Goal: Task Accomplishment & Management: Manage account settings

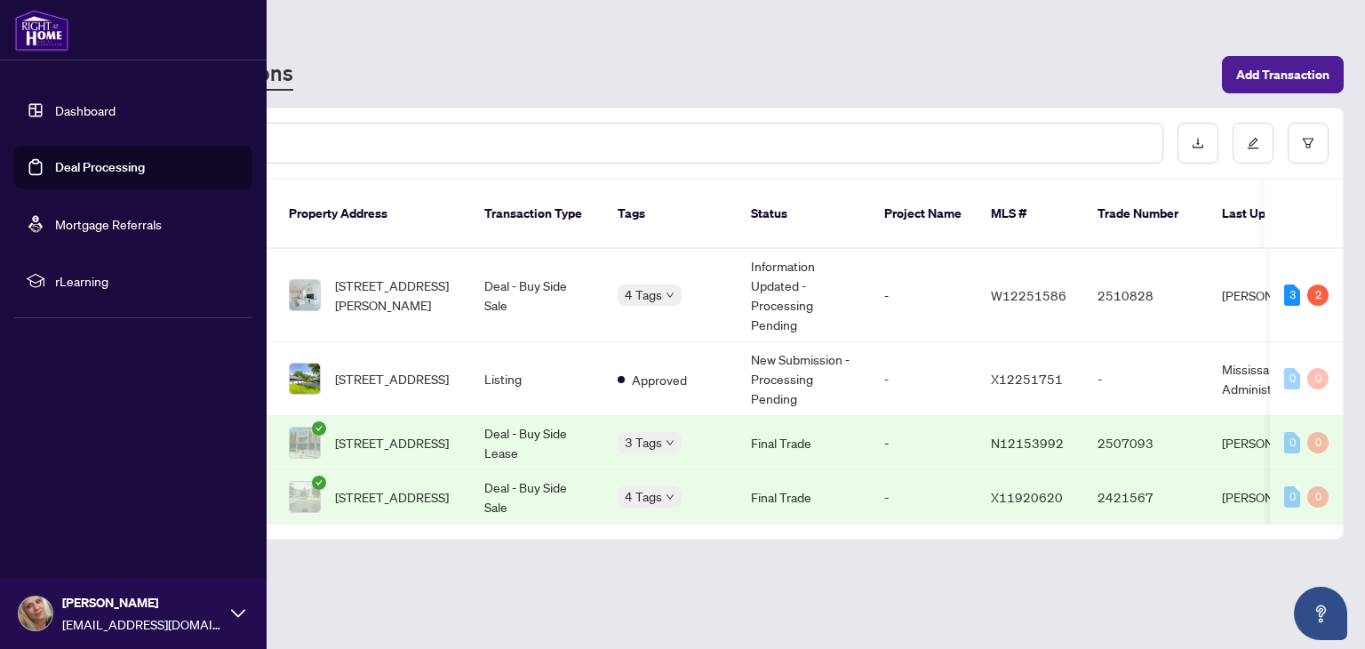
click at [68, 106] on link "Dashboard" at bounding box center [85, 110] width 60 height 16
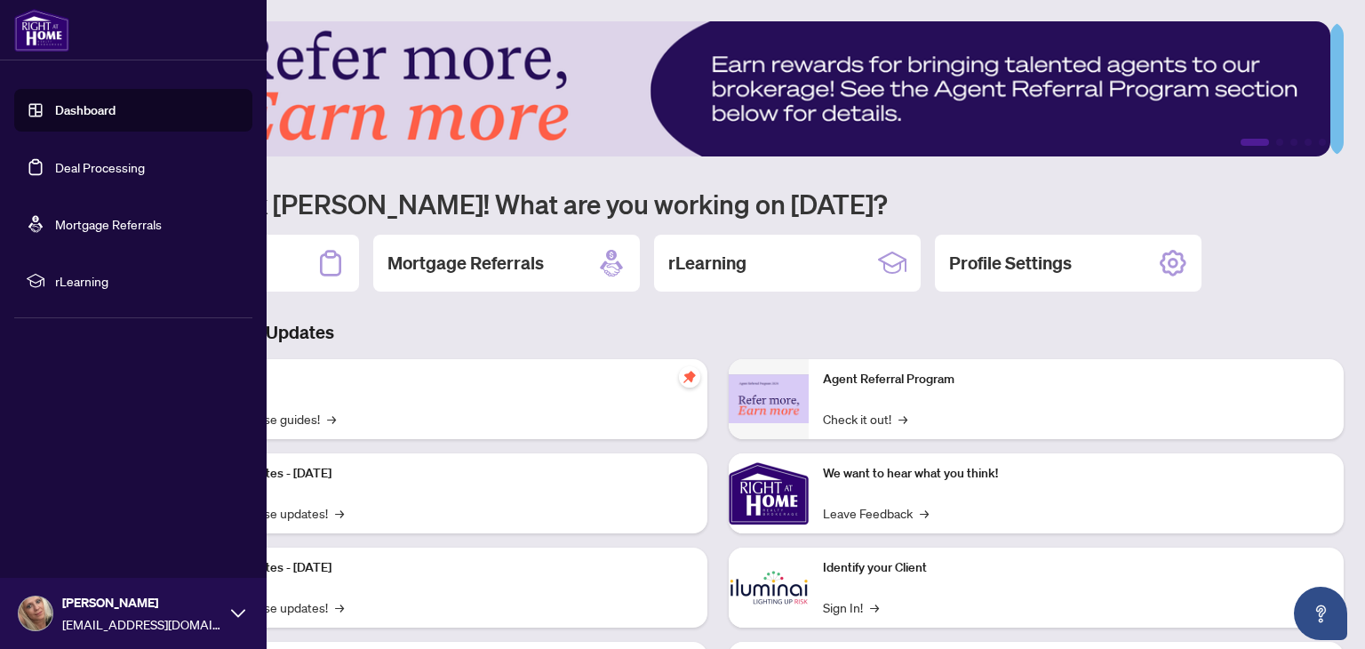
click at [82, 161] on link "Deal Processing" at bounding box center [100, 167] width 90 height 16
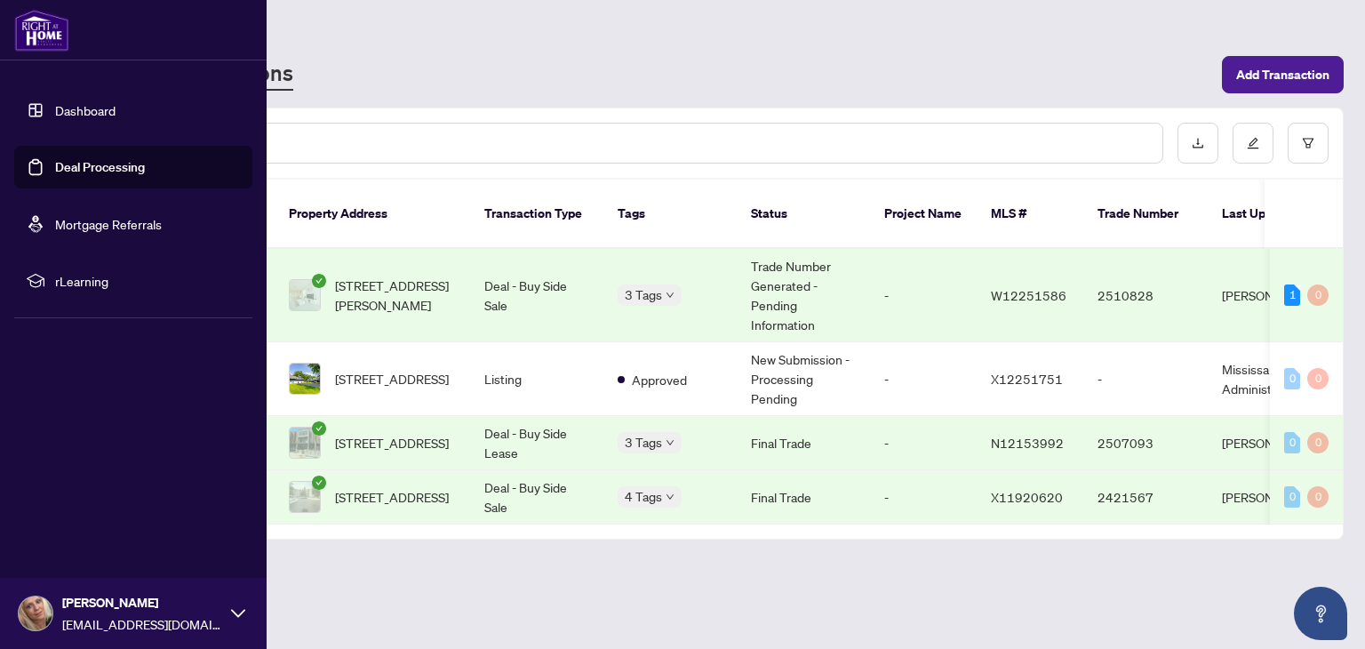
click at [100, 115] on link "Dashboard" at bounding box center [85, 110] width 60 height 16
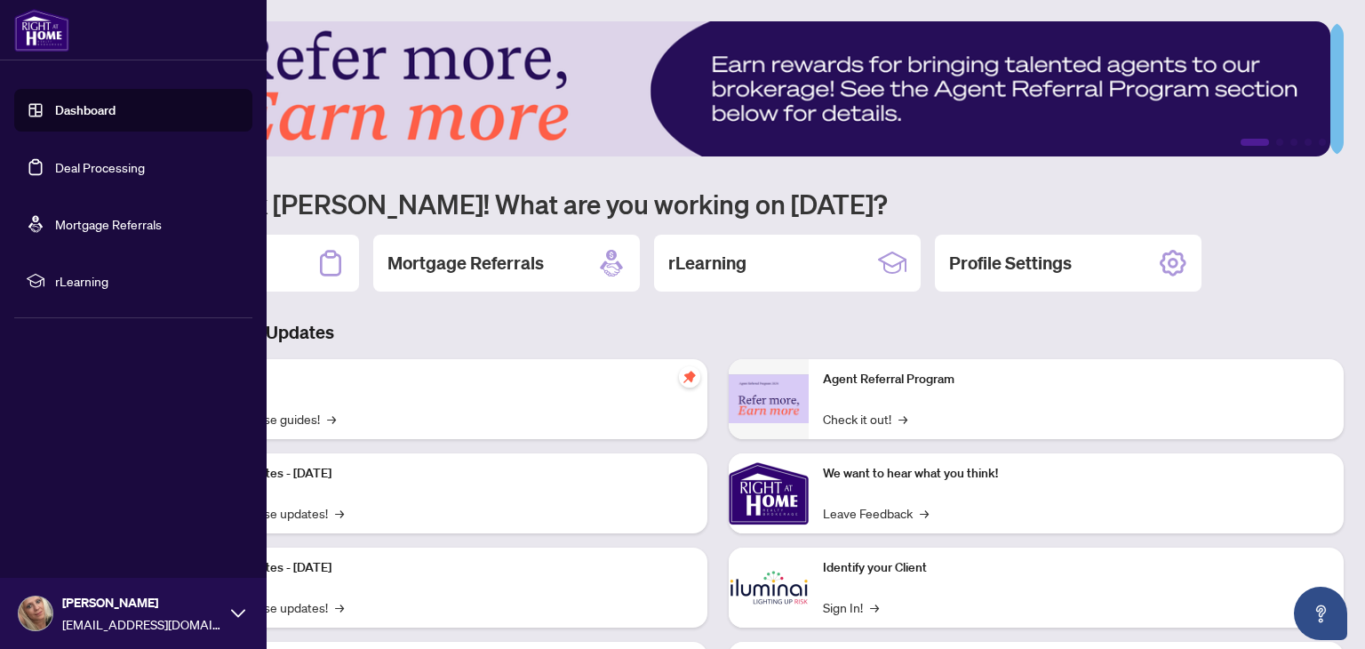
click at [91, 159] on link "Deal Processing" at bounding box center [100, 167] width 90 height 16
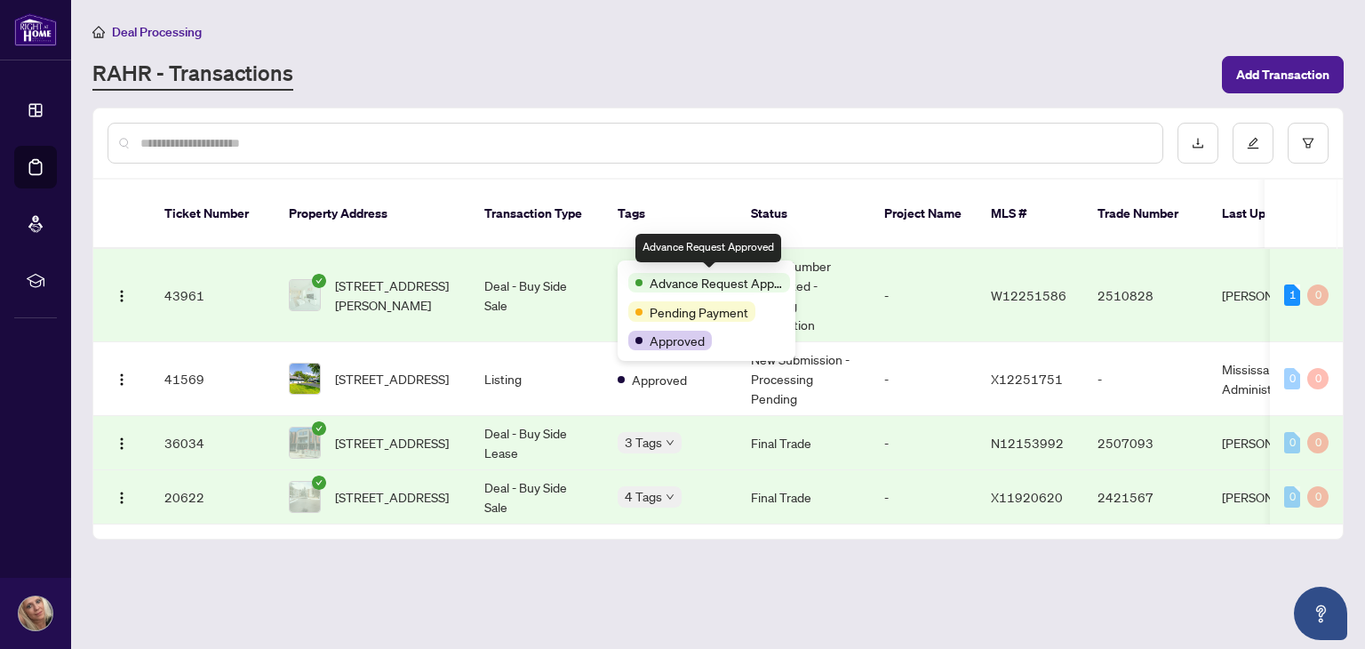
click at [660, 277] on span "Advance Request Approved" at bounding box center [716, 283] width 133 height 20
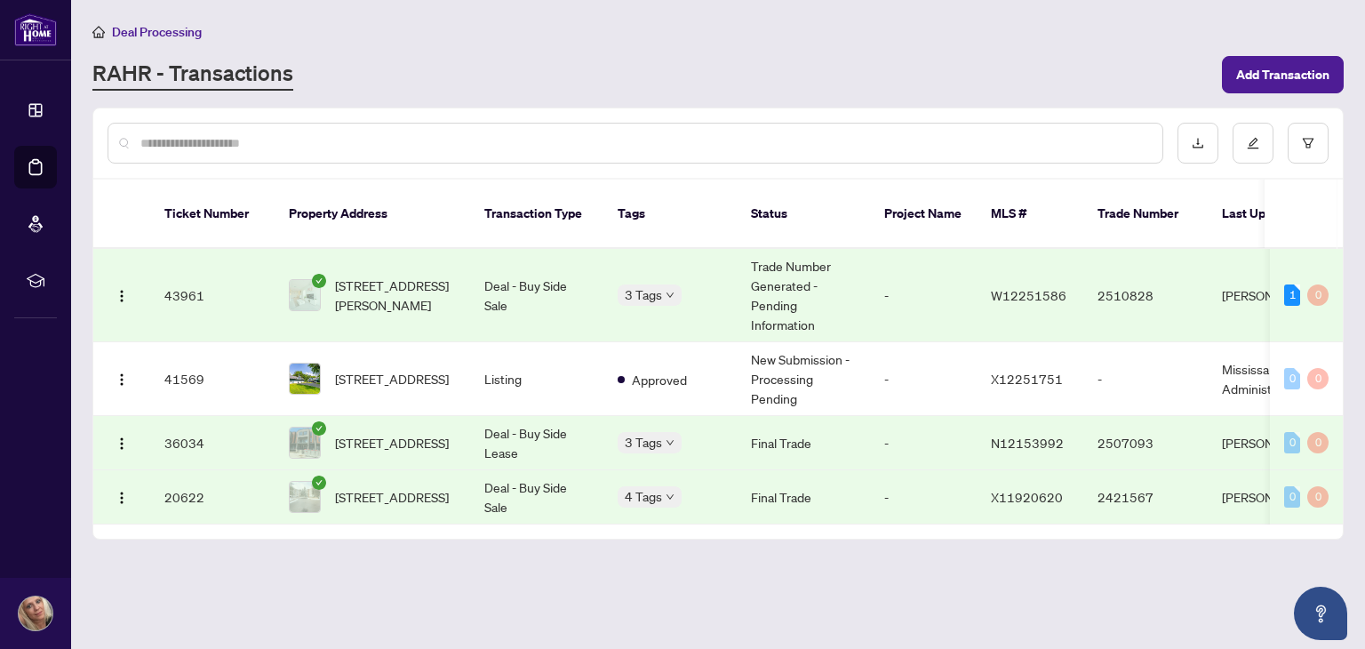
click at [668, 189] on th "Tags" at bounding box center [670, 214] width 133 height 69
click at [391, 276] on span "[STREET_ADDRESS][PERSON_NAME]" at bounding box center [395, 295] width 121 height 39
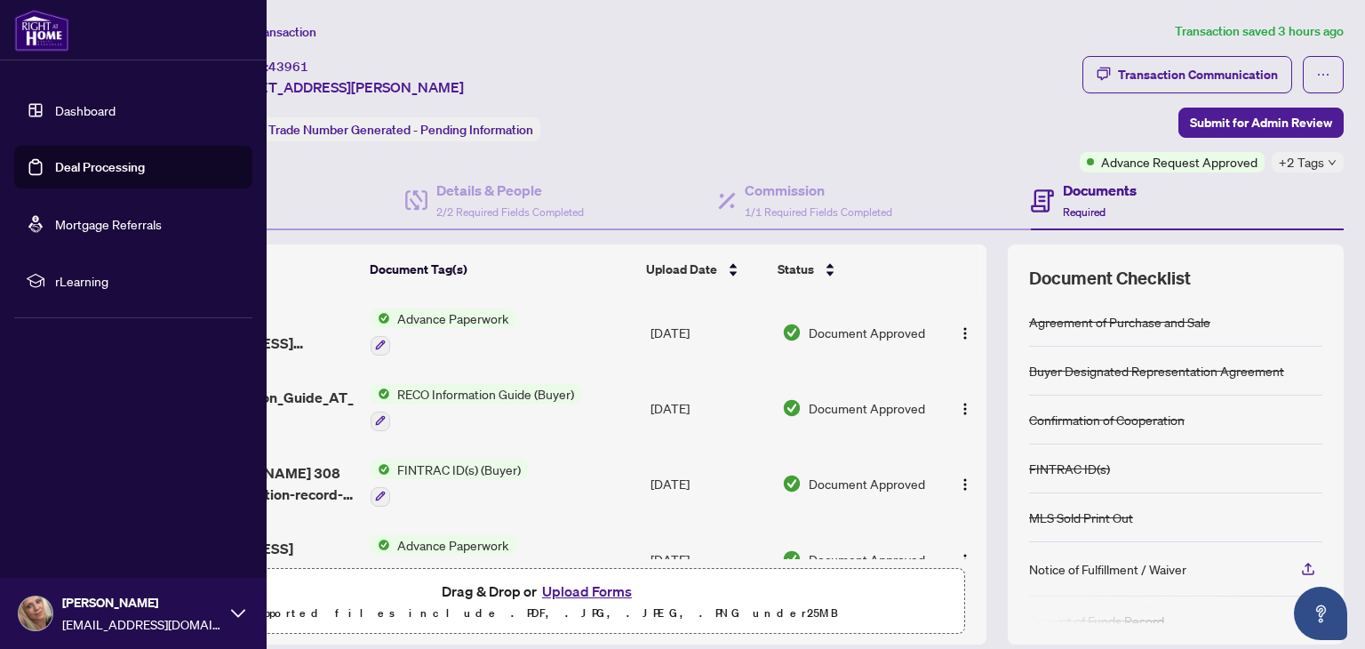
click at [96, 162] on link "Deal Processing" at bounding box center [100, 167] width 90 height 16
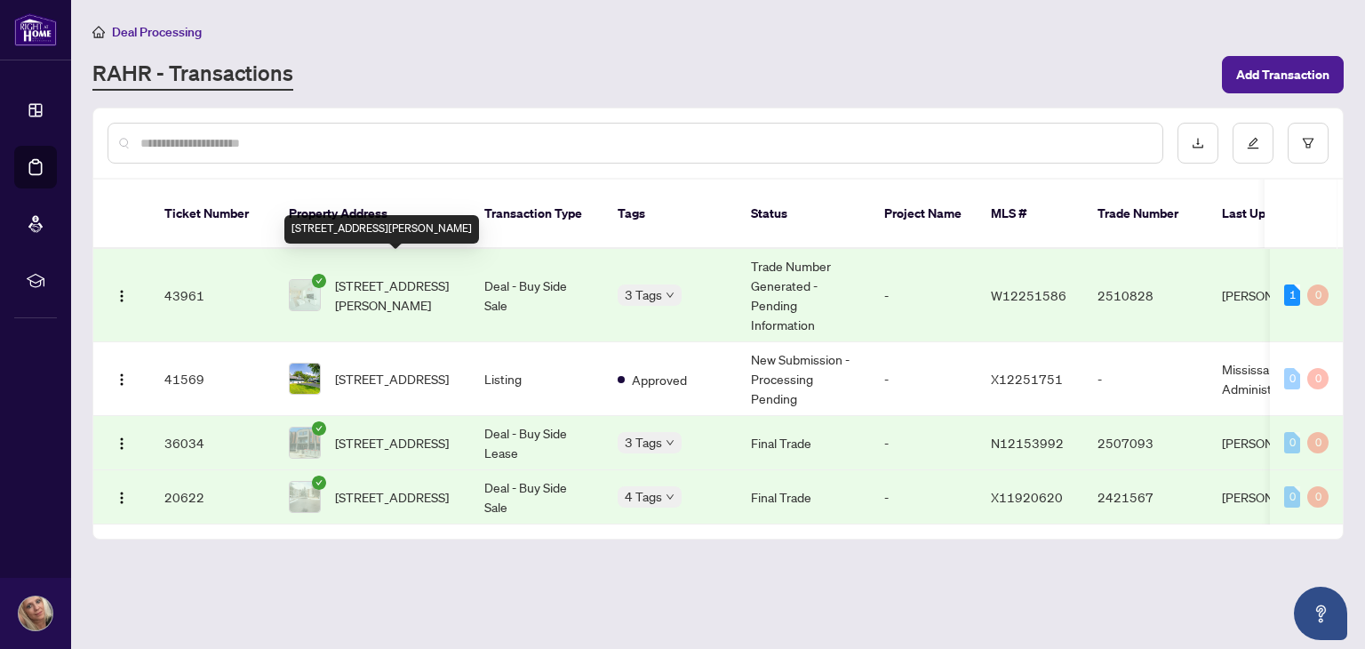
click at [425, 283] on span "[STREET_ADDRESS][PERSON_NAME]" at bounding box center [395, 295] width 121 height 39
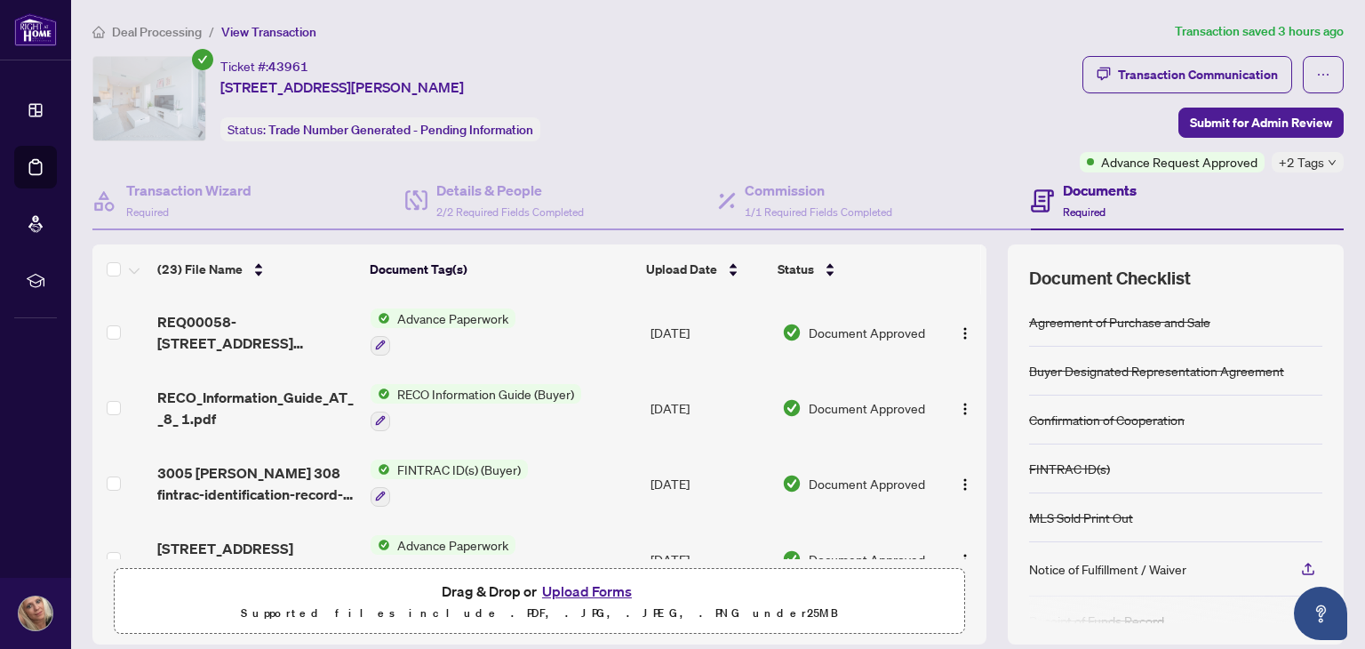
click at [609, 585] on button "Upload Forms" at bounding box center [587, 591] width 100 height 23
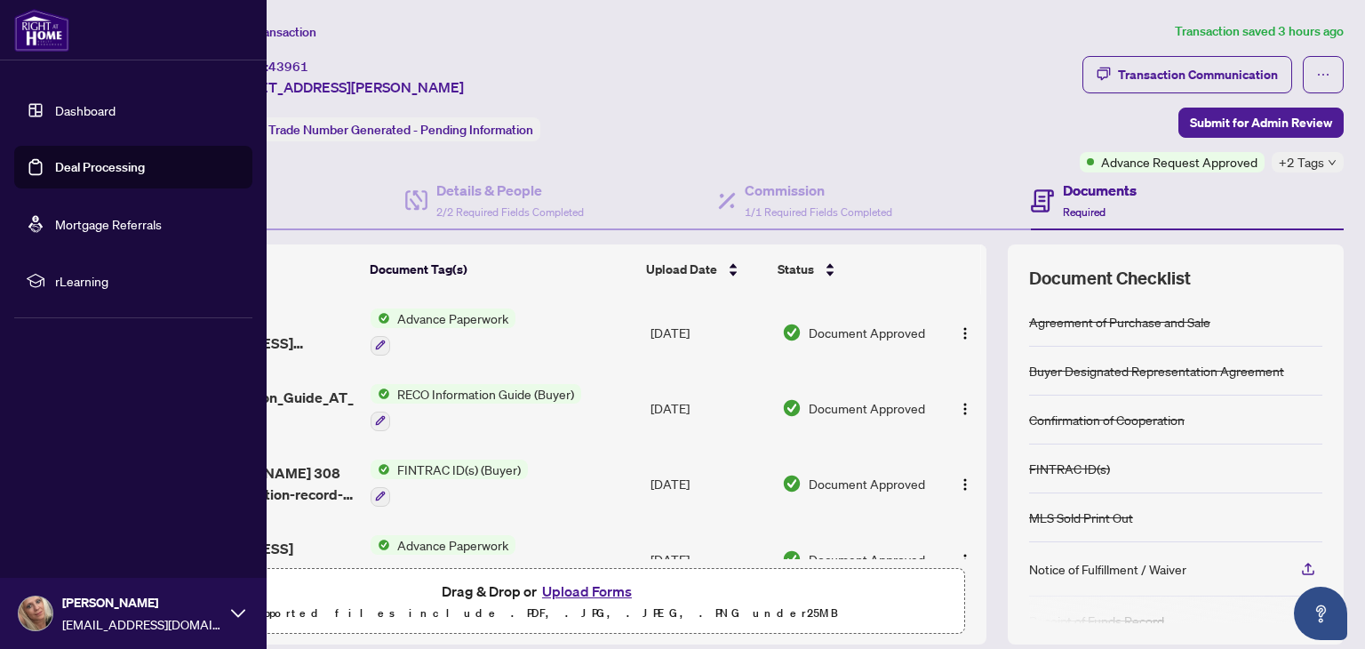
click at [110, 111] on link "Dashboard" at bounding box center [85, 110] width 60 height 16
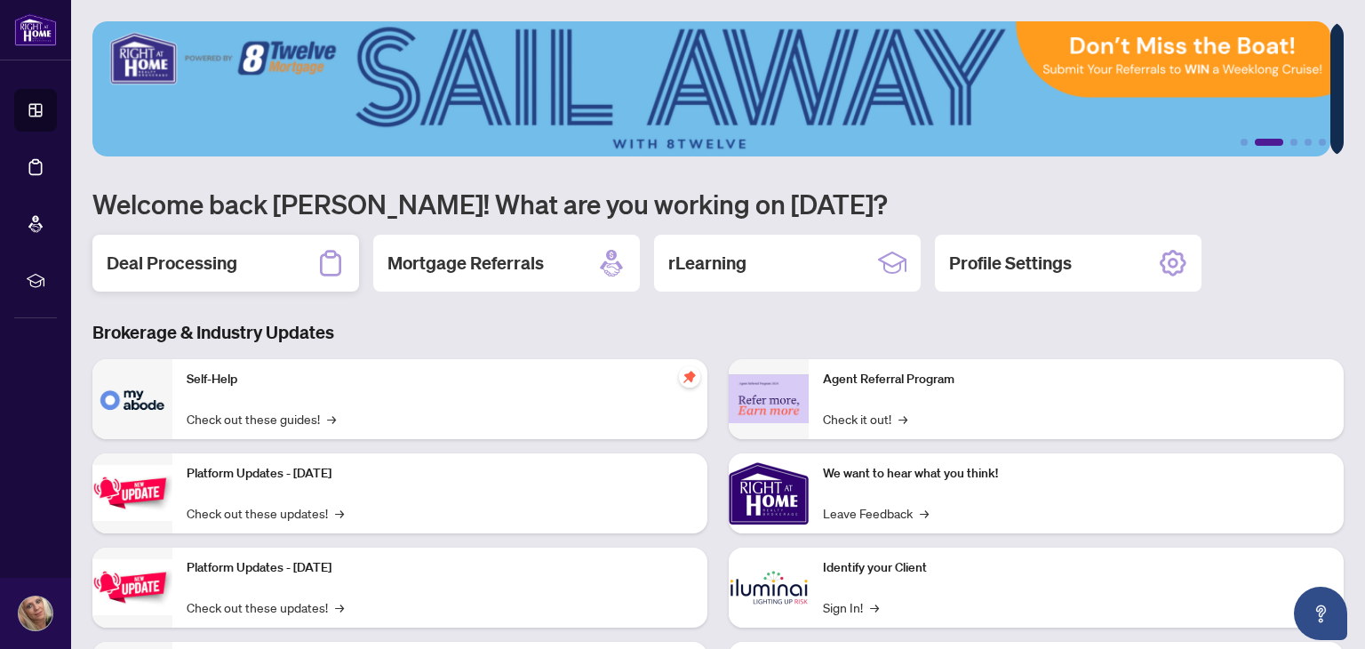
click at [202, 256] on h2 "Deal Processing" at bounding box center [172, 263] width 131 height 25
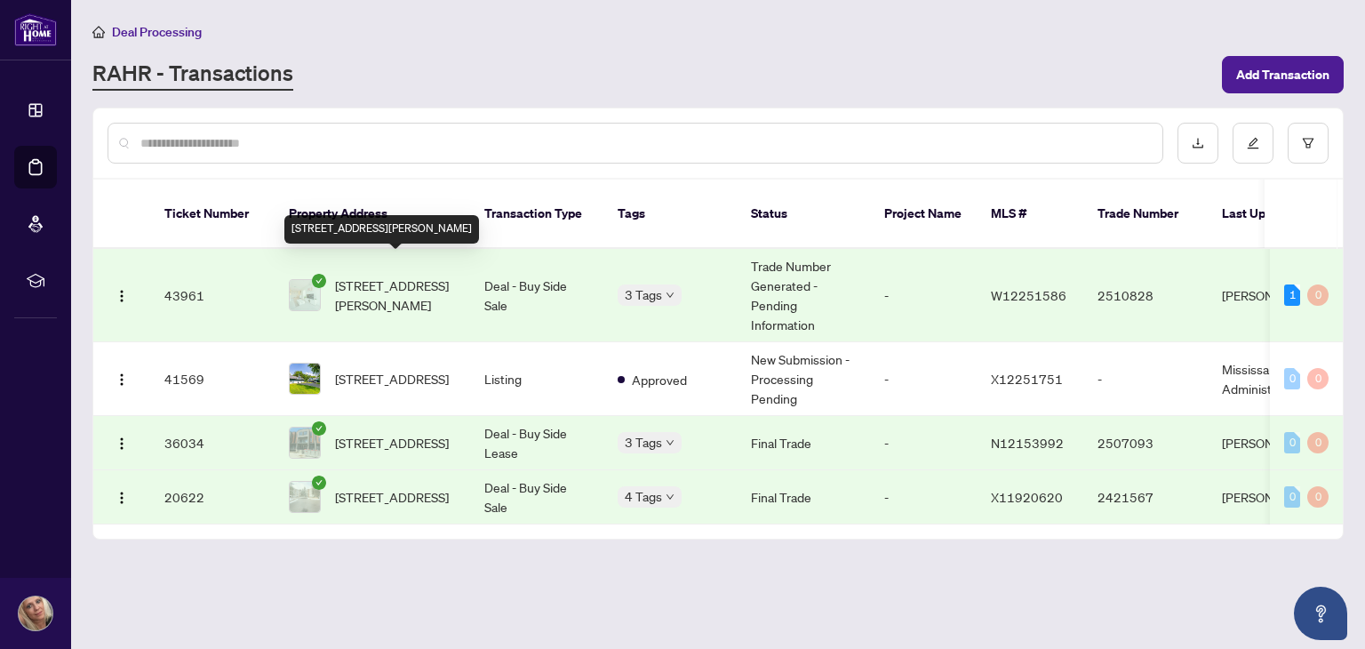
click at [372, 276] on span "[STREET_ADDRESS][PERSON_NAME]" at bounding box center [395, 295] width 121 height 39
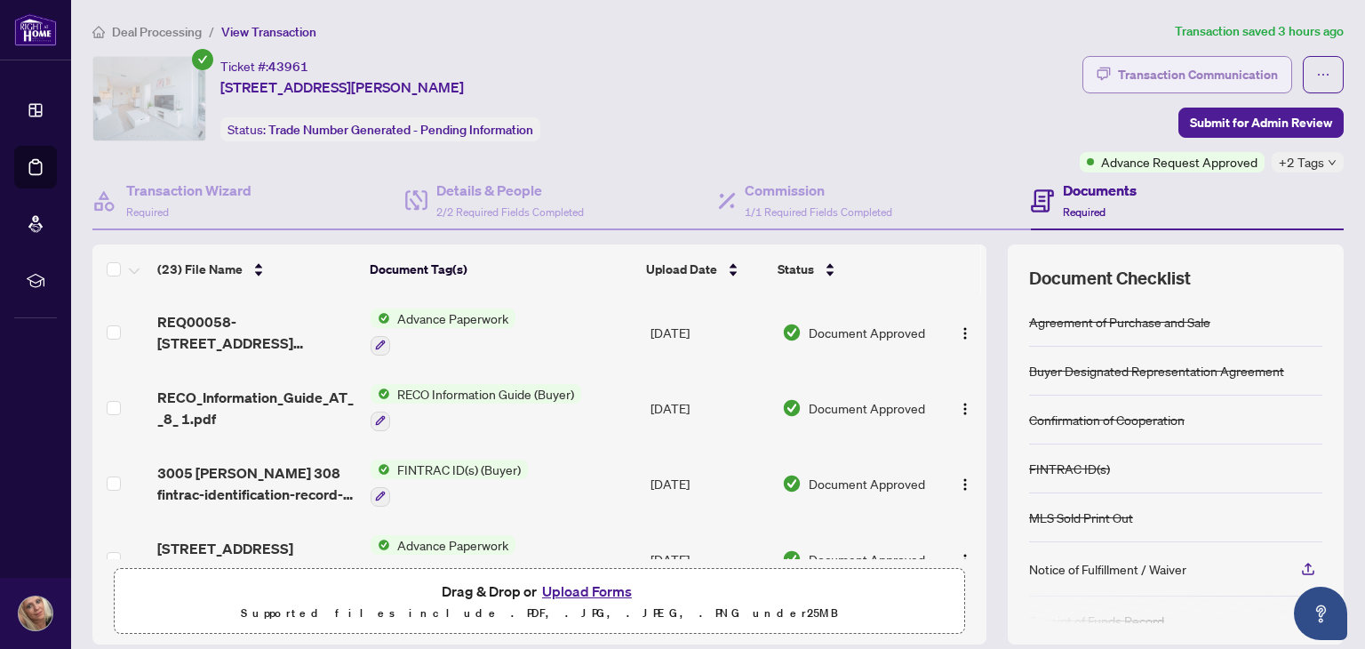
click at [1118, 87] on div "Transaction Communication" at bounding box center [1198, 74] width 160 height 28
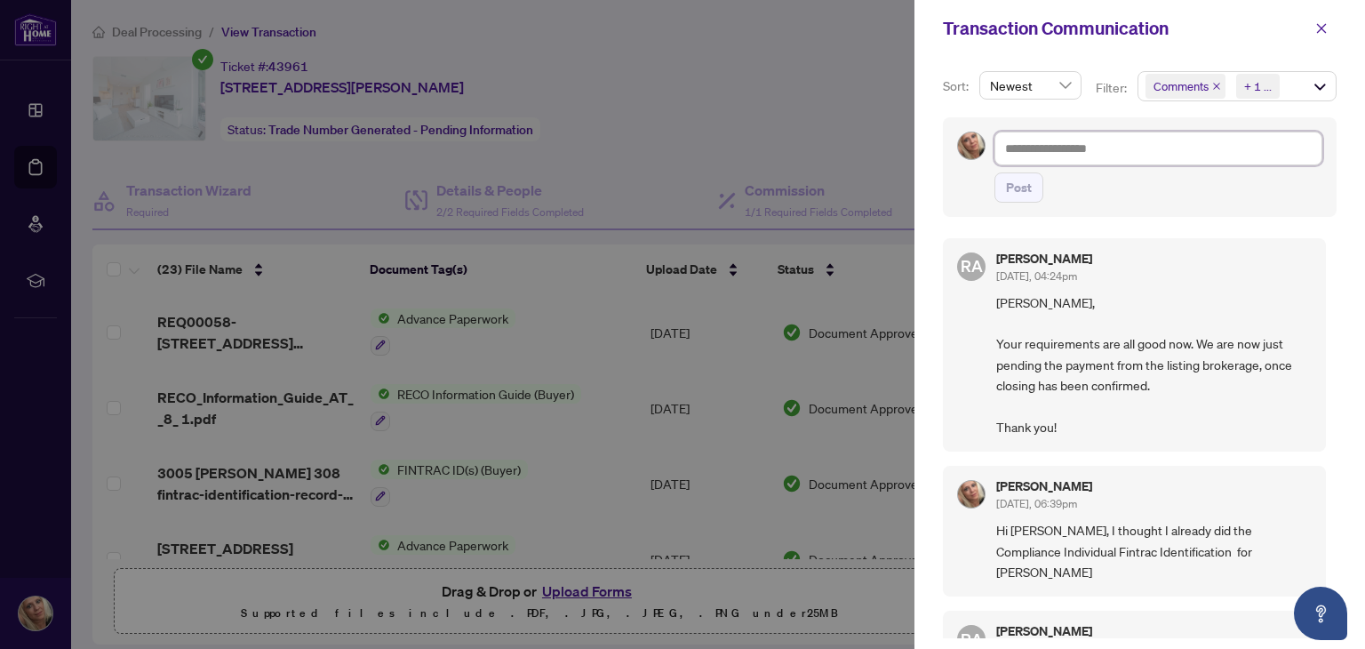
click at [1056, 154] on textarea at bounding box center [1159, 149] width 328 height 34
type textarea "*"
type textarea "**"
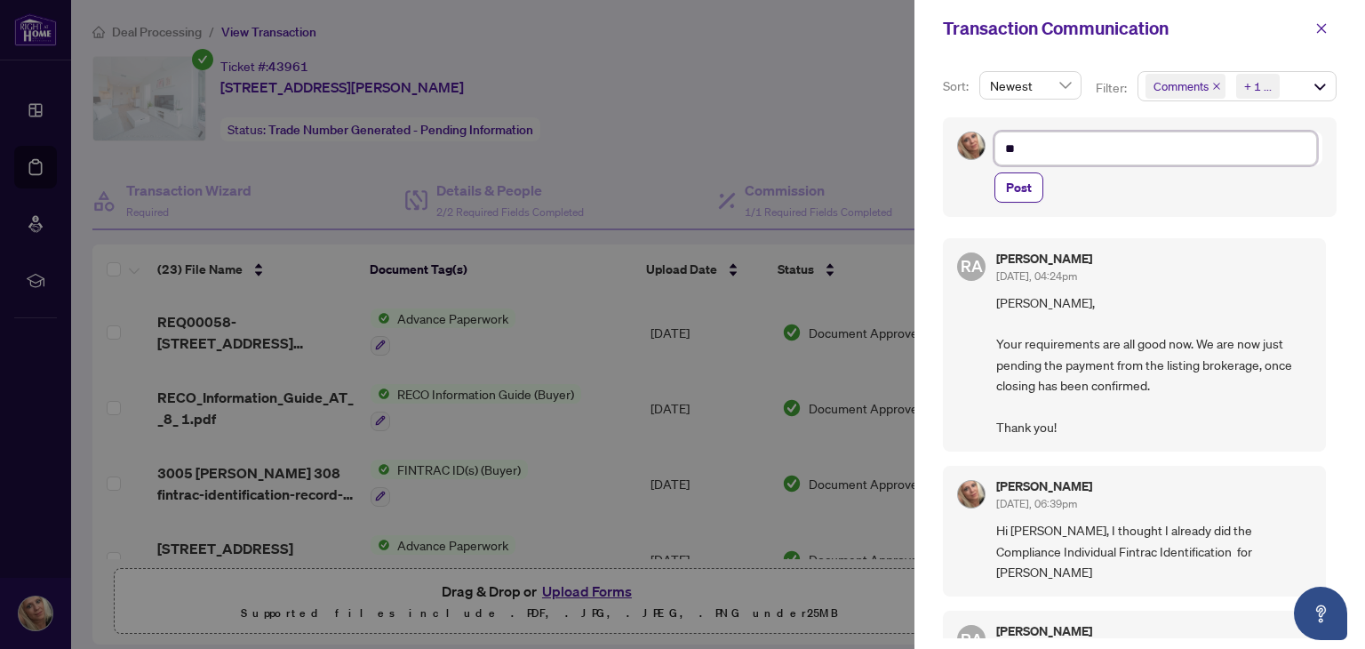
type textarea "***"
type textarea "****"
type textarea "*****"
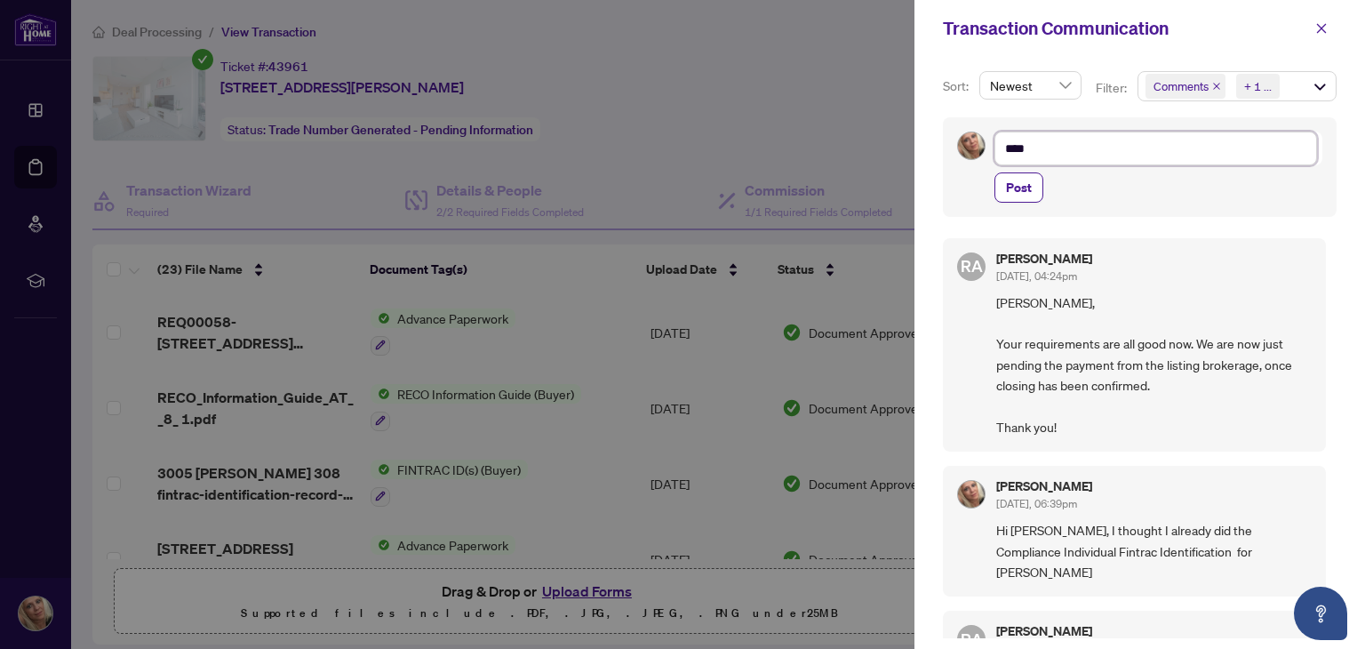
type textarea "*****"
type textarea "*******"
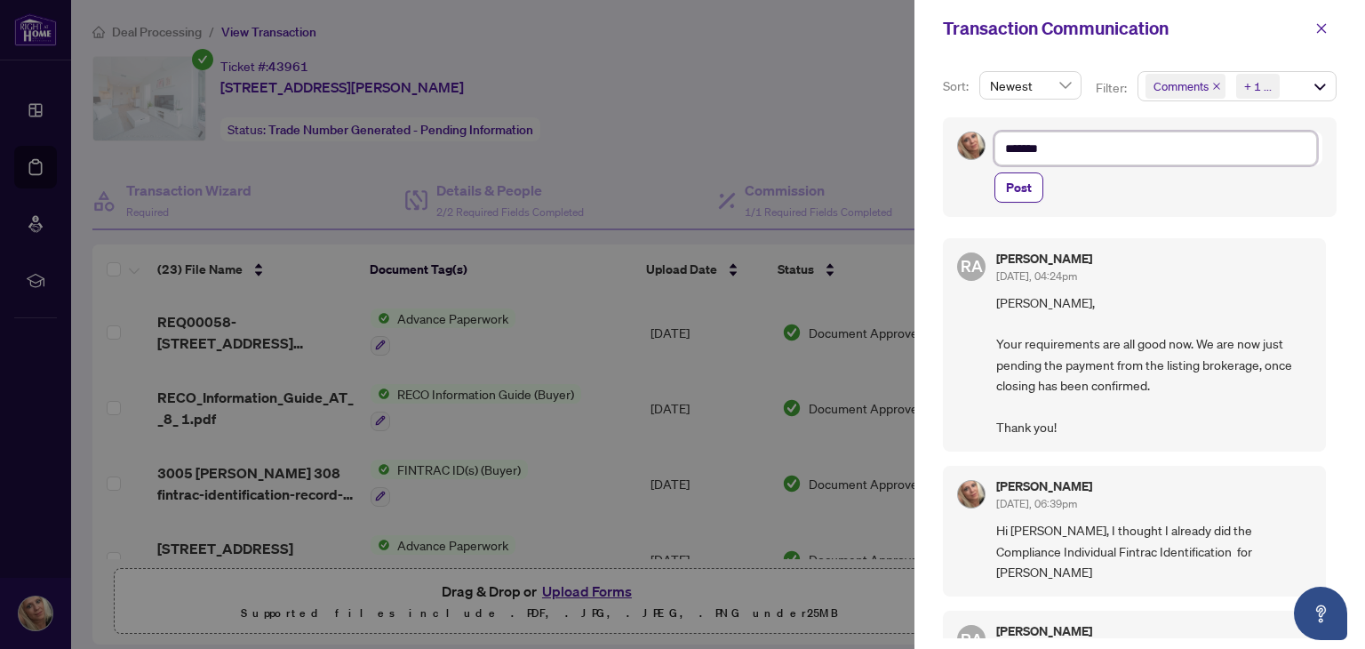
type textarea "********"
type textarea "*********"
type textarea "**********"
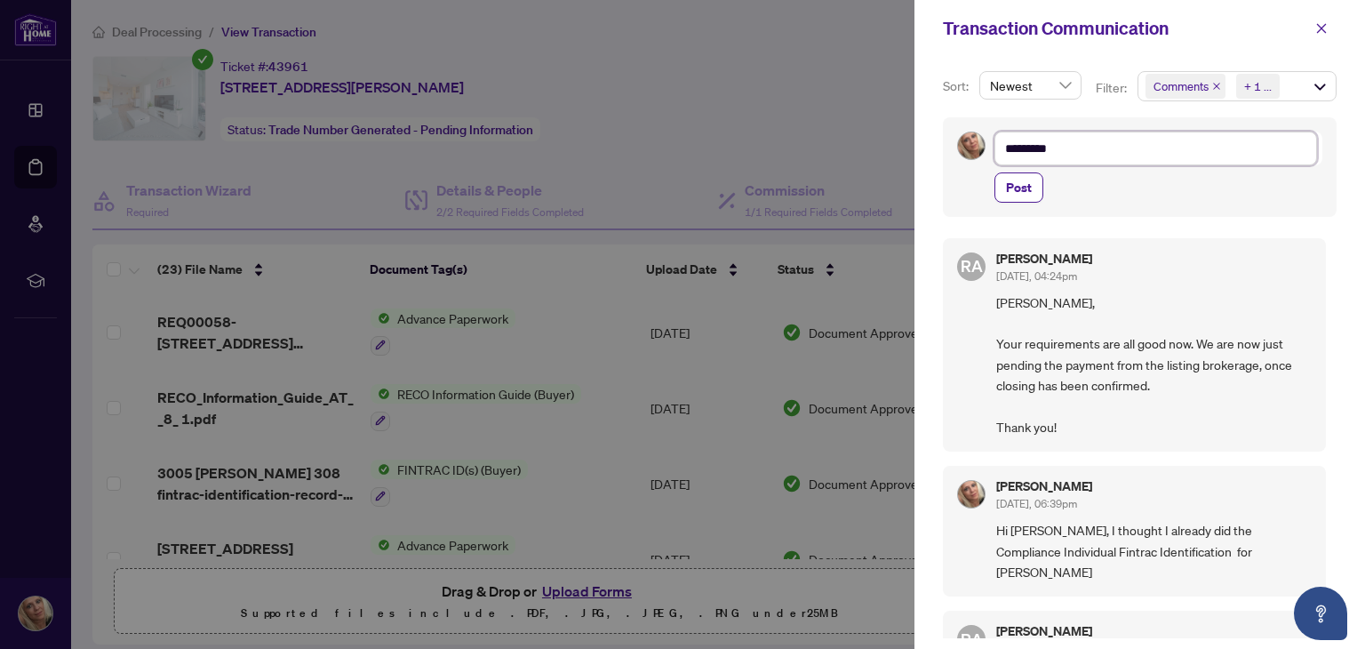
type textarea "**********"
click at [1035, 189] on button "Post" at bounding box center [1019, 187] width 49 height 30
type textarea "**********"
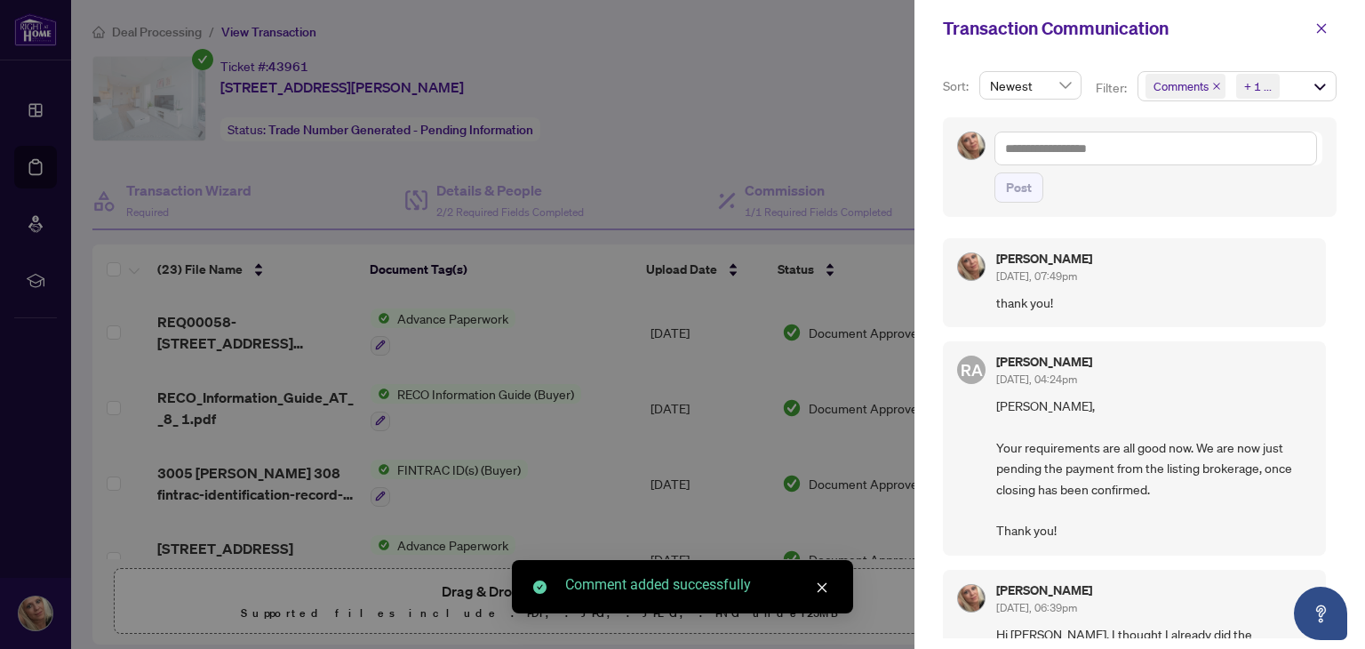
click at [813, 77] on div at bounding box center [682, 324] width 1365 height 649
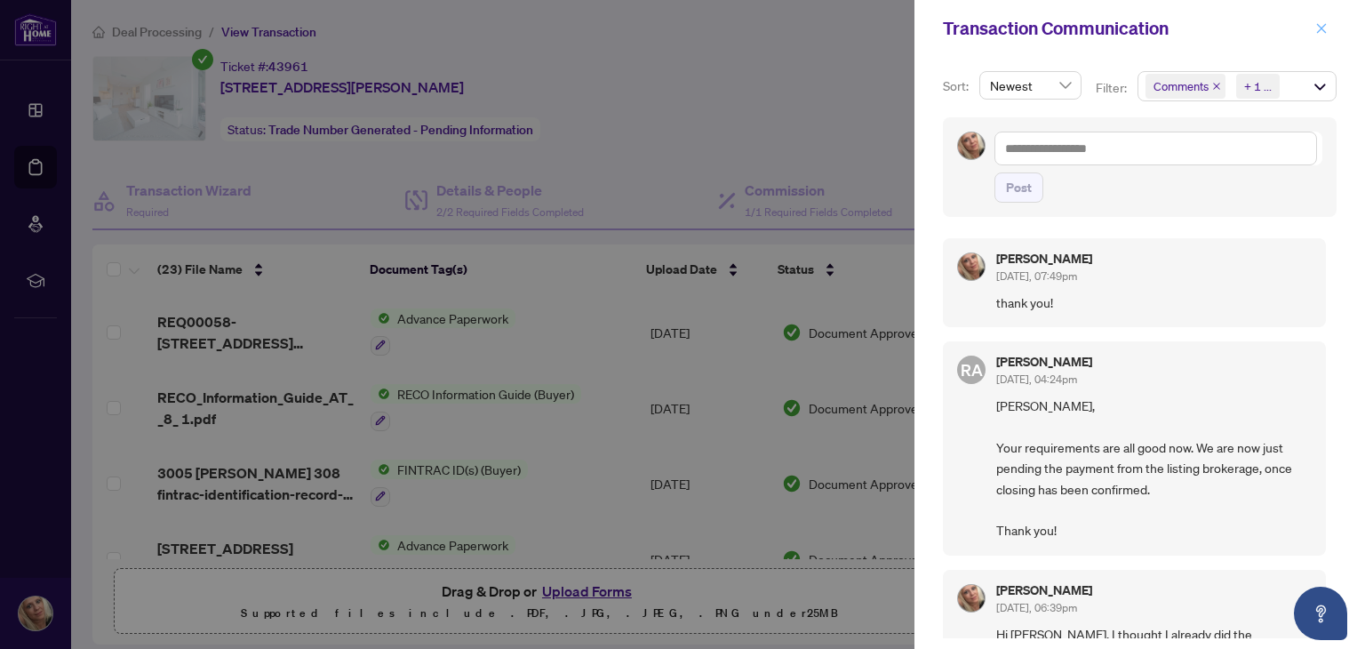
click at [1318, 29] on icon "close" at bounding box center [1322, 28] width 12 height 12
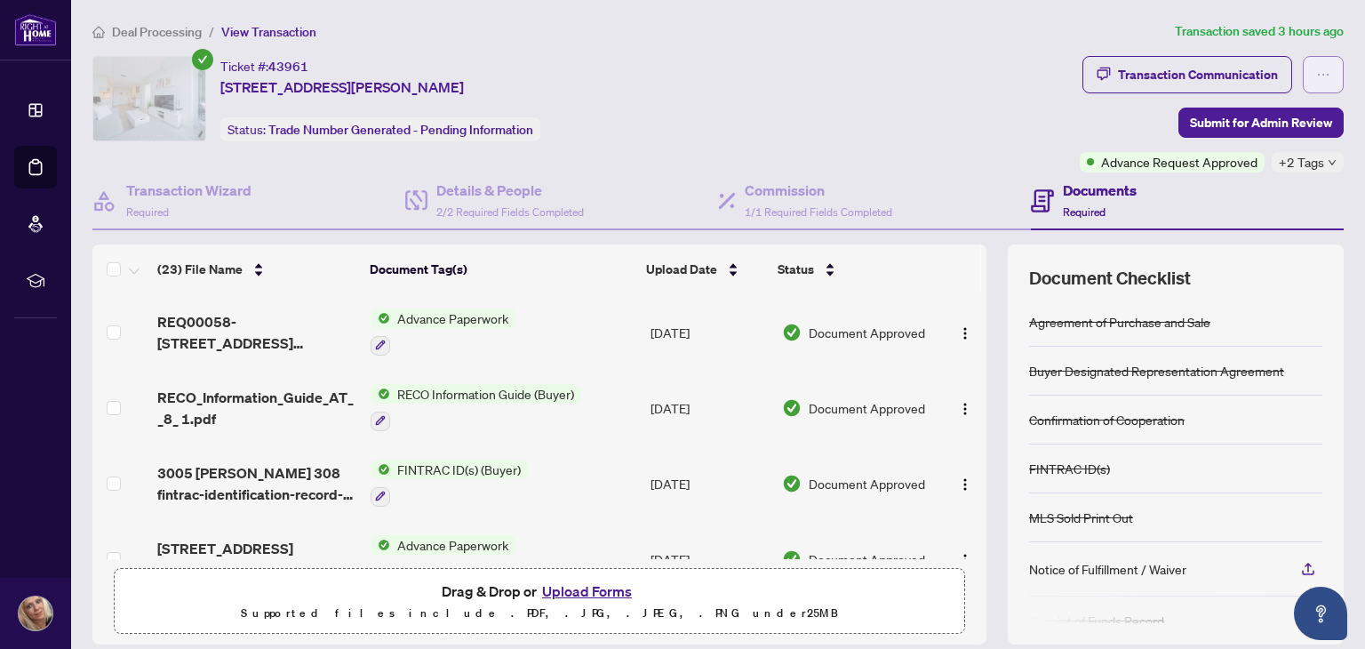
click at [1316, 74] on icon "ellipsis" at bounding box center [1323, 75] width 14 height 14
click at [650, 84] on div "Ticket #: 43961 308-[STREET_ADDRESS][PERSON_NAME] Status: Trade Number Generate…" at bounding box center [582, 98] width 980 height 85
click at [251, 30] on span "View Transaction" at bounding box center [268, 32] width 95 height 16
click at [110, 37] on span "Deal Processing" at bounding box center [146, 32] width 109 height 16
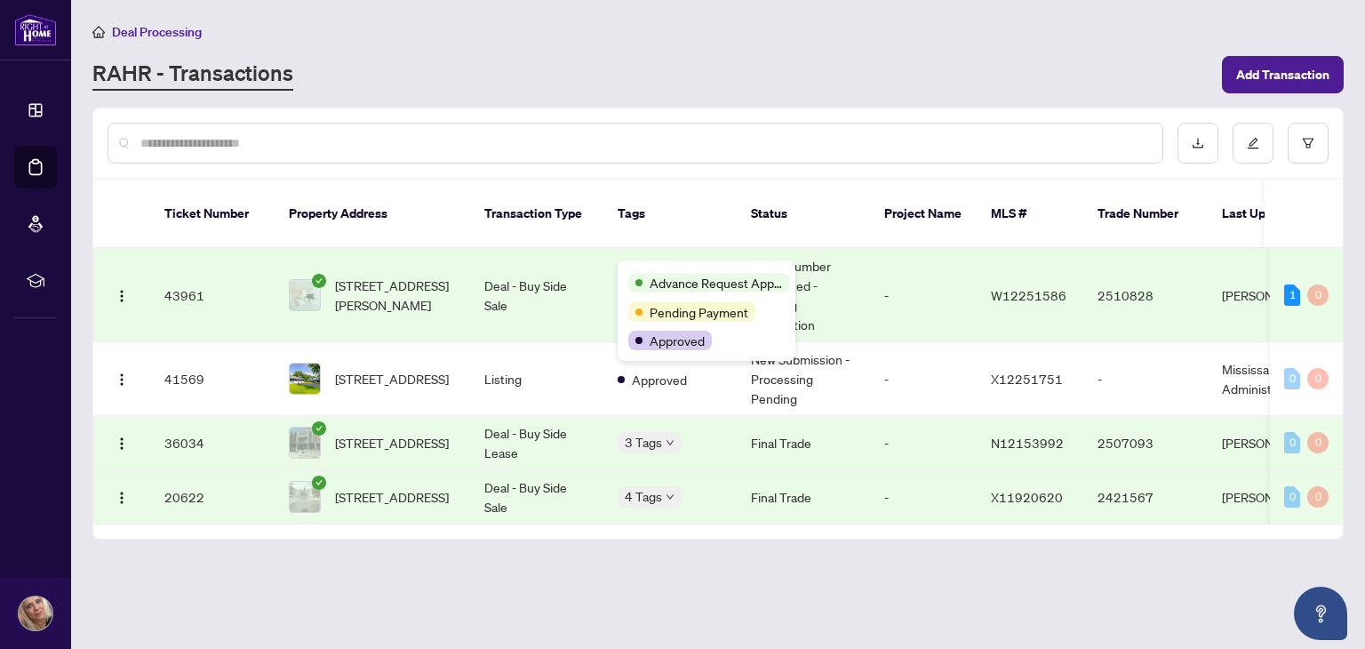
click at [646, 276] on div "Advance Request Approved" at bounding box center [709, 283] width 162 height 20
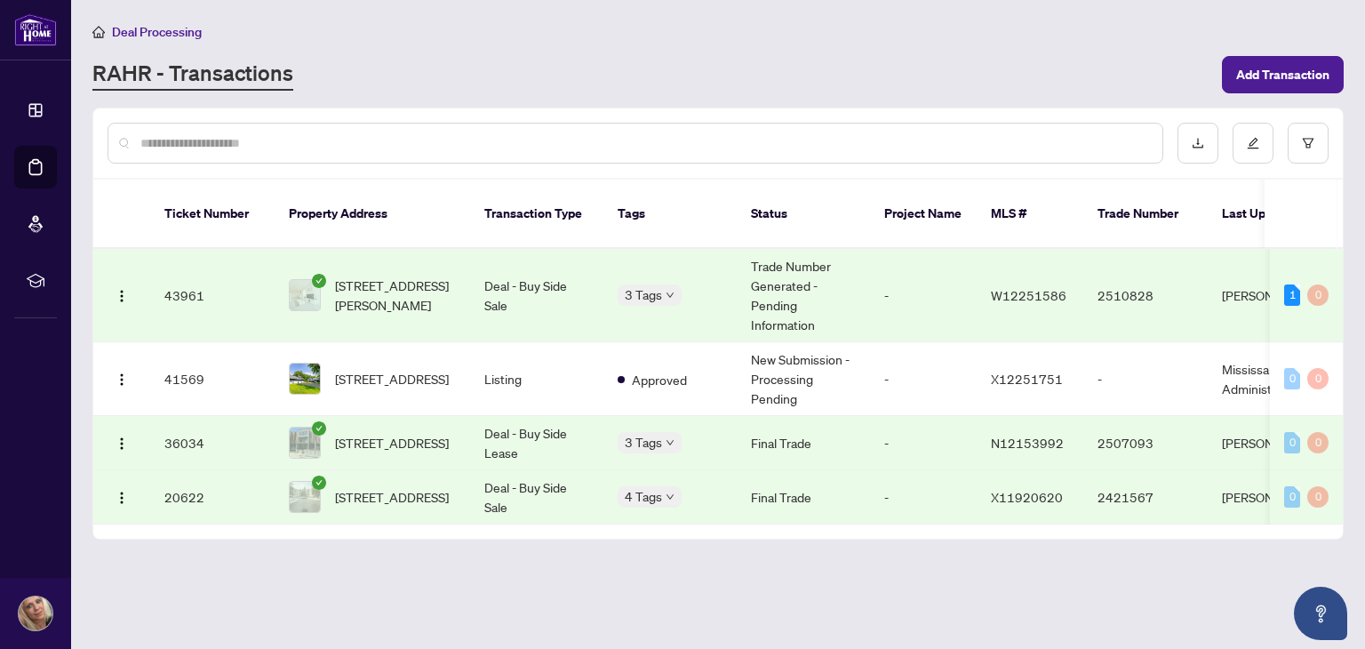
click at [121, 30] on span "Deal Processing" at bounding box center [157, 32] width 90 height 16
click at [178, 271] on td "43961" at bounding box center [212, 295] width 124 height 93
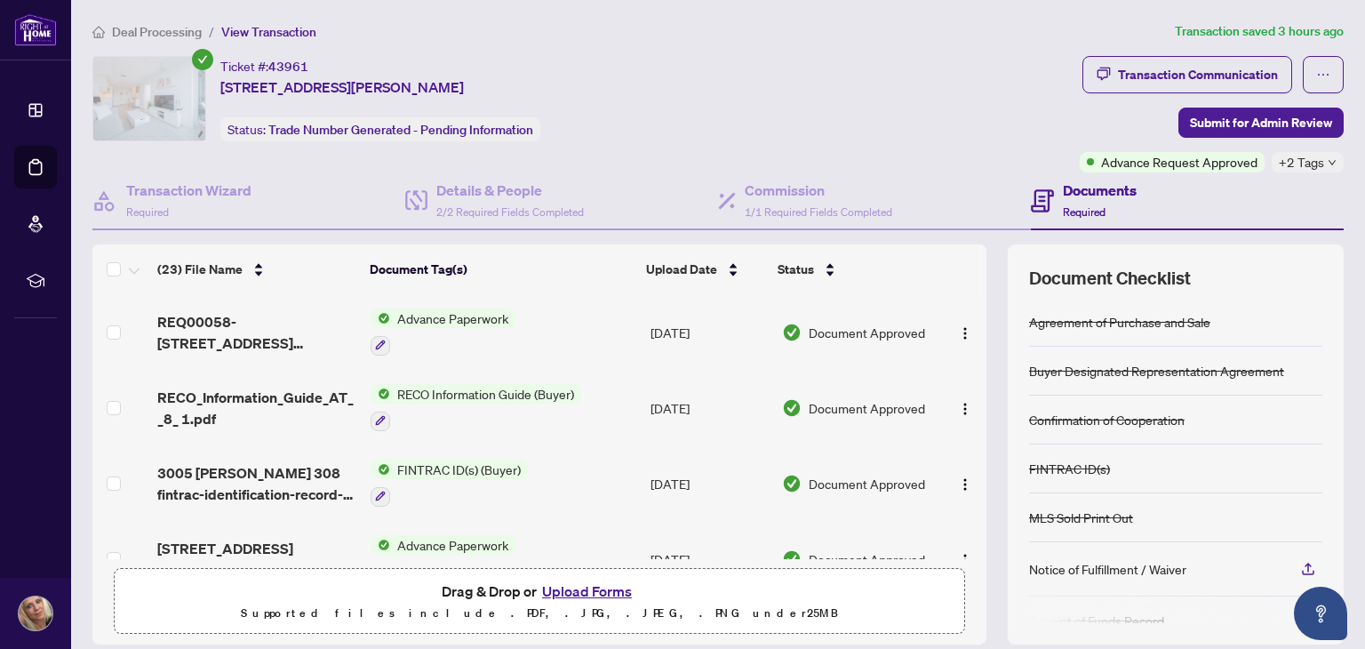
click at [142, 35] on span "Deal Processing" at bounding box center [157, 32] width 90 height 16
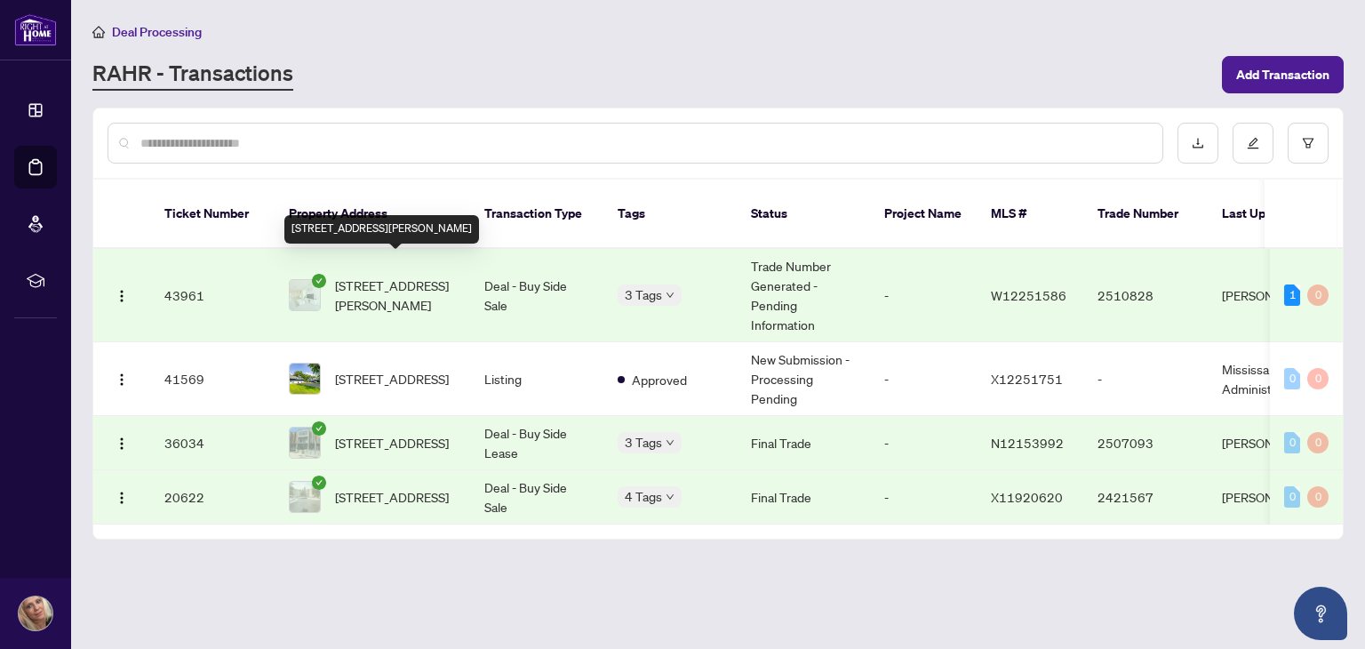
click at [436, 276] on span "[STREET_ADDRESS][PERSON_NAME]" at bounding box center [395, 295] width 121 height 39
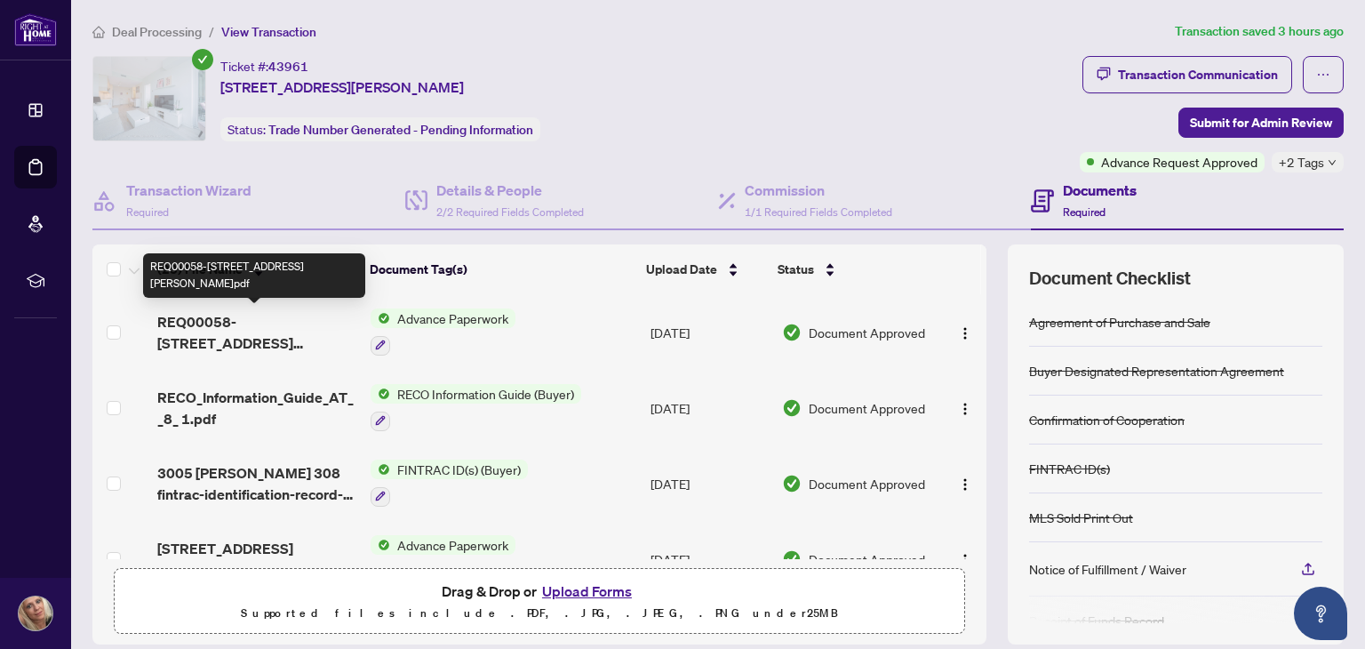
click at [174, 337] on span "REQ00058-[STREET_ADDRESS][PERSON_NAME]pdf" at bounding box center [256, 332] width 199 height 43
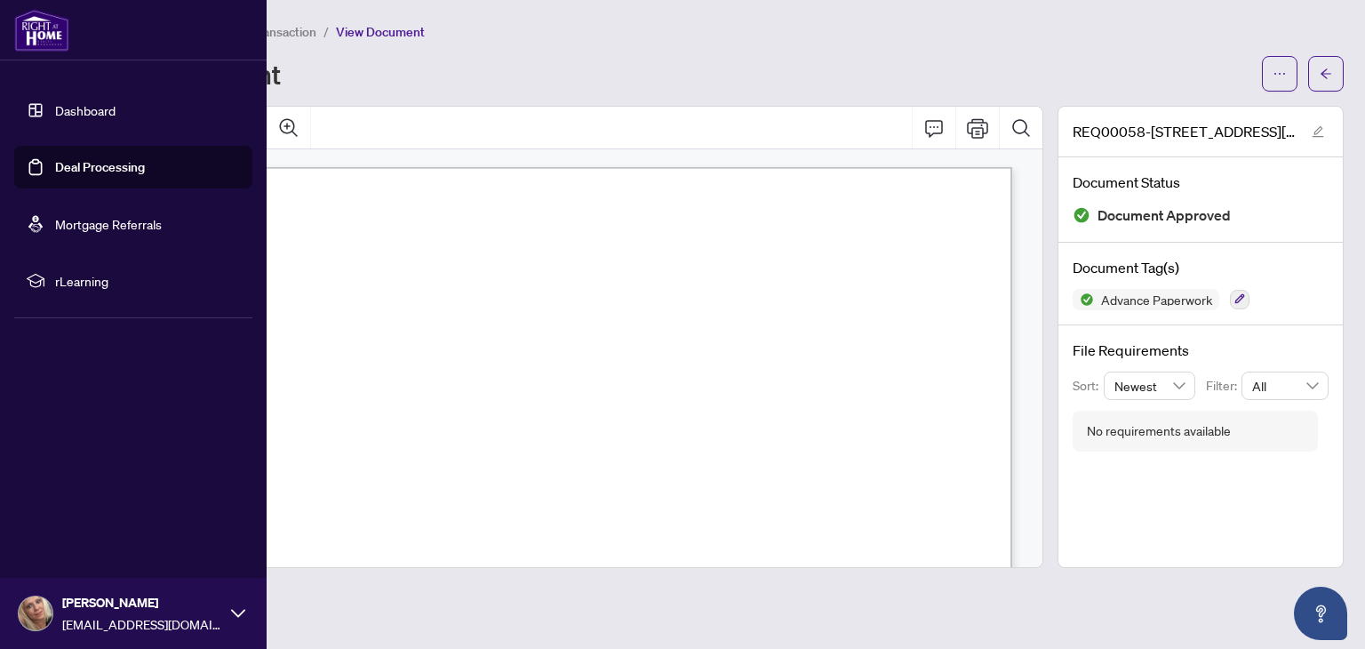
click at [63, 114] on link "Dashboard" at bounding box center [85, 110] width 60 height 16
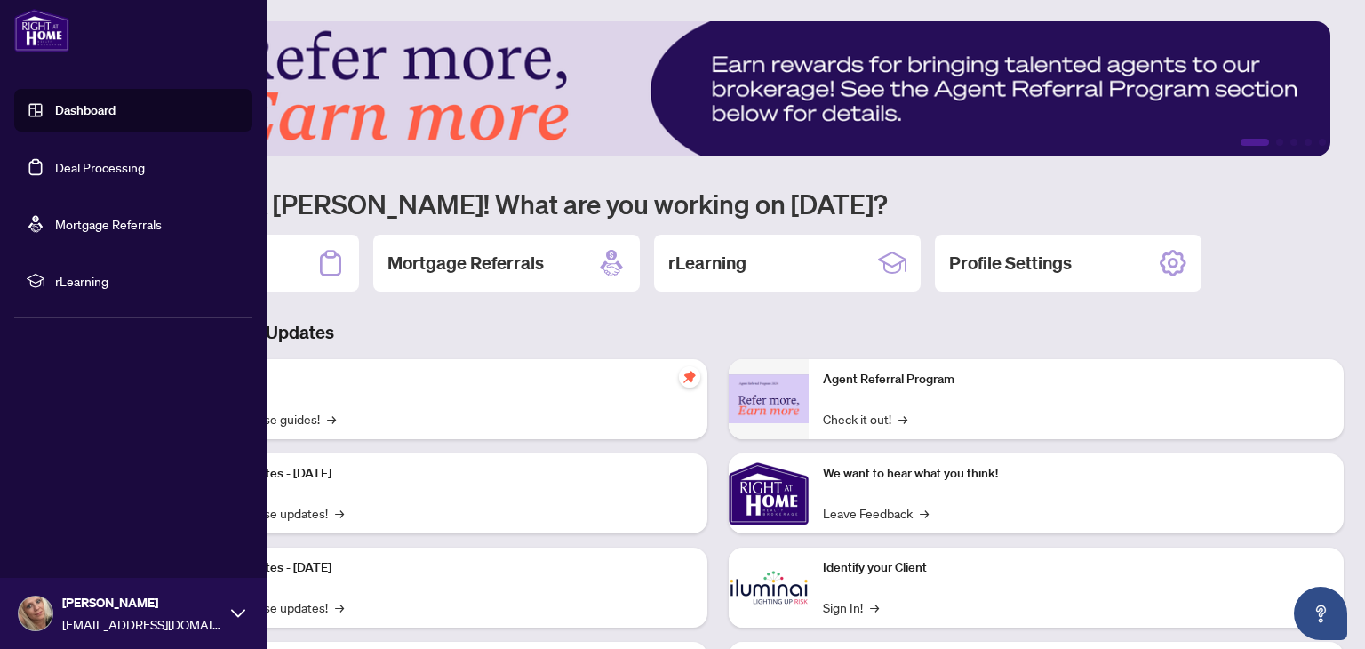
click at [91, 159] on link "Deal Processing" at bounding box center [100, 167] width 90 height 16
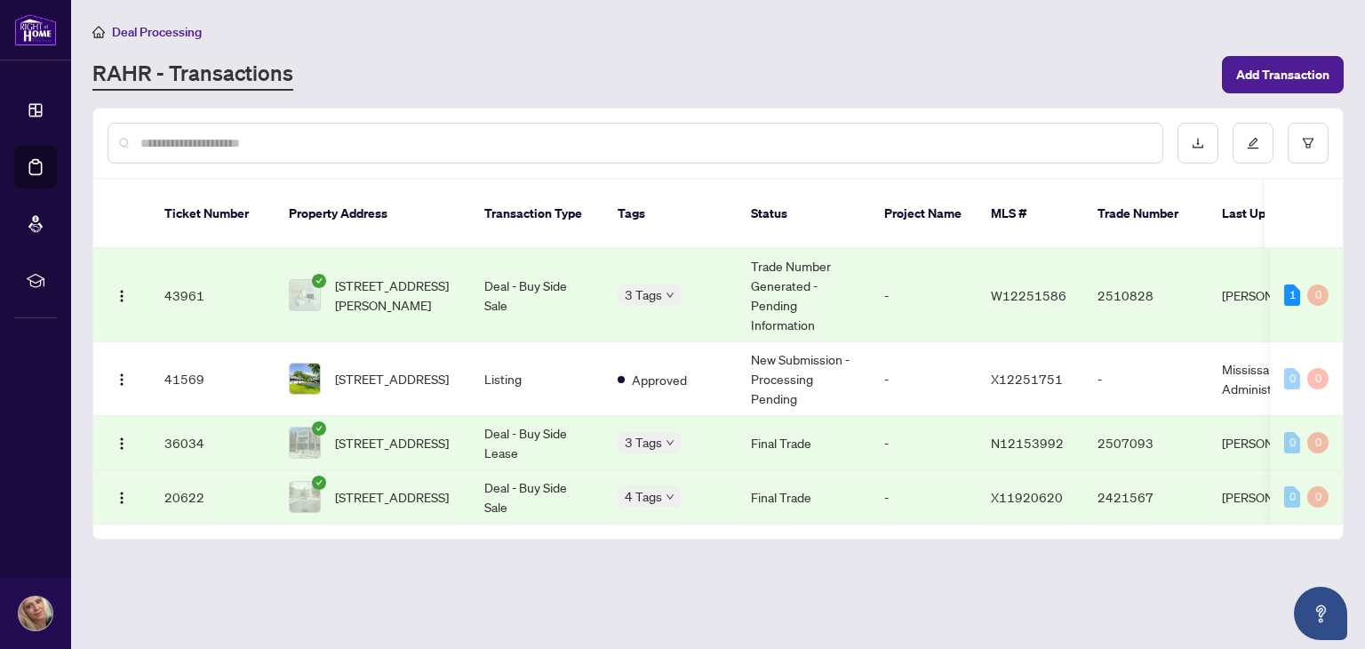
click at [247, 70] on link "RAHR - Transactions" at bounding box center [192, 75] width 201 height 32
click at [359, 276] on span "[STREET_ADDRESS][PERSON_NAME]" at bounding box center [395, 295] width 121 height 39
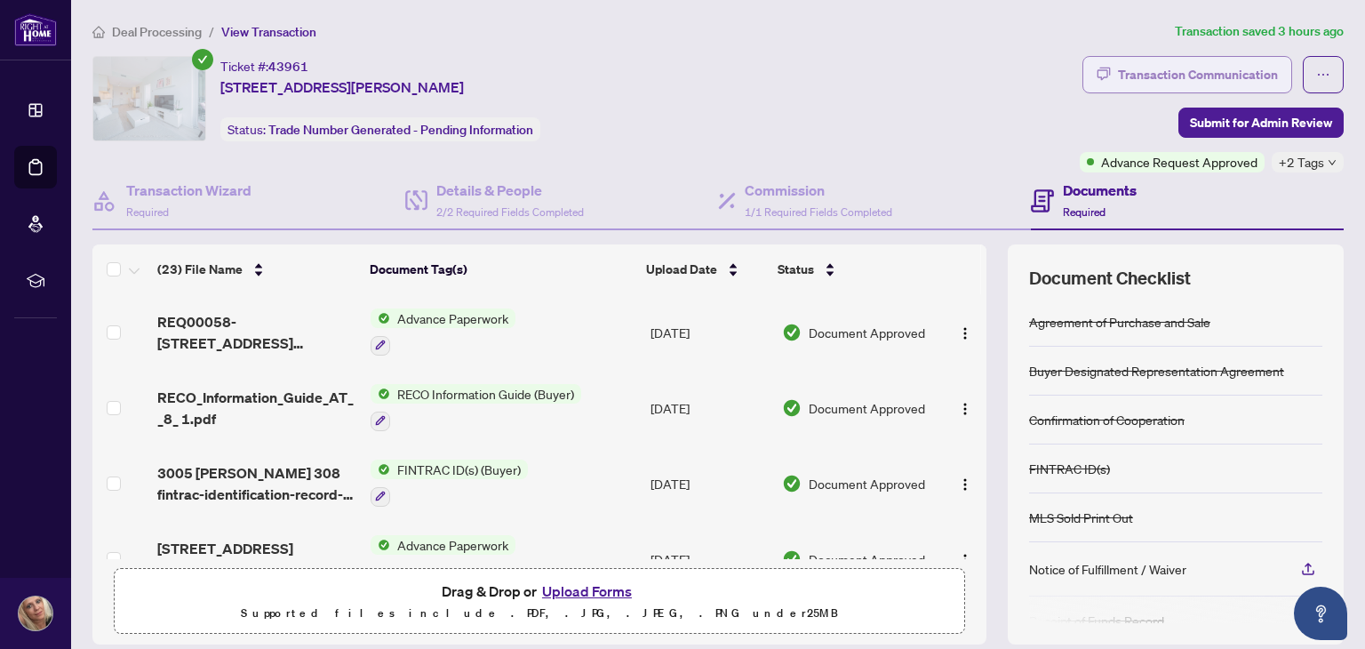
click at [1118, 82] on div "Transaction Communication" at bounding box center [1198, 74] width 160 height 28
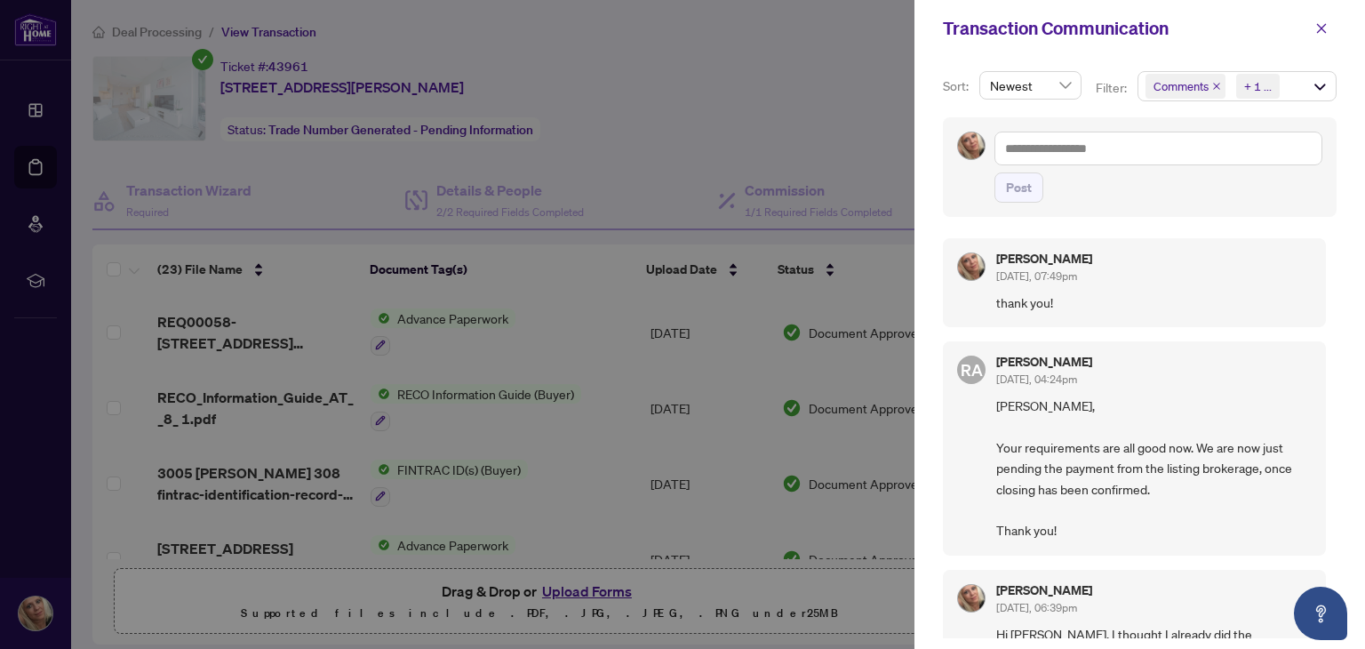
click at [771, 35] on div at bounding box center [682, 324] width 1365 height 649
click at [650, 79] on div at bounding box center [682, 324] width 1365 height 649
click at [1319, 22] on icon "close" at bounding box center [1322, 28] width 12 height 12
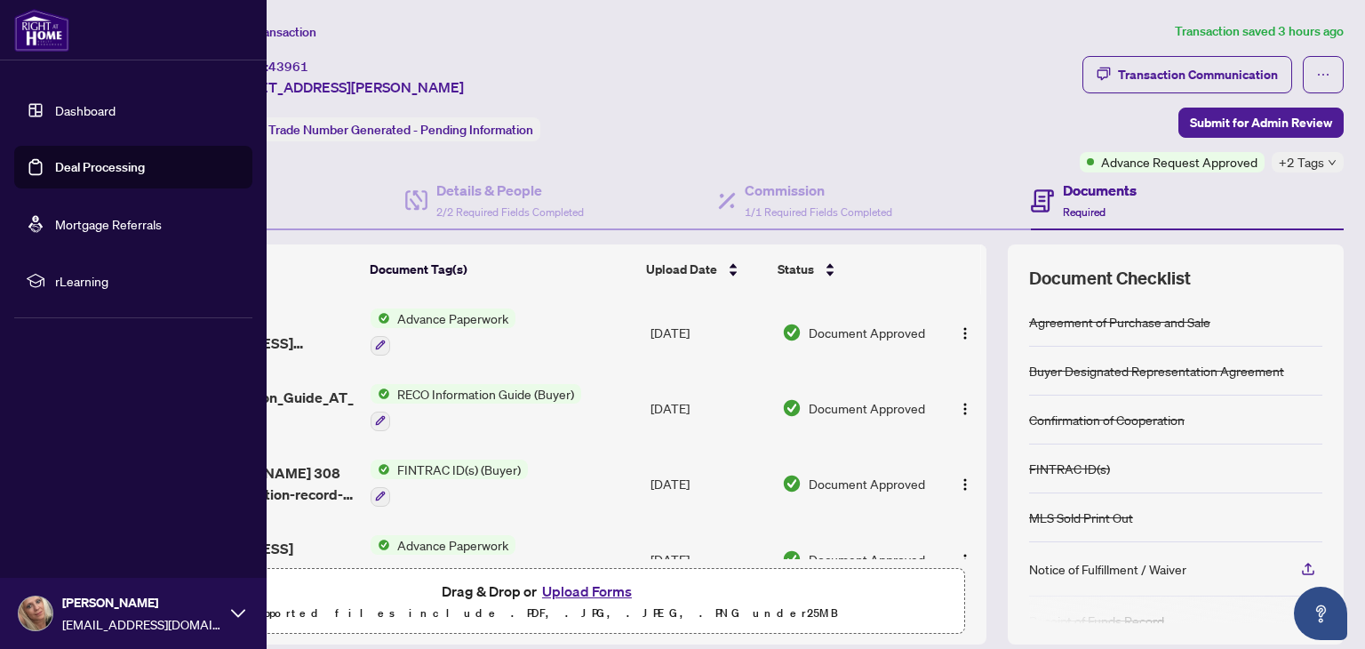
click at [103, 111] on link "Dashboard" at bounding box center [85, 110] width 60 height 16
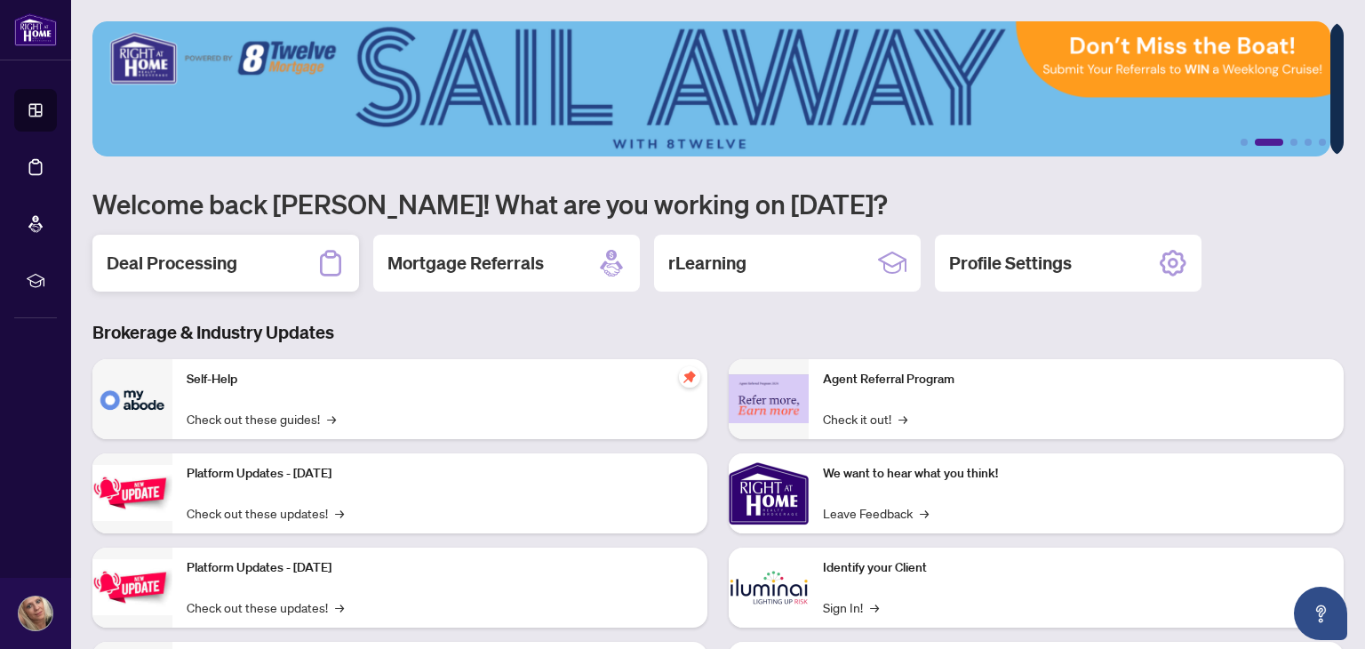
click at [240, 242] on div "Deal Processing" at bounding box center [225, 263] width 267 height 57
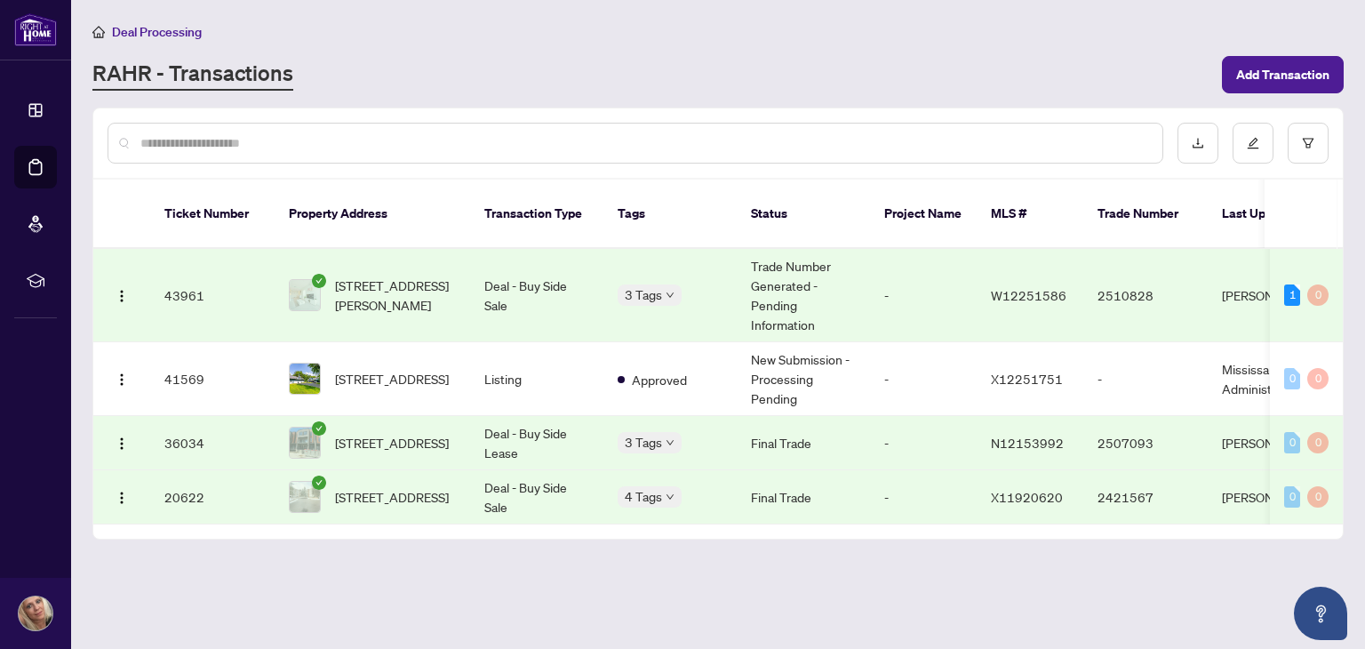
click at [668, 284] on td "3 Tags" at bounding box center [670, 295] width 133 height 93
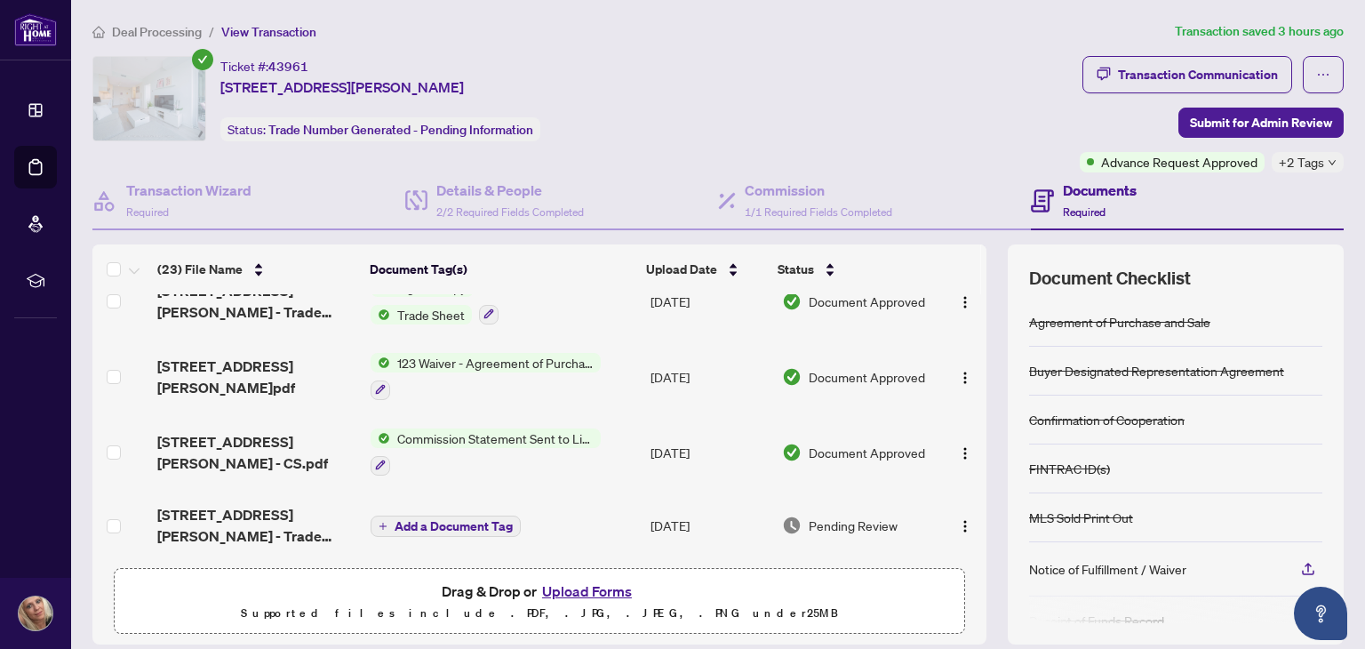
click at [1328, 160] on icon "down" at bounding box center [1332, 162] width 9 height 9
click at [804, 145] on div "Ticket #: 43961 308-[STREET_ADDRESS][PERSON_NAME] Status: Trade Number Generate…" at bounding box center [583, 114] width 988 height 116
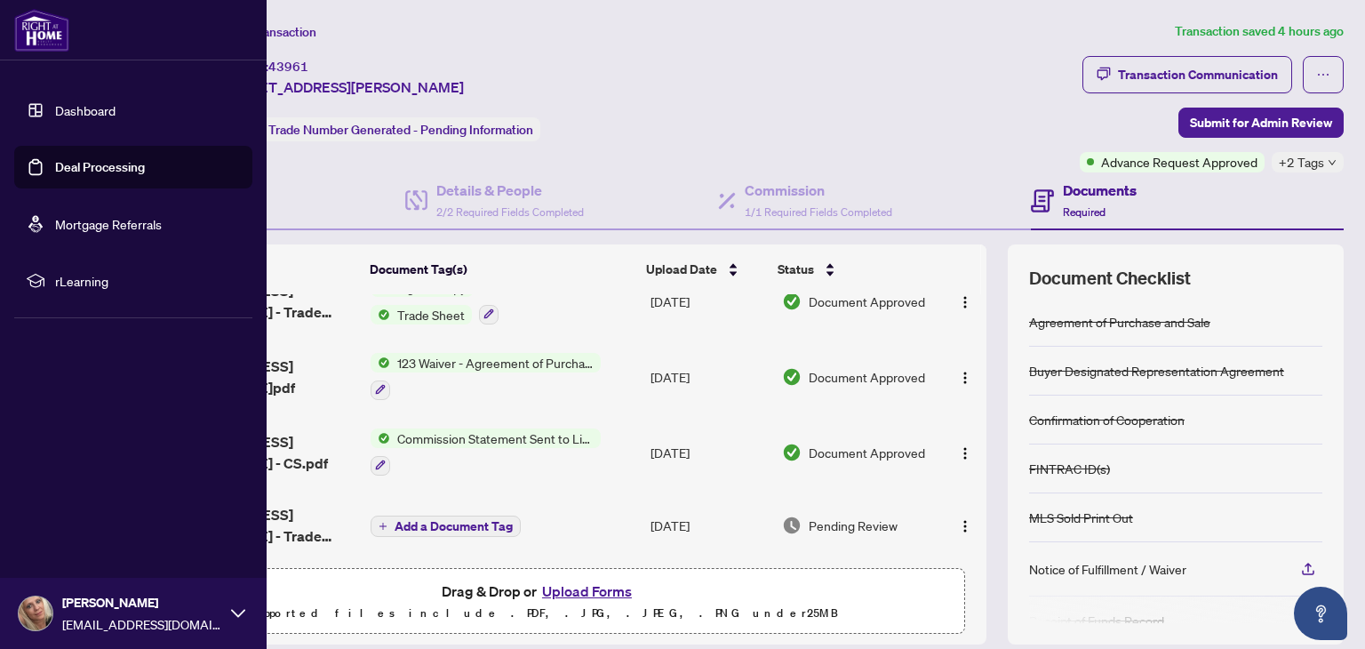
click at [45, 19] on img at bounding box center [41, 30] width 55 height 43
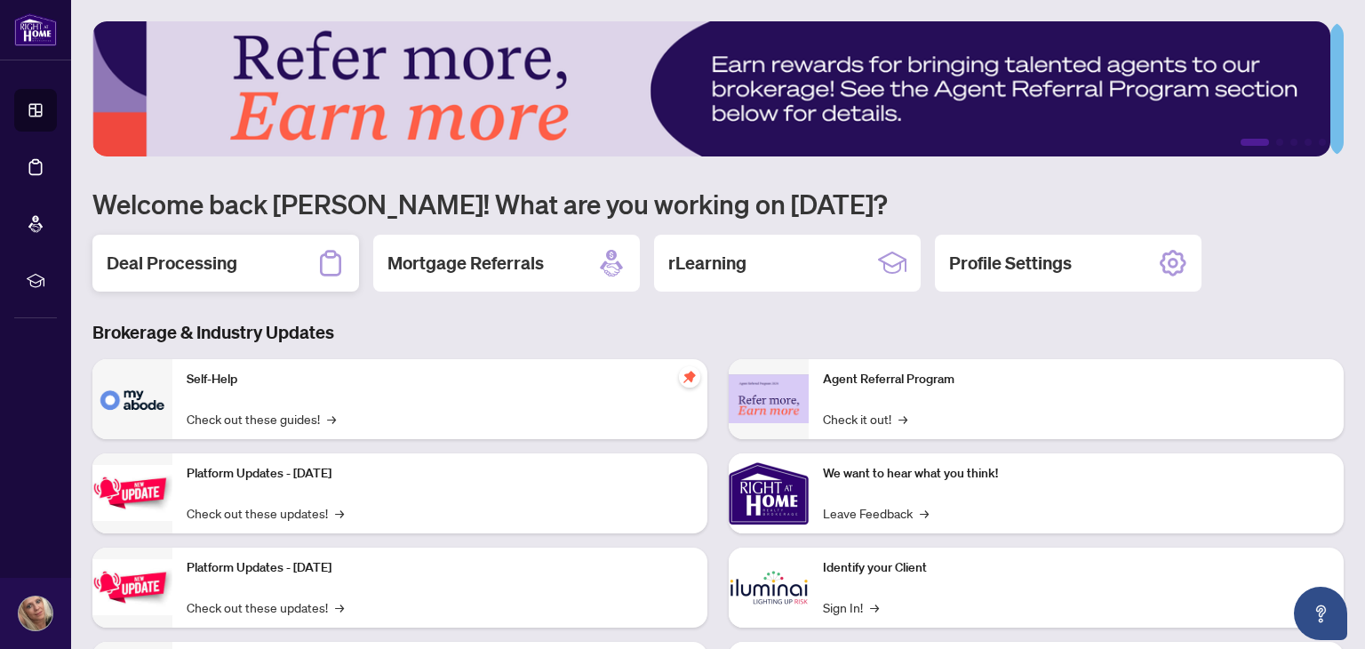
click at [224, 262] on h2 "Deal Processing" at bounding box center [172, 263] width 131 height 25
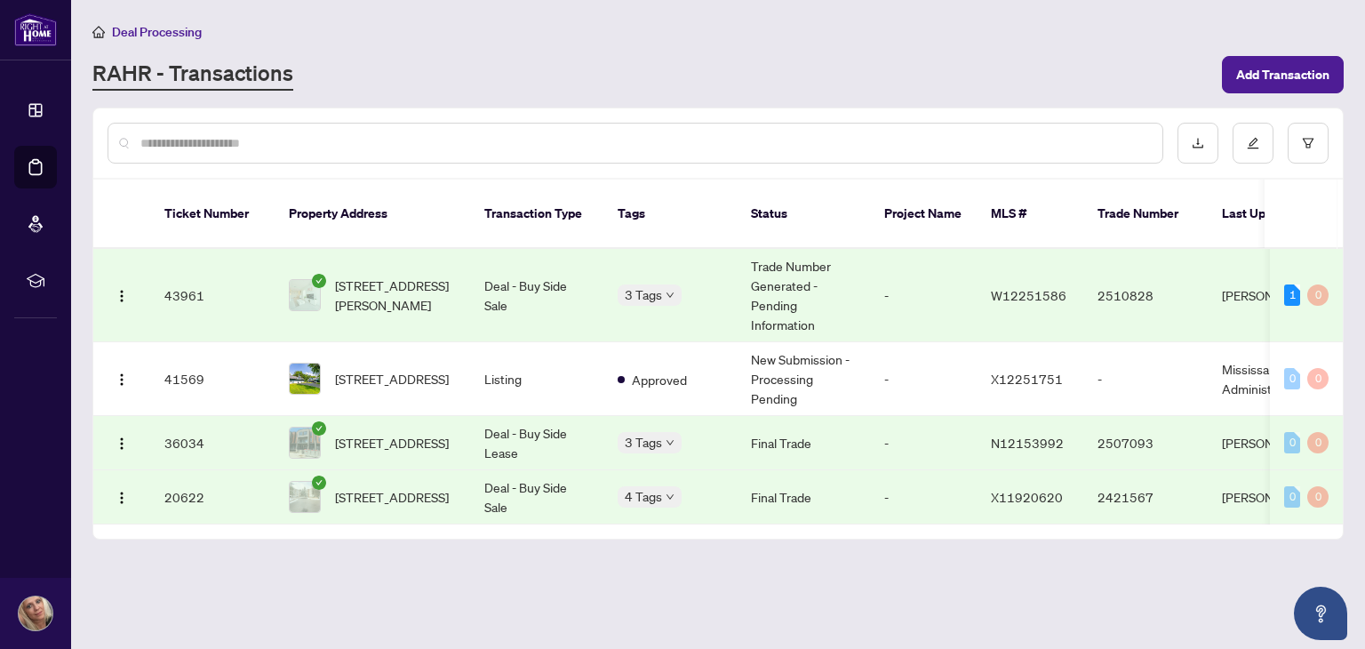
click at [225, 136] on input "text" at bounding box center [644, 143] width 1008 height 20
click at [268, 270] on td "43961" at bounding box center [212, 295] width 124 height 93
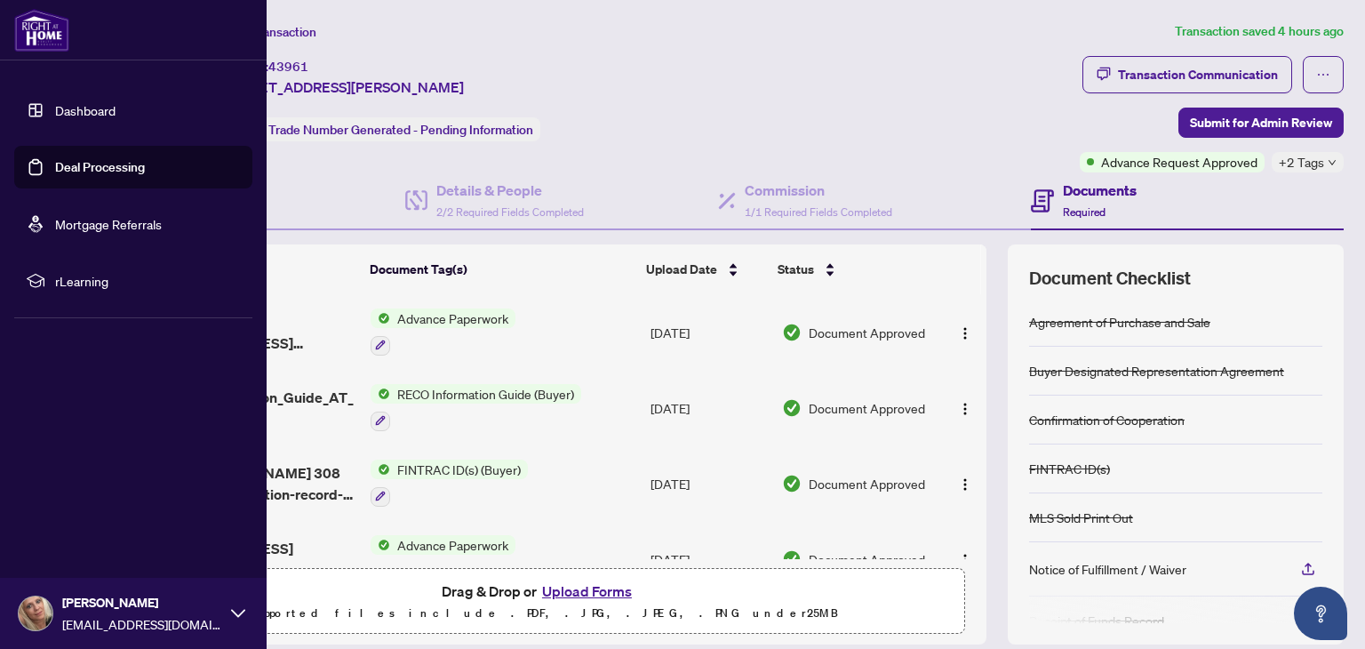
click at [82, 111] on link "Dashboard" at bounding box center [85, 110] width 60 height 16
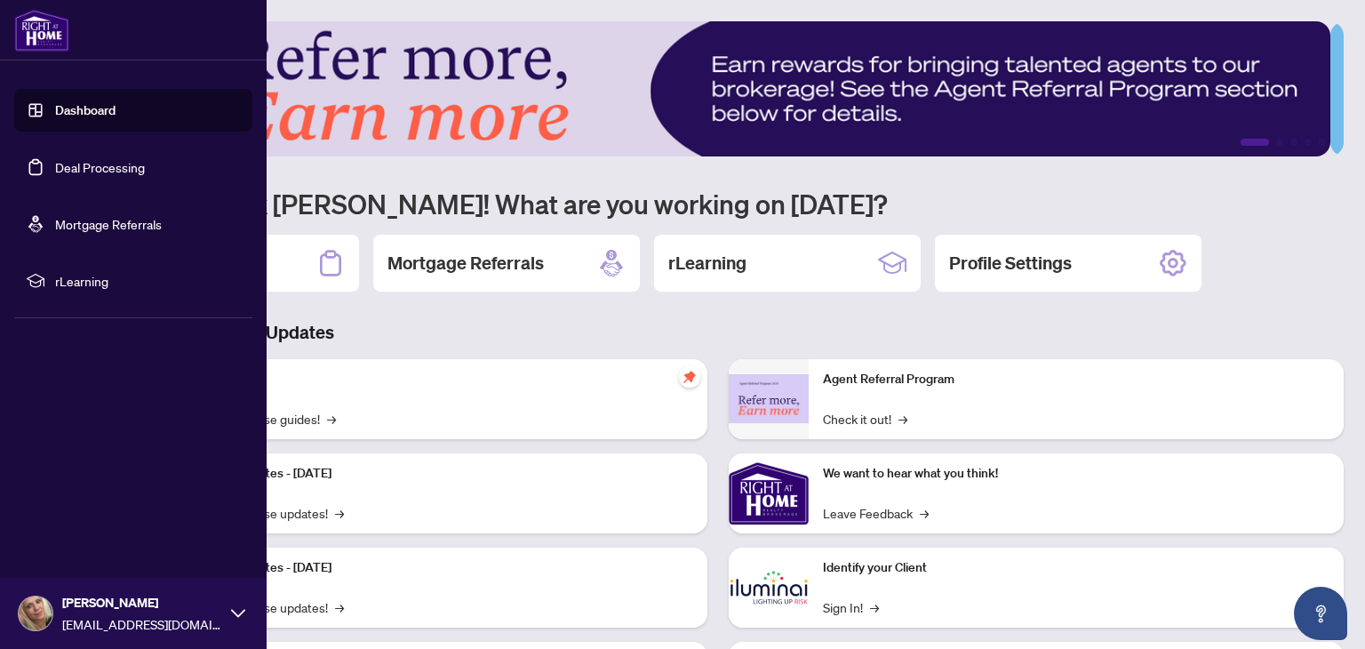
click at [60, 170] on link "Deal Processing" at bounding box center [100, 167] width 90 height 16
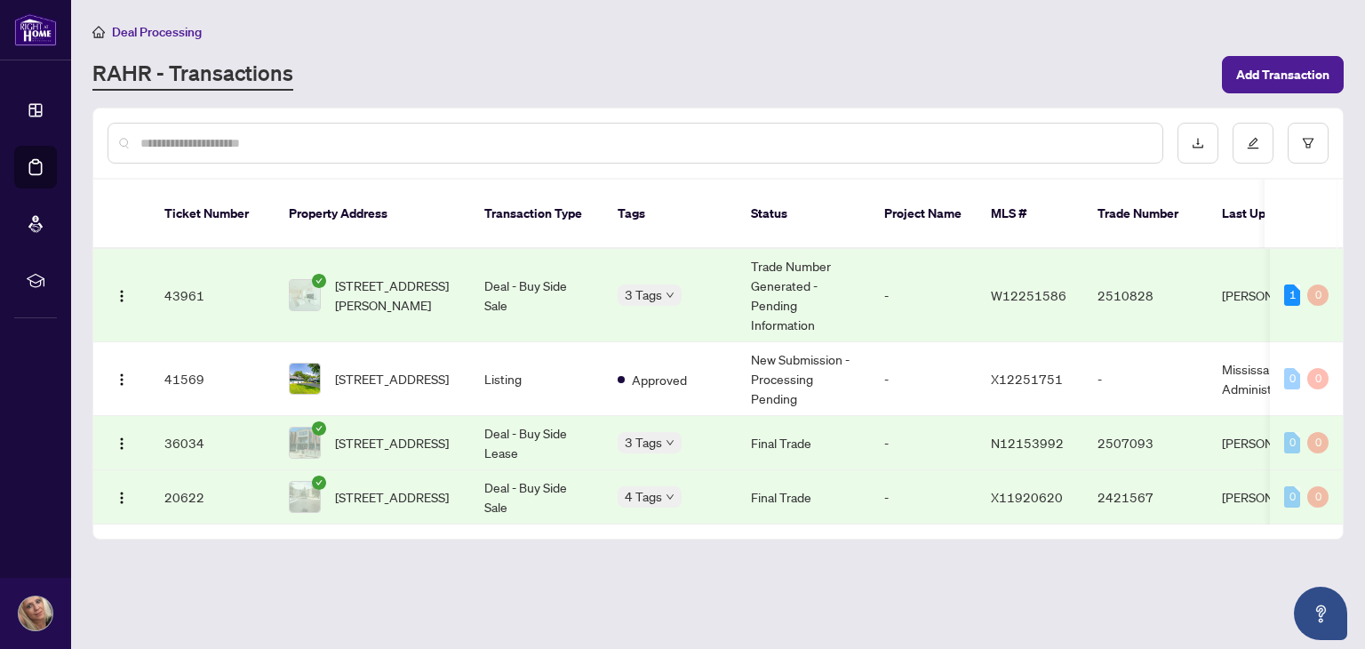
click at [412, 133] on input "text" at bounding box center [644, 143] width 1008 height 20
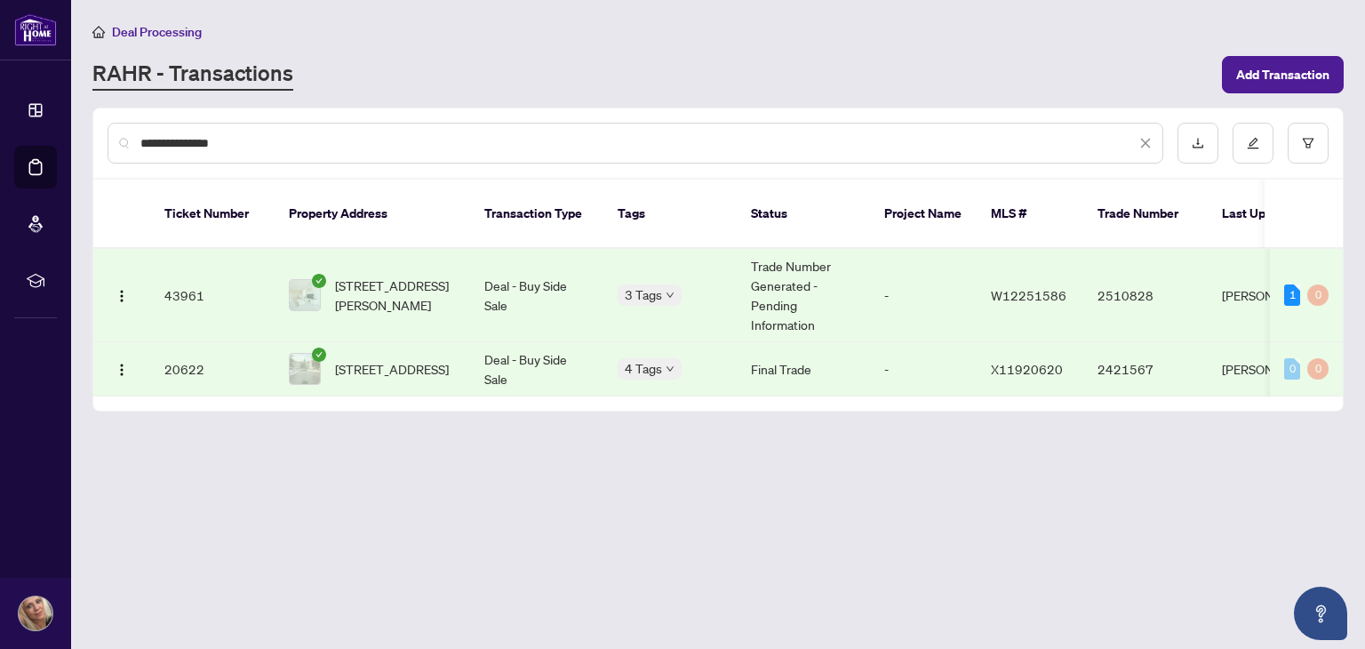
type input "**********"
click at [437, 276] on span "[STREET_ADDRESS][PERSON_NAME]" at bounding box center [395, 295] width 121 height 39
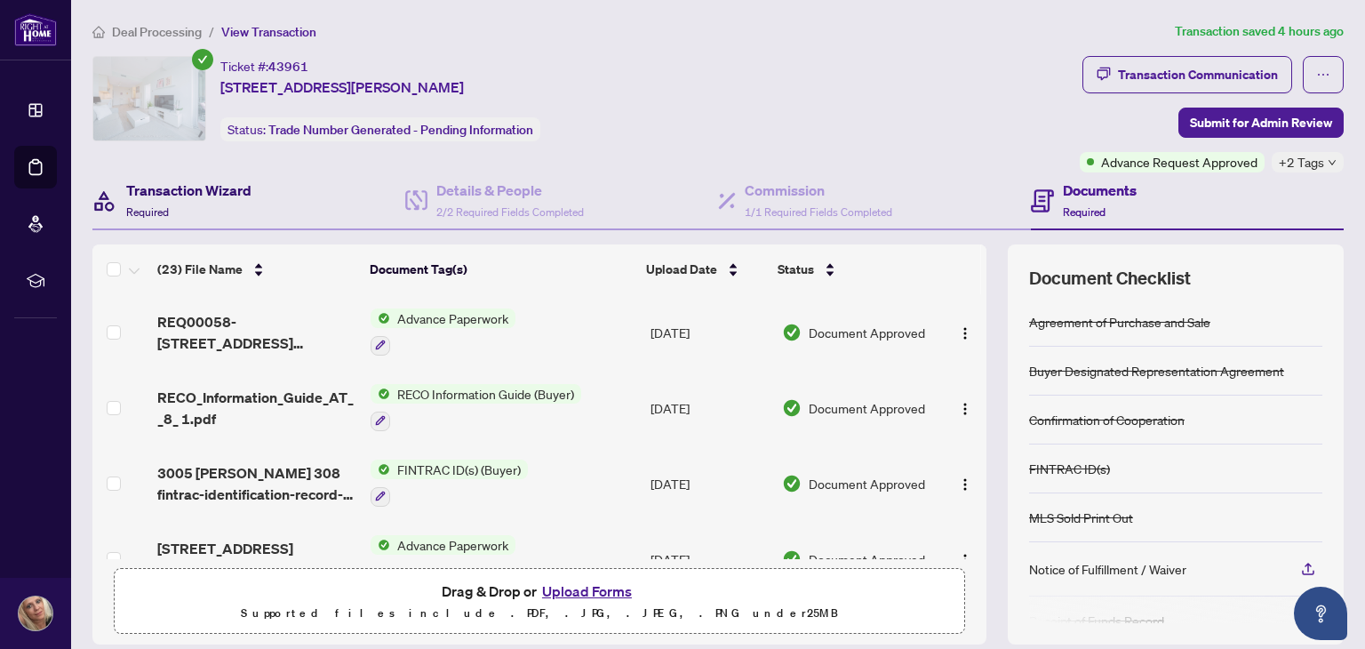
click at [158, 187] on h4 "Transaction Wizard" at bounding box center [188, 190] width 125 height 21
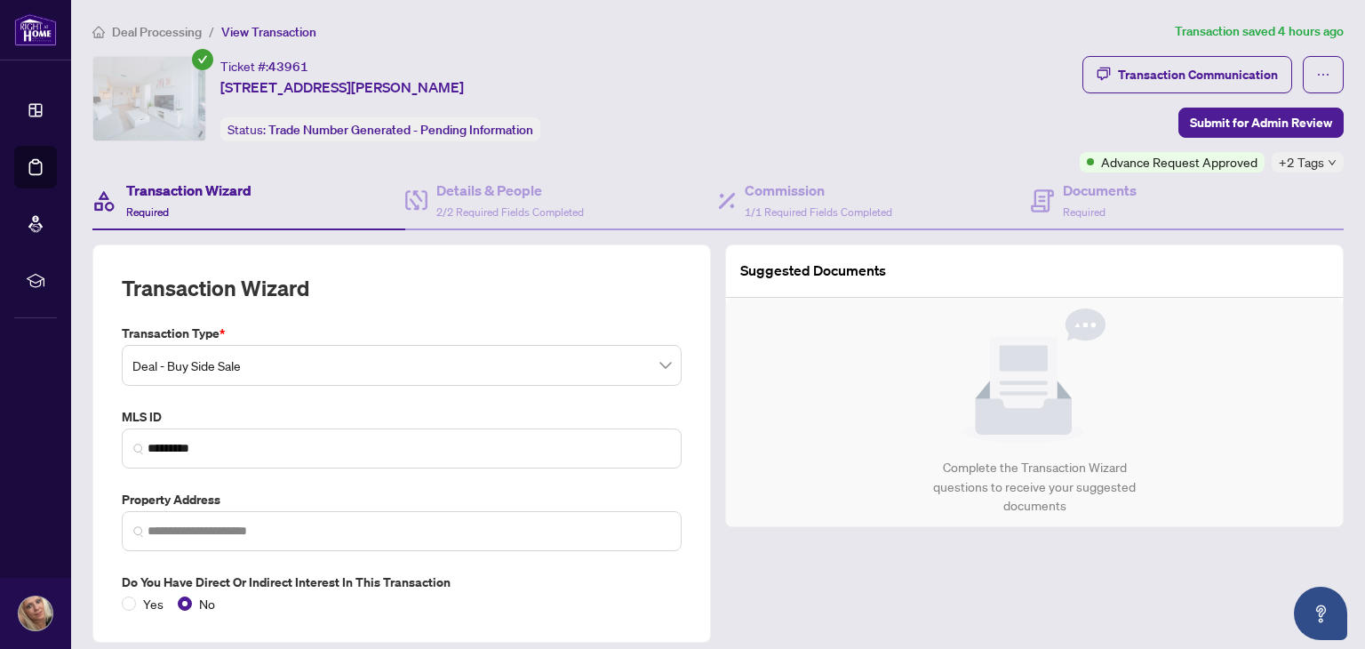
type input "**********"
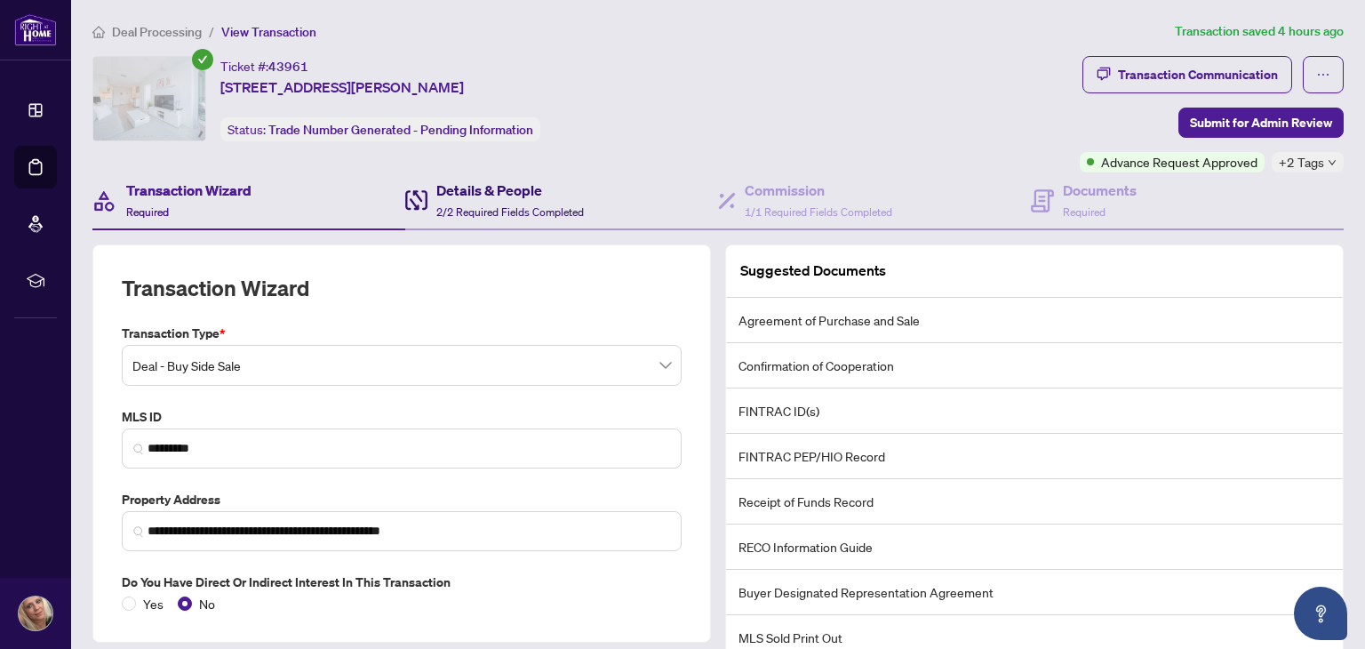
click at [463, 207] on span "2/2 Required Fields Completed" at bounding box center [510, 211] width 148 height 13
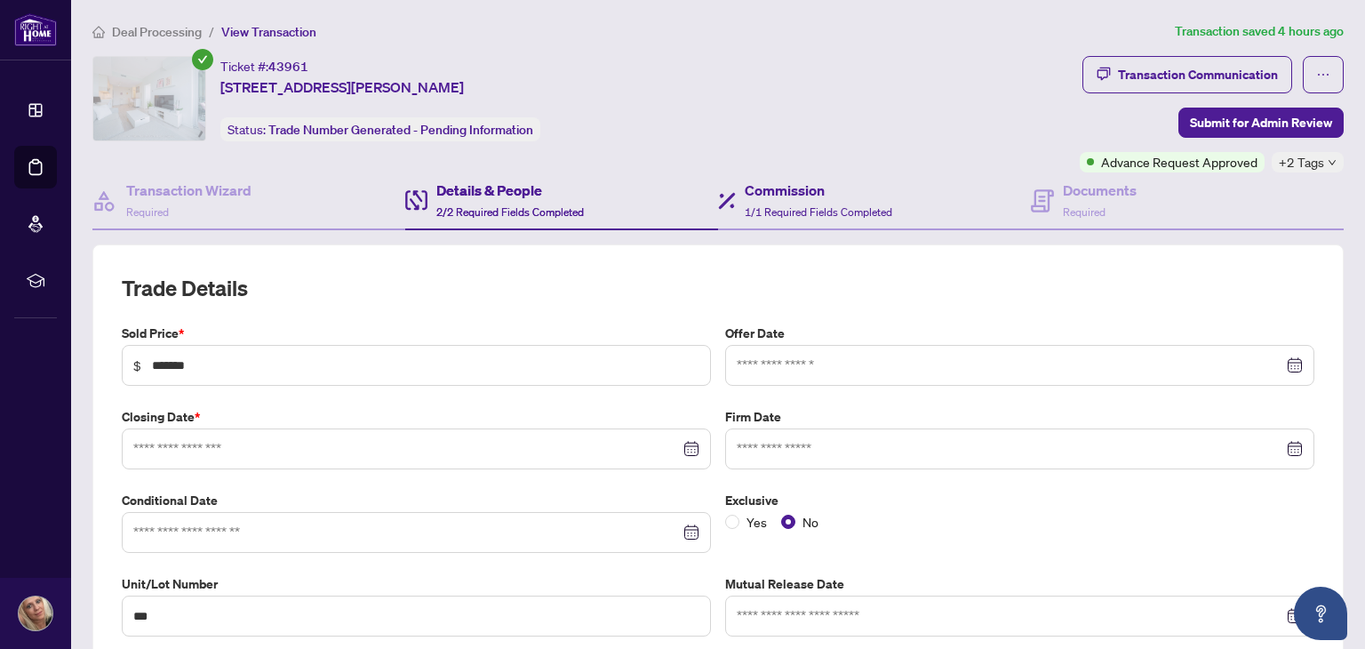
type input "**********"
click at [754, 206] on span "1/1 Required Fields Completed" at bounding box center [819, 211] width 148 height 13
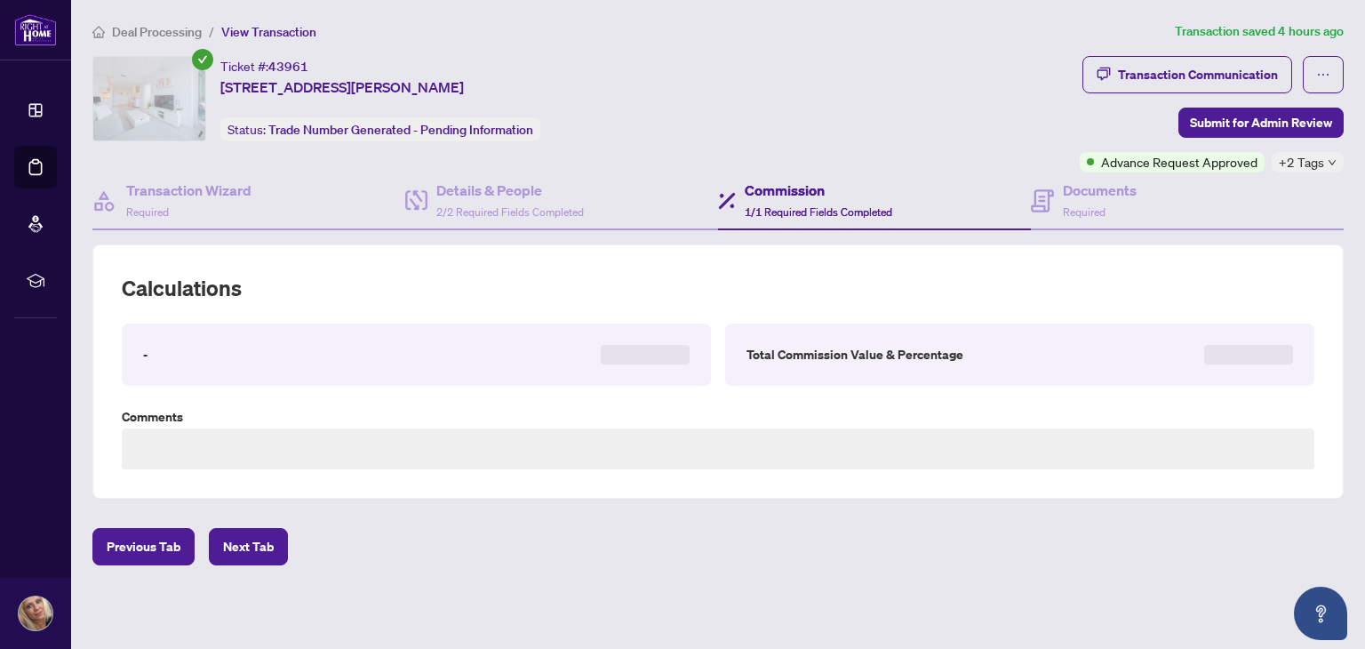
type textarea "****"
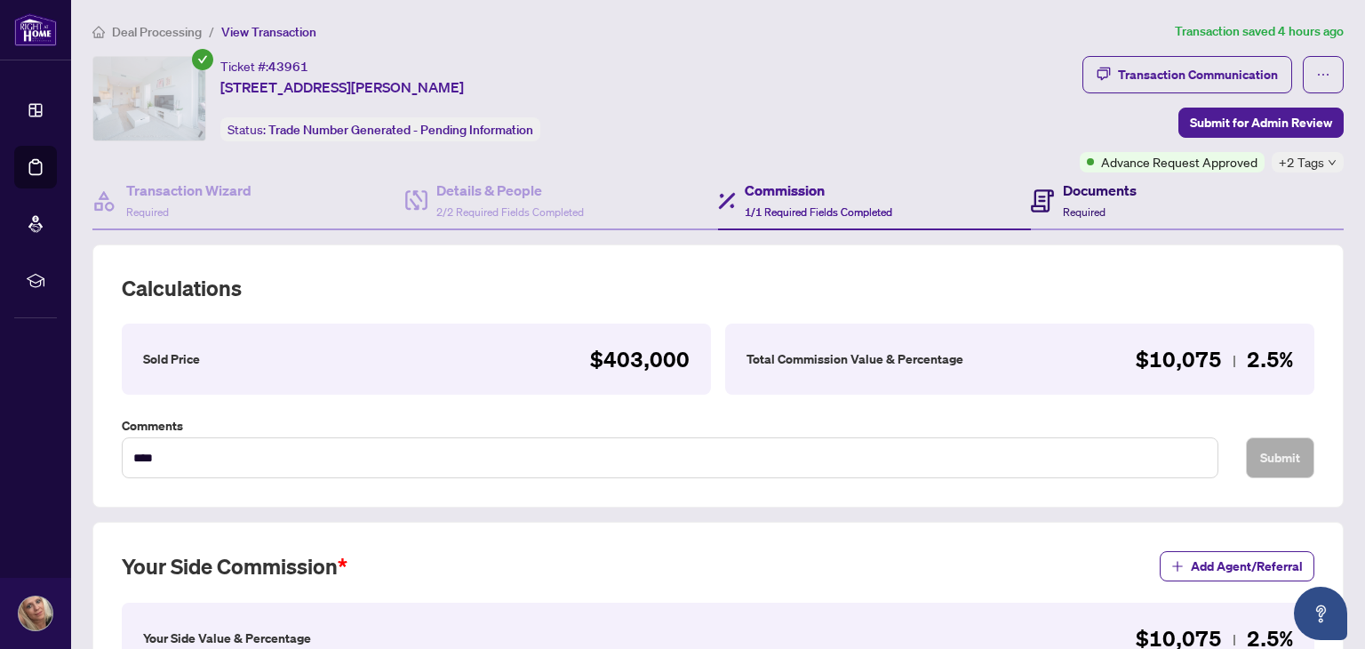
click at [1088, 196] on h4 "Documents" at bounding box center [1100, 190] width 74 height 21
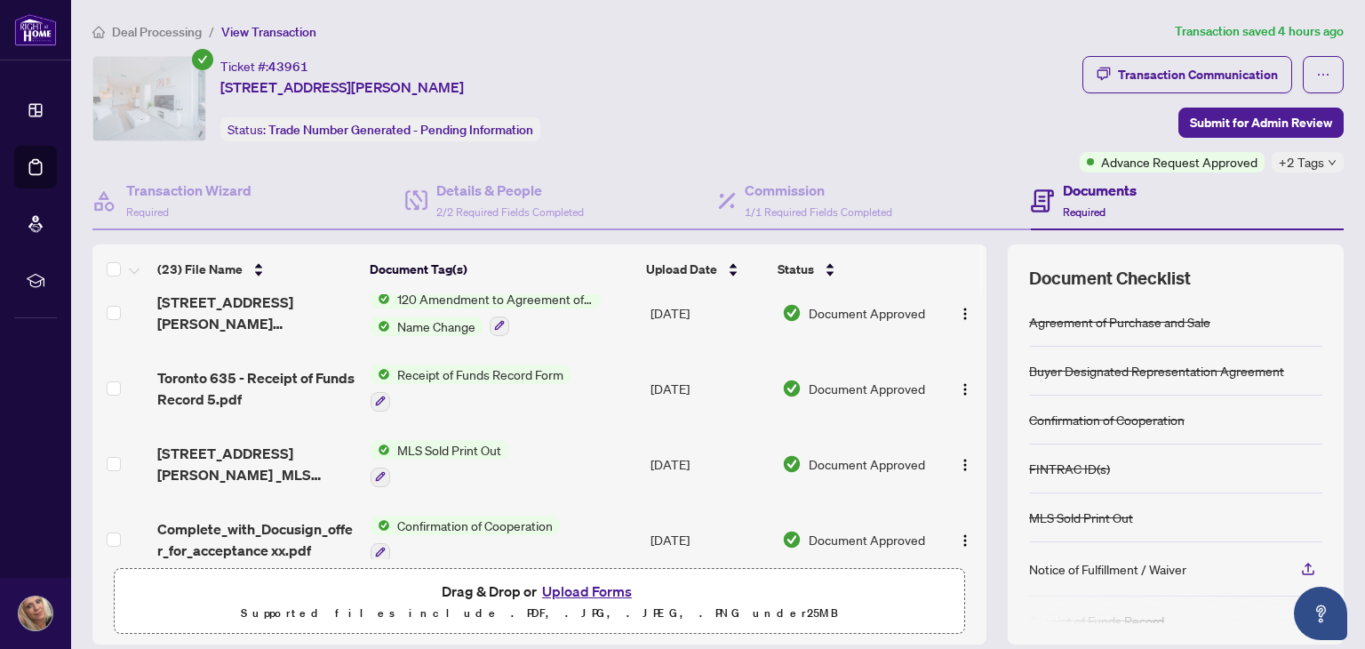
scroll to position [356, 0]
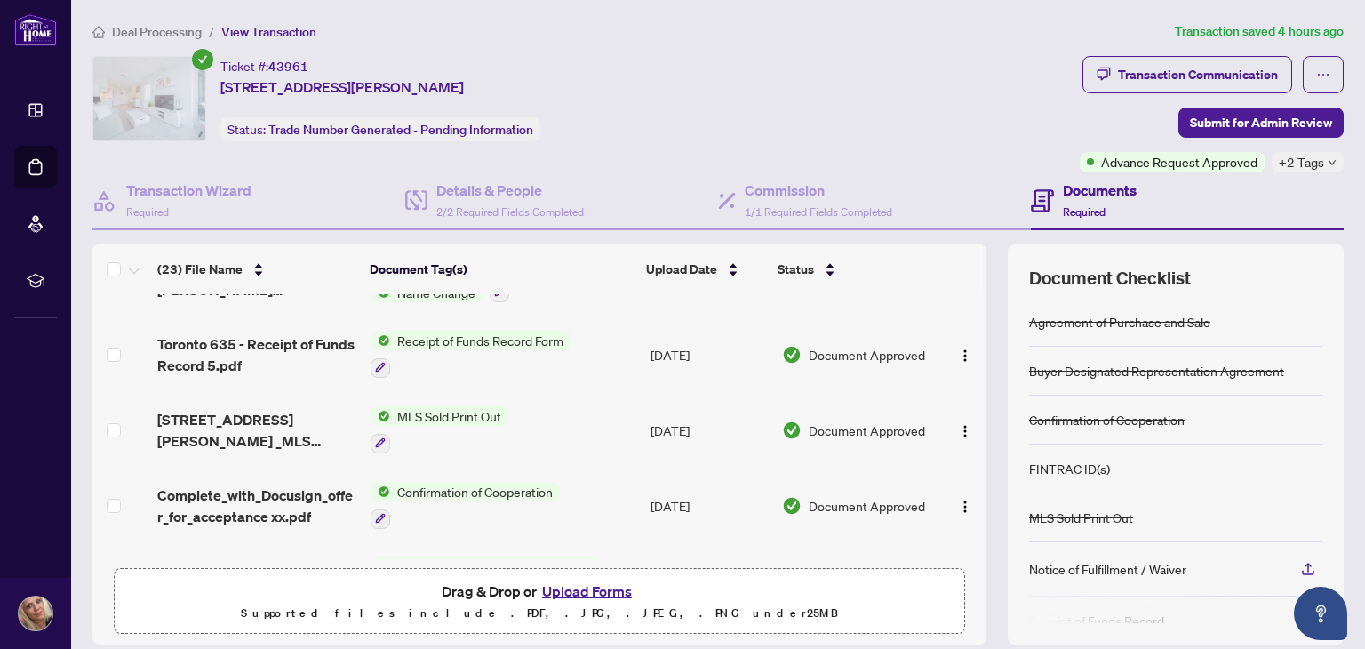
click at [593, 591] on button "Upload Forms" at bounding box center [587, 591] width 100 height 23
click at [217, 186] on h4 "Transaction Wizard" at bounding box center [188, 190] width 125 height 21
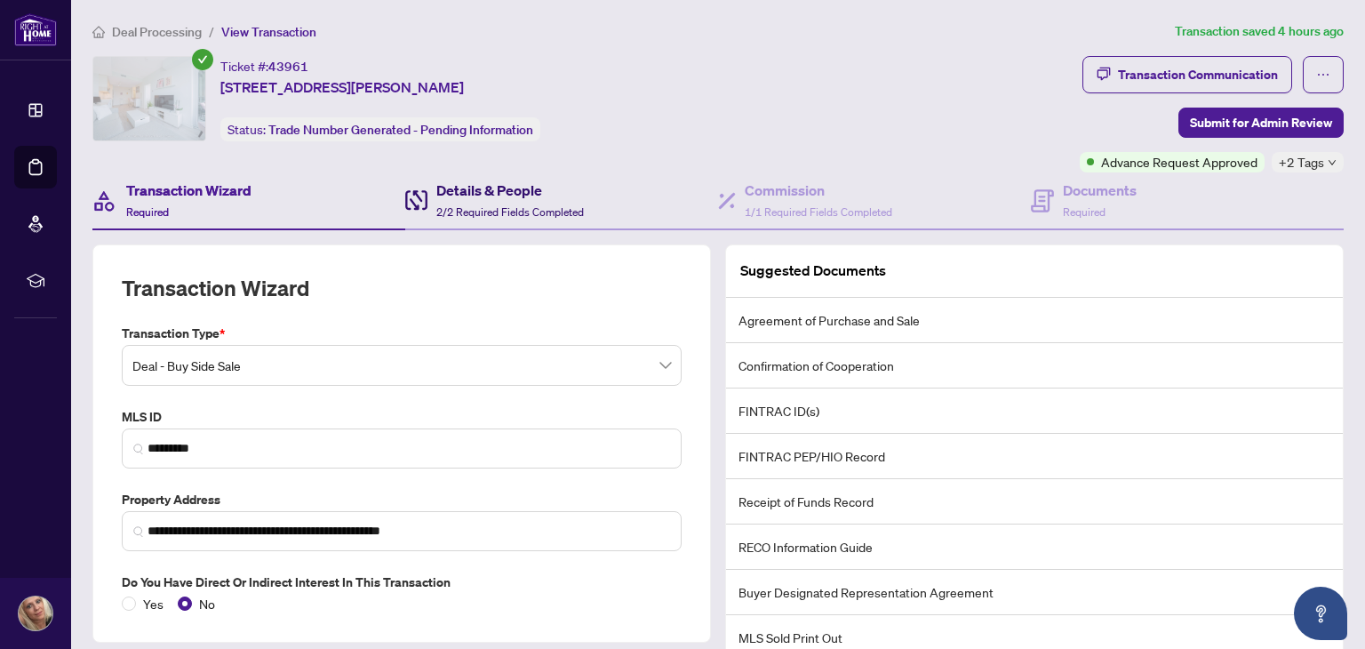
click at [450, 184] on h4 "Details & People" at bounding box center [510, 190] width 148 height 21
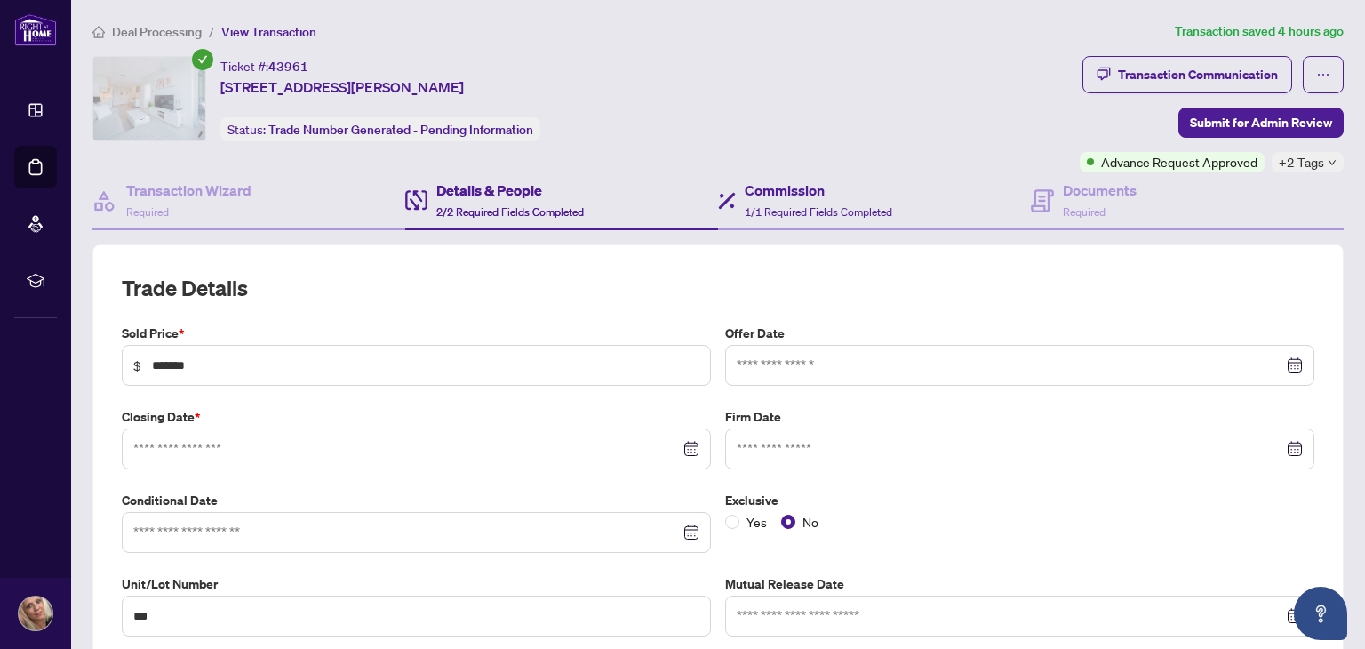
type input "**********"
click at [769, 200] on div "Commission 1/1 Required Fields Completed" at bounding box center [819, 201] width 148 height 42
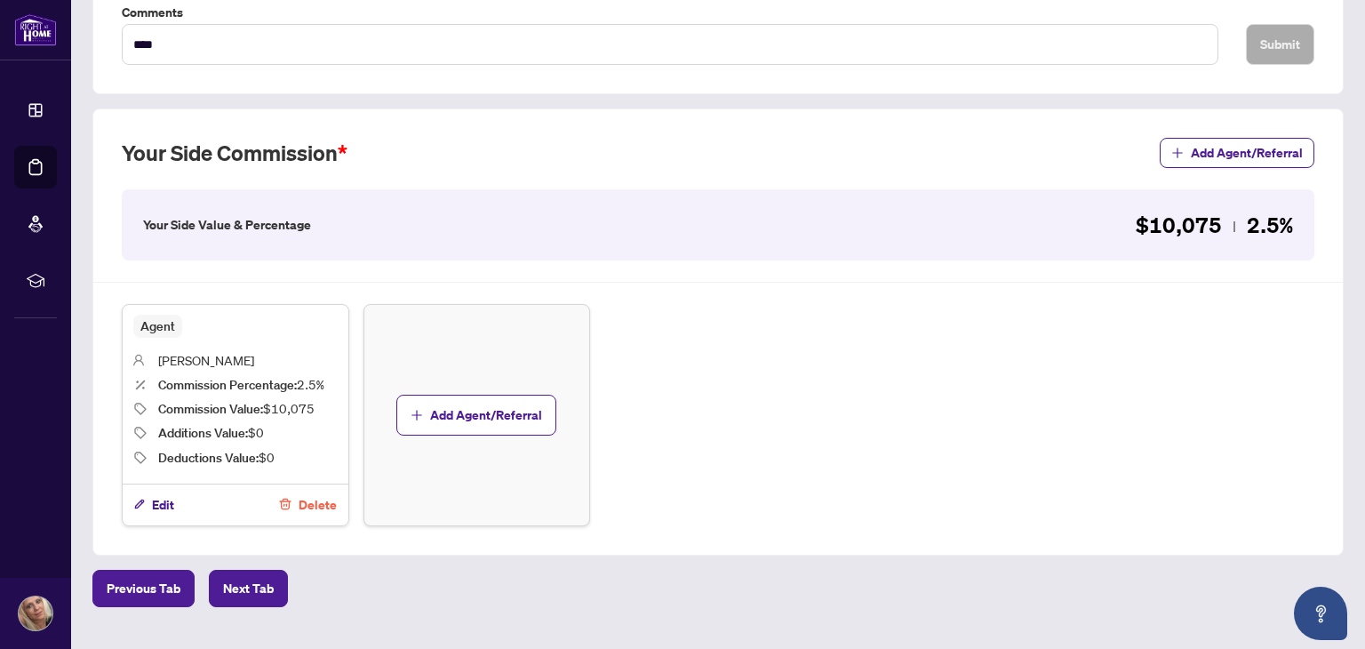
scroll to position [444, 0]
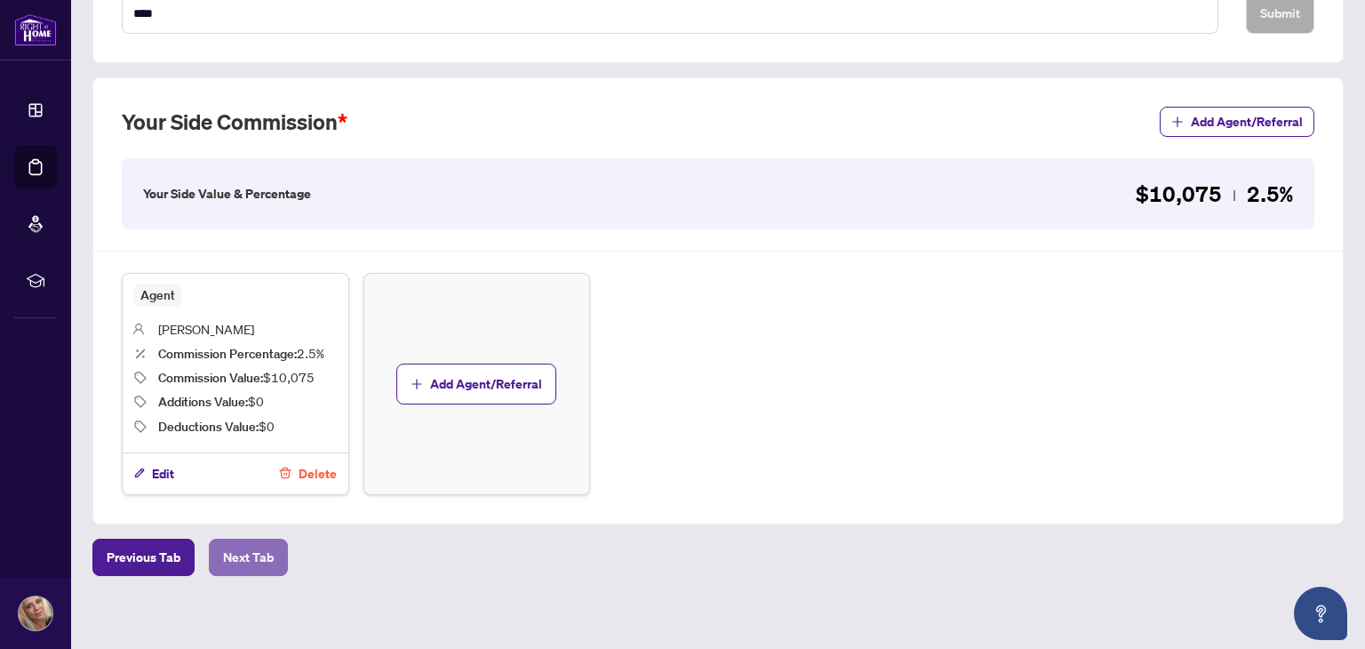
click at [274, 552] on button "Next Tab" at bounding box center [248, 557] width 79 height 37
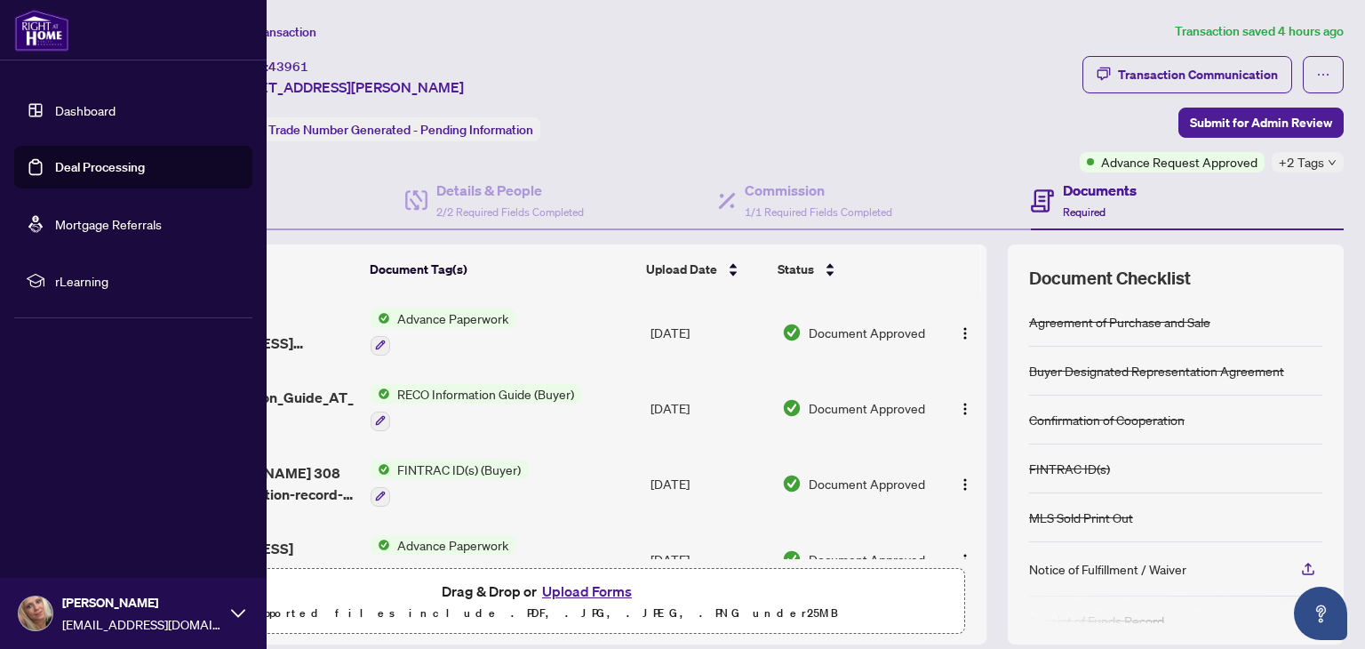
click at [97, 168] on link "Deal Processing" at bounding box center [100, 167] width 90 height 16
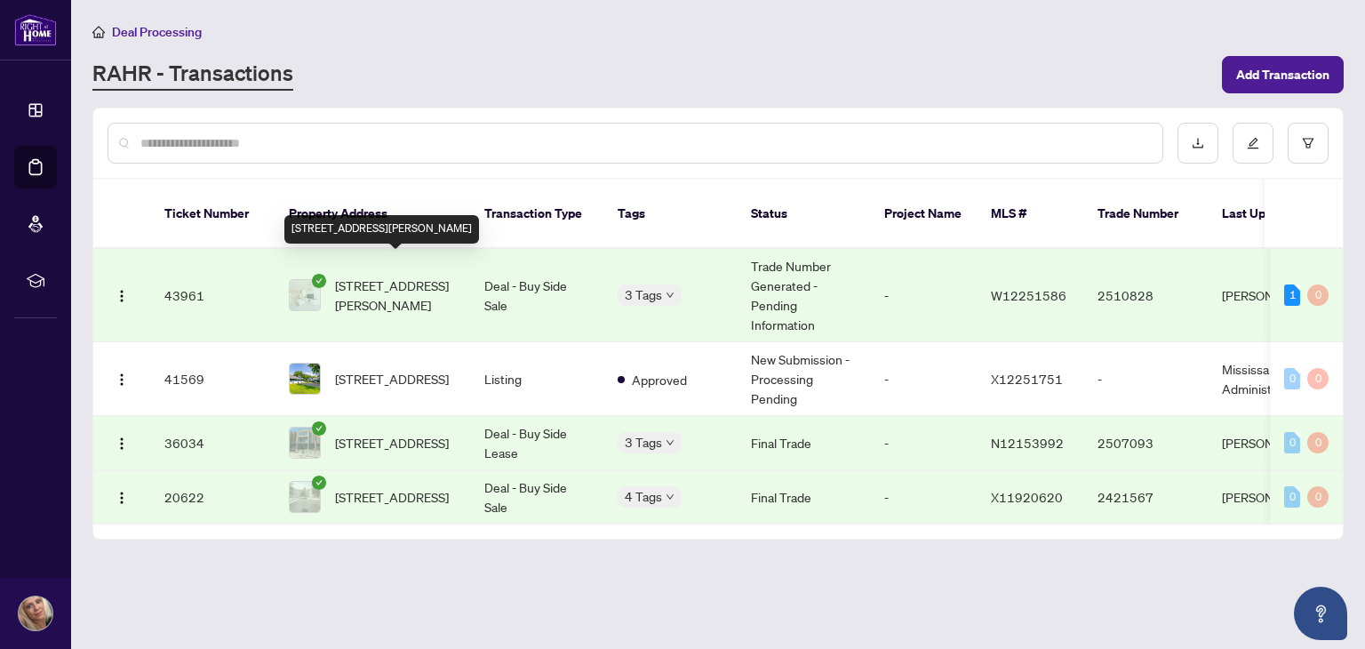
click at [427, 283] on span "[STREET_ADDRESS][PERSON_NAME]" at bounding box center [395, 295] width 121 height 39
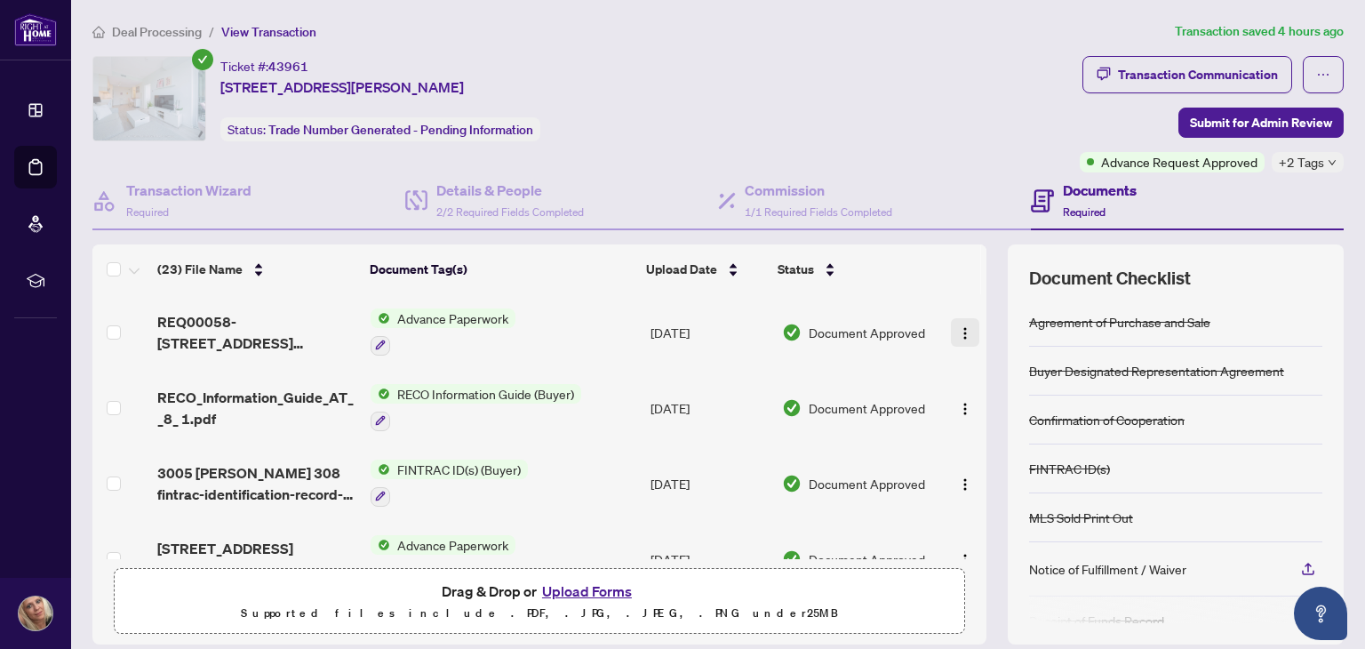
click at [958, 329] on img "button" at bounding box center [965, 333] width 14 height 14
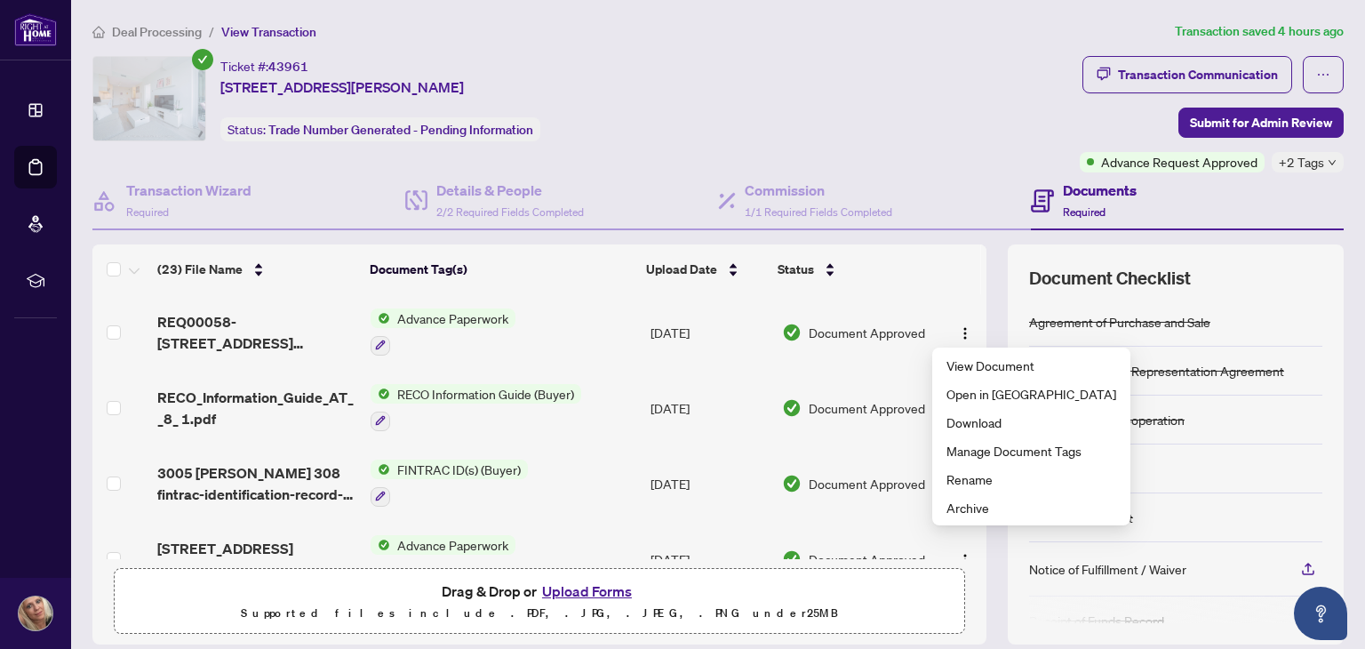
click at [809, 332] on span "Document Approved" at bounding box center [867, 333] width 116 height 20
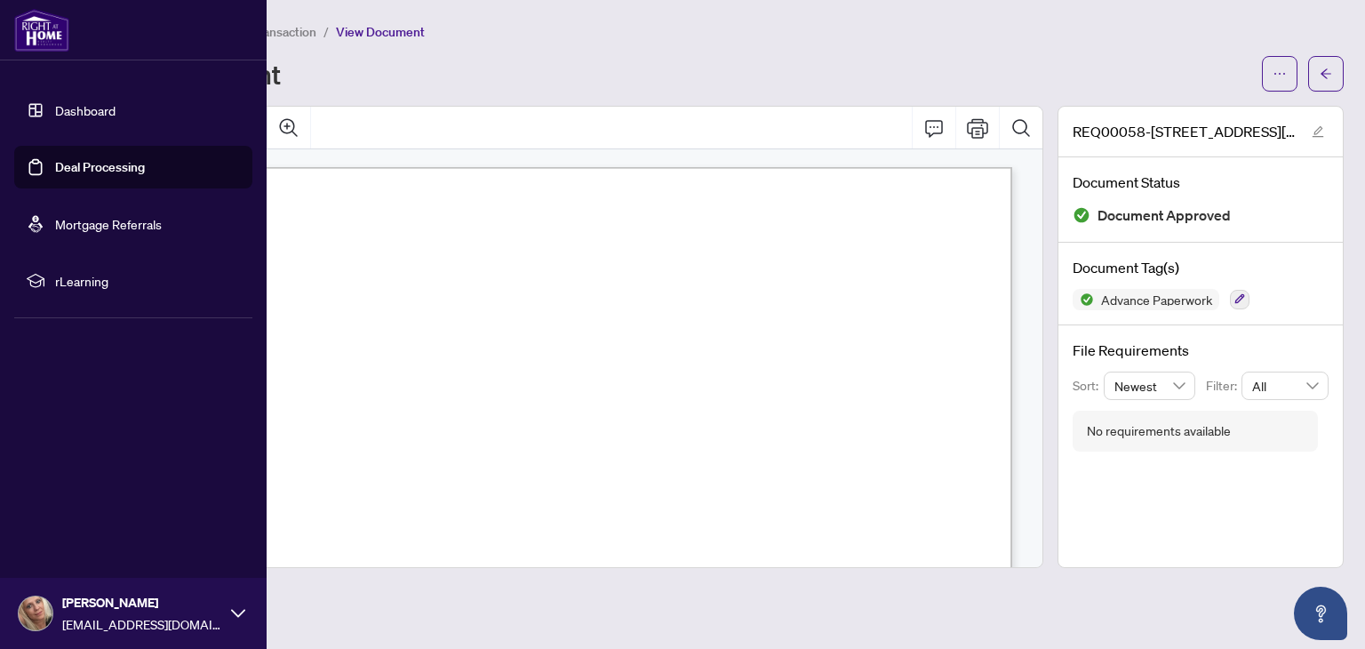
click at [89, 107] on link "Dashboard" at bounding box center [85, 110] width 60 height 16
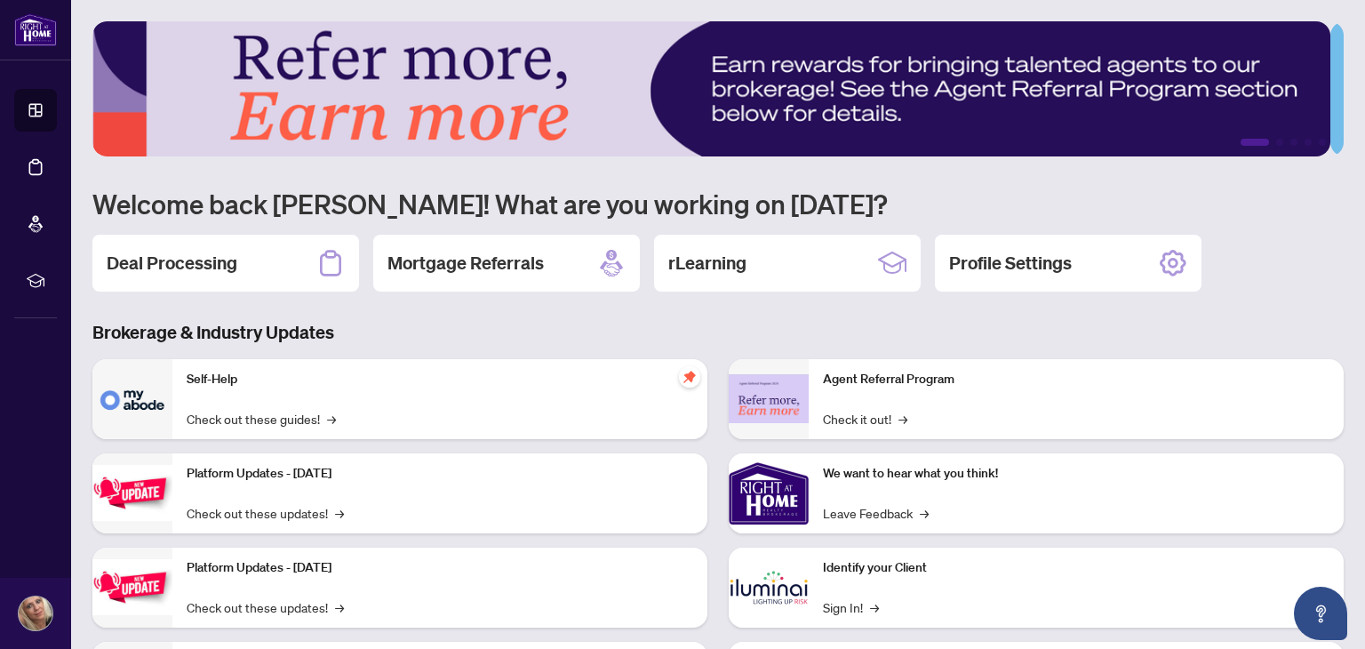
click at [274, 404] on div "Self-Help Check out these guides! →" at bounding box center [439, 399] width 535 height 80
click at [279, 417] on link "Check out these guides! →" at bounding box center [261, 419] width 149 height 20
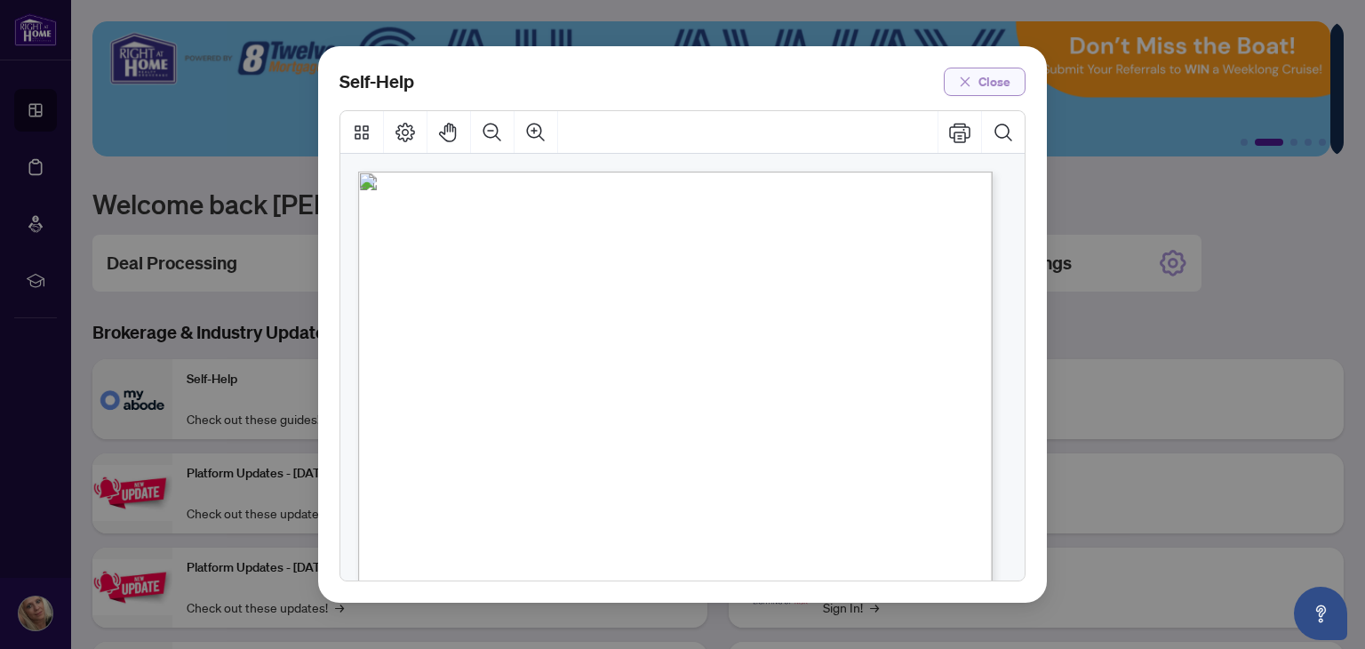
click at [985, 79] on span "Close" at bounding box center [995, 82] width 32 height 28
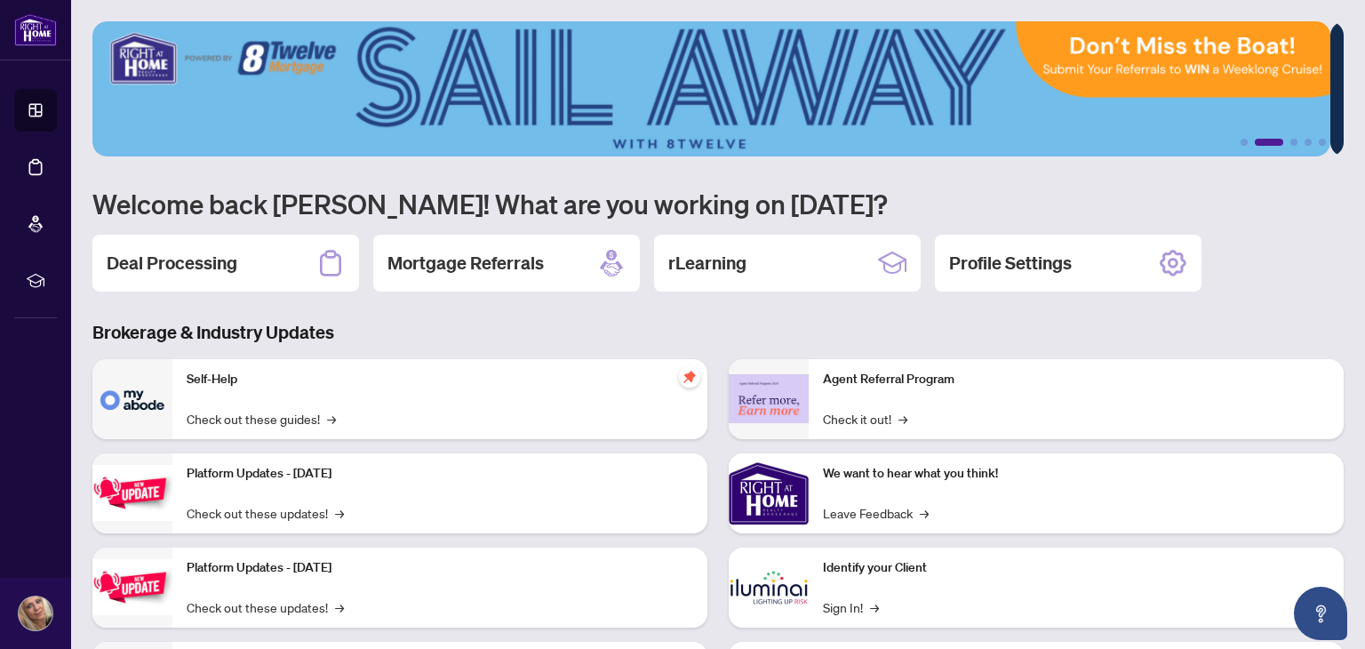
scroll to position [119, 0]
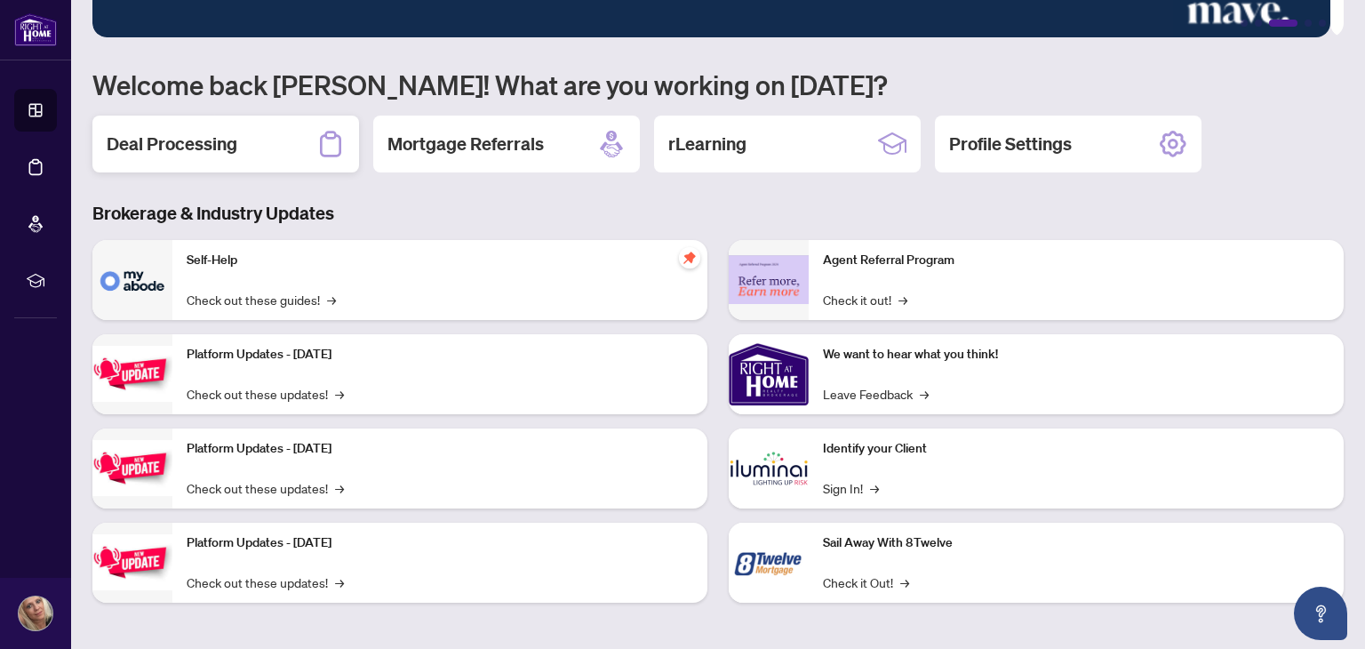
click at [315, 150] on div "Deal Processing" at bounding box center [225, 144] width 267 height 57
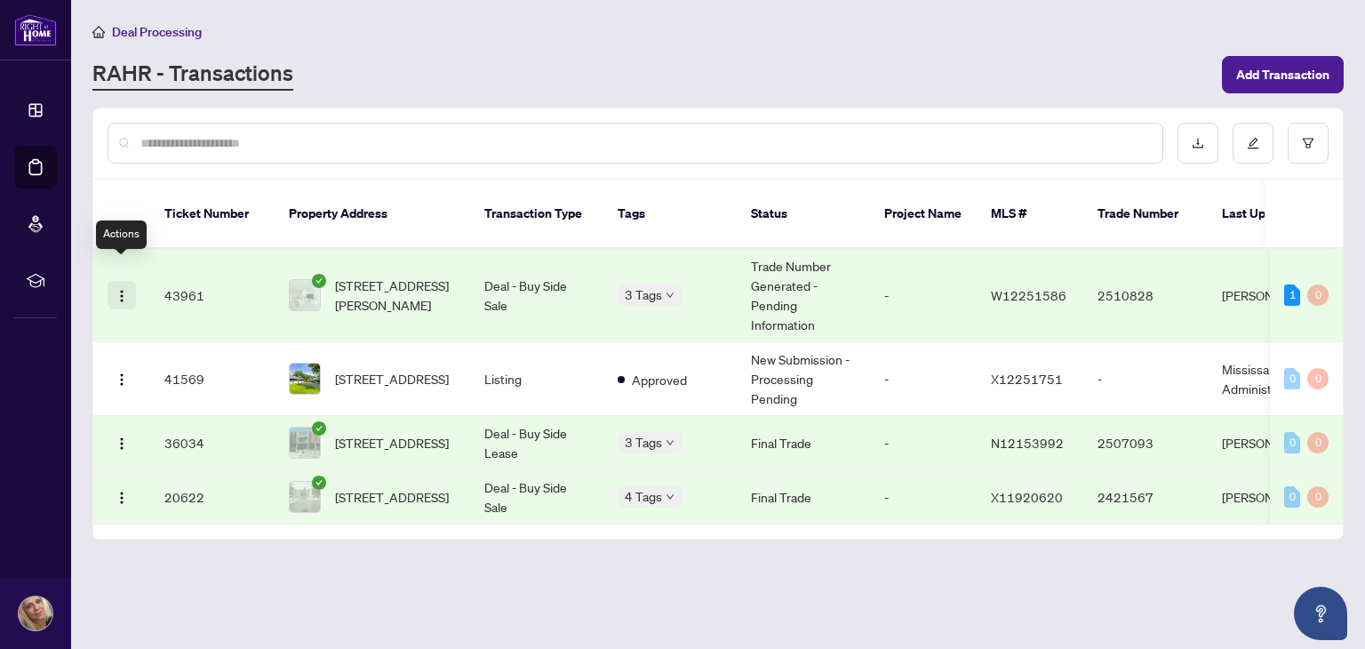
click at [128, 289] on img "button" at bounding box center [122, 296] width 14 height 14
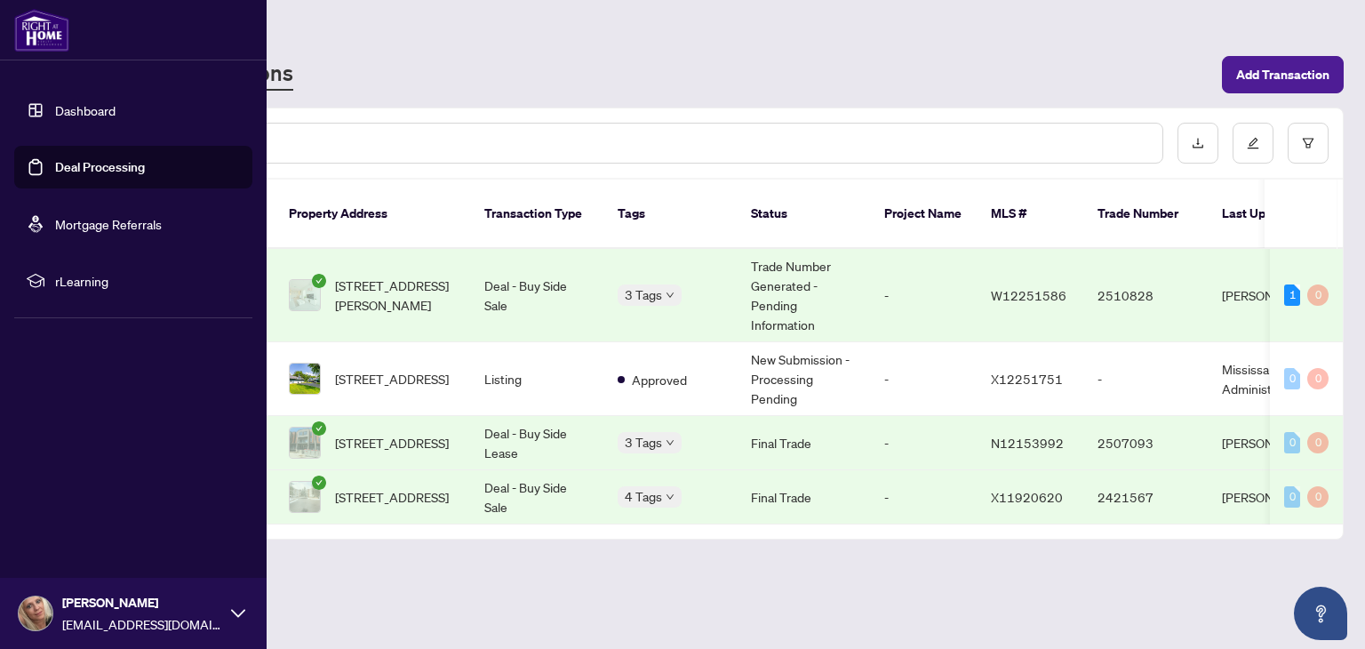
click at [240, 613] on icon at bounding box center [238, 613] width 14 height 8
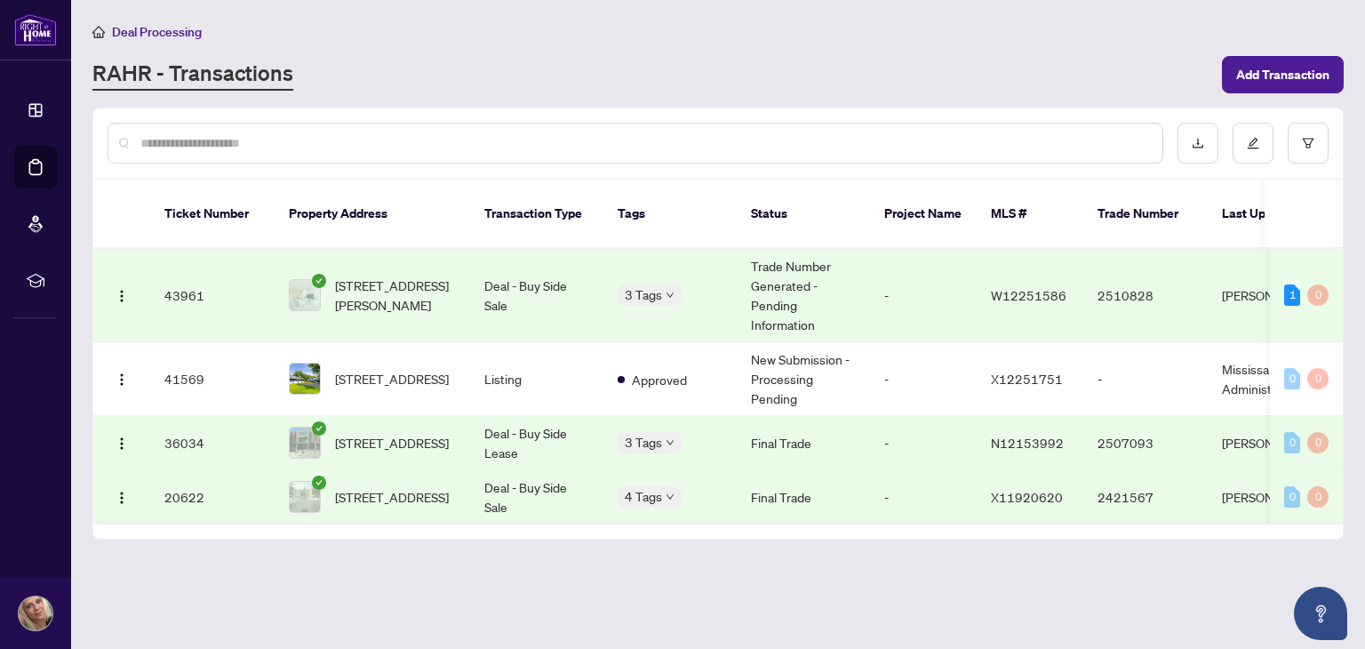
click at [533, 607] on main "Deal Processing [PERSON_NAME] - Transactions Add Transaction Ticket Number Prop…" at bounding box center [718, 324] width 1294 height 649
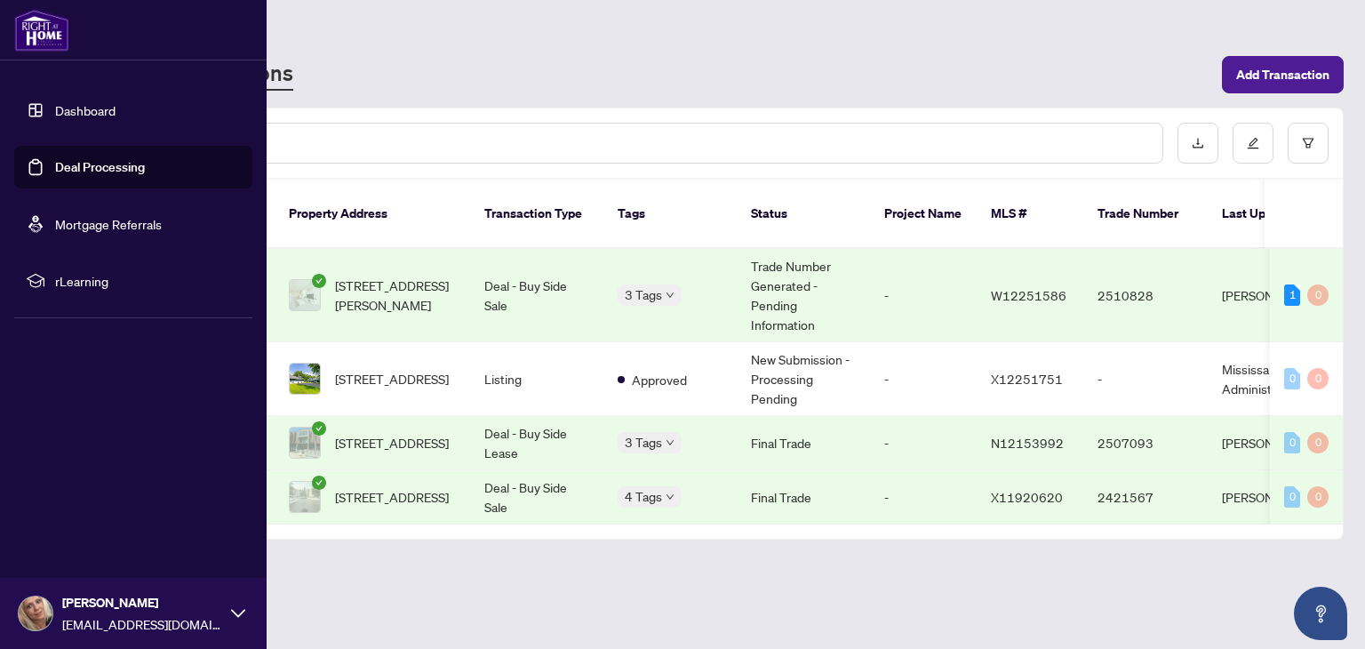
click at [75, 165] on link "Deal Processing" at bounding box center [100, 167] width 90 height 16
click at [100, 107] on link "Dashboard" at bounding box center [85, 110] width 60 height 16
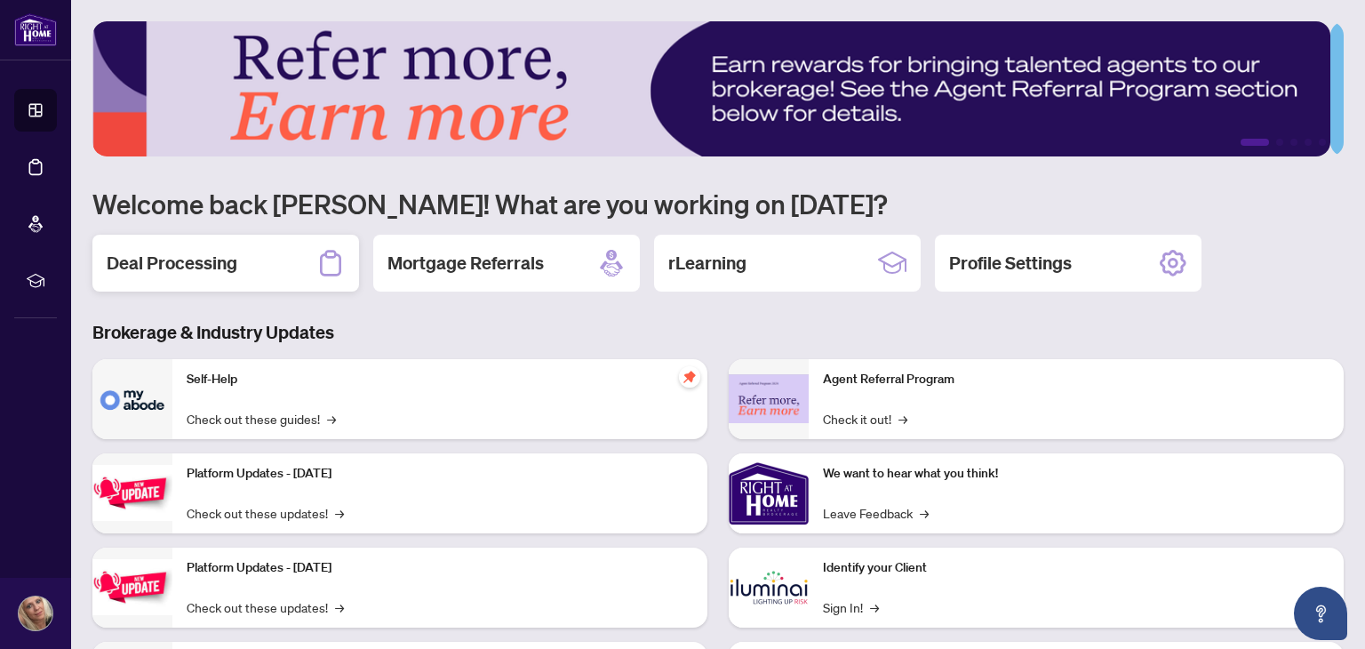
click at [180, 257] on h2 "Deal Processing" at bounding box center [172, 263] width 131 height 25
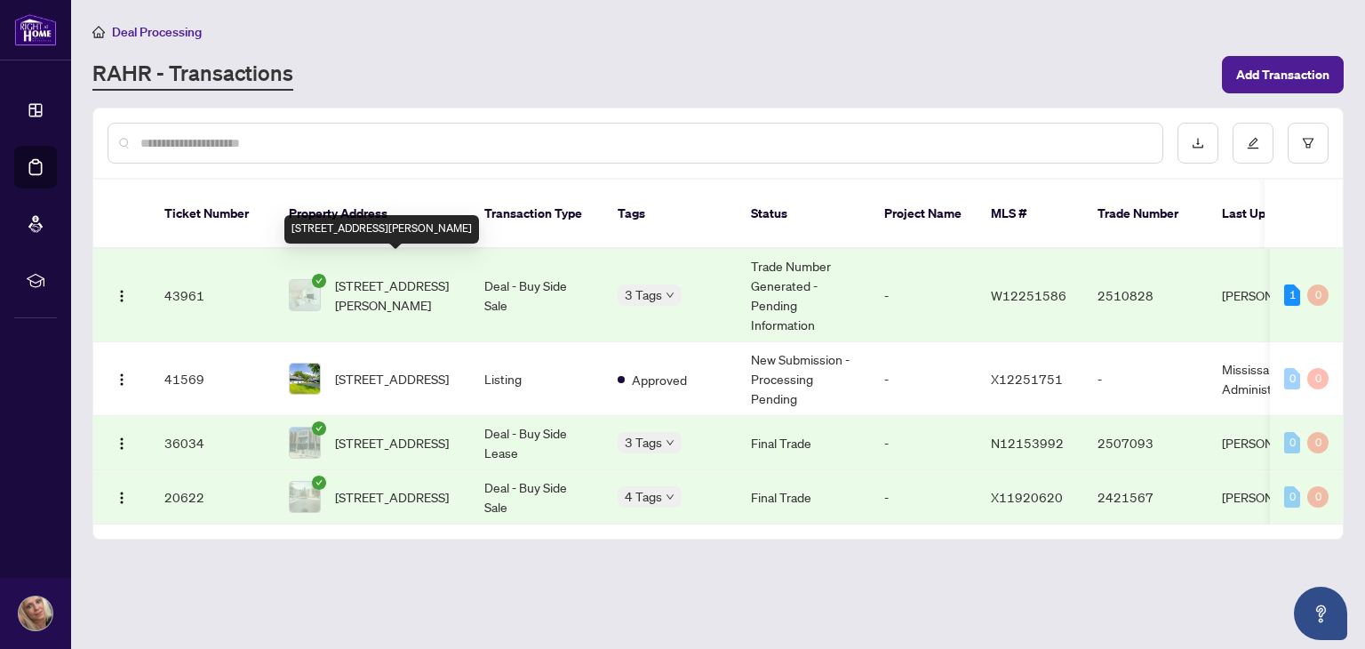
click at [348, 276] on span "[STREET_ADDRESS][PERSON_NAME]" at bounding box center [395, 295] width 121 height 39
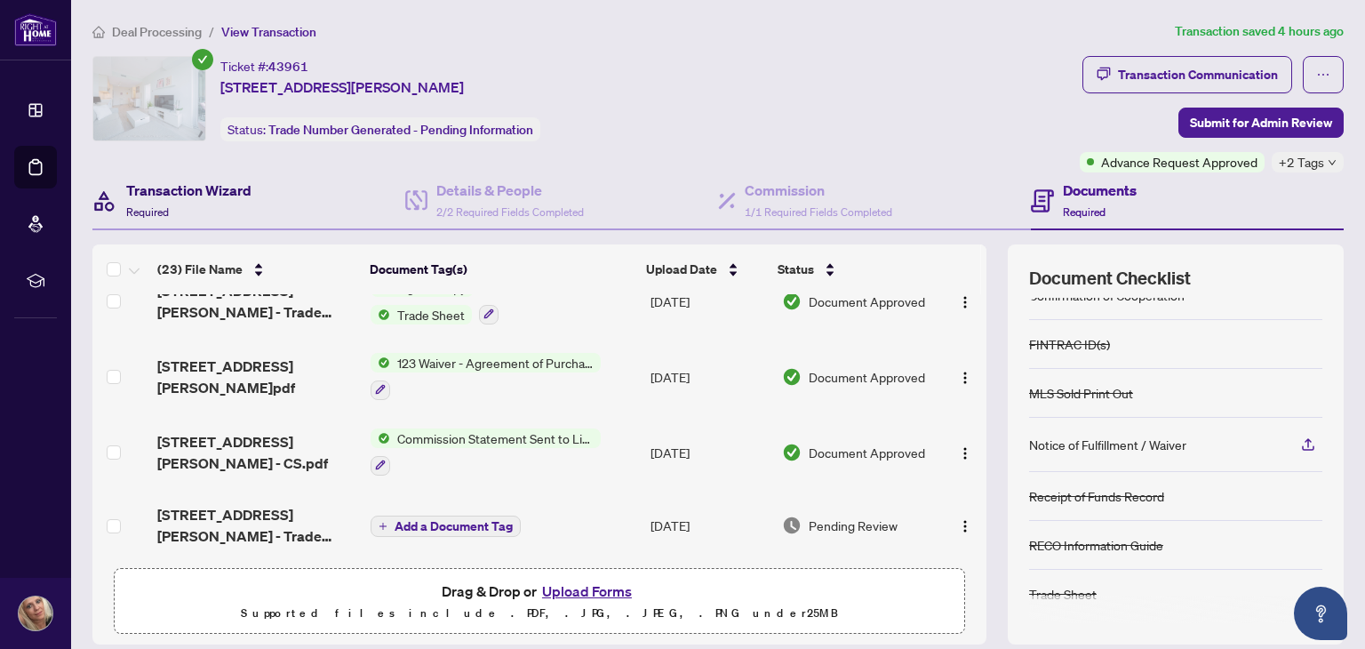
click at [212, 189] on h4 "Transaction Wizard" at bounding box center [188, 190] width 125 height 21
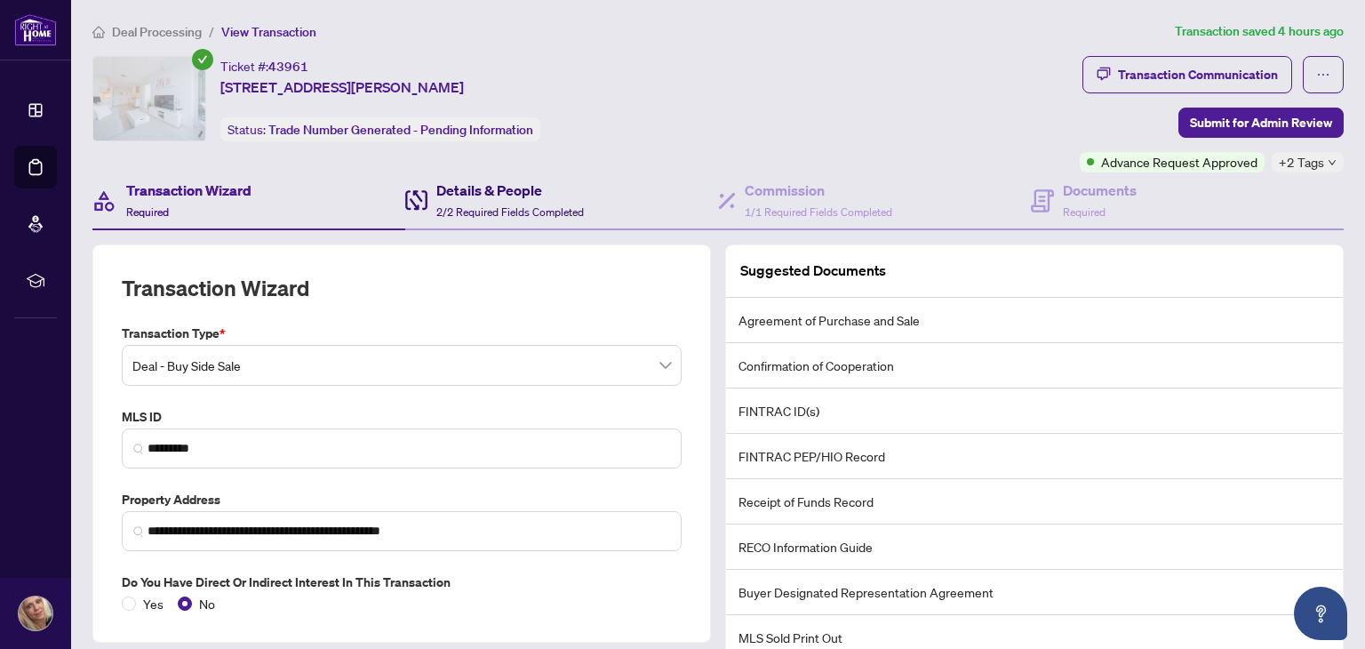
click at [454, 195] on h4 "Details & People" at bounding box center [510, 190] width 148 height 21
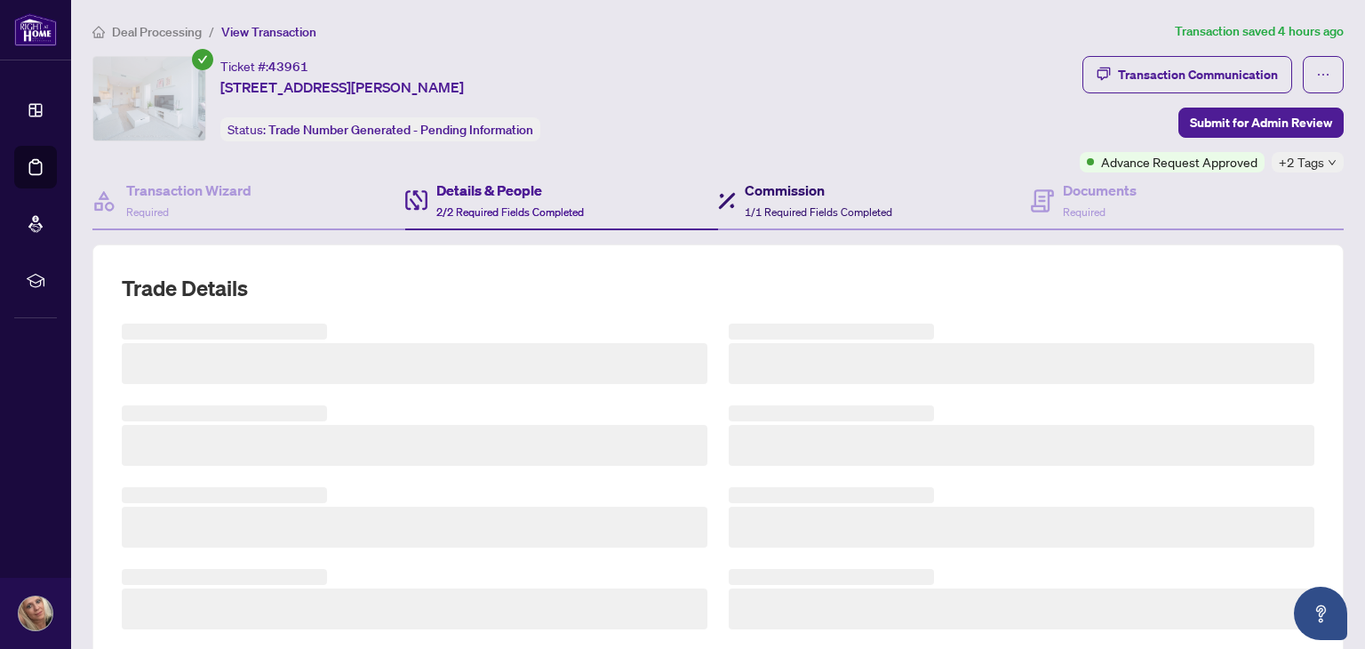
click at [745, 192] on h4 "Commission" at bounding box center [819, 190] width 148 height 21
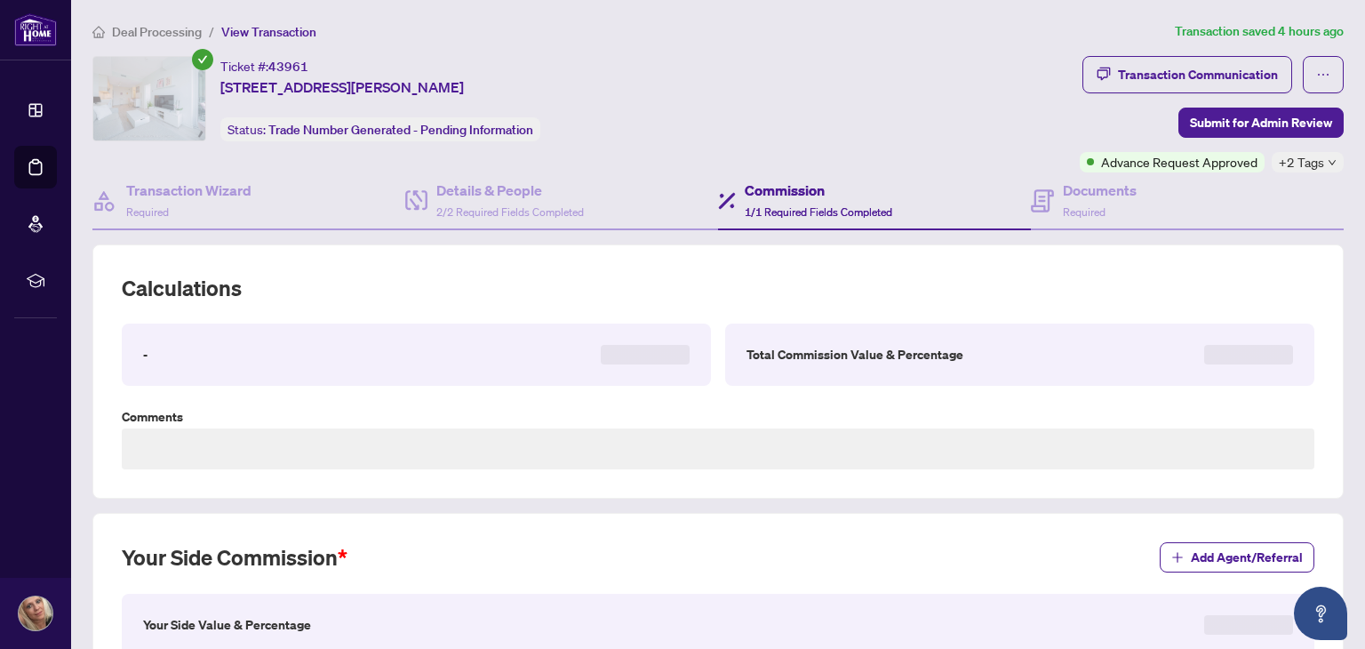
type textarea "****"
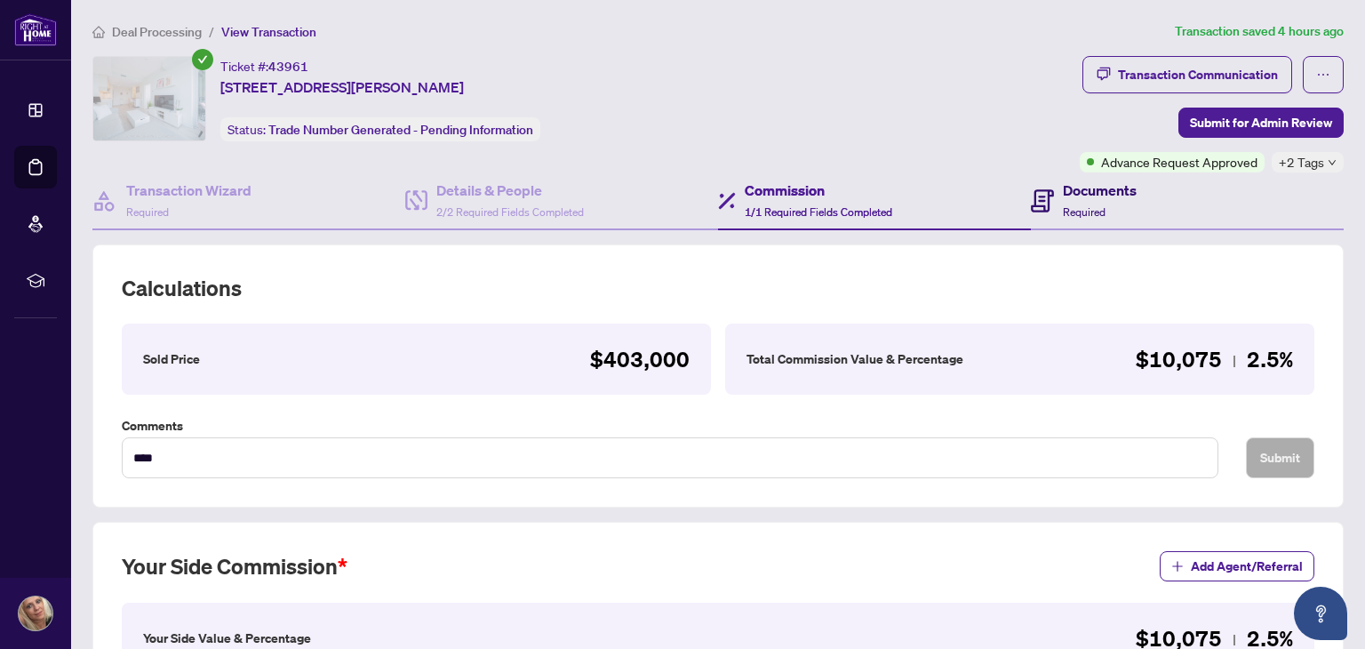
click at [1077, 187] on h4 "Documents" at bounding box center [1100, 190] width 74 height 21
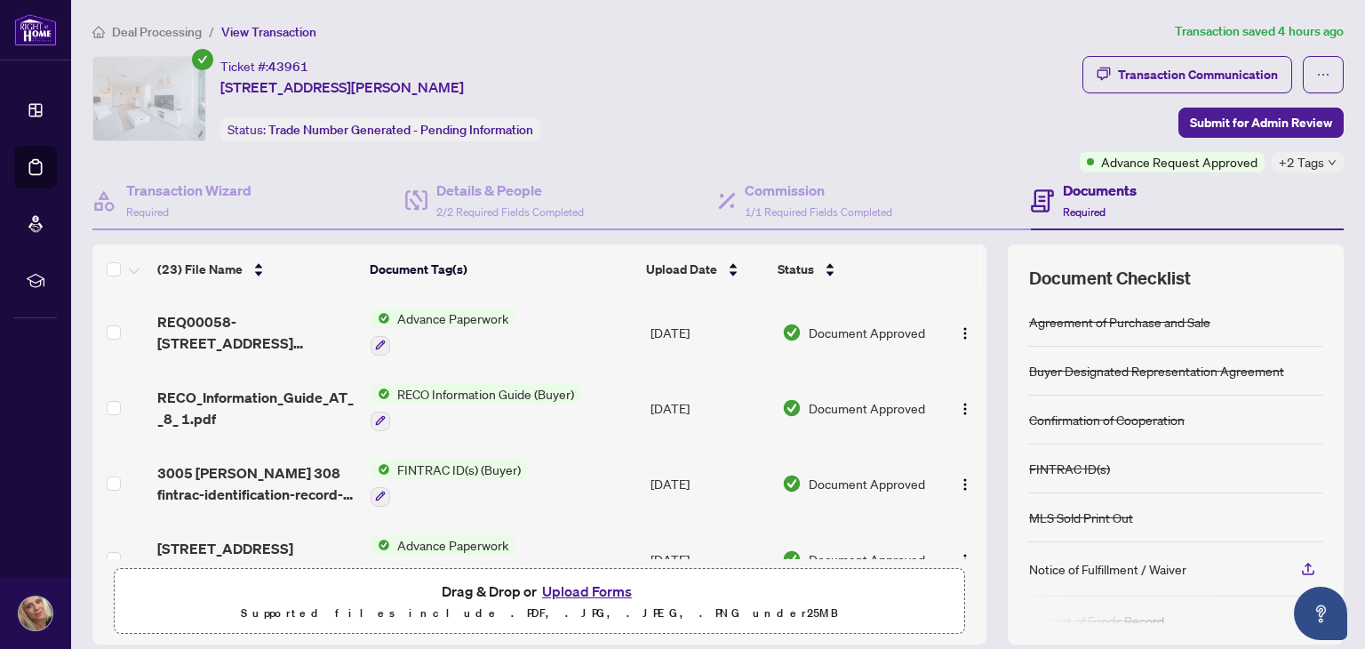
scroll to position [267, 0]
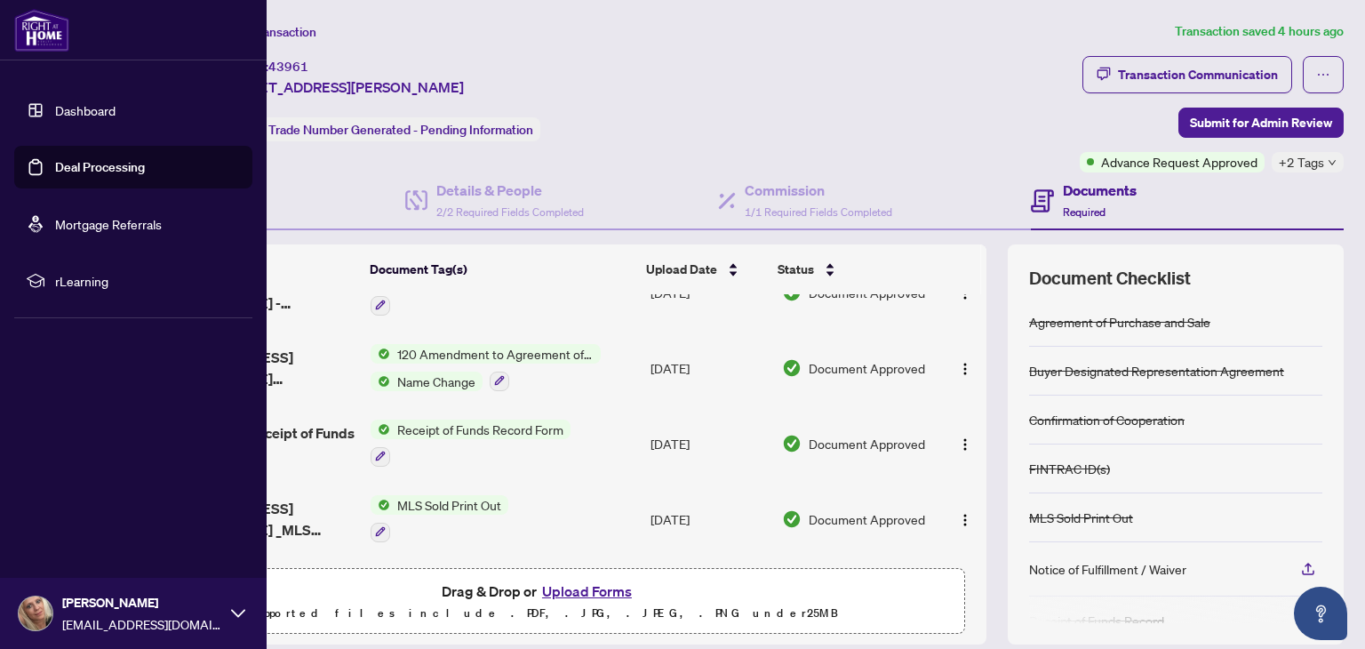
click at [66, 112] on link "Dashboard" at bounding box center [85, 110] width 60 height 16
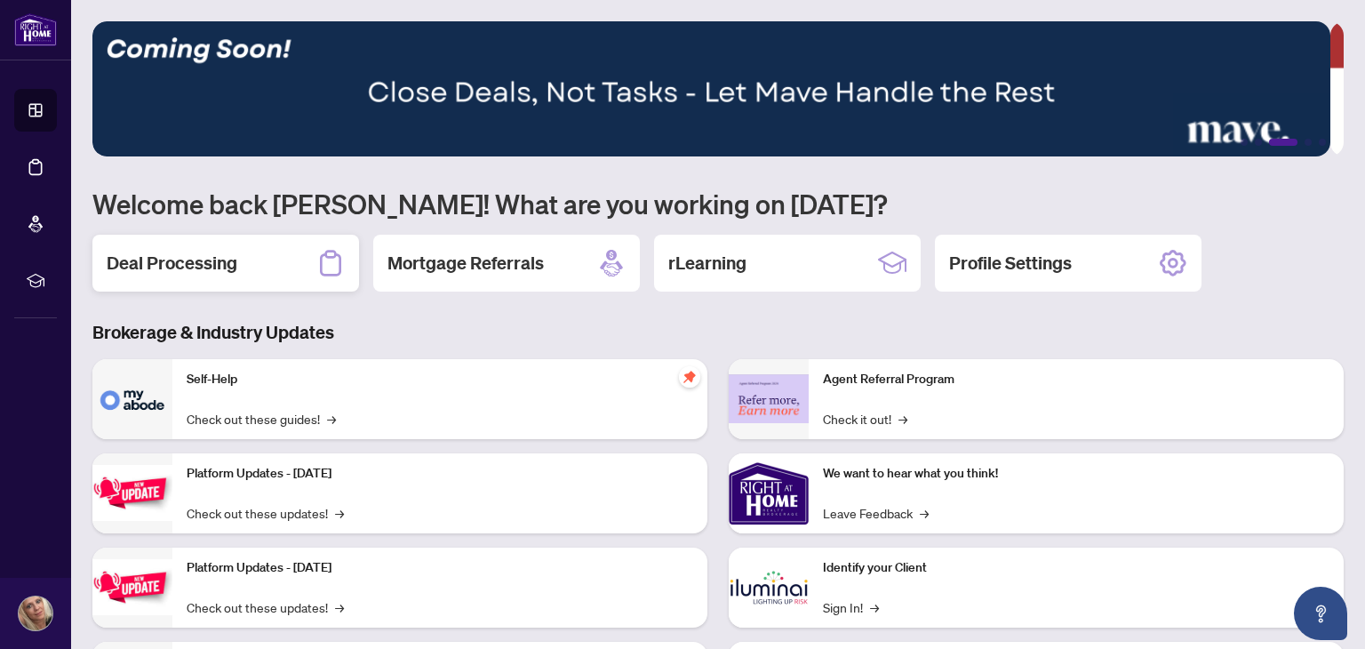
click at [333, 263] on icon at bounding box center [330, 263] width 28 height 28
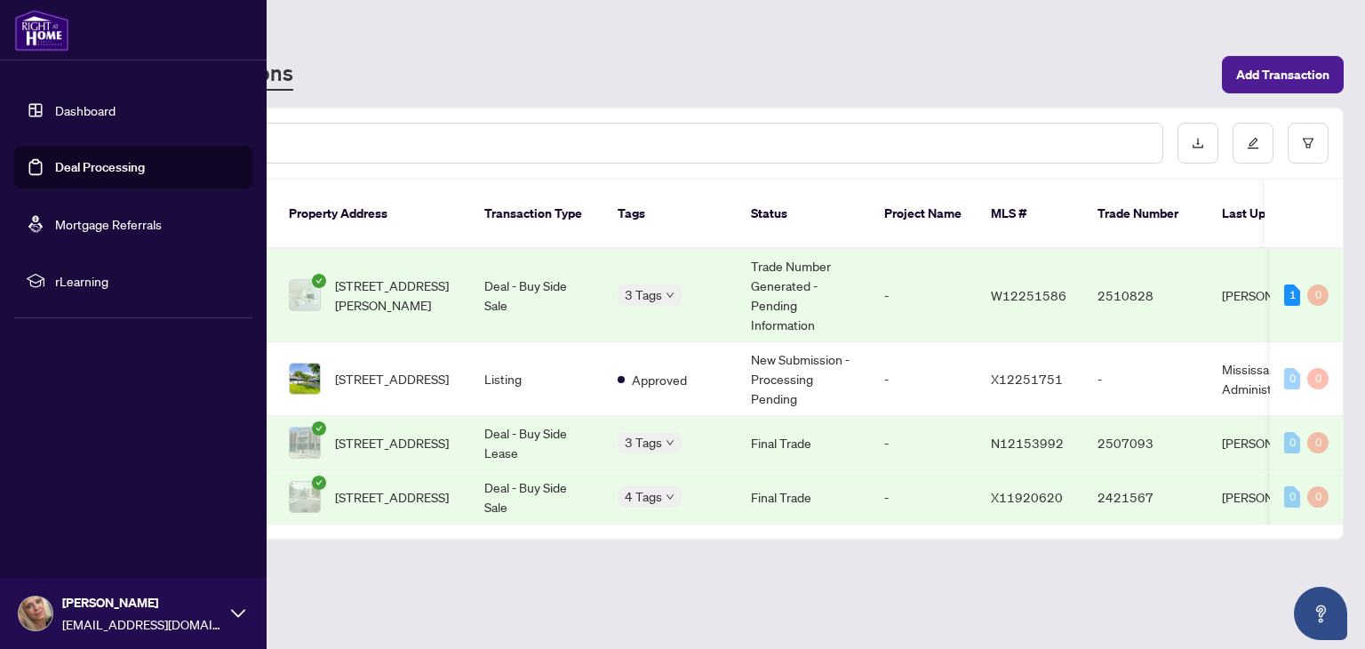
click at [84, 170] on link "Deal Processing" at bounding box center [100, 167] width 90 height 16
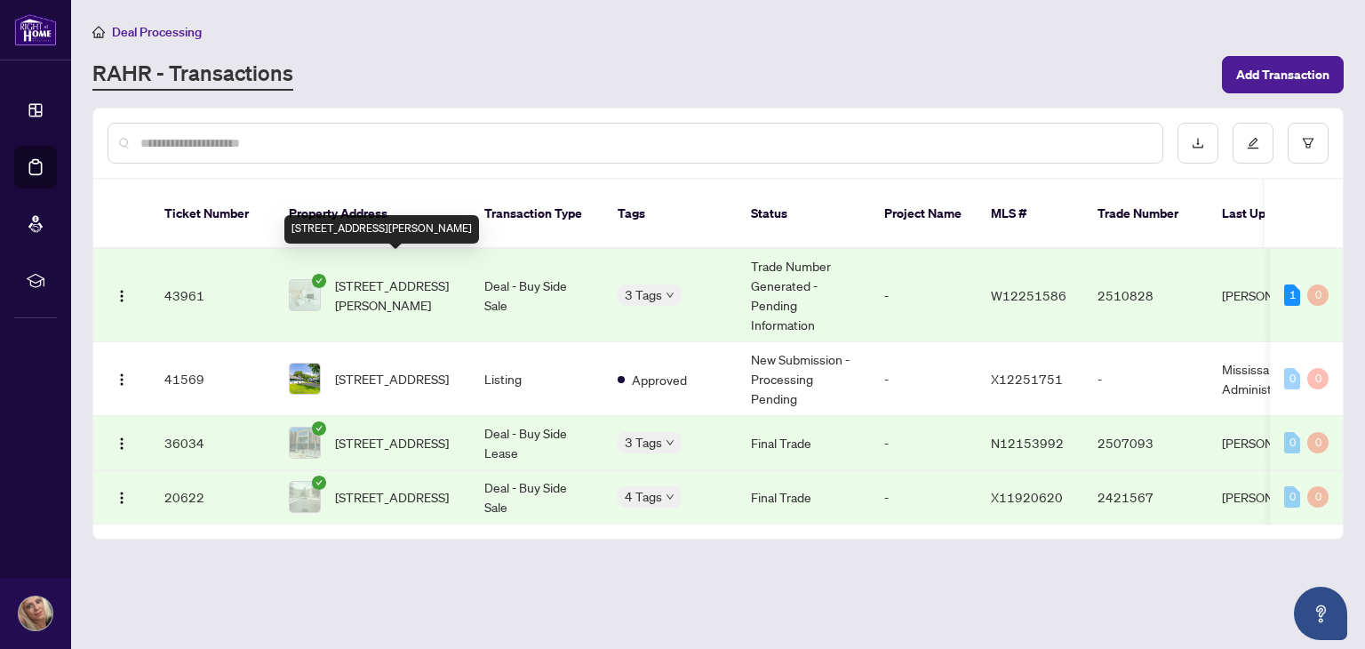
click at [360, 276] on span "[STREET_ADDRESS][PERSON_NAME]" at bounding box center [395, 295] width 121 height 39
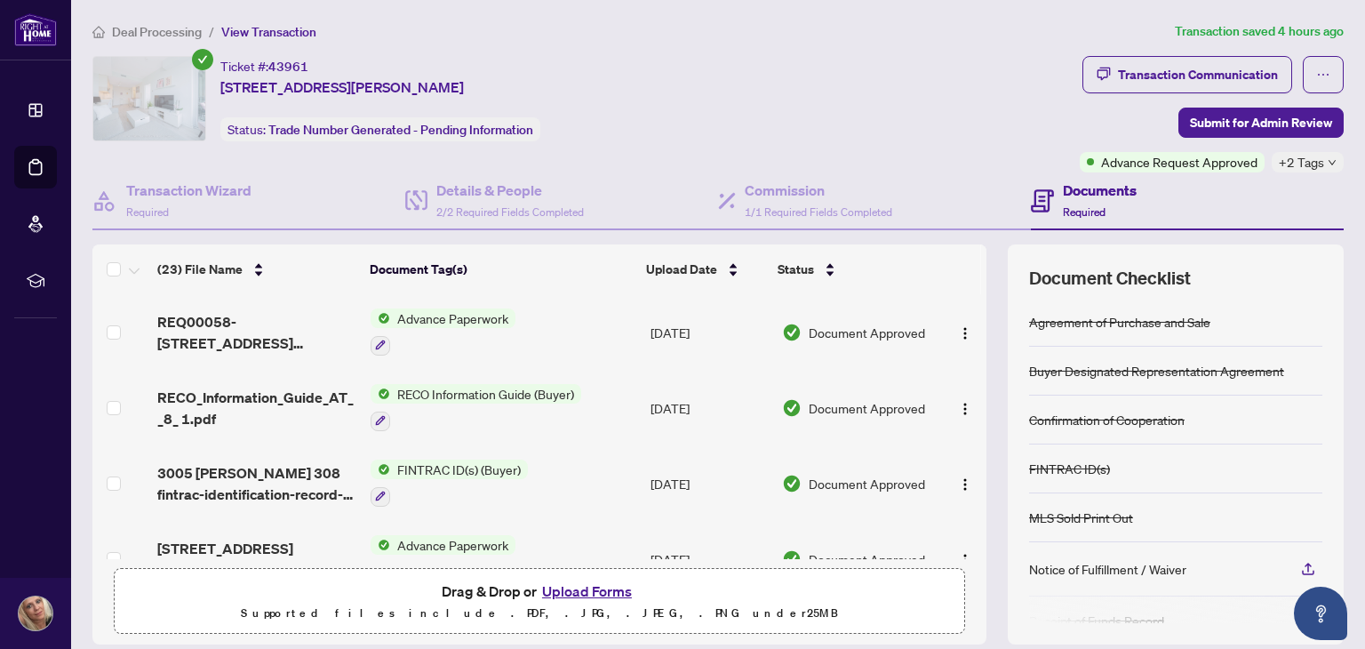
click at [1289, 159] on span "+2 Tags" at bounding box center [1301, 162] width 45 height 20
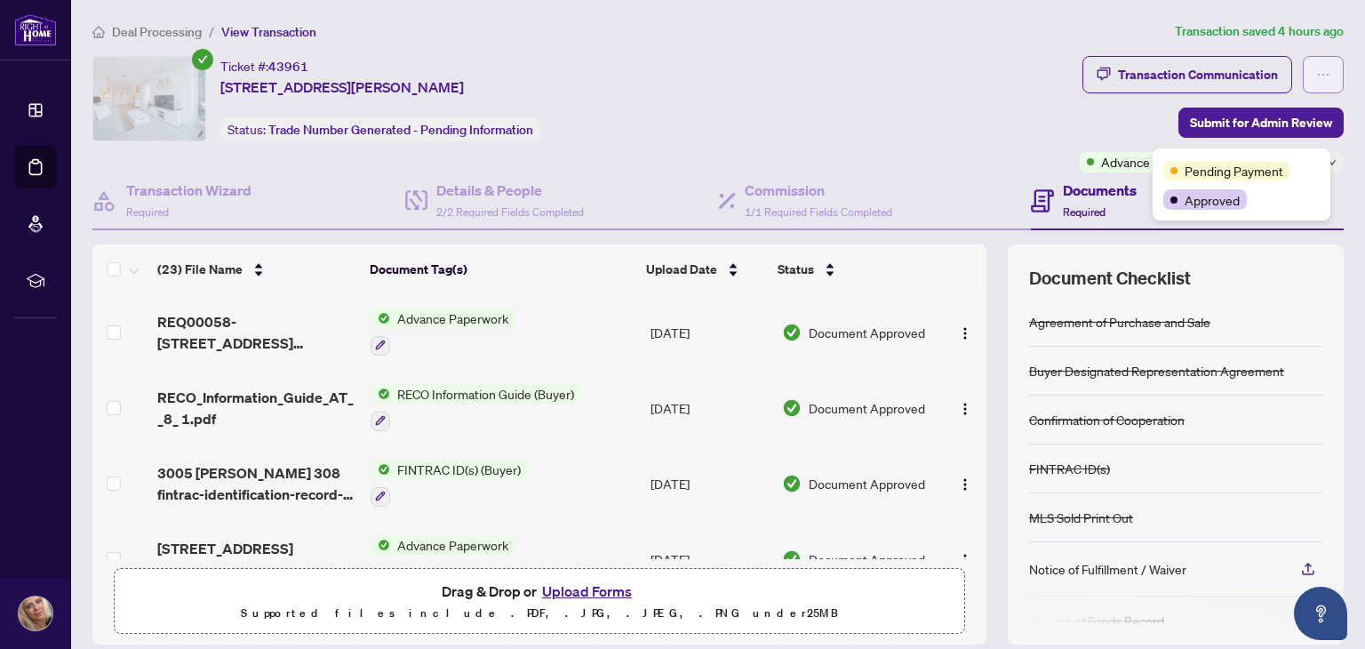
click at [1316, 61] on button "button" at bounding box center [1323, 74] width 41 height 37
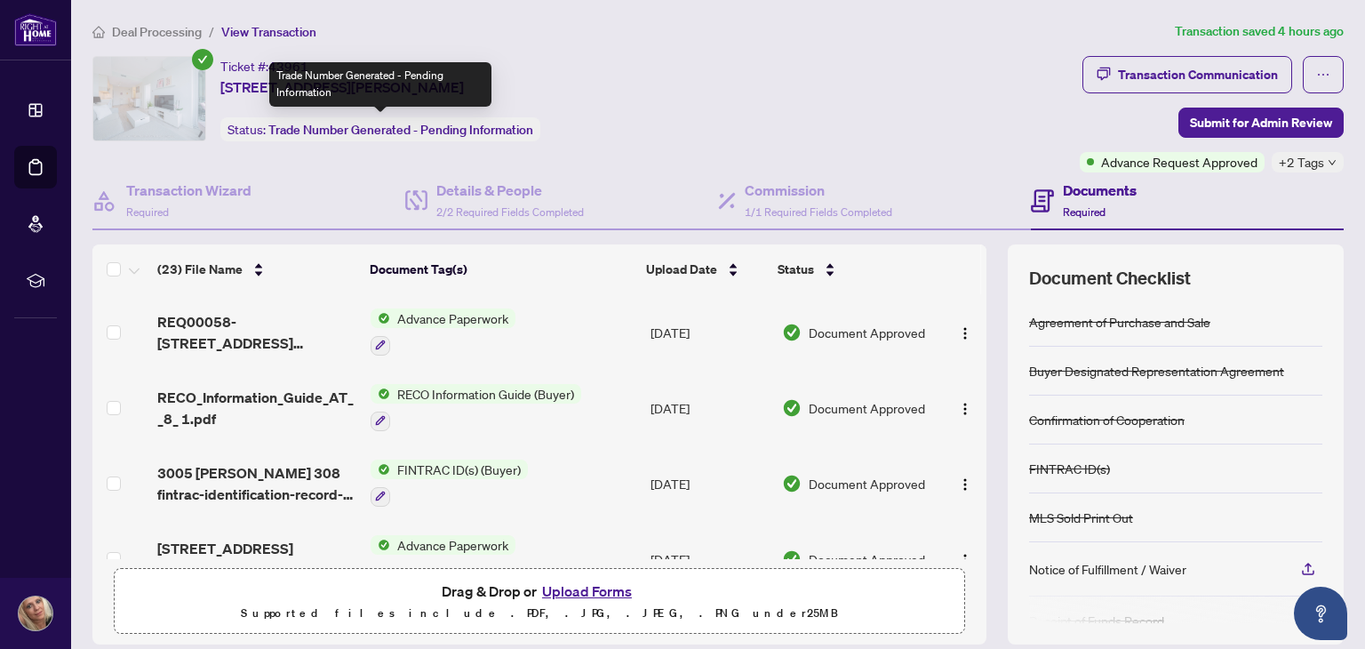
click at [295, 129] on span "Trade Number Generated - Pending Information" at bounding box center [400, 130] width 265 height 16
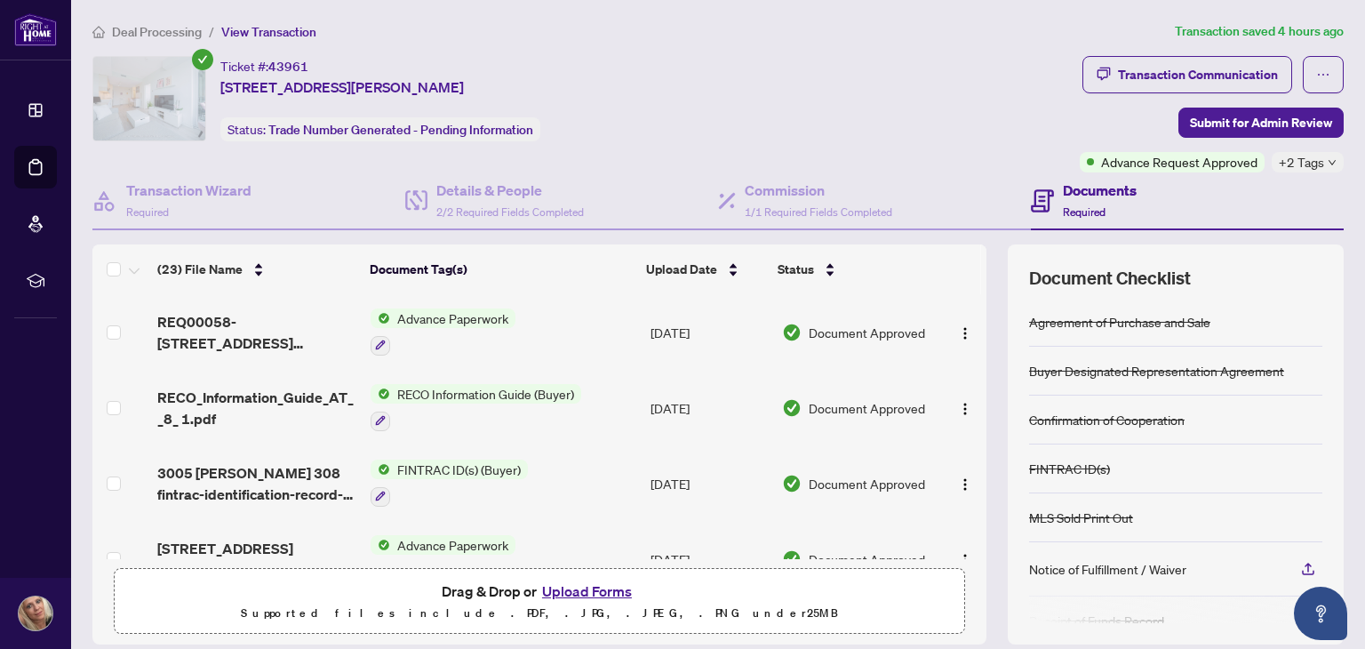
click at [316, 22] on ol "Deal Processing / View Transaction" at bounding box center [630, 31] width 1076 height 20
click at [270, 33] on span "View Transaction" at bounding box center [268, 32] width 95 height 16
click at [270, 28] on span "View Transaction" at bounding box center [268, 32] width 95 height 16
click at [377, 350] on button "button" at bounding box center [381, 346] width 20 height 20
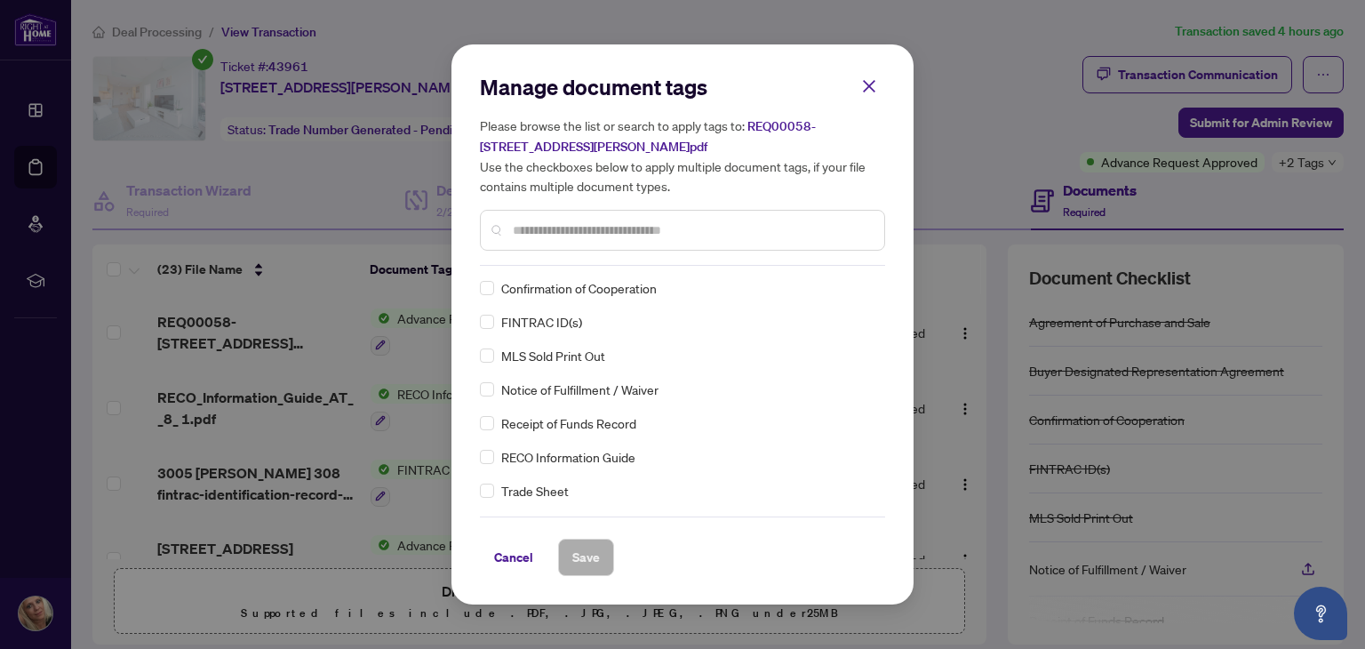
scroll to position [178, 0]
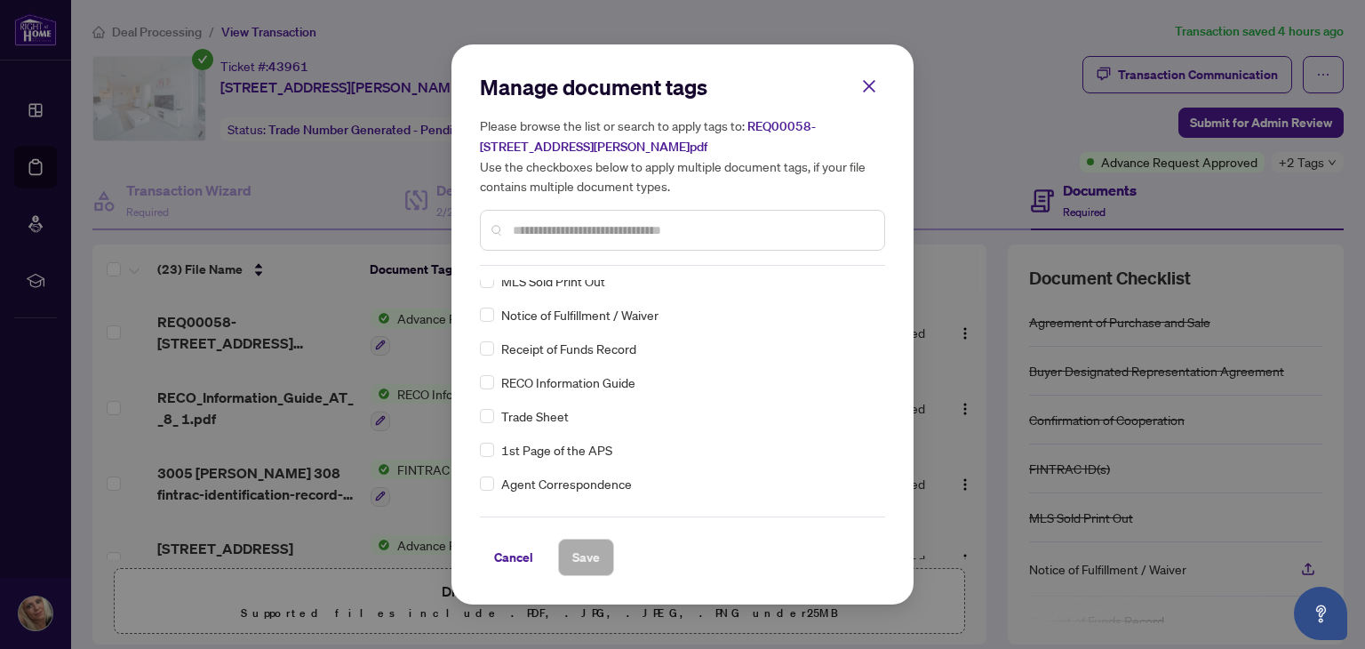
click at [386, 156] on div "Manage document tags Please browse the list or search to apply tags to: REQ0005…" at bounding box center [682, 324] width 1365 height 649
click at [871, 87] on icon "close" at bounding box center [869, 86] width 16 height 16
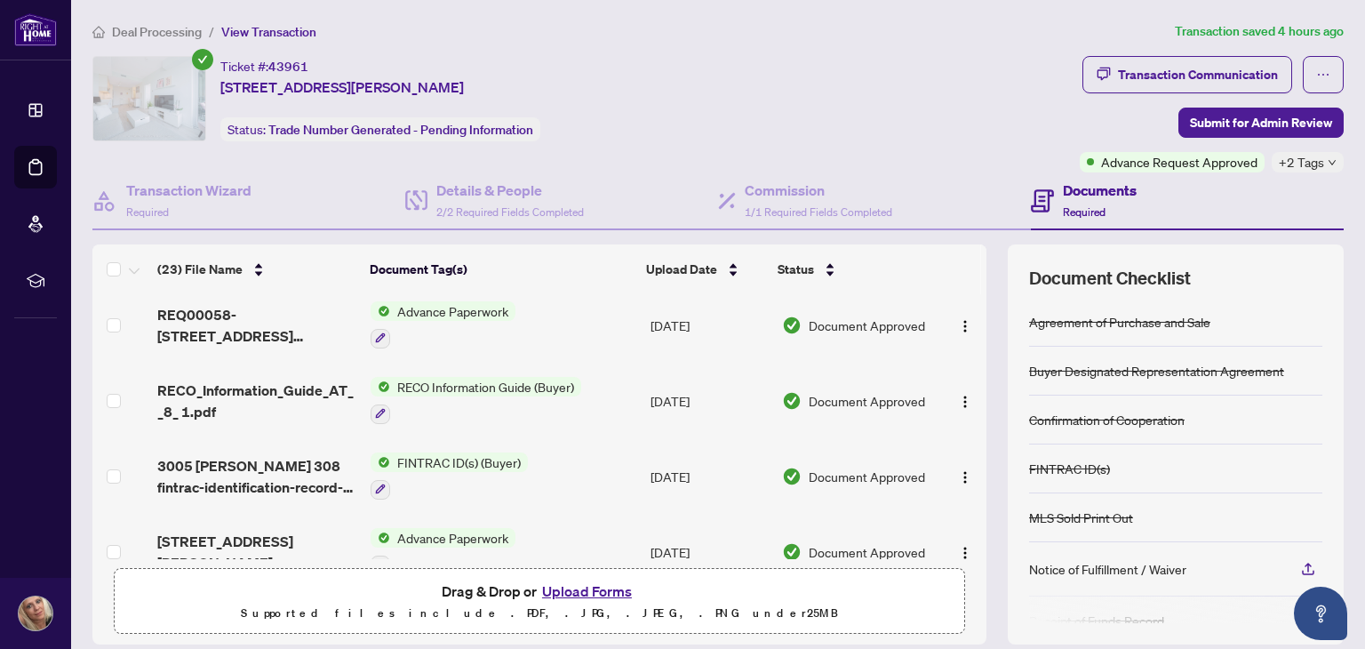
scroll to position [0, 0]
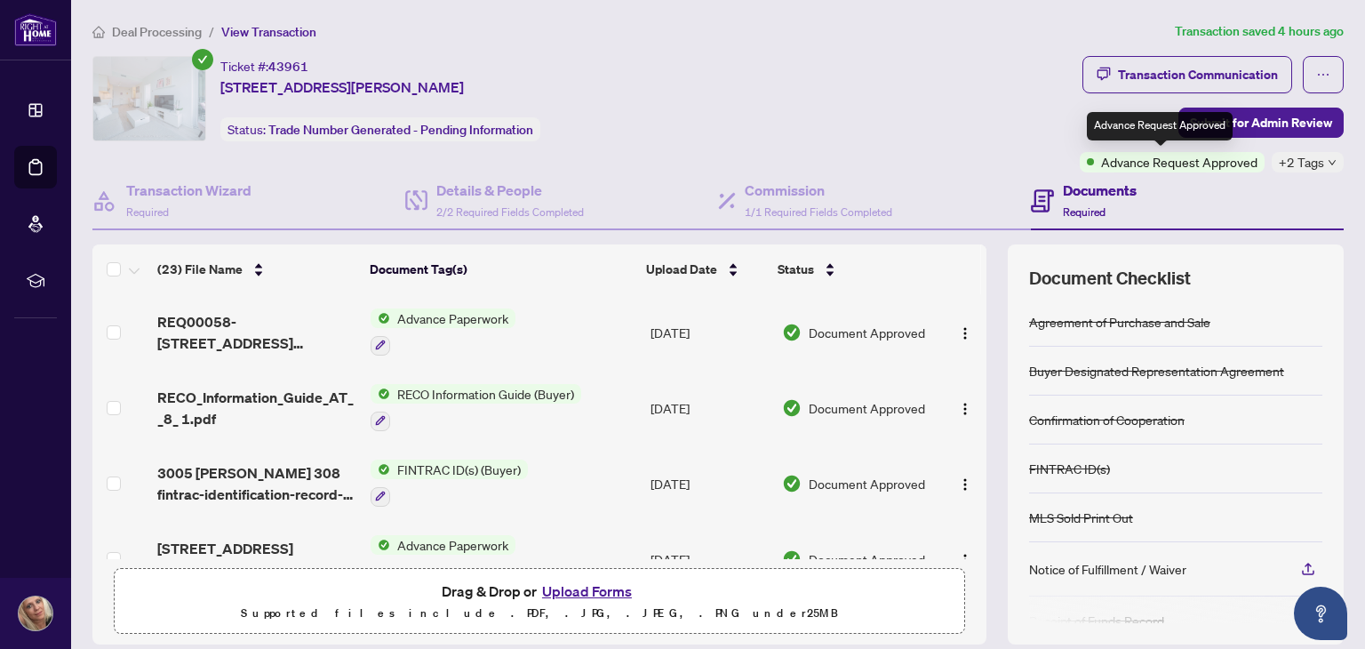
click at [1152, 167] on span "Advance Request Approved" at bounding box center [1179, 162] width 156 height 20
click at [1152, 130] on div "Advance Request Approved" at bounding box center [1160, 126] width 146 height 28
click at [1143, 160] on span "Advance Request Approved" at bounding box center [1179, 162] width 156 height 20
click at [1143, 129] on div "Advance Request Approved" at bounding box center [1160, 126] width 146 height 28
click at [204, 60] on icon "check-circle" at bounding box center [202, 59] width 21 height 21
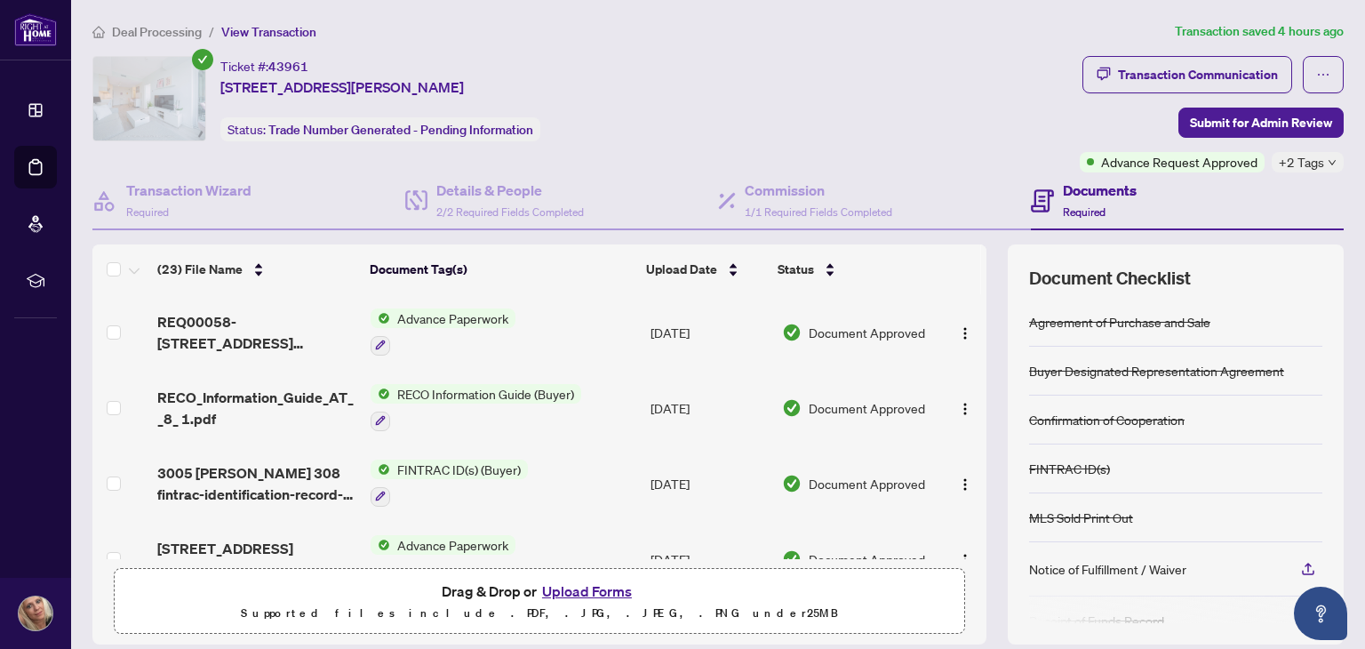
click at [172, 33] on span "Deal Processing" at bounding box center [157, 32] width 90 height 16
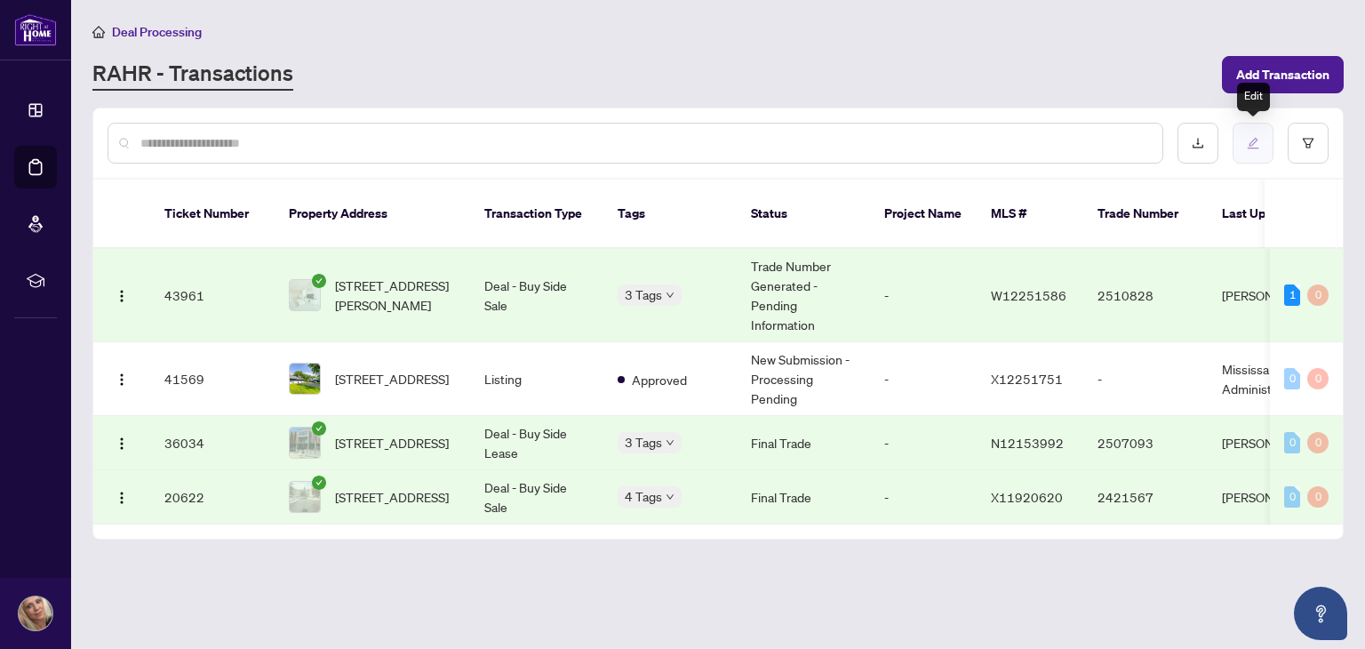
click at [1260, 142] on button "button" at bounding box center [1253, 143] width 41 height 41
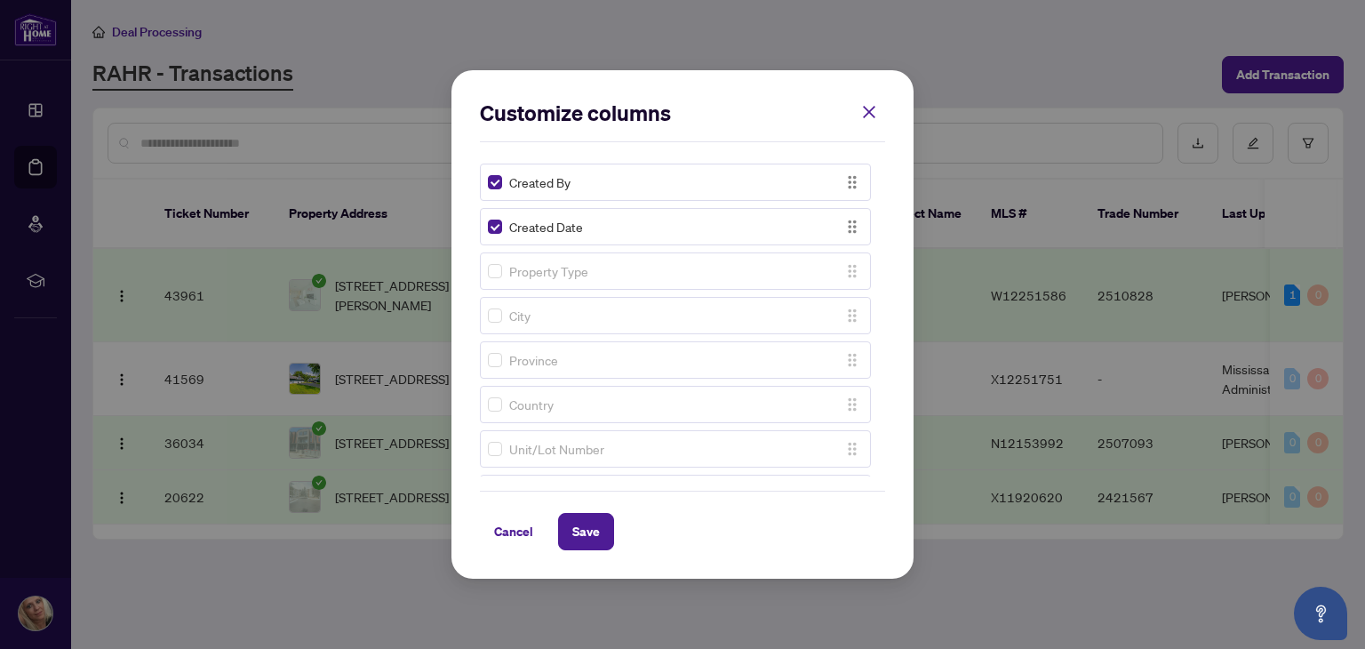
scroll to position [178, 0]
click at [876, 101] on button "button" at bounding box center [870, 112] width 36 height 30
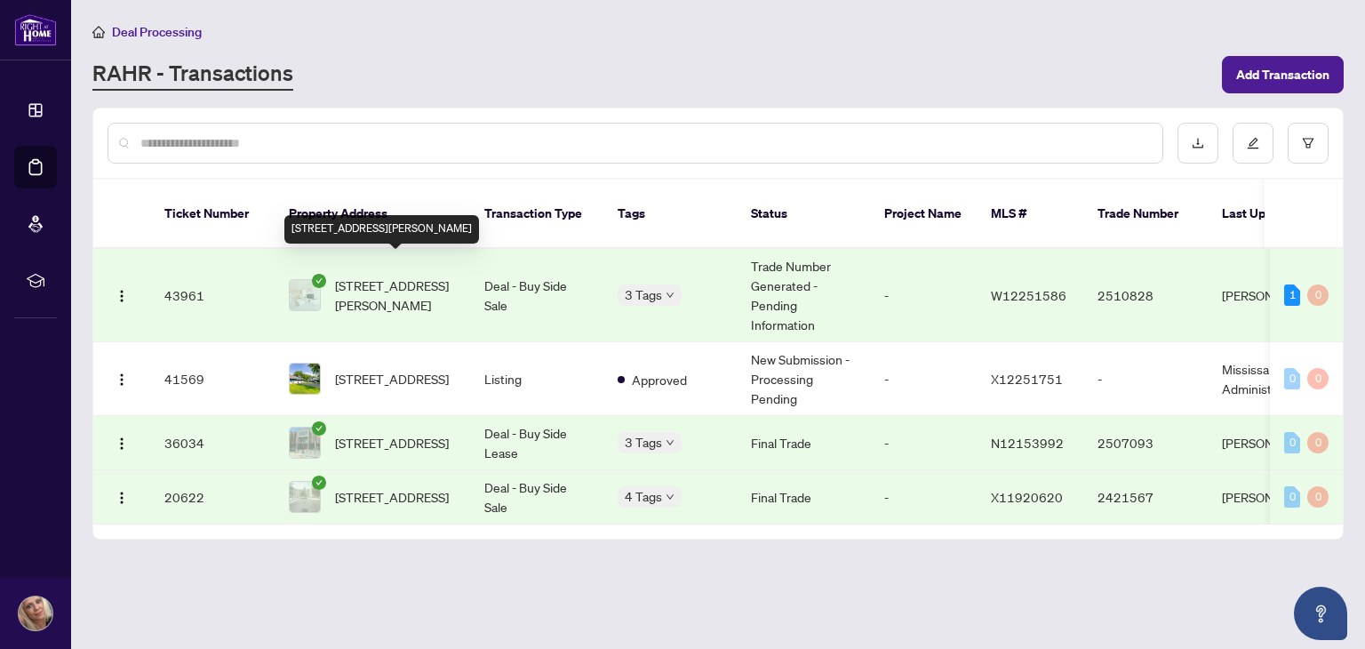
click at [354, 276] on span "[STREET_ADDRESS][PERSON_NAME]" at bounding box center [395, 295] width 121 height 39
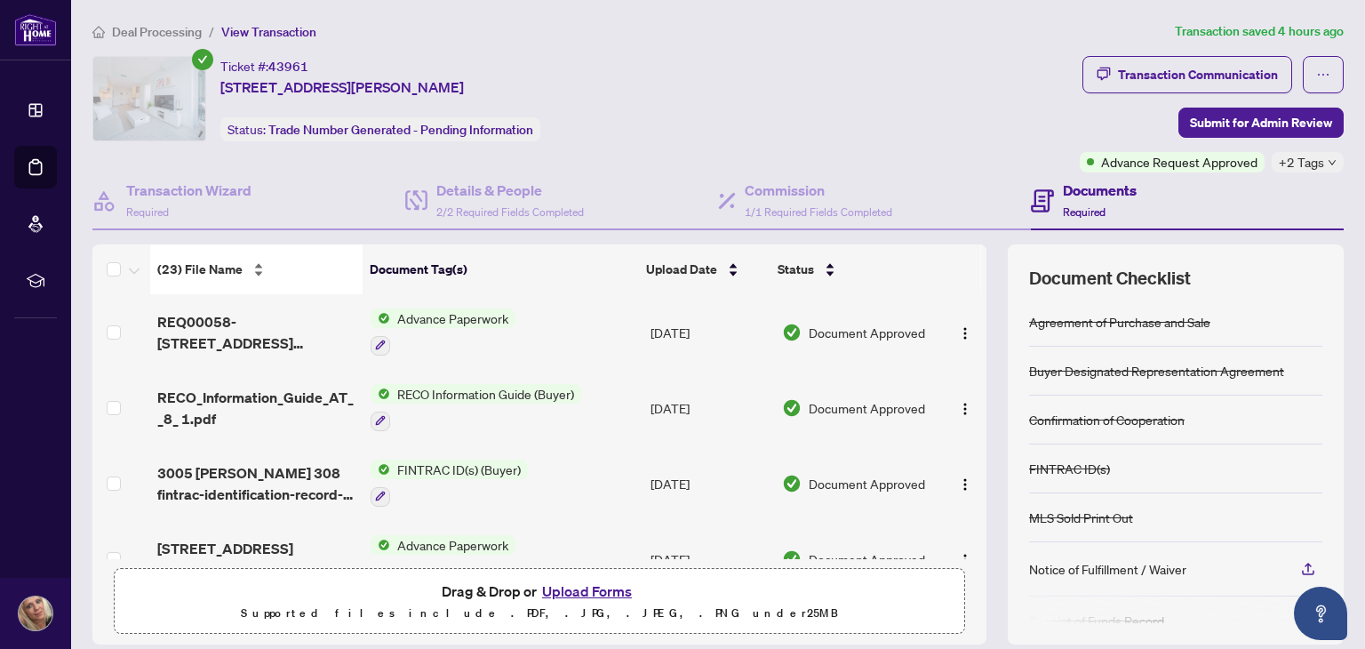
click at [256, 261] on div "(23) File Name" at bounding box center [256, 270] width 198 height 20
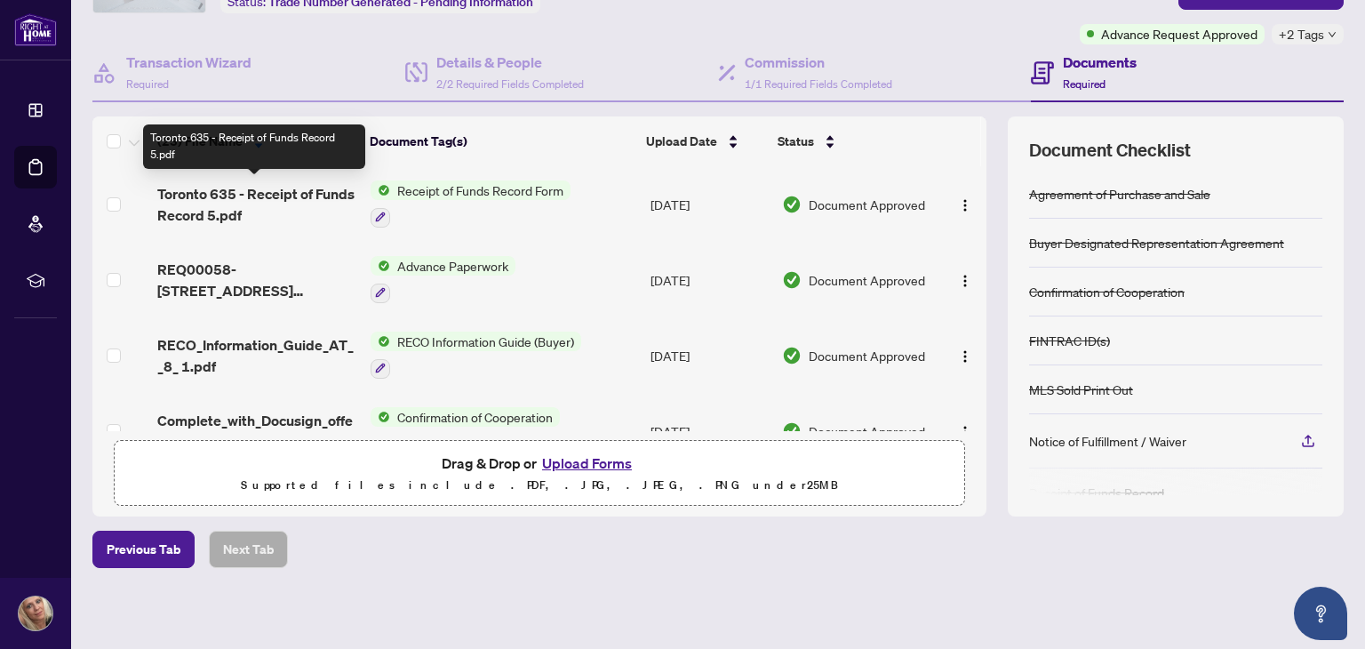
click at [196, 193] on span "Toronto 635 - Receipt of Funds Record 5.pdf" at bounding box center [256, 204] width 199 height 43
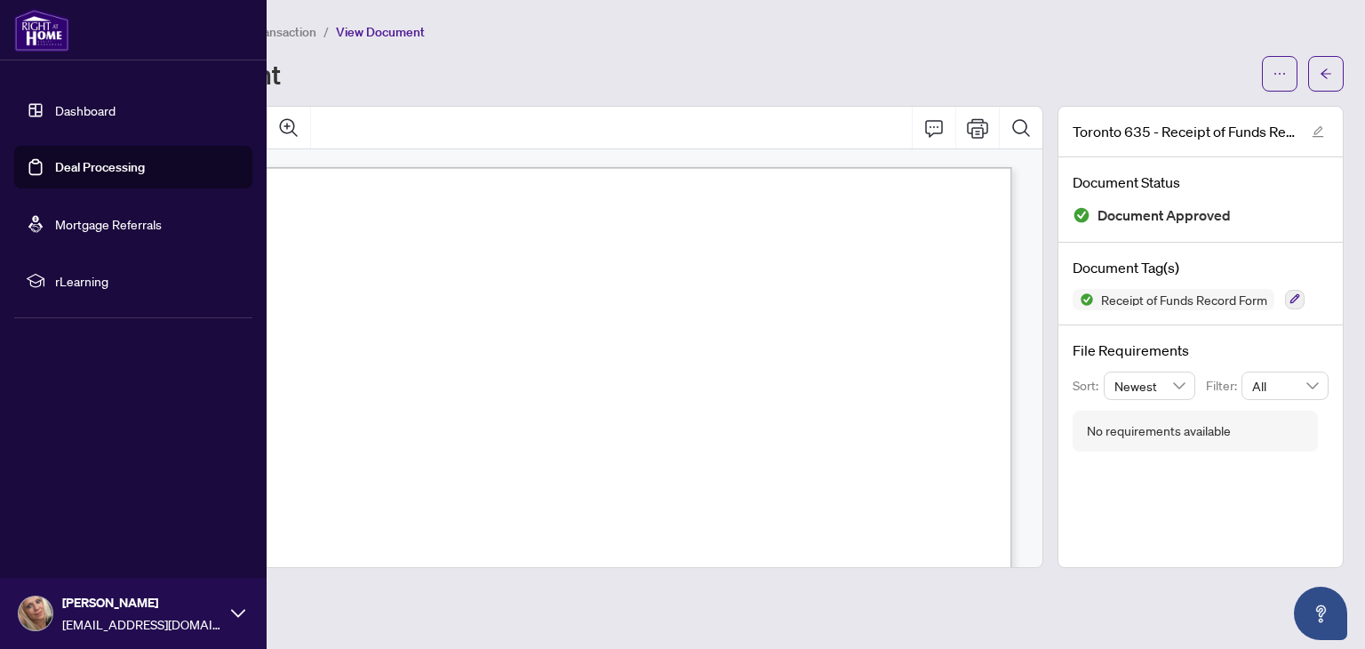
click at [68, 164] on link "Deal Processing" at bounding box center [100, 167] width 90 height 16
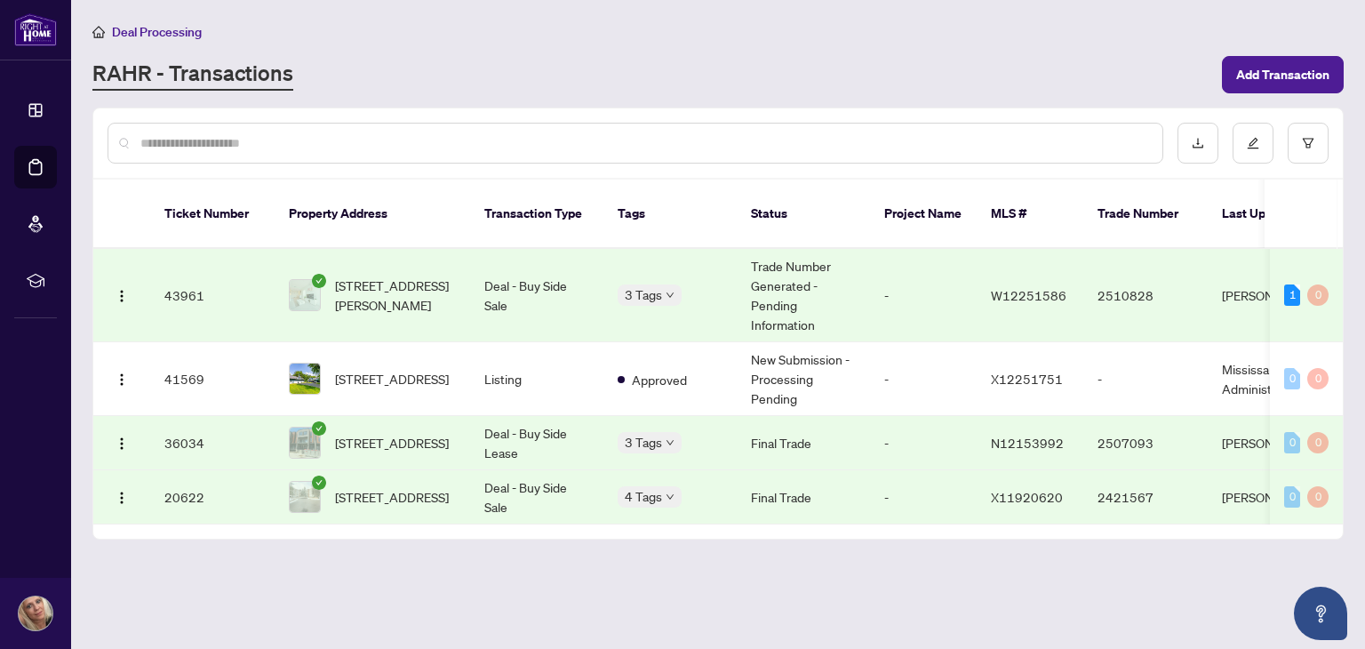
click at [197, 264] on td "43961" at bounding box center [212, 295] width 124 height 93
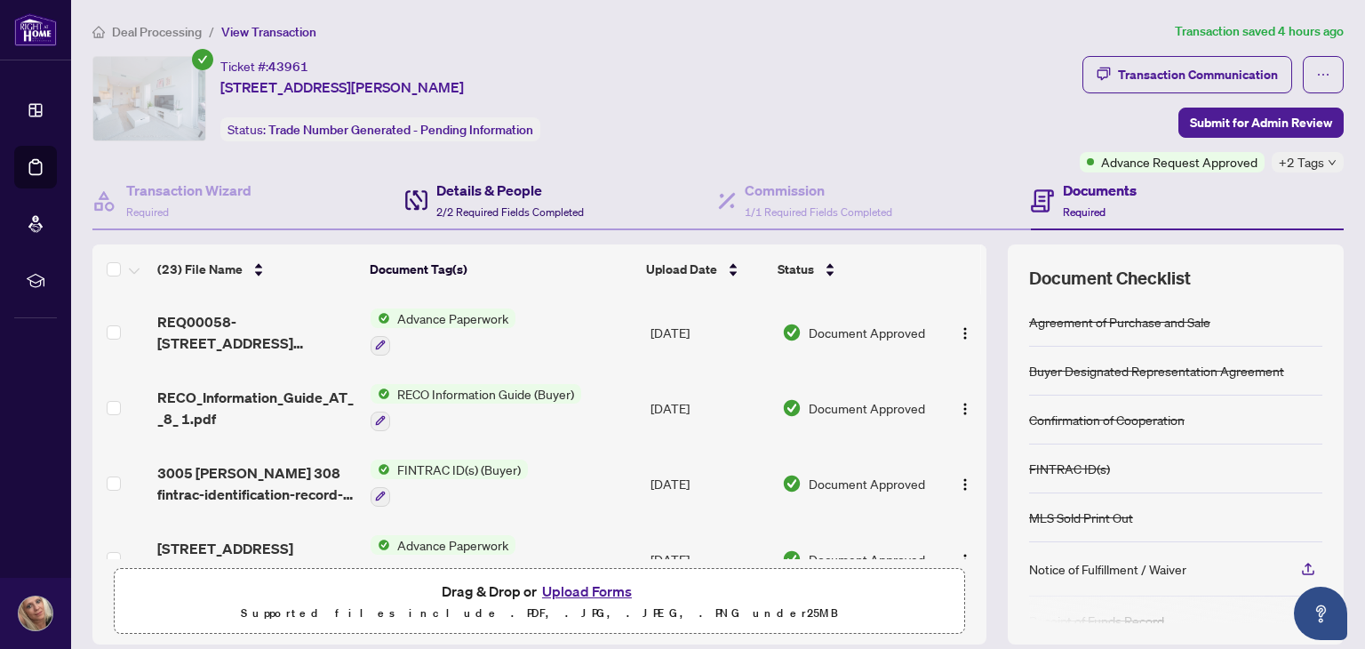
click at [461, 192] on h4 "Details & People" at bounding box center [510, 190] width 148 height 21
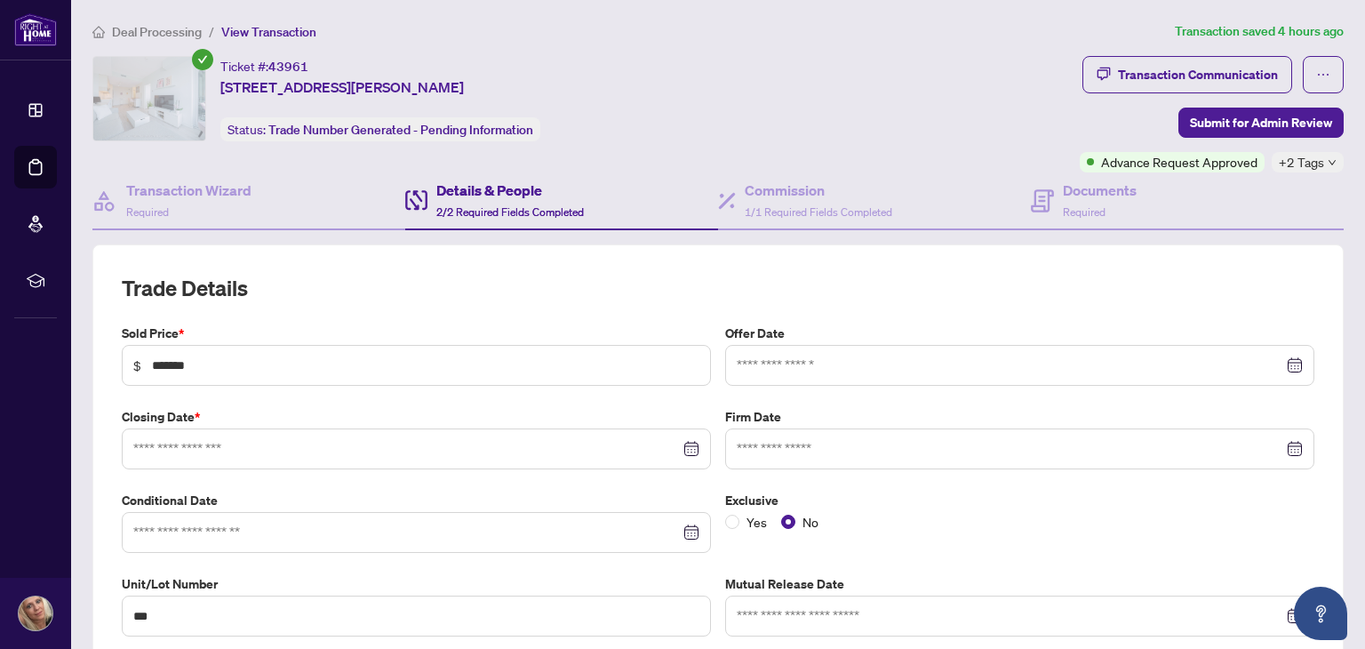
type input "**********"
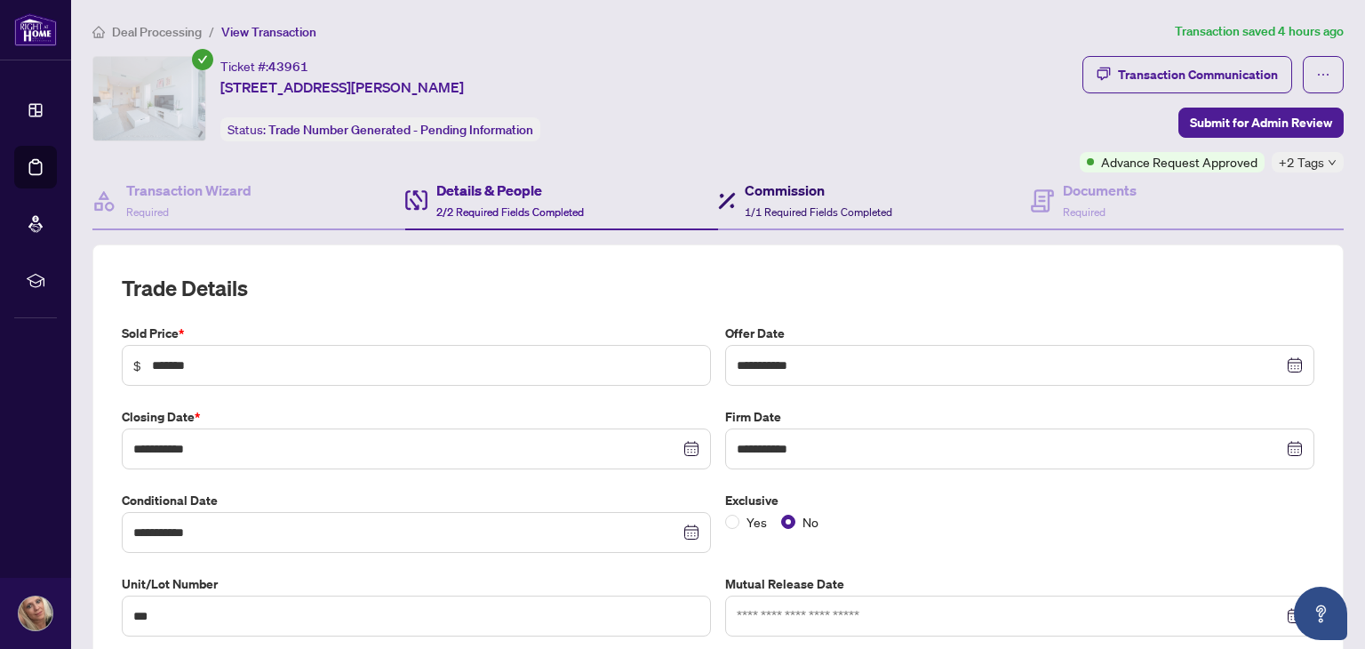
click at [752, 183] on h4 "Commission" at bounding box center [819, 190] width 148 height 21
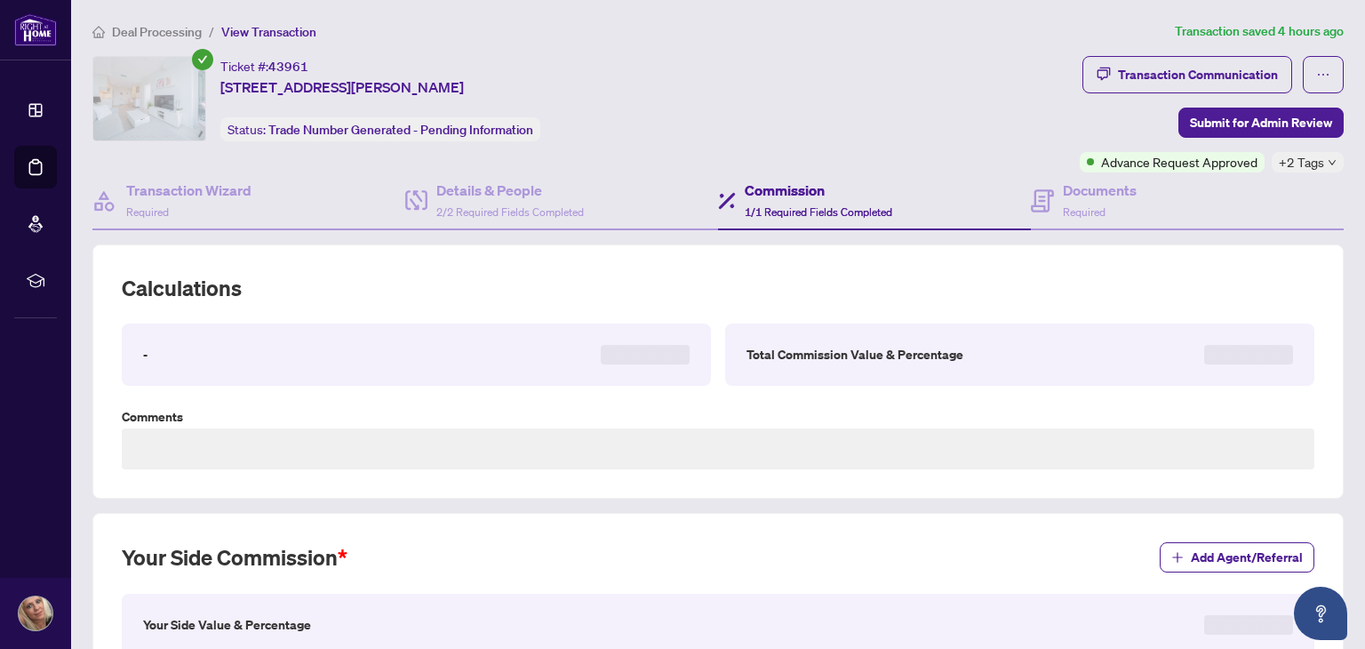
type textarea "****"
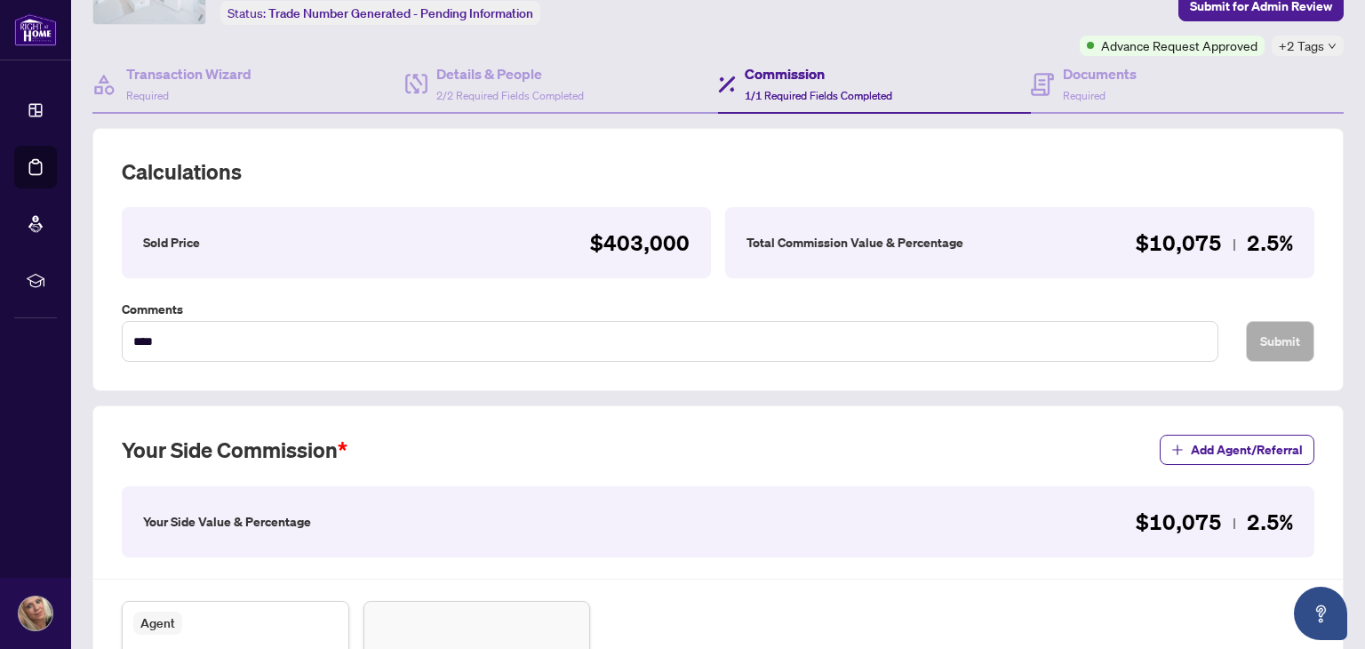
scroll to position [89, 0]
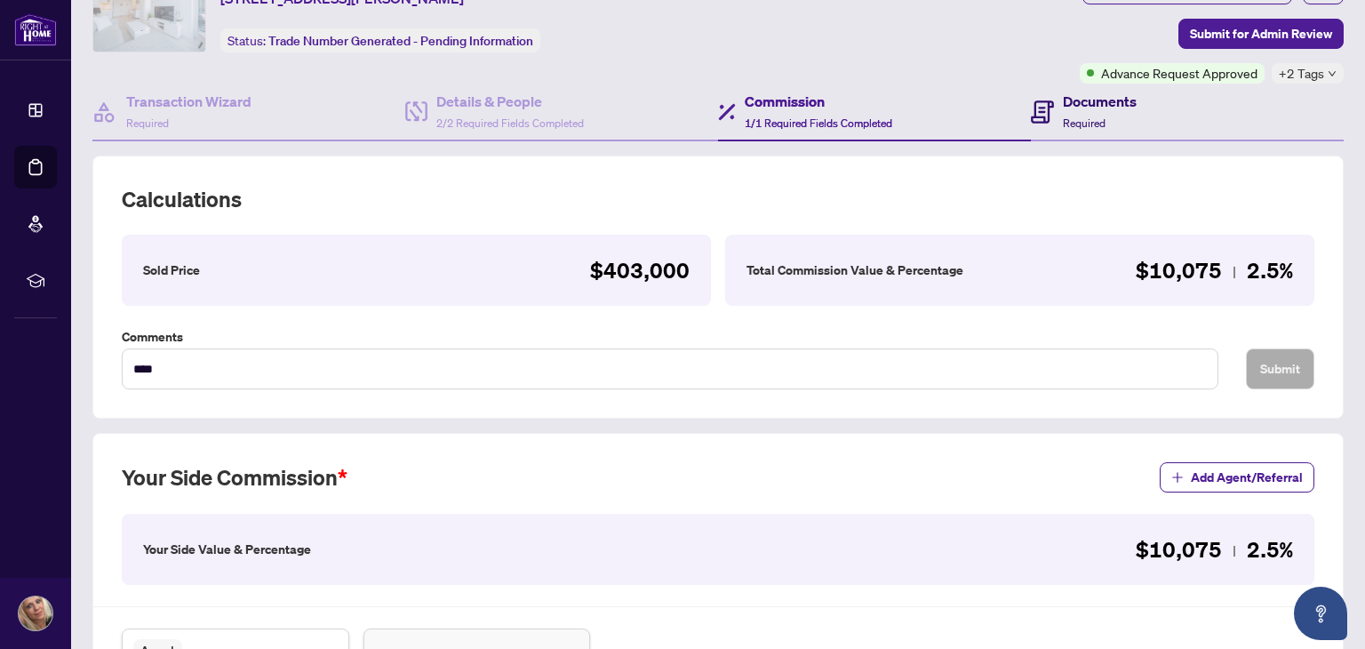
click at [1044, 108] on icon at bounding box center [1042, 111] width 23 height 23
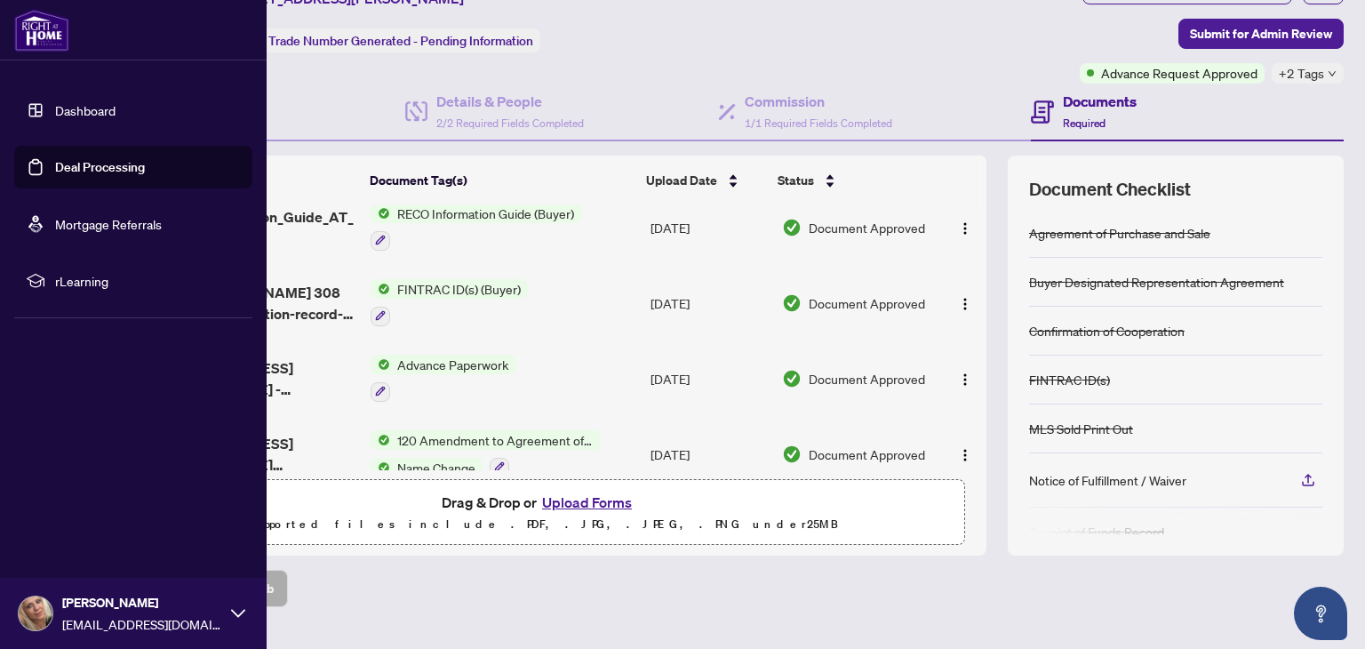
scroll to position [89, 0]
click at [55, 106] on link "Dashboard" at bounding box center [85, 110] width 60 height 16
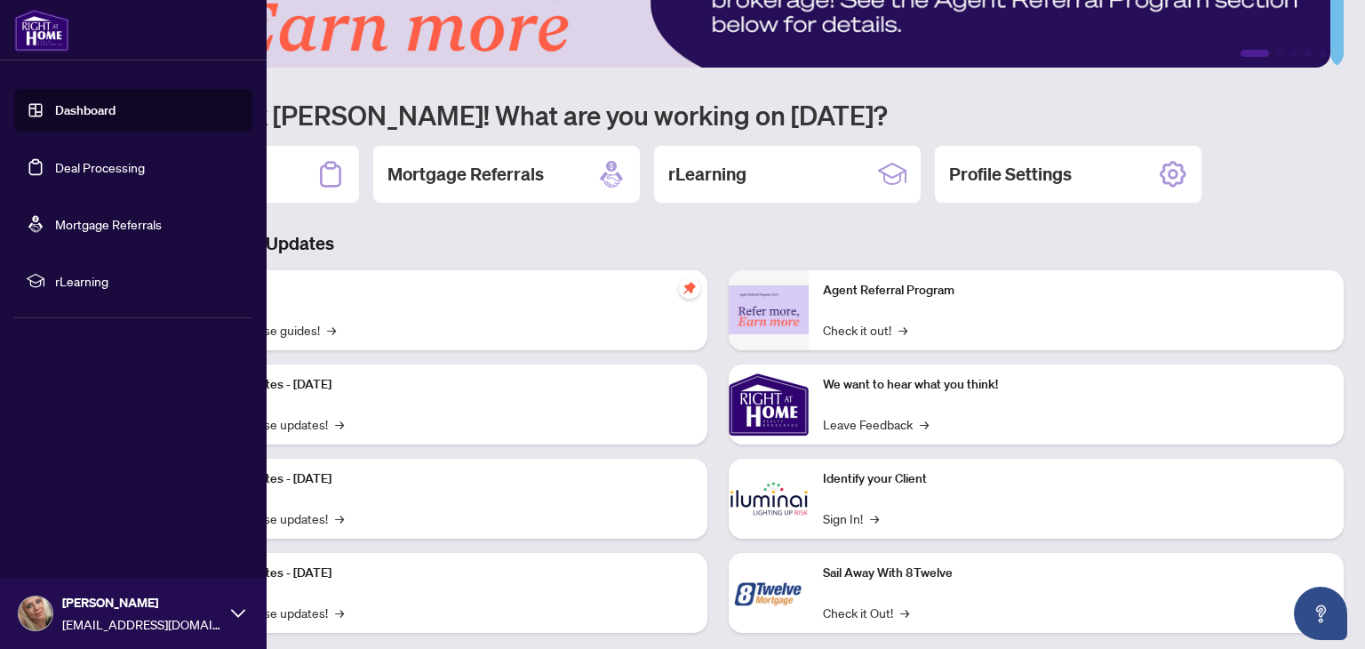
click at [64, 160] on link "Deal Processing" at bounding box center [100, 167] width 90 height 16
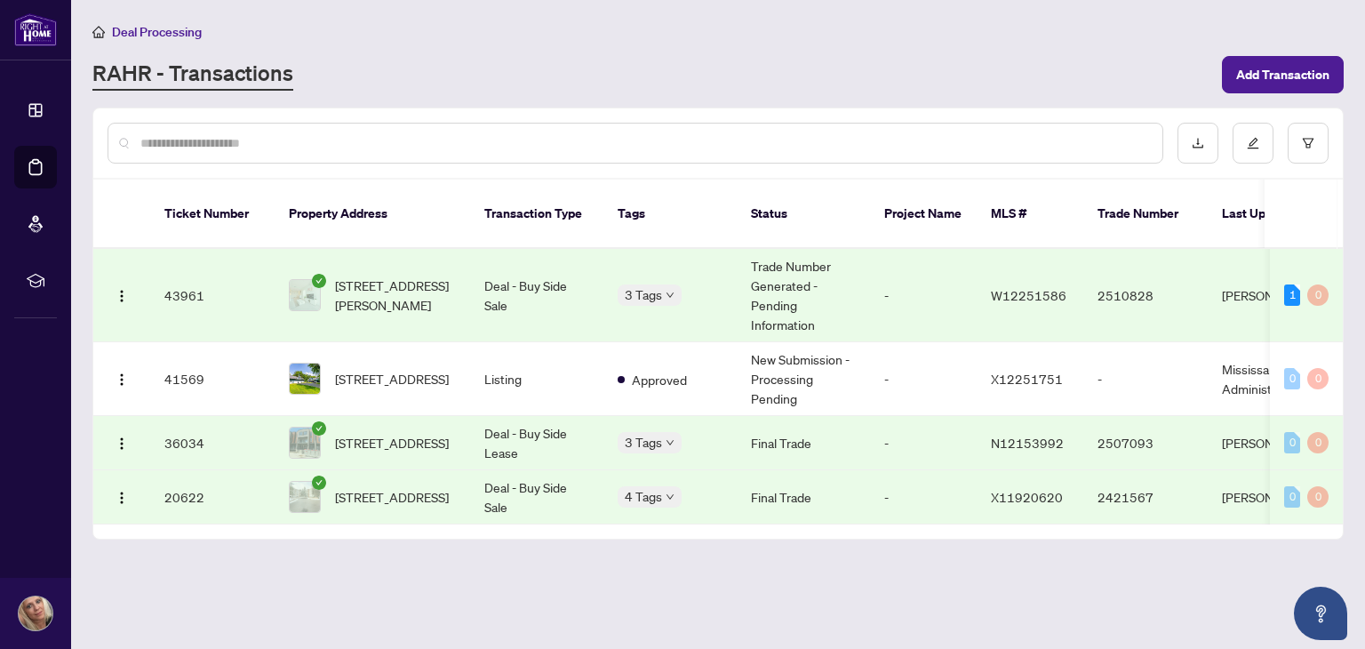
click at [188, 138] on input "text" at bounding box center [644, 143] width 1008 height 20
click at [184, 72] on link "RAHR - Transactions" at bounding box center [192, 75] width 201 height 32
click at [167, 29] on span "Deal Processing" at bounding box center [157, 32] width 90 height 16
click at [174, 73] on link "RAHR - Transactions" at bounding box center [192, 75] width 201 height 32
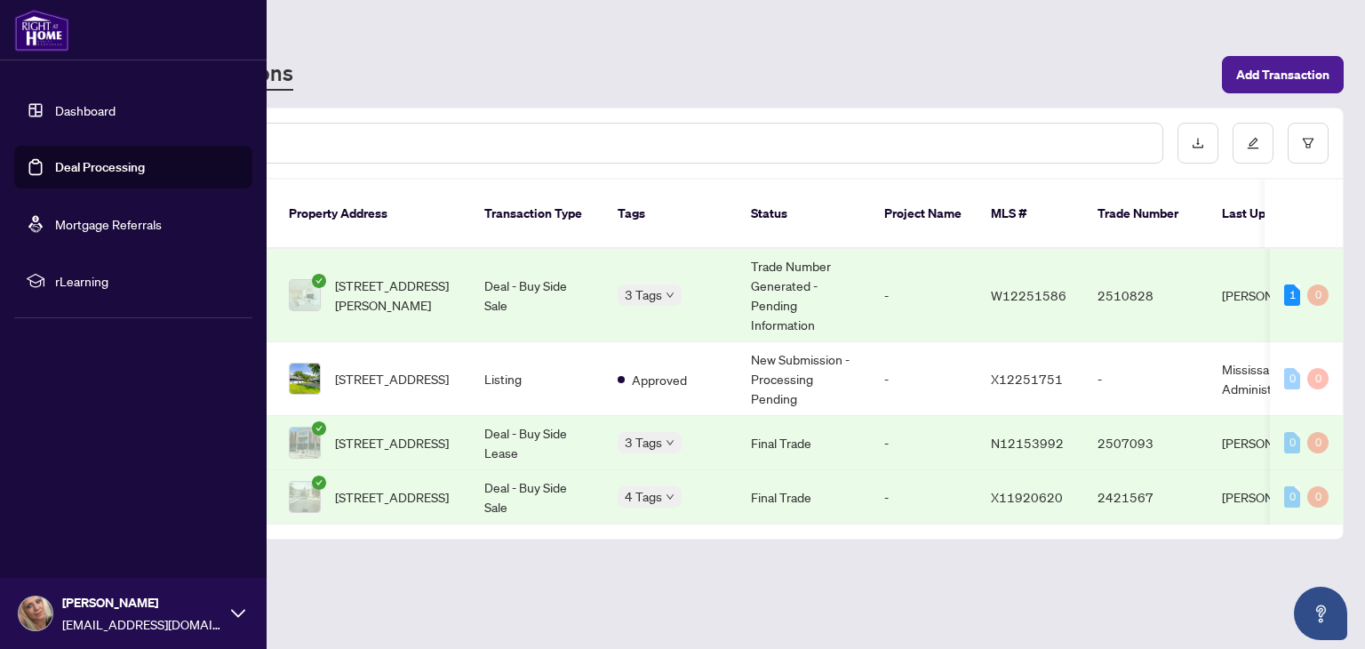
click at [55, 108] on link "Dashboard" at bounding box center [85, 110] width 60 height 16
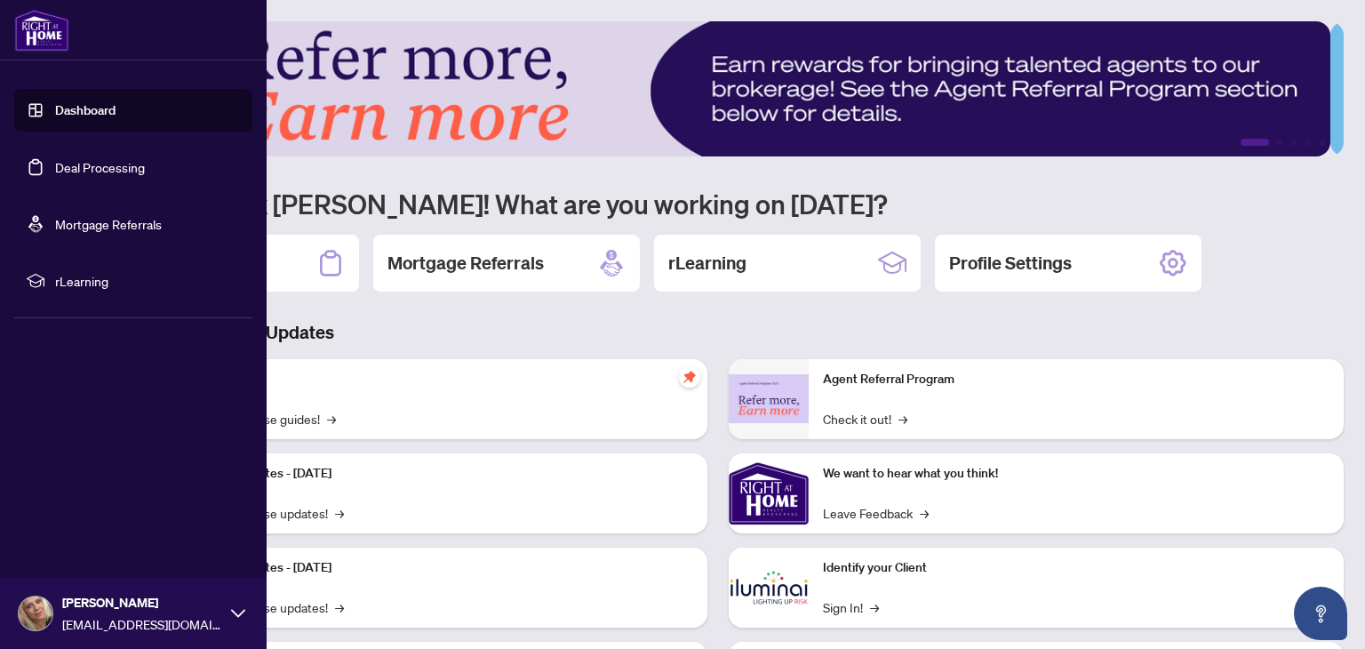
click at [110, 173] on link "Deal Processing" at bounding box center [100, 167] width 90 height 16
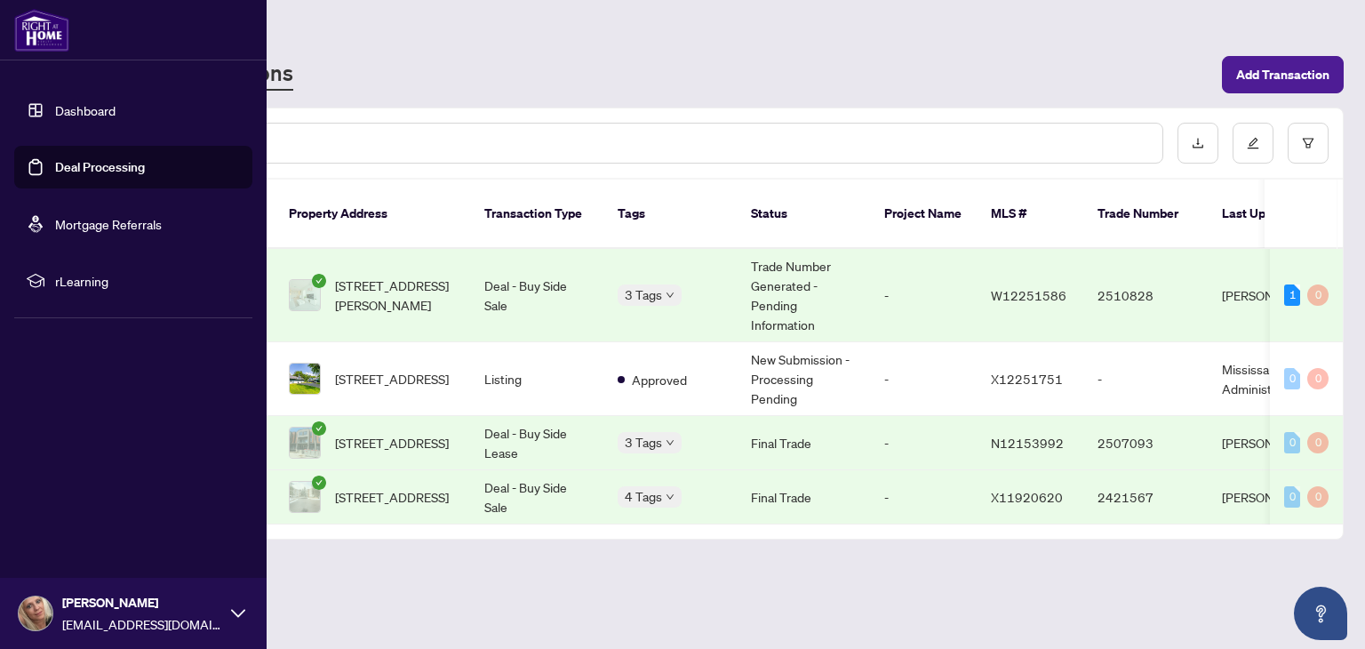
click at [108, 169] on link "Deal Processing" at bounding box center [100, 167] width 90 height 16
click at [102, 164] on link "Deal Processing" at bounding box center [100, 167] width 90 height 16
click at [101, 163] on link "Deal Processing" at bounding box center [100, 167] width 90 height 16
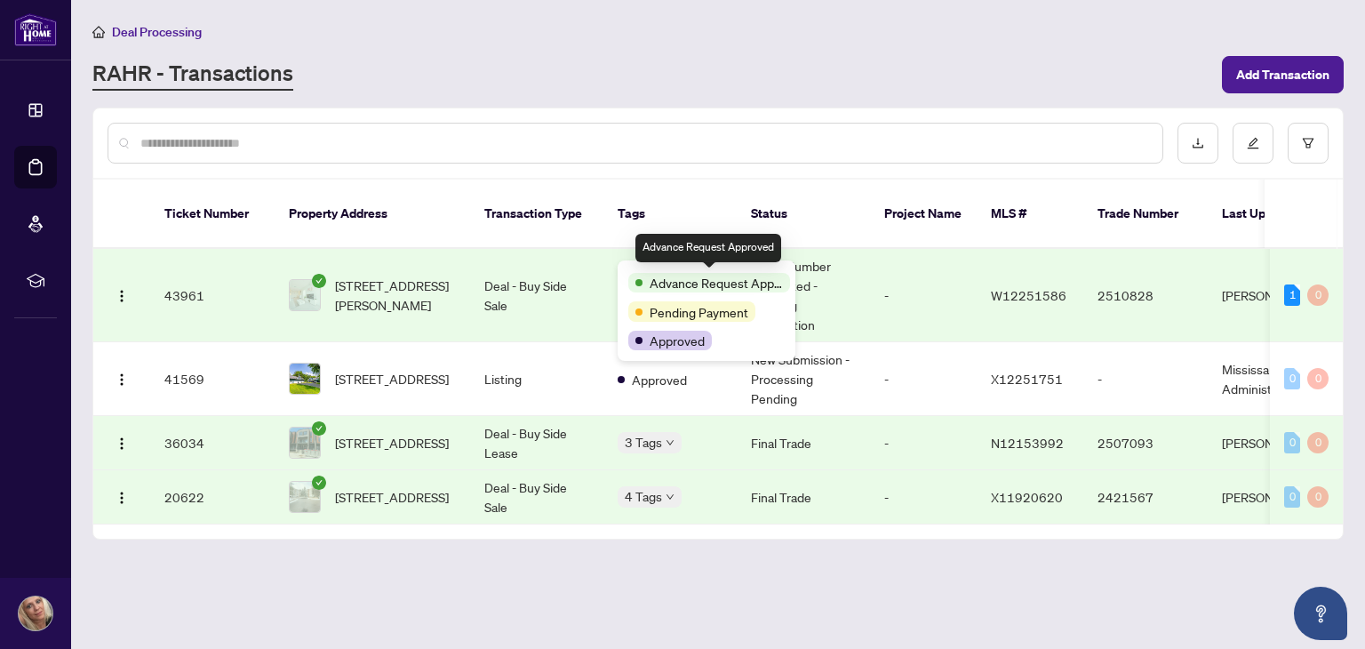
click at [680, 275] on span "Advance Request Approved" at bounding box center [716, 283] width 133 height 20
click at [659, 276] on span "Advance Request Approved" at bounding box center [716, 283] width 133 height 20
click at [636, 282] on span at bounding box center [639, 282] width 7 height 7
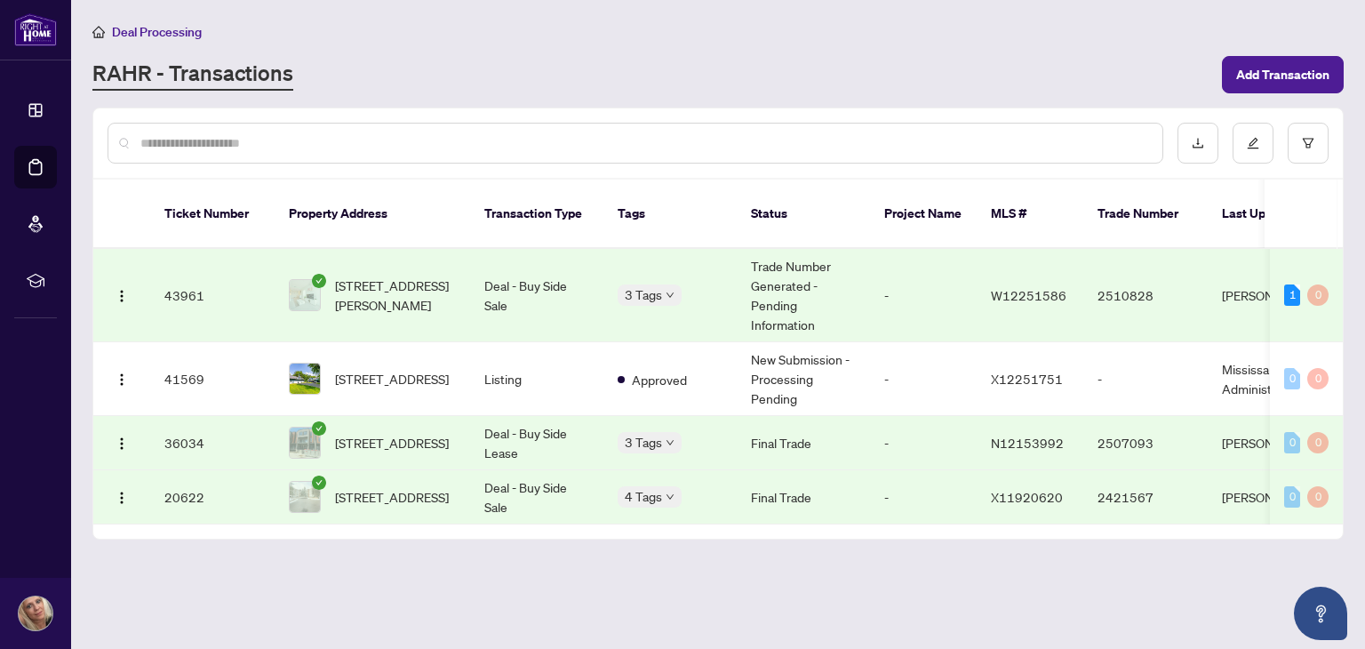
click at [548, 263] on td "Deal - Buy Side Sale" at bounding box center [536, 295] width 133 height 93
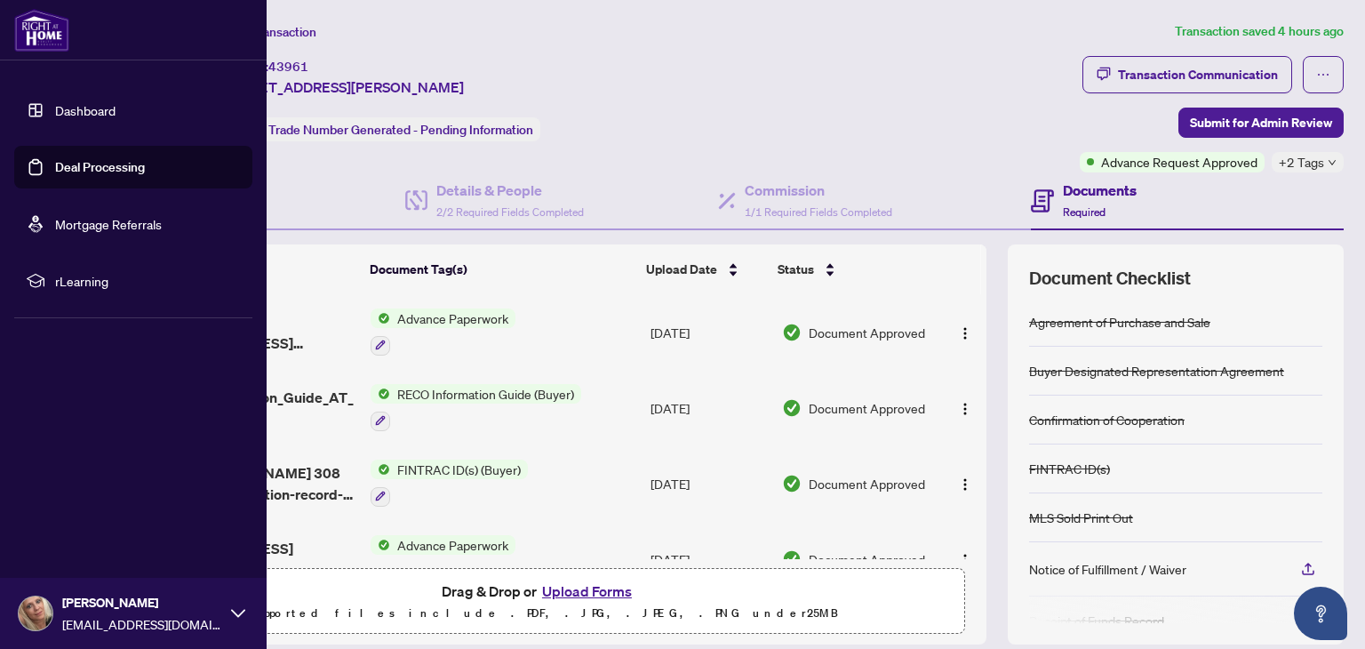
click at [124, 170] on link "Deal Processing" at bounding box center [100, 167] width 90 height 16
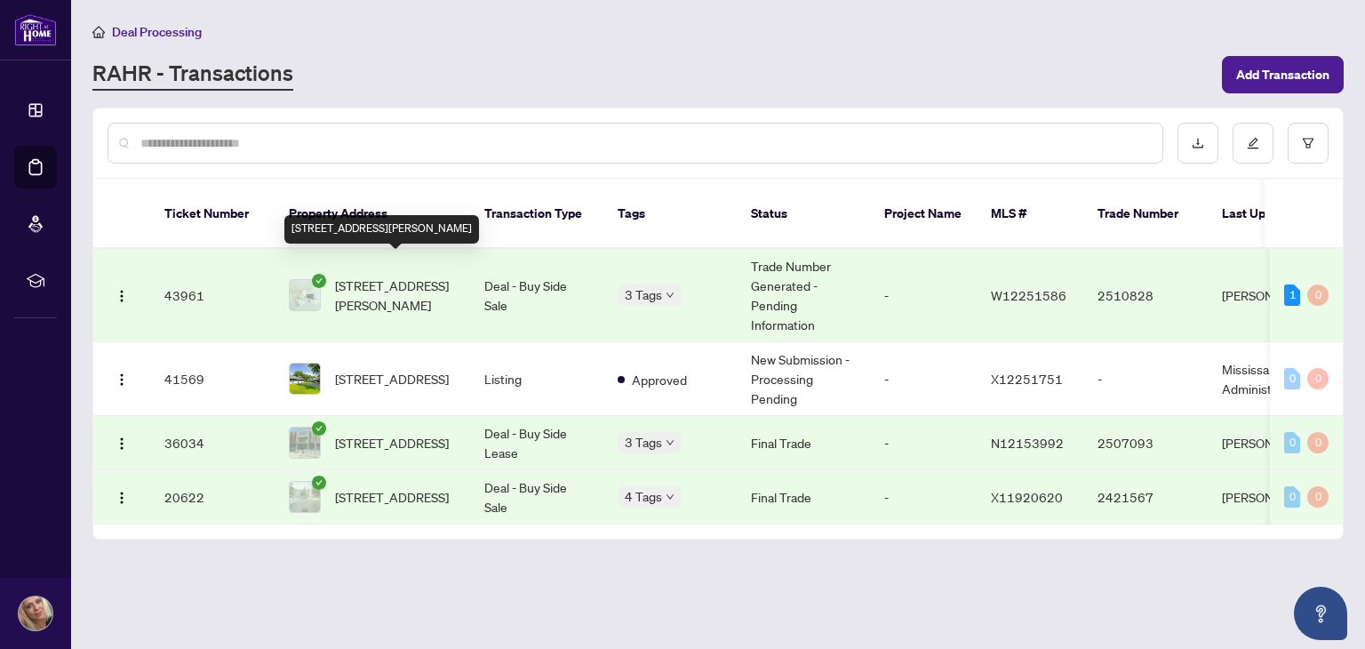
click at [385, 276] on span "[STREET_ADDRESS][PERSON_NAME]" at bounding box center [395, 295] width 121 height 39
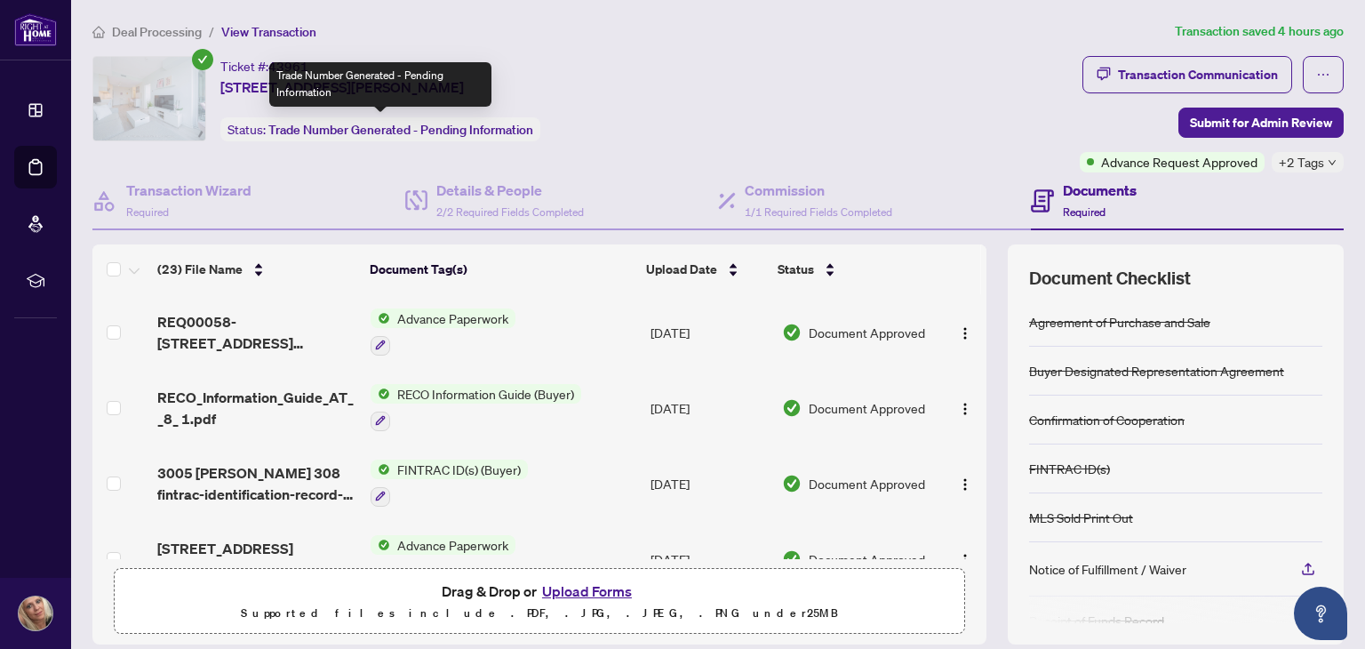
click at [417, 124] on span "Trade Number Generated - Pending Information" at bounding box center [400, 130] width 265 height 16
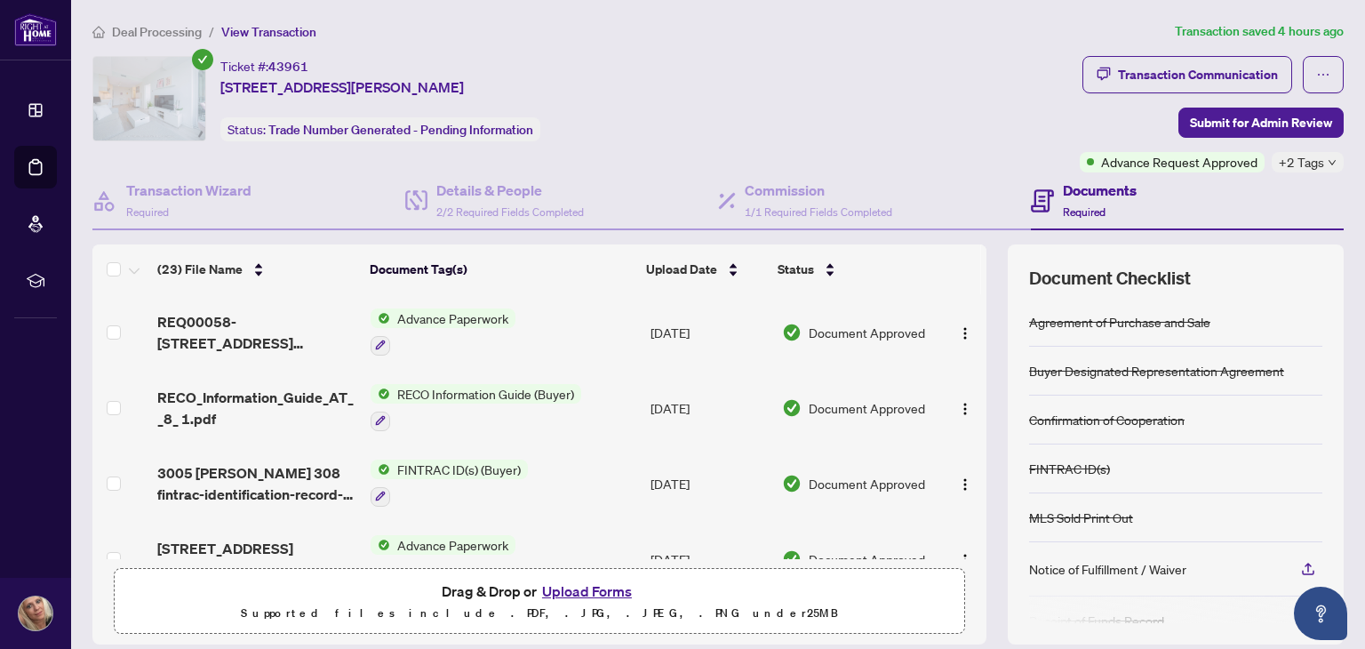
click at [1328, 158] on icon "down" at bounding box center [1332, 162] width 9 height 9
click at [892, 63] on div "Ticket #: 43961 308-[STREET_ADDRESS][PERSON_NAME] Status: Trade Number Generate…" at bounding box center [582, 98] width 980 height 85
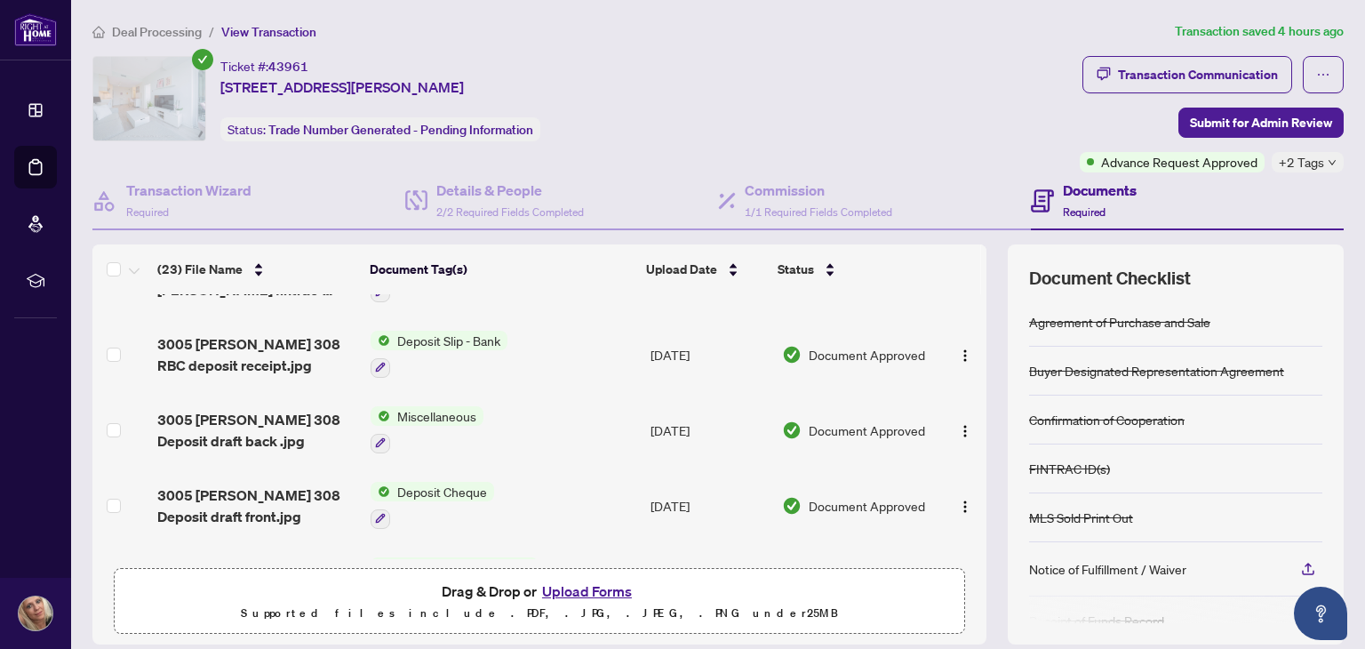
scroll to position [1461, 0]
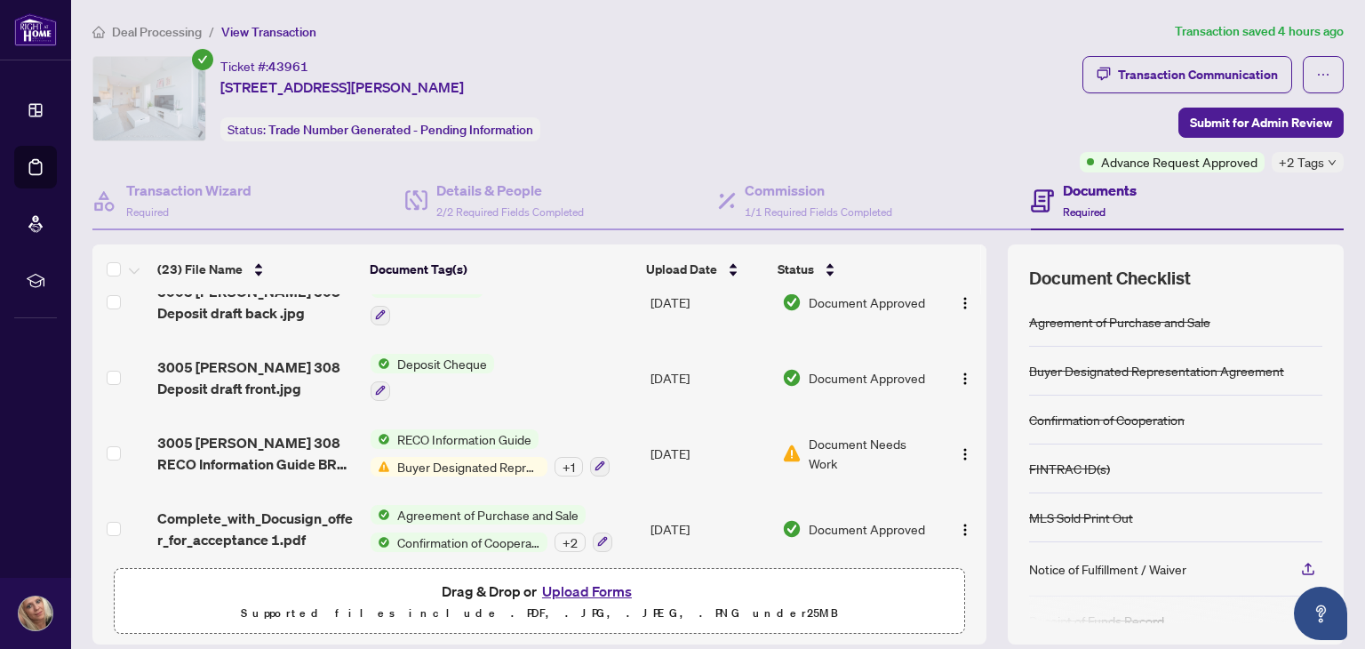
click at [164, 31] on span "Deal Processing" at bounding box center [157, 32] width 90 height 16
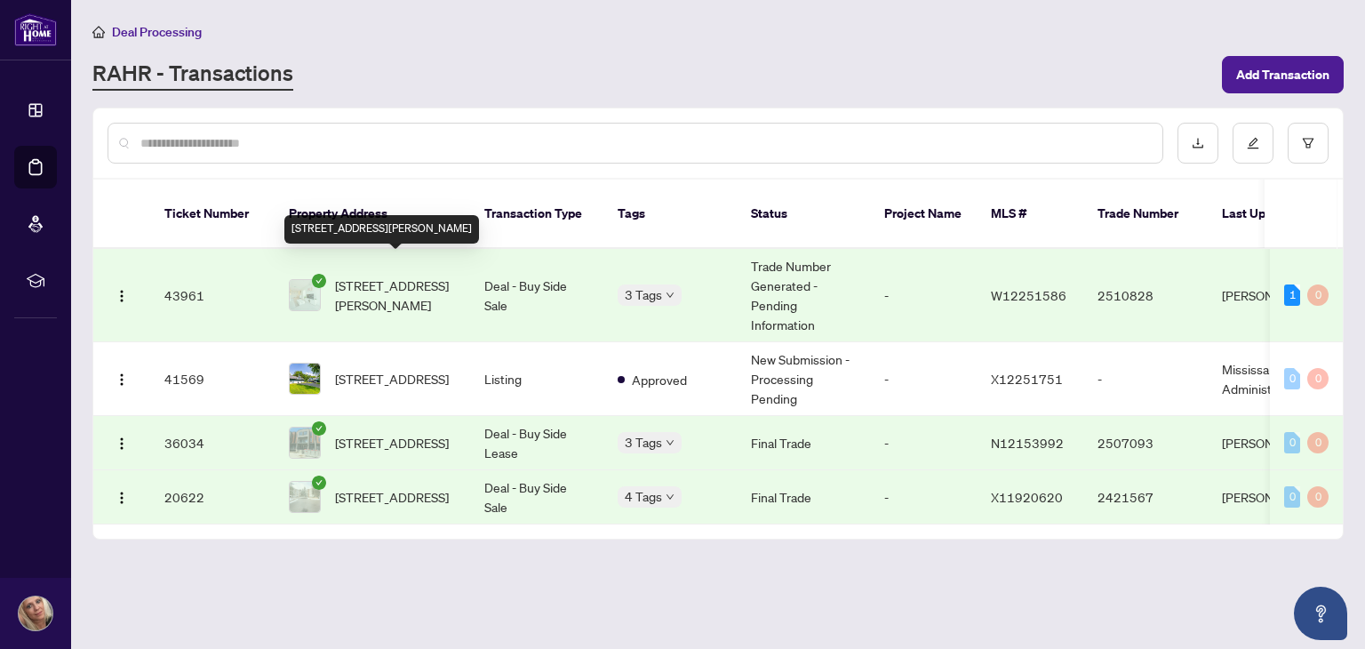
click at [420, 276] on span "[STREET_ADDRESS][PERSON_NAME]" at bounding box center [395, 295] width 121 height 39
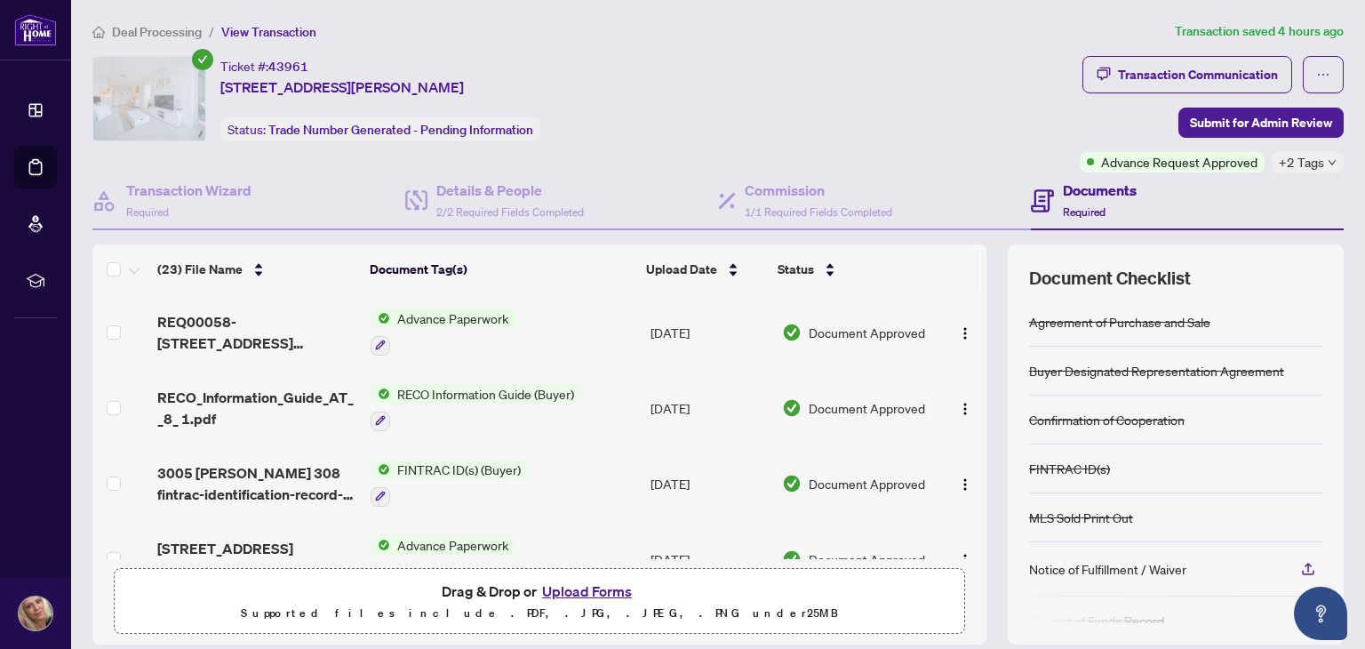
click at [290, 32] on span "View Transaction" at bounding box center [268, 32] width 95 height 16
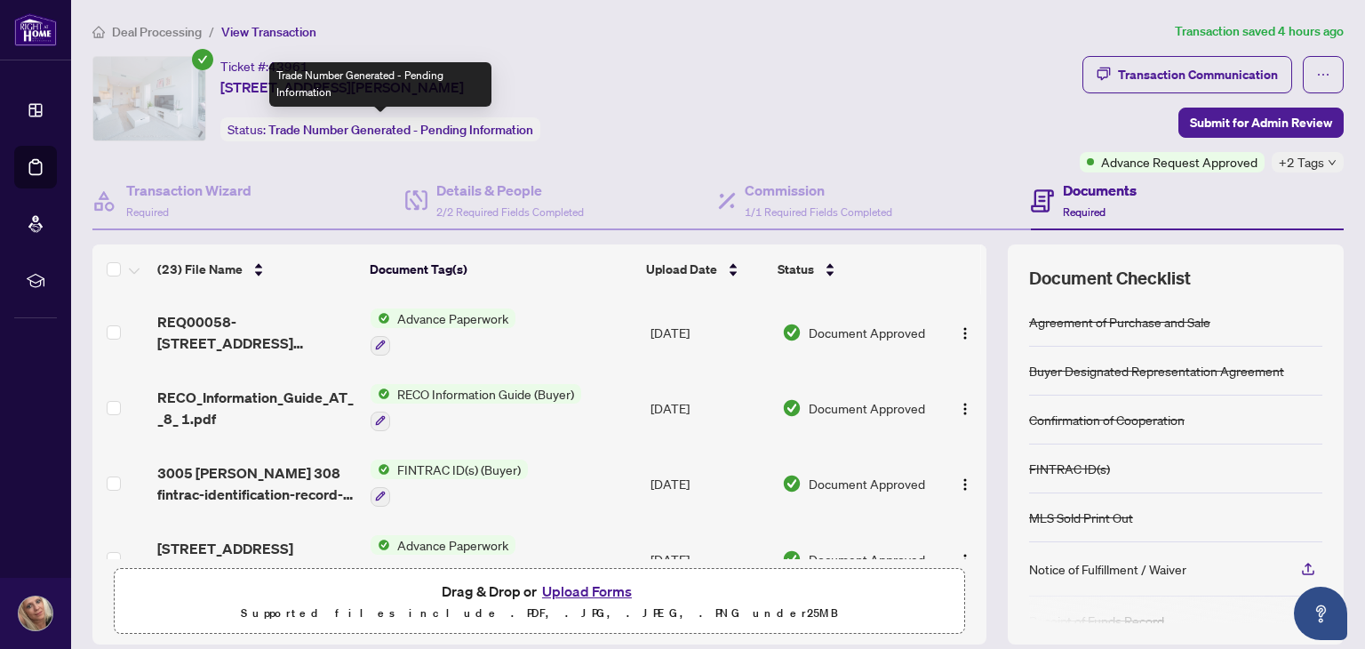
click at [458, 130] on span "Trade Number Generated - Pending Information" at bounding box center [400, 130] width 265 height 16
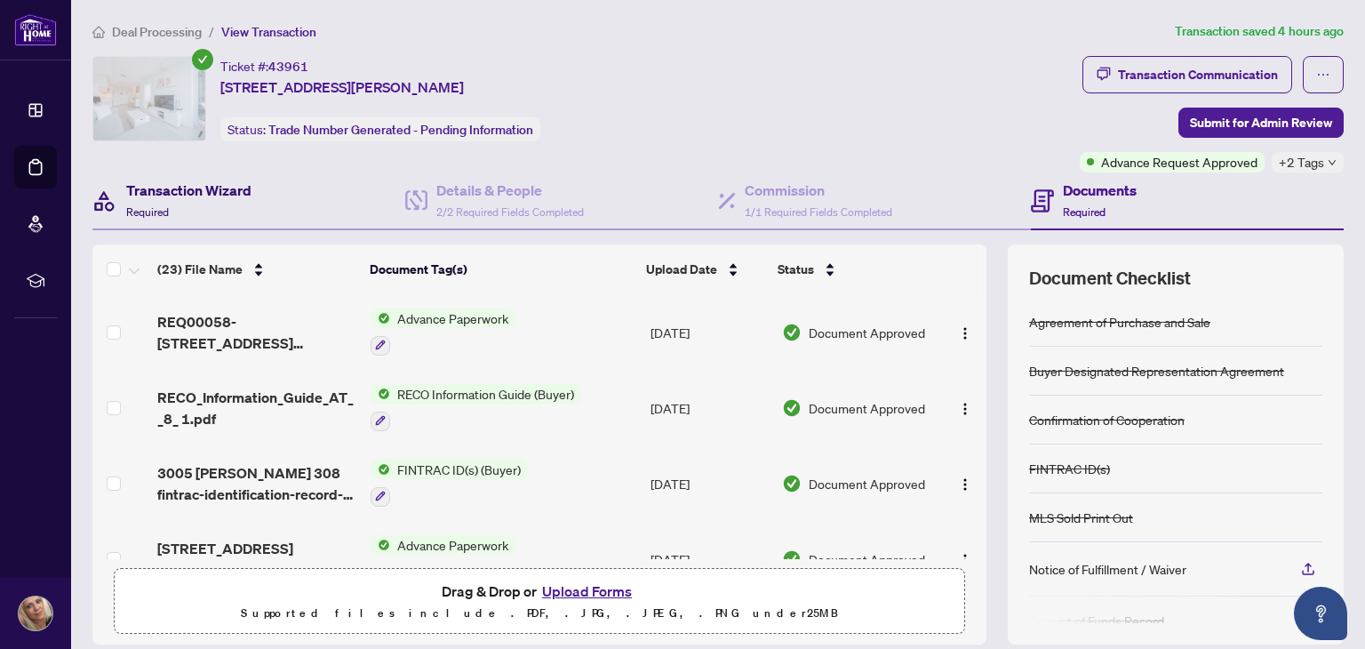
click at [135, 190] on h4 "Transaction Wizard" at bounding box center [188, 190] width 125 height 21
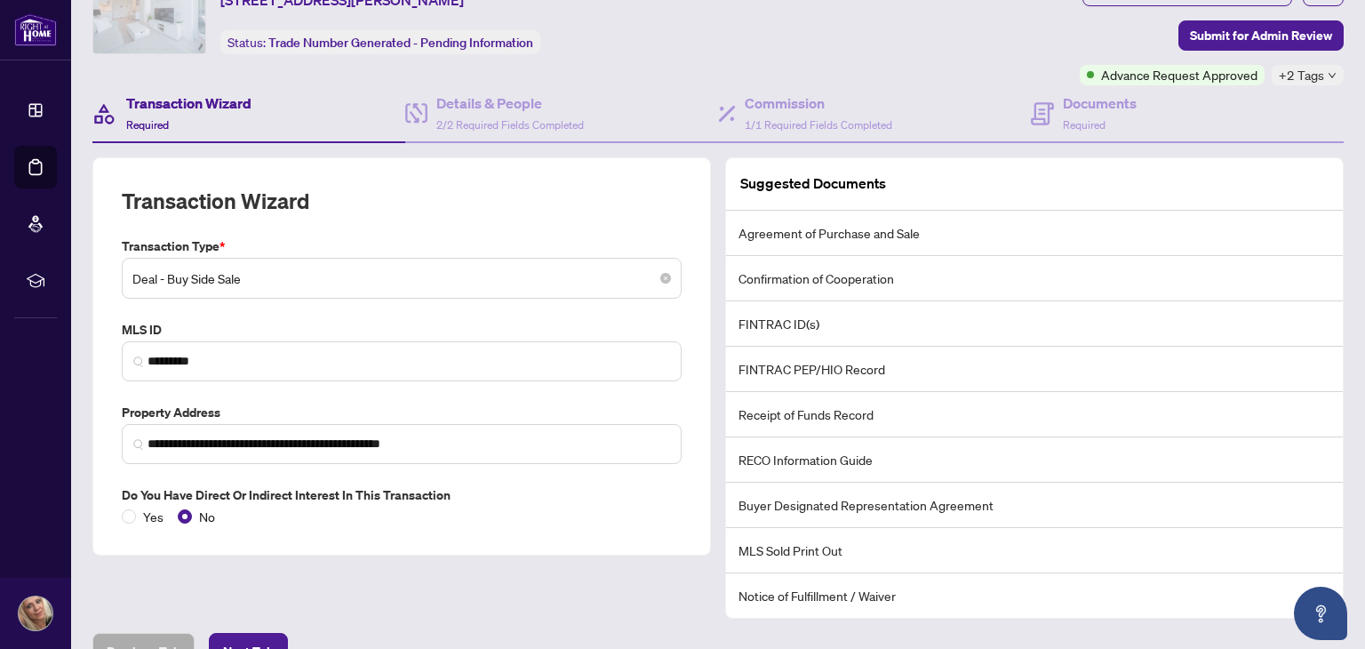
scroll to position [178, 0]
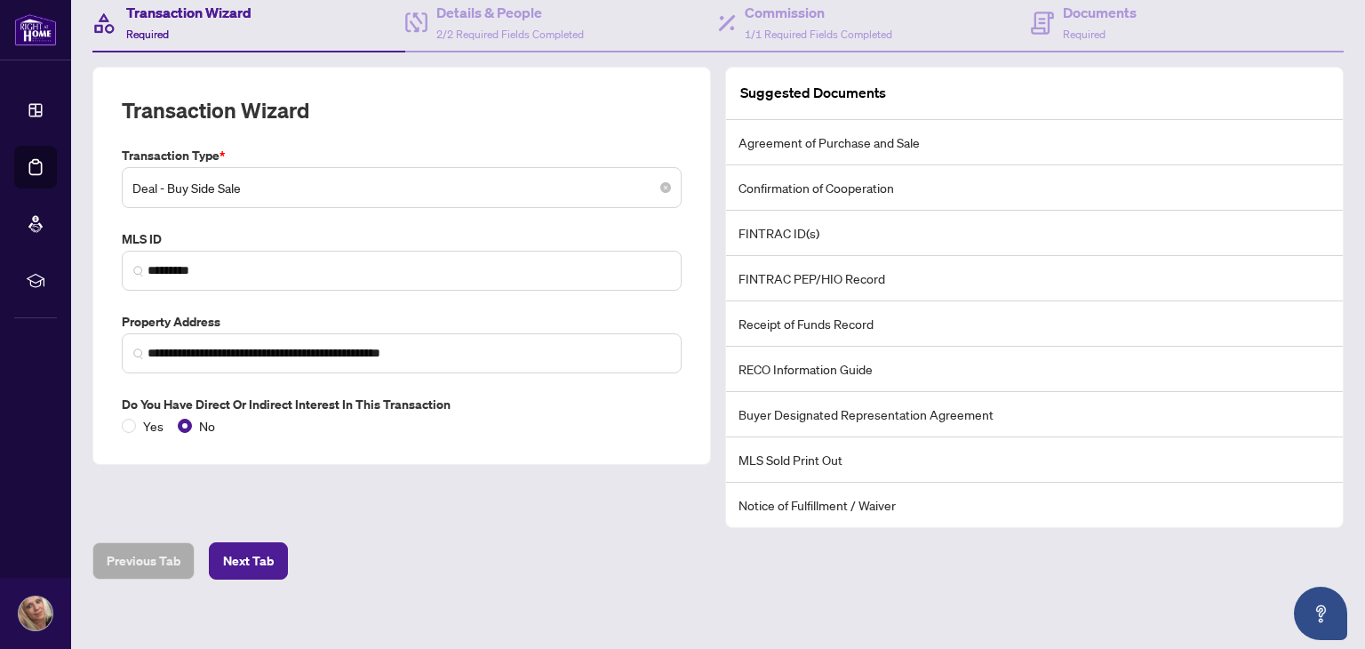
click at [475, 196] on span "Deal - Buy Side Sale" at bounding box center [401, 188] width 539 height 34
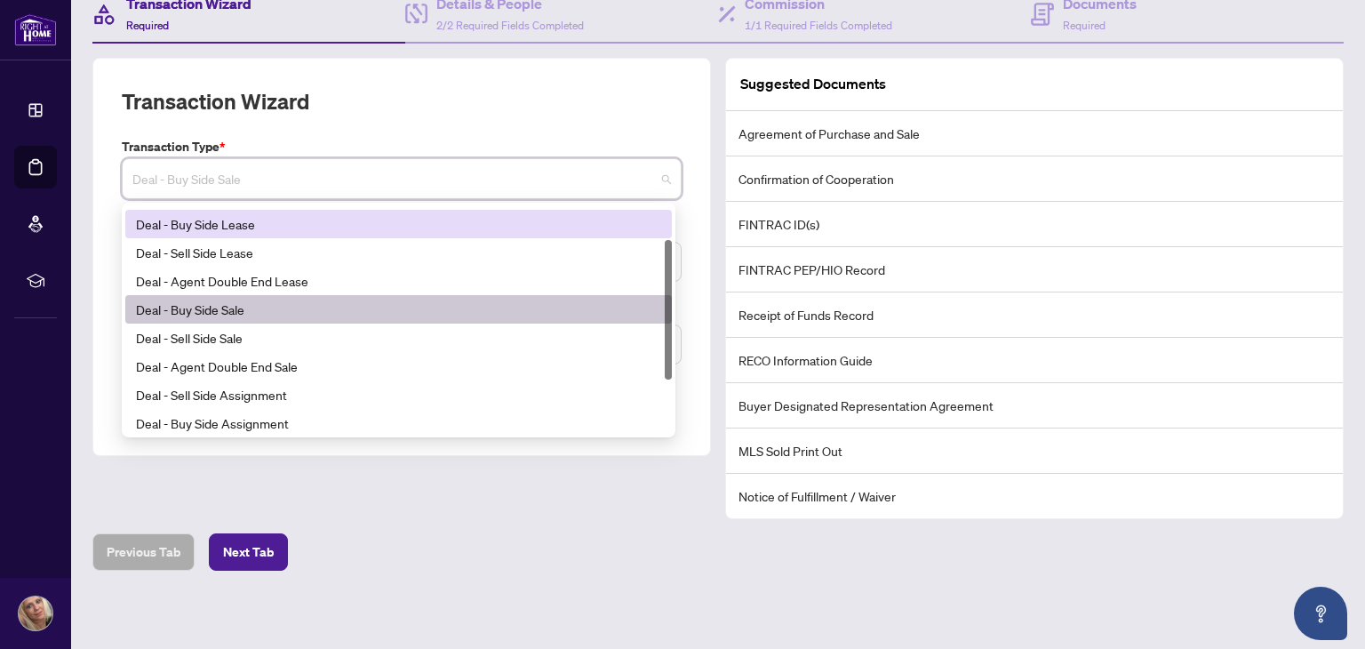
scroll to position [0, 0]
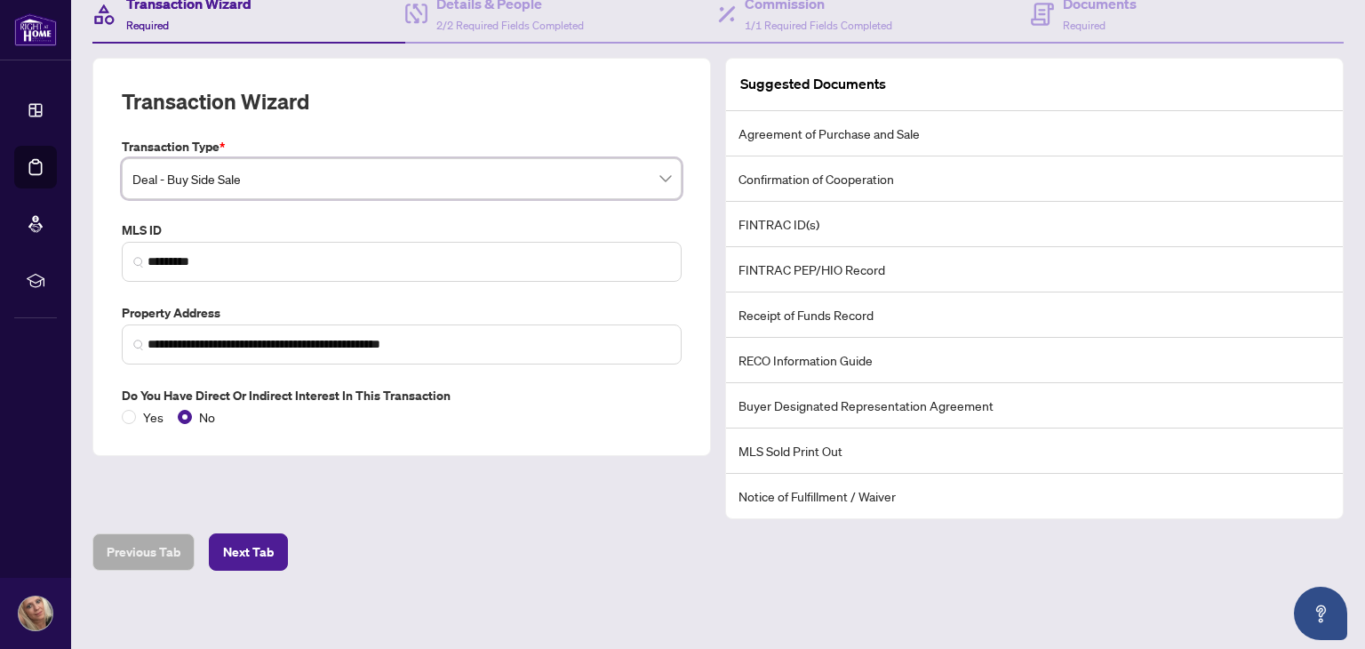
click at [487, 117] on div "Transaction Wizard" at bounding box center [402, 112] width 560 height 50
click at [266, 556] on span "Next Tab" at bounding box center [248, 552] width 51 height 28
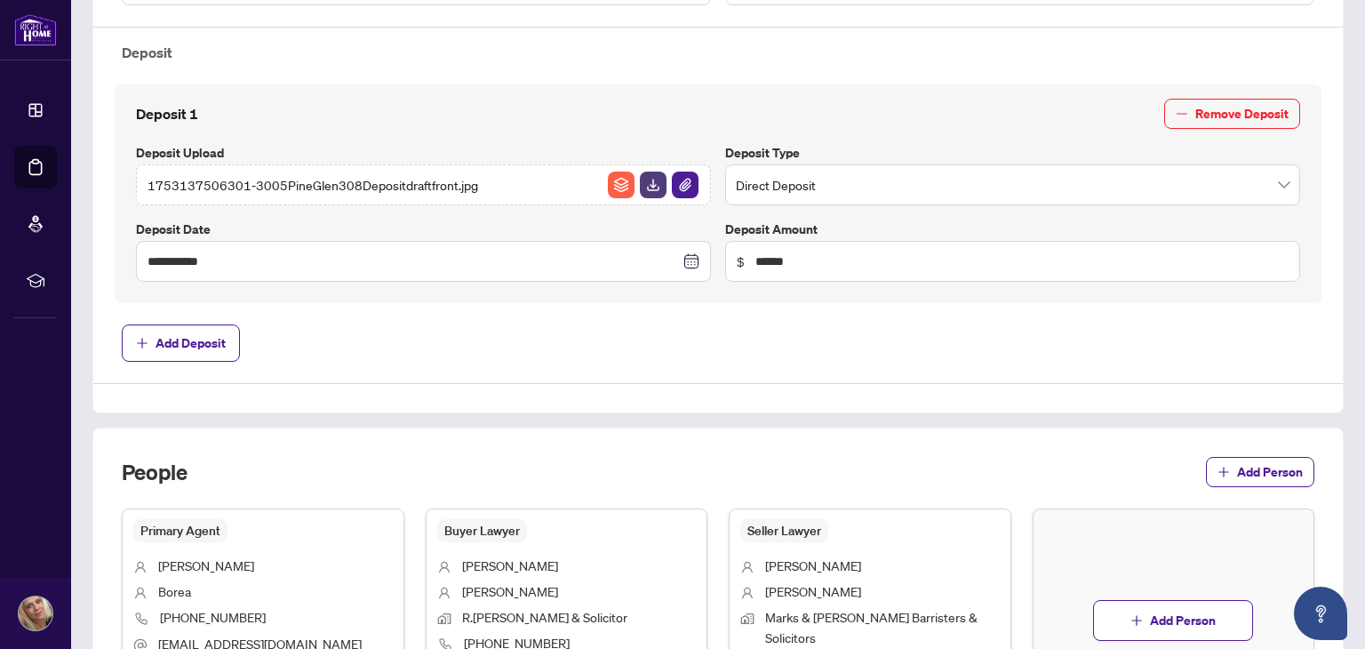
scroll to position [542, 0]
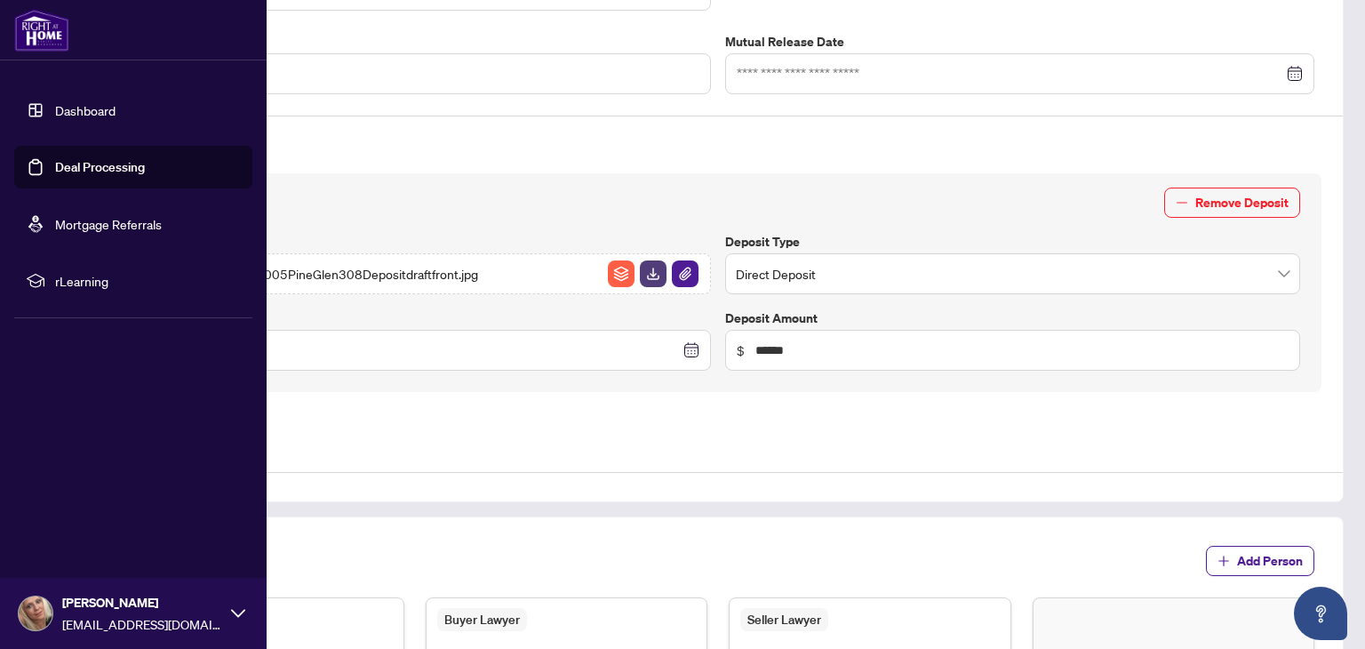
click at [132, 169] on link "Deal Processing" at bounding box center [100, 167] width 90 height 16
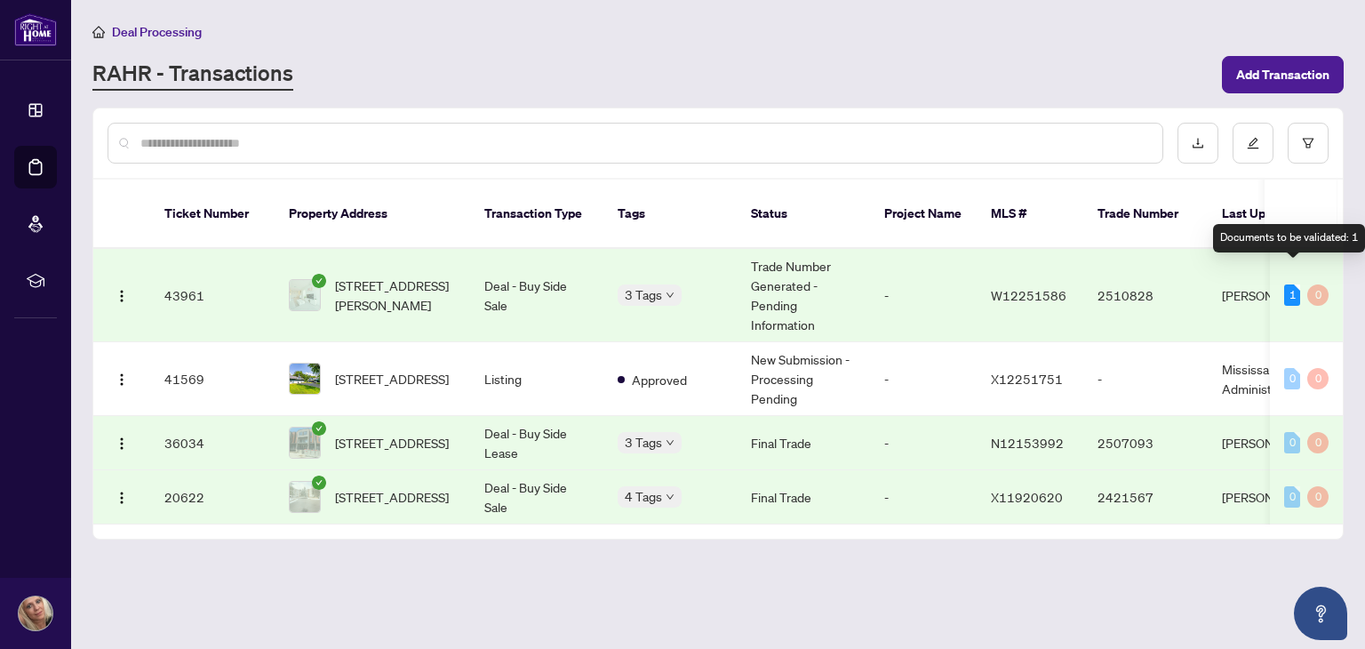
click at [1289, 284] on div "1" at bounding box center [1292, 294] width 16 height 21
click at [196, 280] on td "43961" at bounding box center [212, 295] width 124 height 93
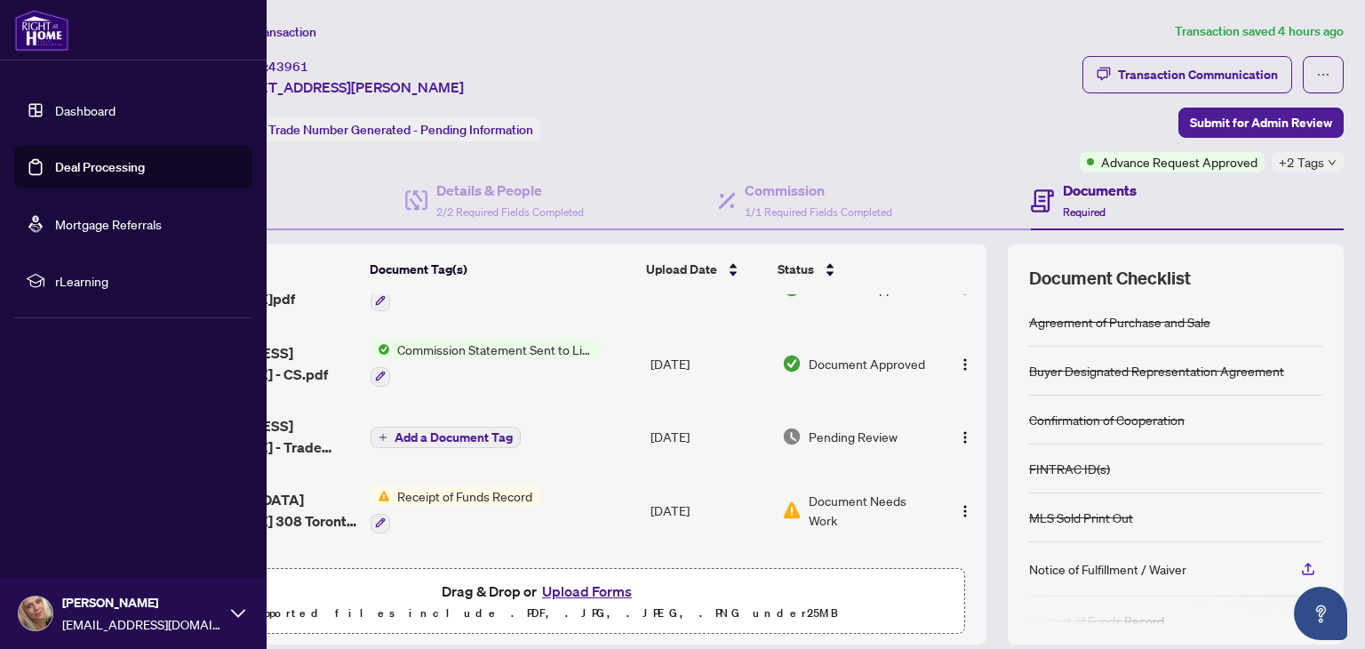
click at [56, 165] on link "Deal Processing" at bounding box center [100, 167] width 90 height 16
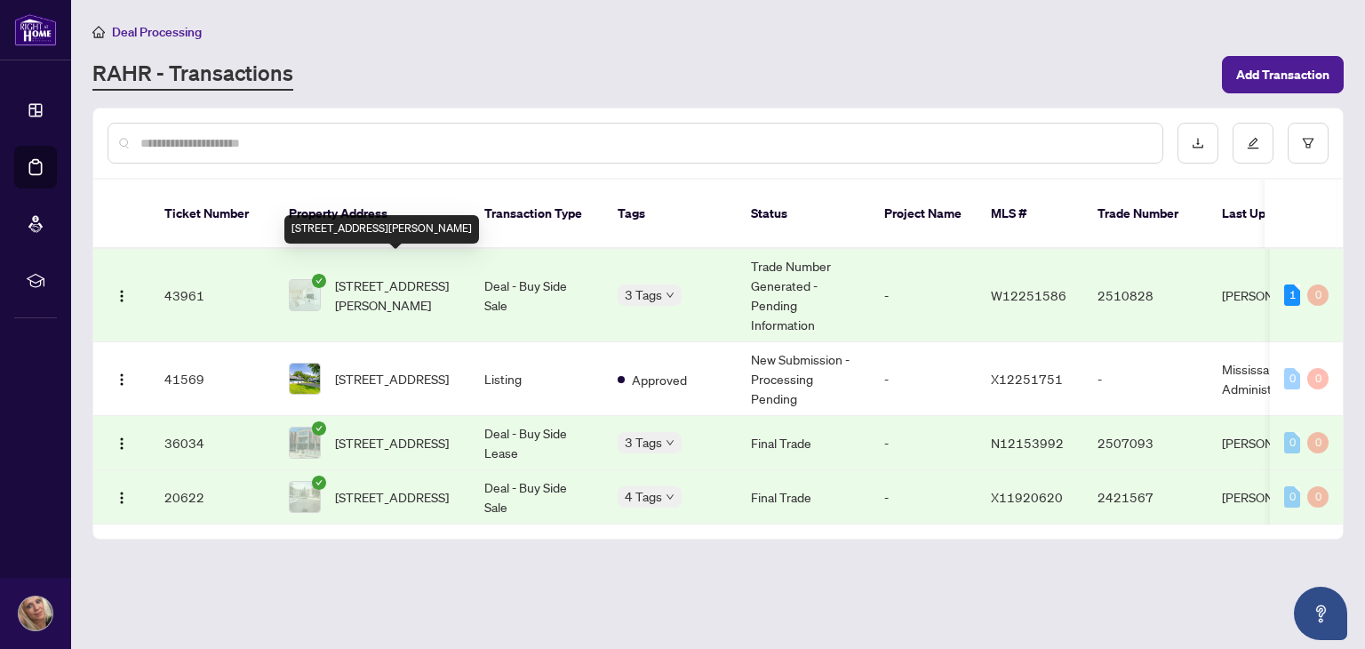
click at [416, 276] on span "[STREET_ADDRESS][PERSON_NAME]" at bounding box center [395, 295] width 121 height 39
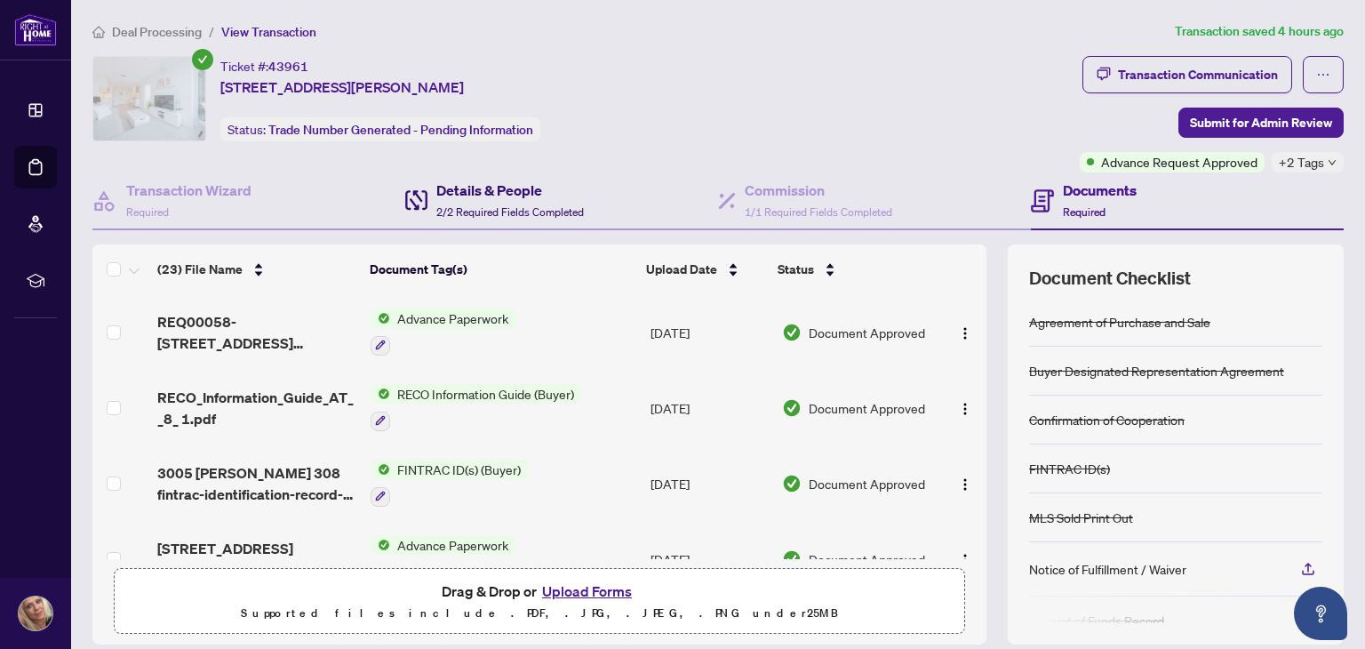
click at [506, 194] on h4 "Details & People" at bounding box center [510, 190] width 148 height 21
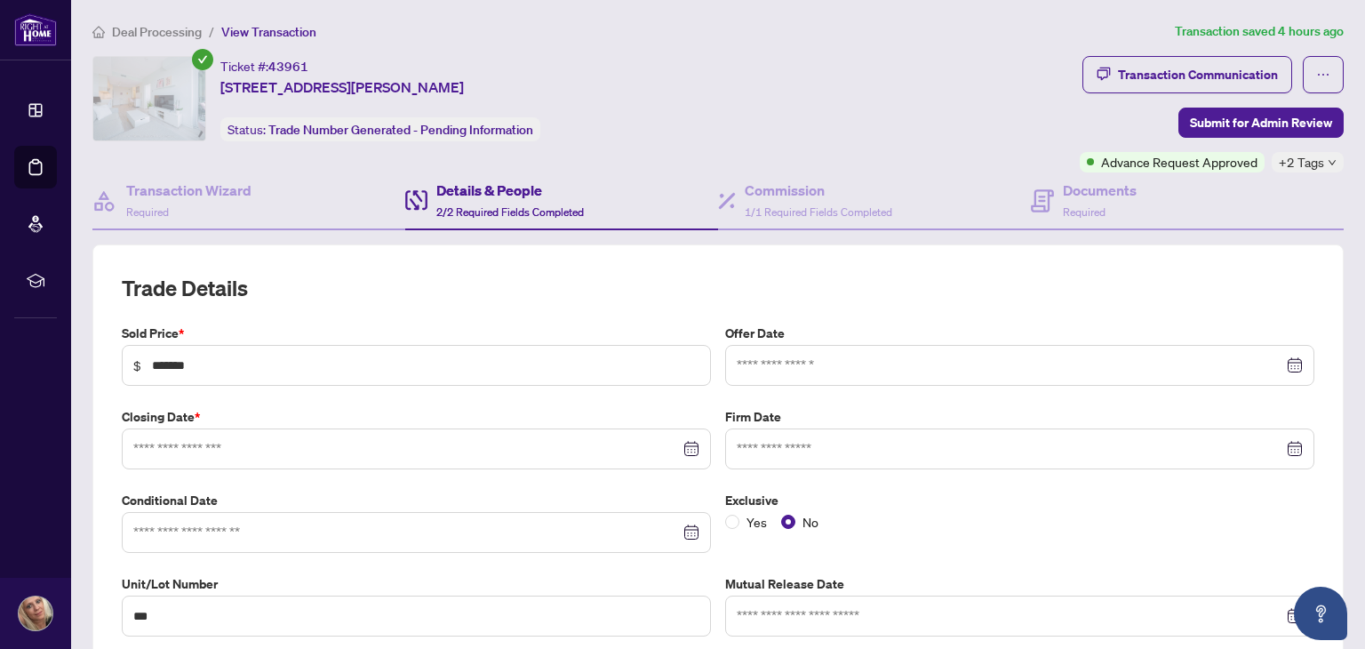
type input "**********"
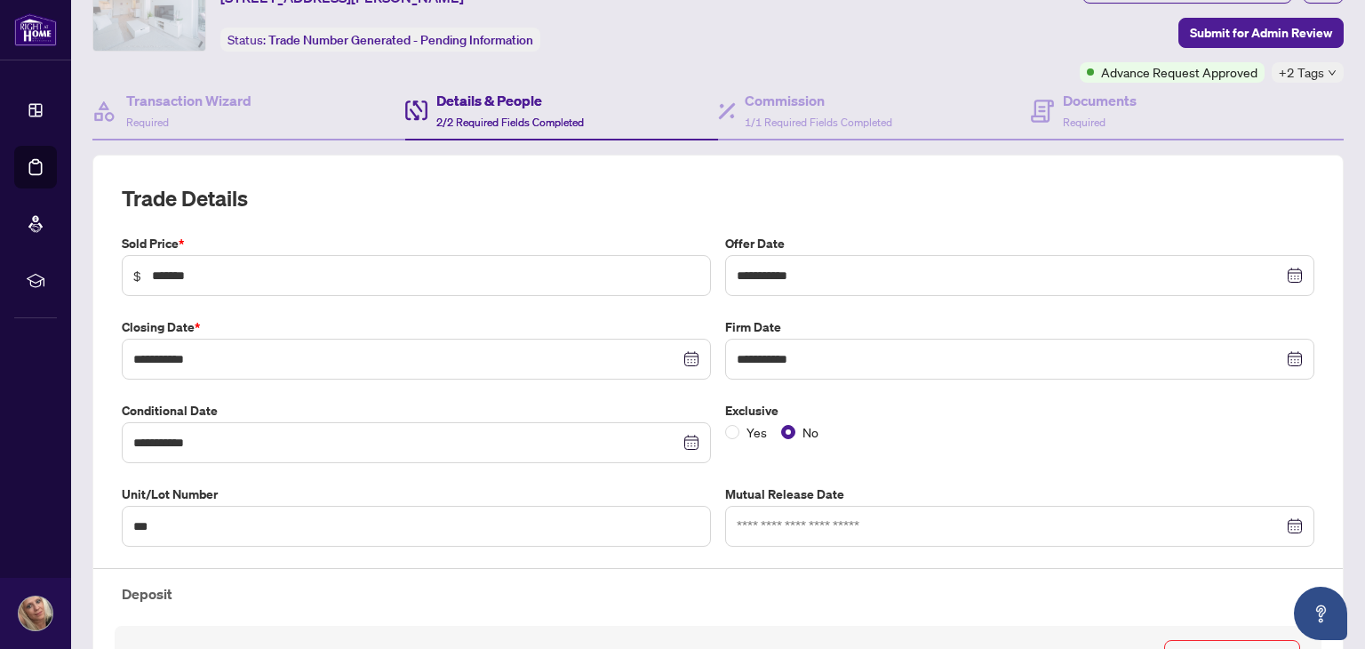
scroll to position [89, 0]
click at [761, 92] on h4 "Commission" at bounding box center [819, 101] width 148 height 21
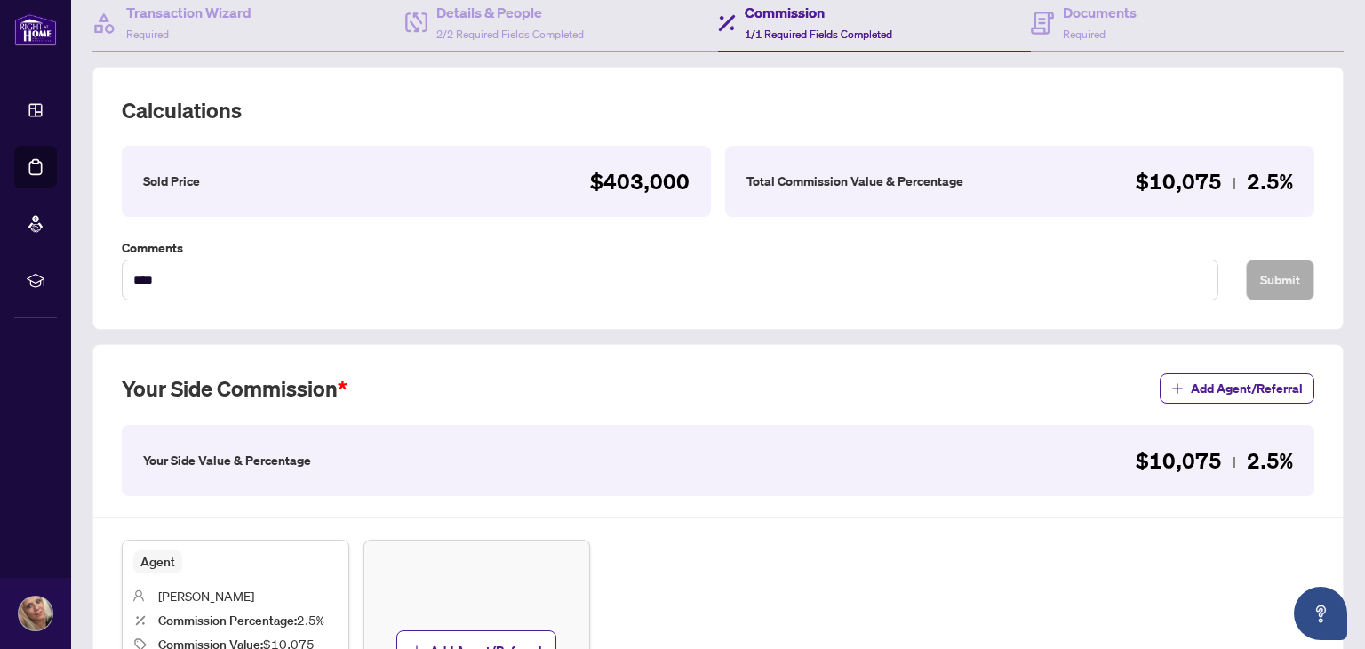
scroll to position [91, 0]
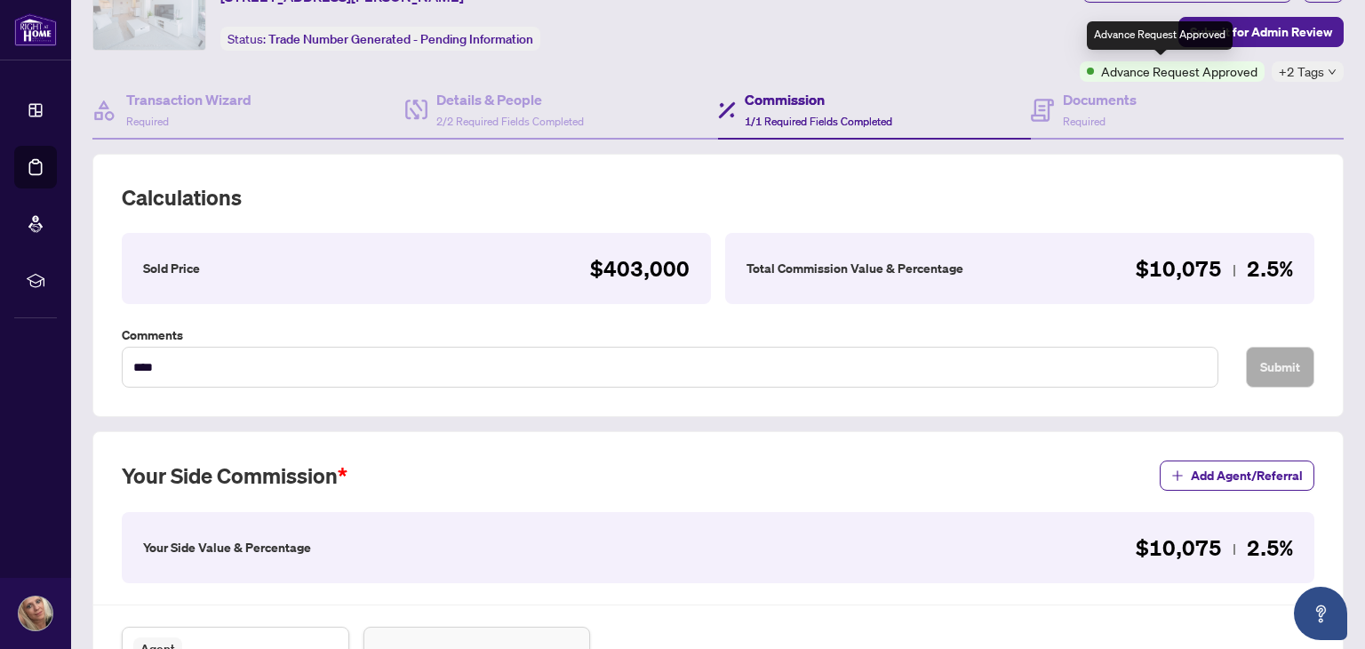
click at [1152, 79] on span "Advance Request Approved" at bounding box center [1179, 71] width 156 height 20
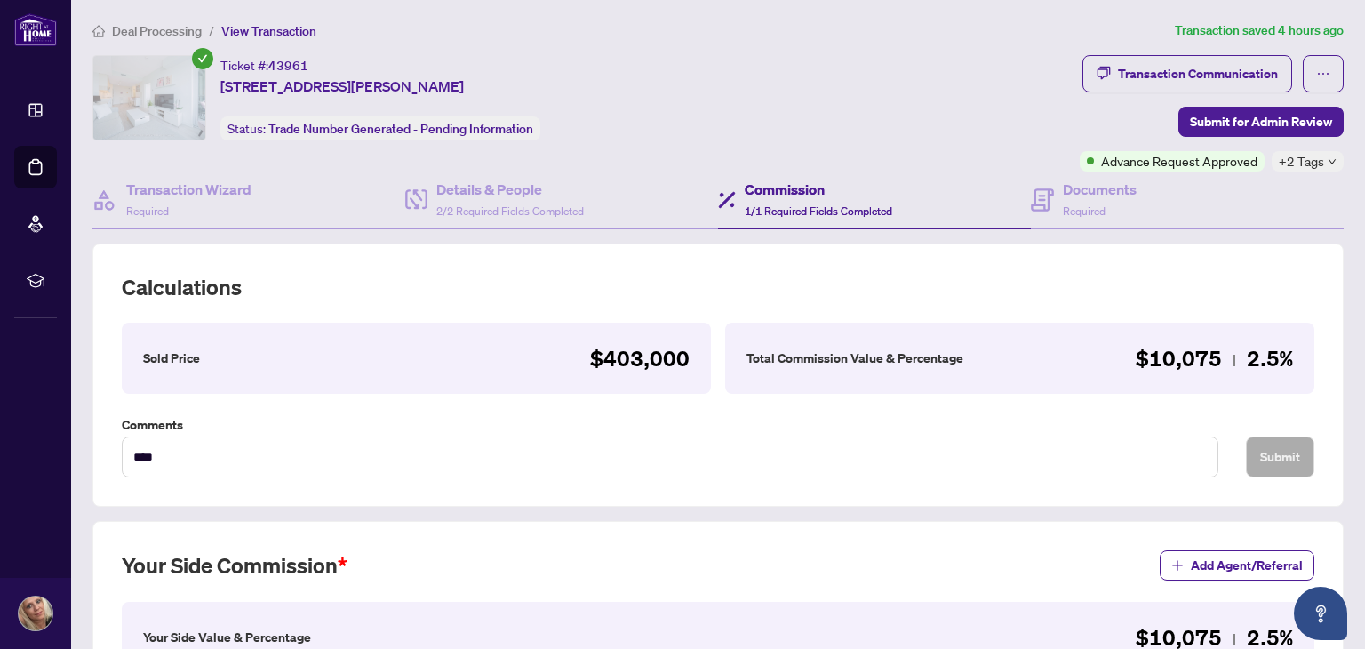
scroll to position [0, 0]
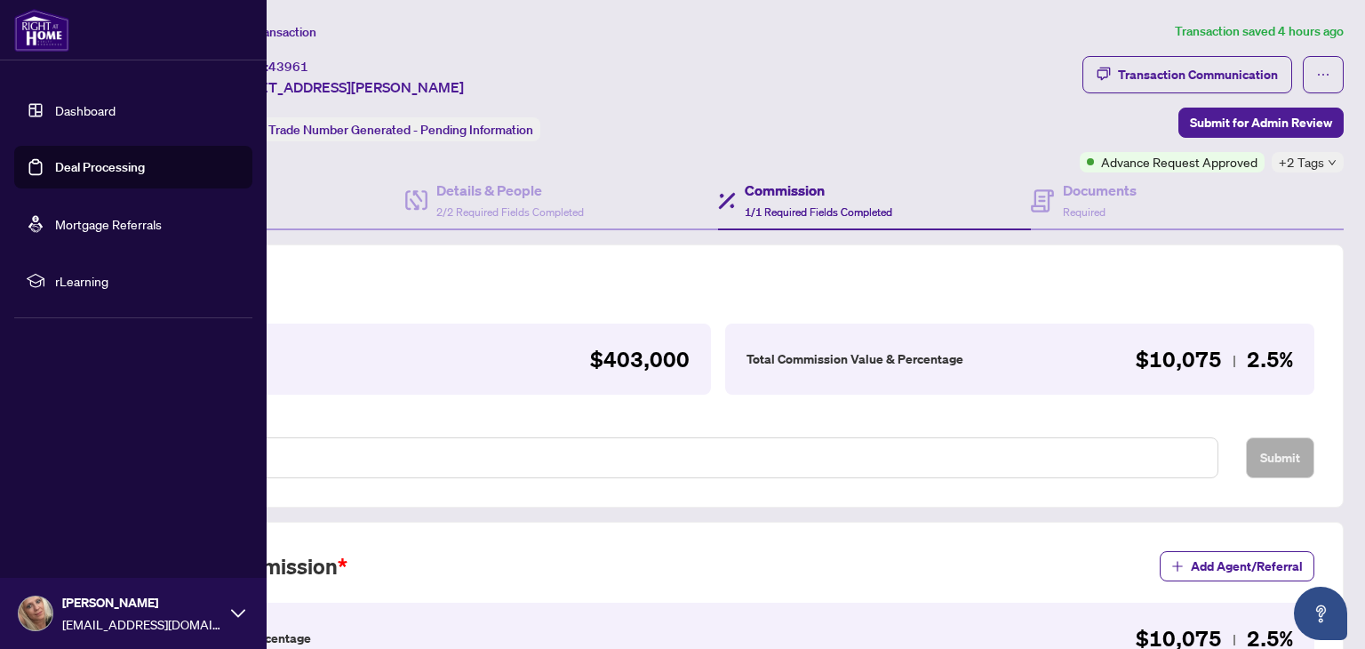
click at [116, 111] on link "Dashboard" at bounding box center [85, 110] width 60 height 16
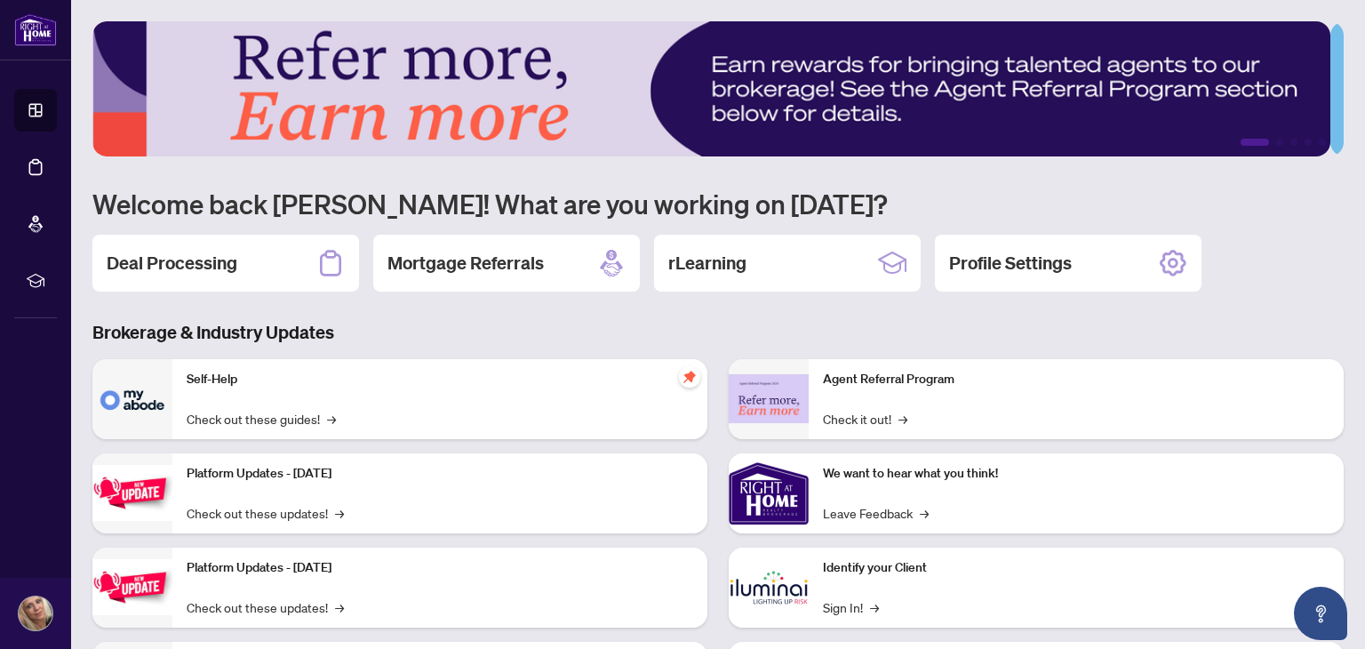
click at [228, 403] on div "Self-Help Check out these guides! →" at bounding box center [439, 399] width 535 height 80
click at [217, 420] on link "Check out these guides! →" at bounding box center [261, 419] width 149 height 20
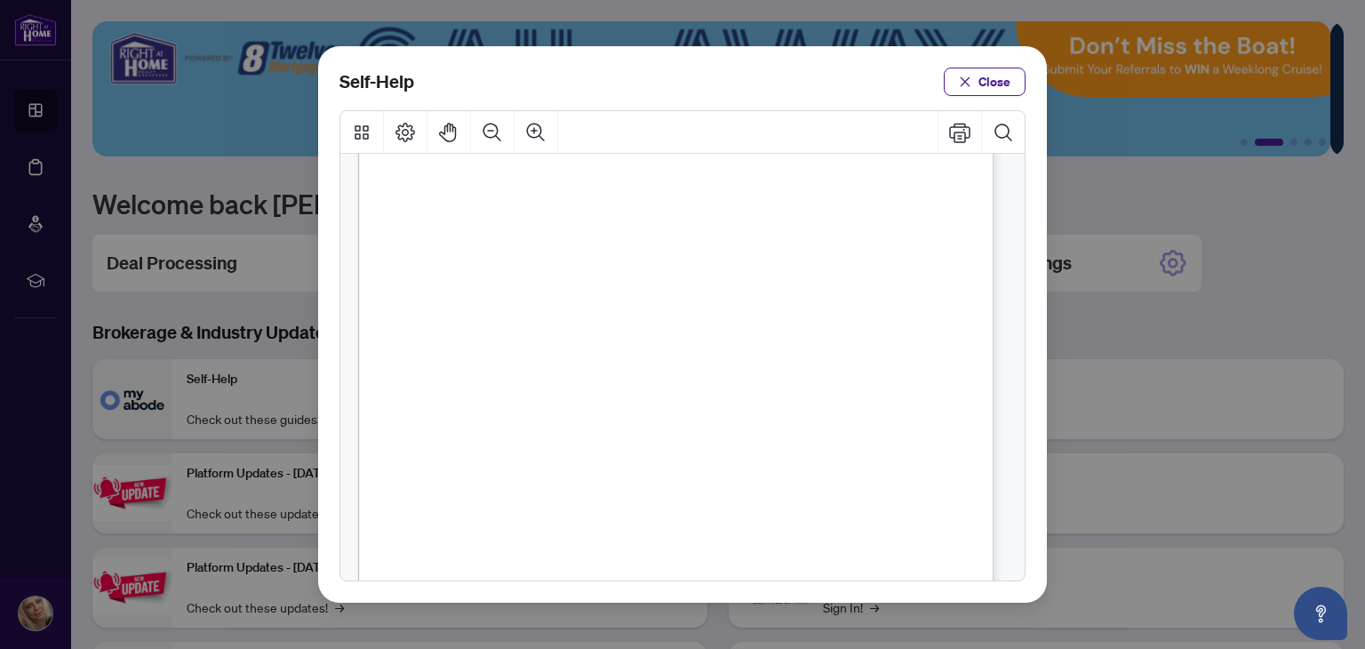
scroll to position [1067, 0]
click at [994, 79] on span "Close" at bounding box center [995, 82] width 32 height 28
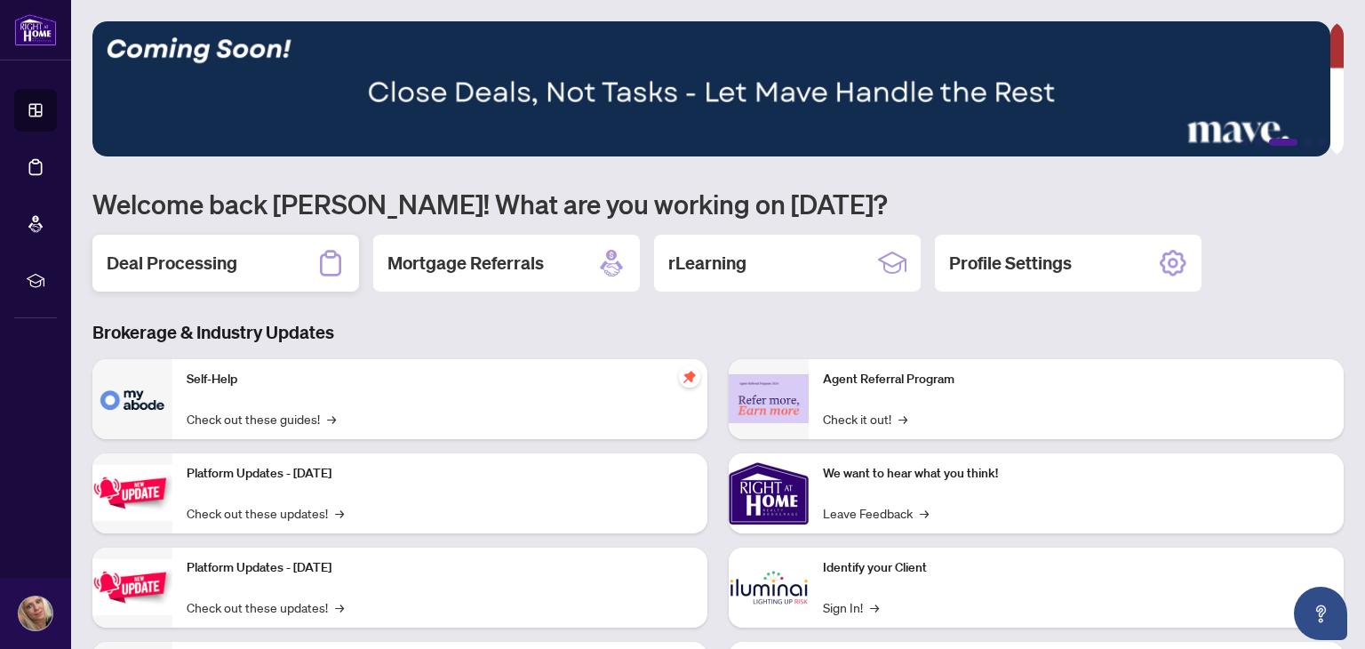
click at [178, 269] on h2 "Deal Processing" at bounding box center [172, 263] width 131 height 25
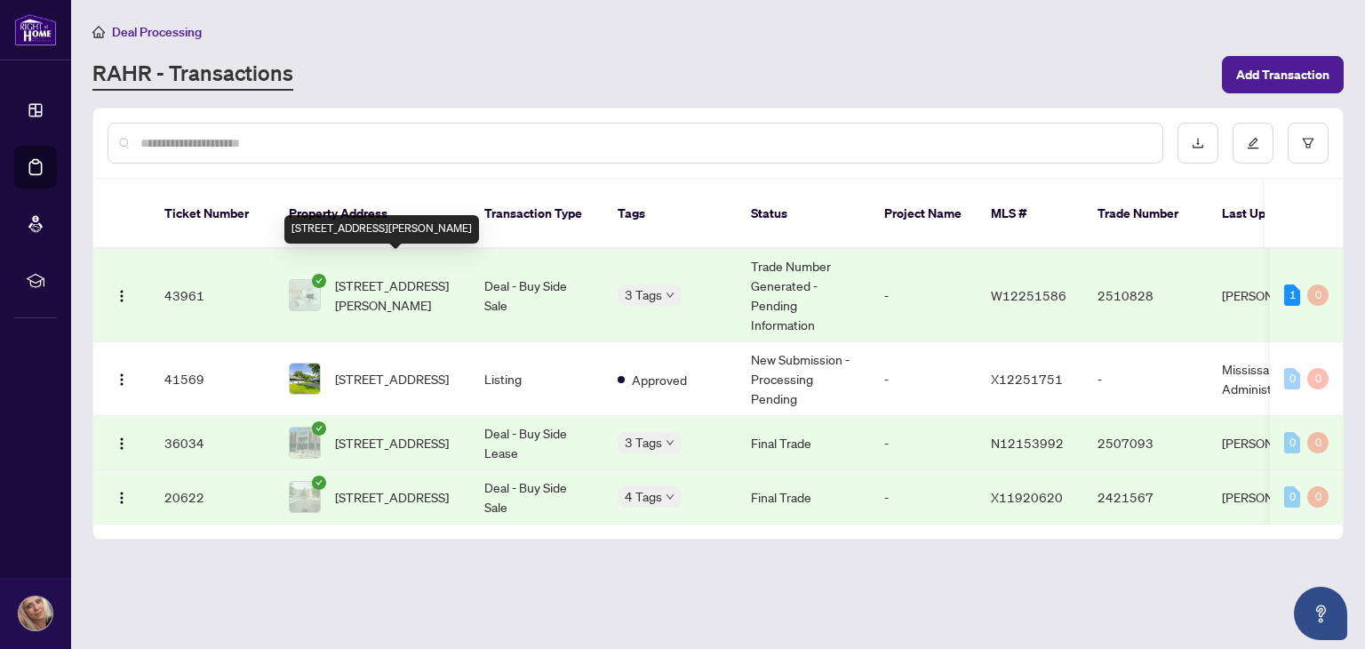
click at [423, 285] on span "[STREET_ADDRESS][PERSON_NAME]" at bounding box center [395, 295] width 121 height 39
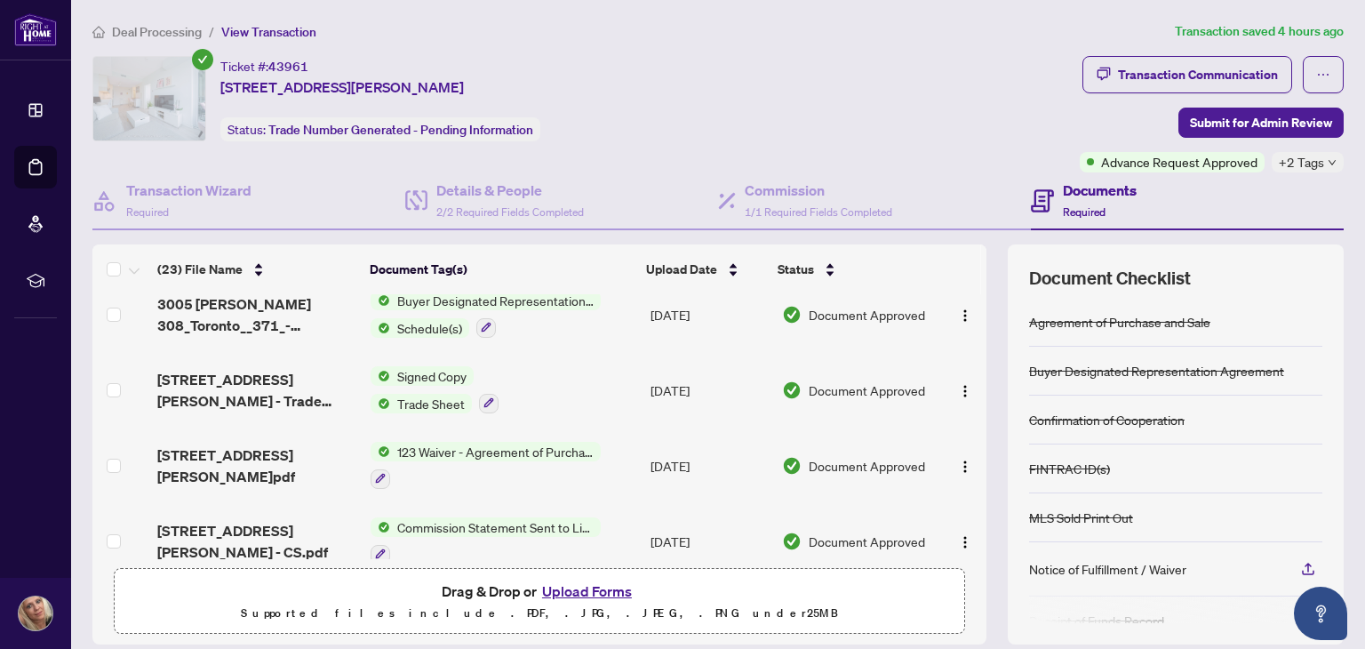
scroll to position [800, 0]
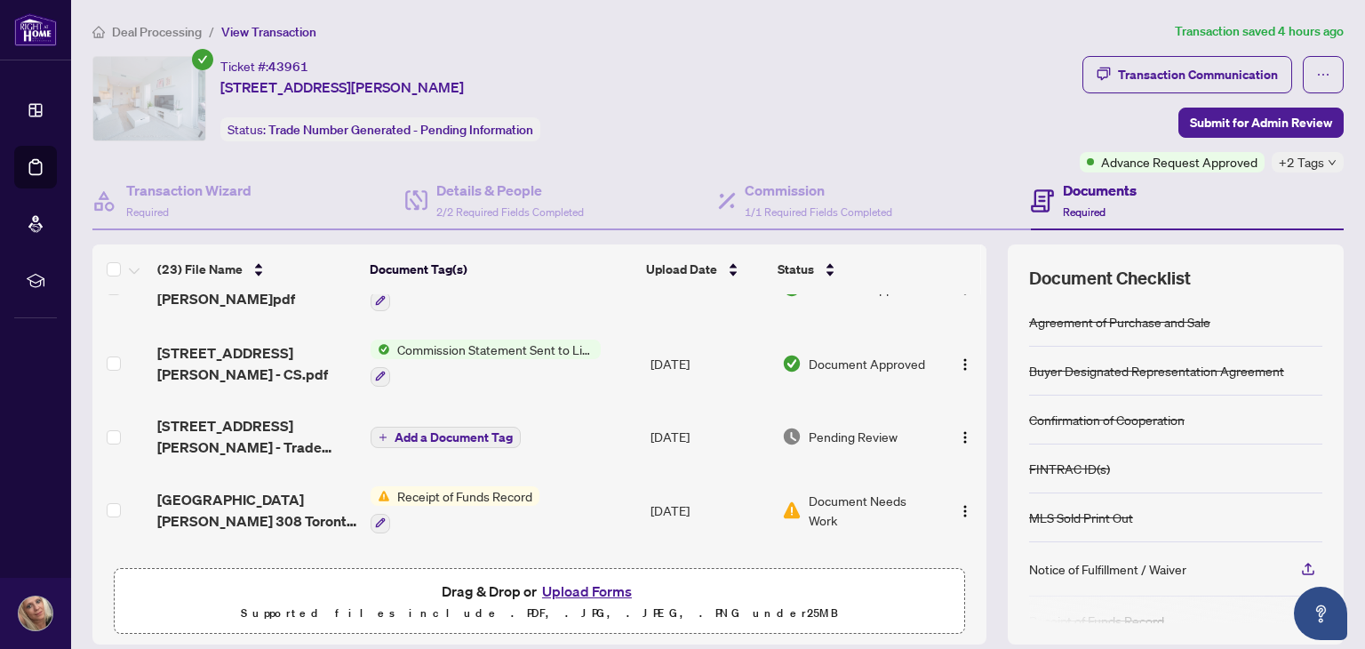
click at [304, 59] on span "43961" at bounding box center [288, 67] width 40 height 16
click at [267, 16] on main "Deal Processing / View Transaction Transaction saved 4 hours ago Ticket #: 4396…" at bounding box center [718, 324] width 1294 height 649
click at [256, 34] on span "View Transaction" at bounding box center [268, 32] width 95 height 16
click at [152, 24] on span "Deal Processing" at bounding box center [157, 32] width 90 height 16
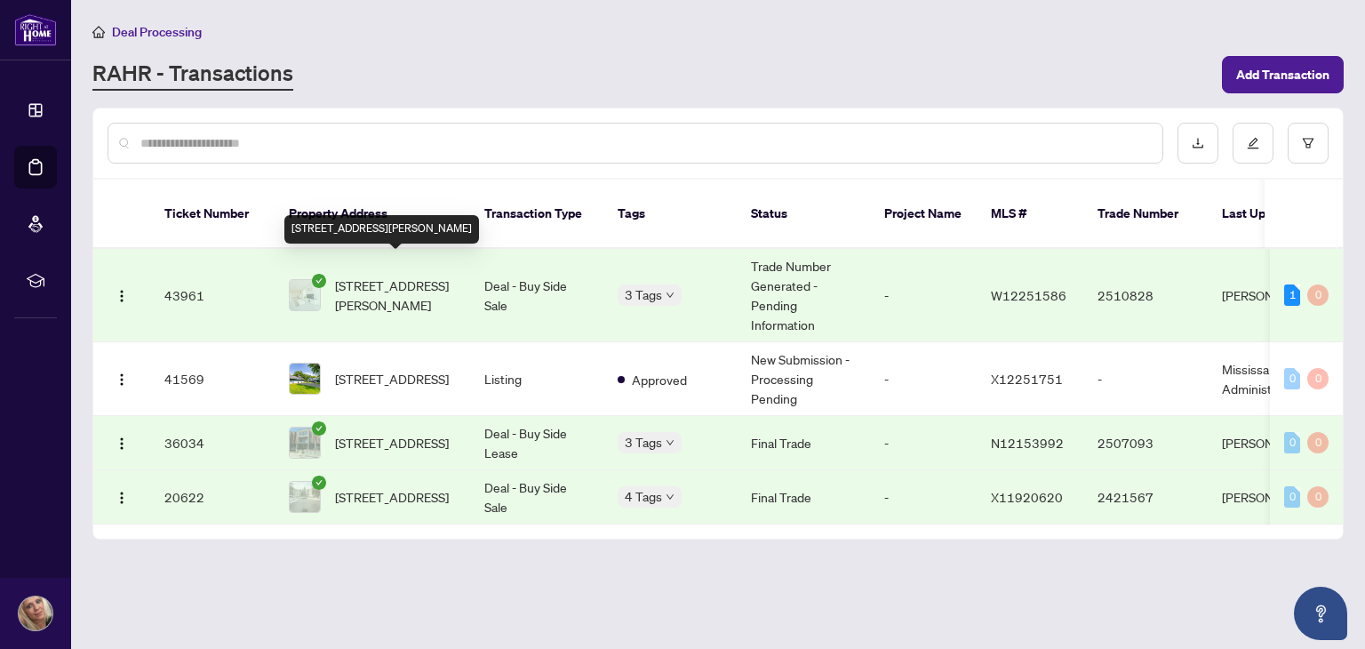
click at [380, 276] on span "[STREET_ADDRESS][PERSON_NAME]" at bounding box center [395, 295] width 121 height 39
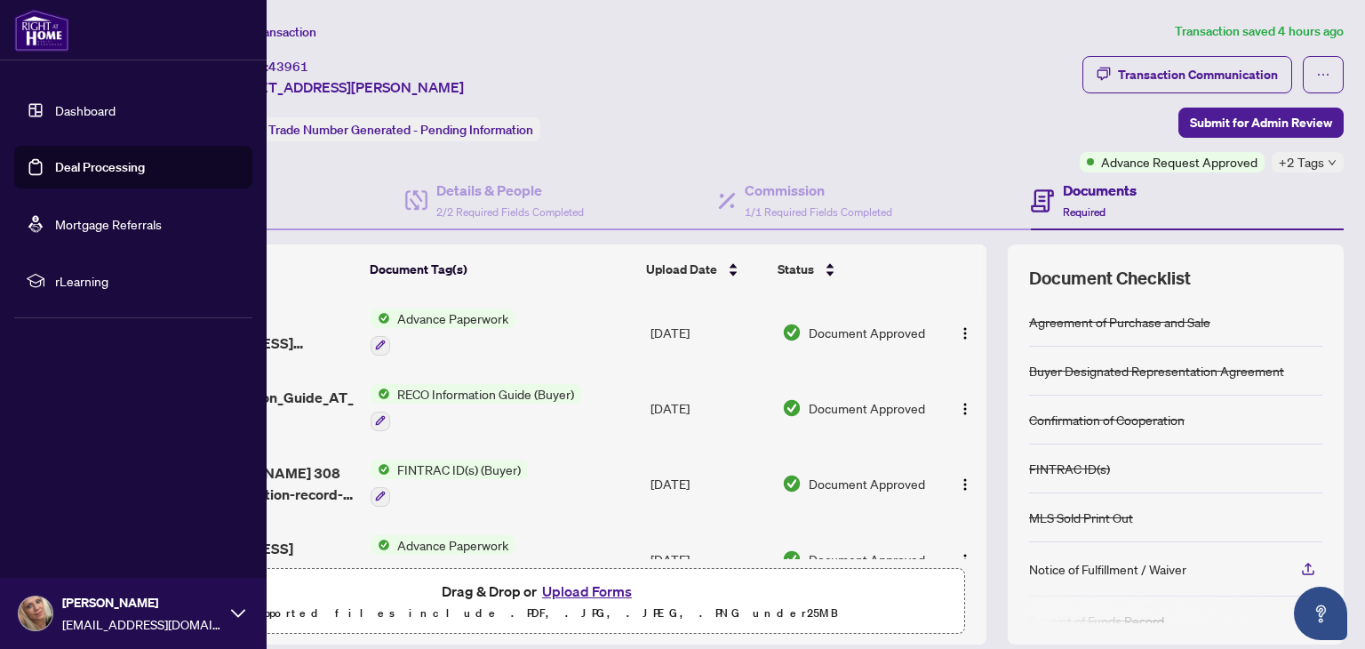
click at [57, 164] on link "Deal Processing" at bounding box center [100, 167] width 90 height 16
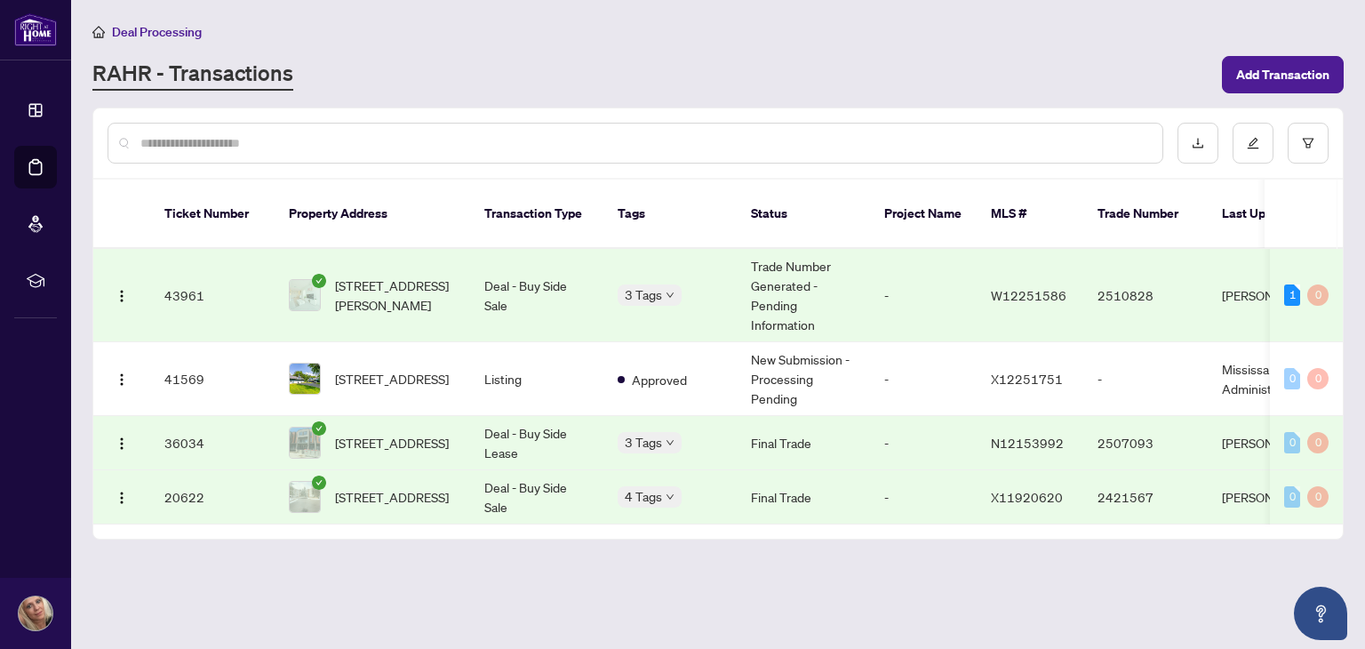
click at [393, 286] on span "[STREET_ADDRESS][PERSON_NAME]" at bounding box center [395, 295] width 121 height 39
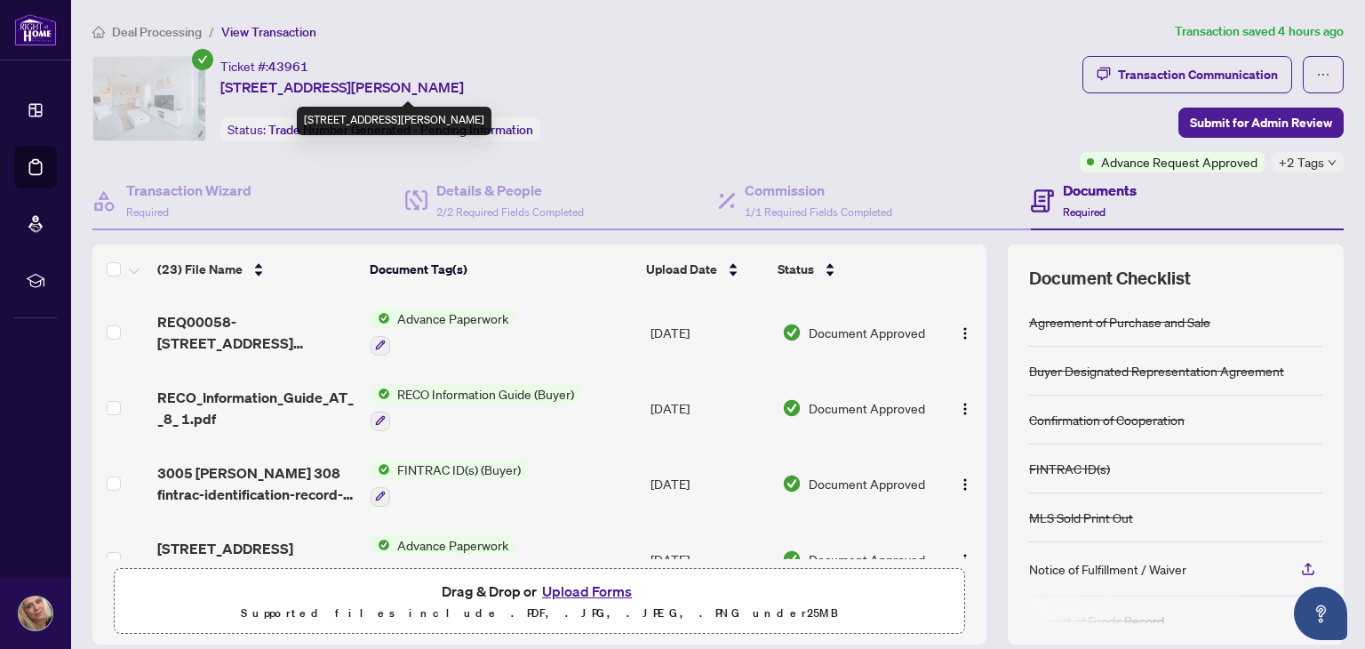
click at [325, 79] on span "[STREET_ADDRESS][PERSON_NAME]" at bounding box center [342, 86] width 244 height 21
click at [241, 67] on div "Ticket #: 43961" at bounding box center [264, 66] width 88 height 20
click at [1279, 160] on span "+2 Tags" at bounding box center [1301, 162] width 45 height 20
click at [779, 118] on div "Ticket #: 43961 308-[STREET_ADDRESS][PERSON_NAME] Status: Trade Number Generate…" at bounding box center [582, 98] width 980 height 85
click at [196, 60] on icon "check-circle" at bounding box center [202, 59] width 21 height 21
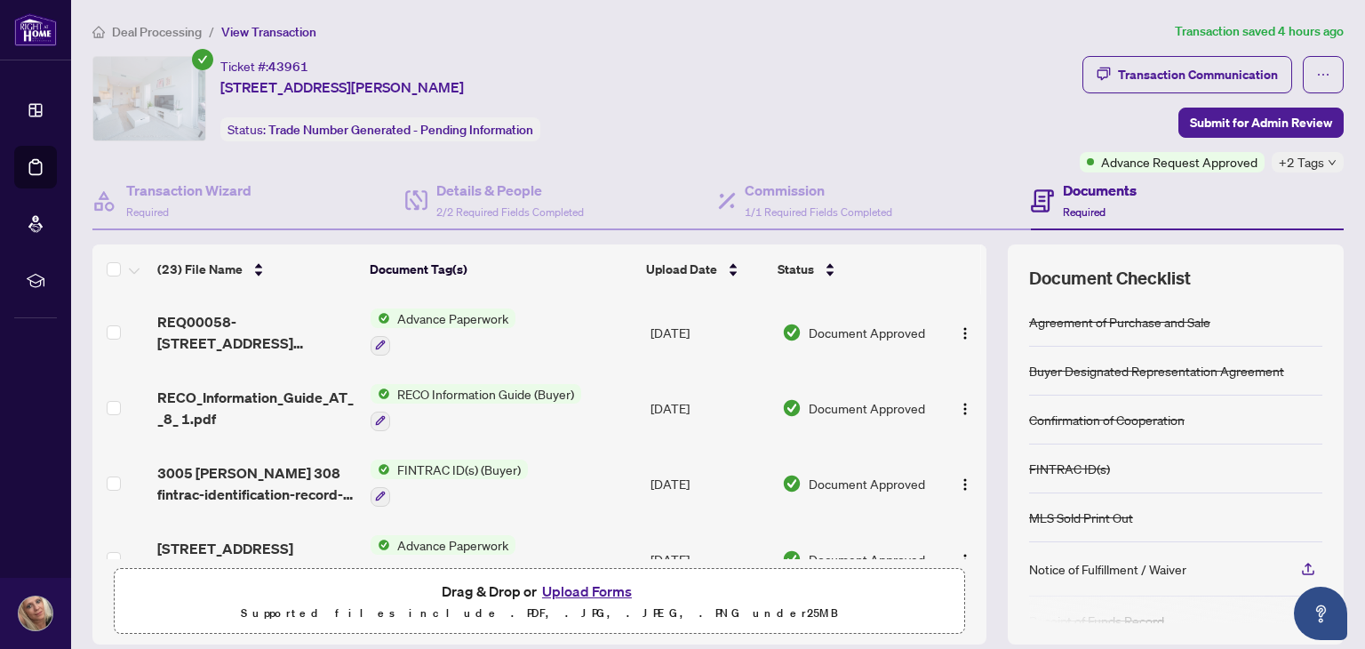
click at [237, 61] on div "Ticket #: 43961" at bounding box center [264, 66] width 88 height 20
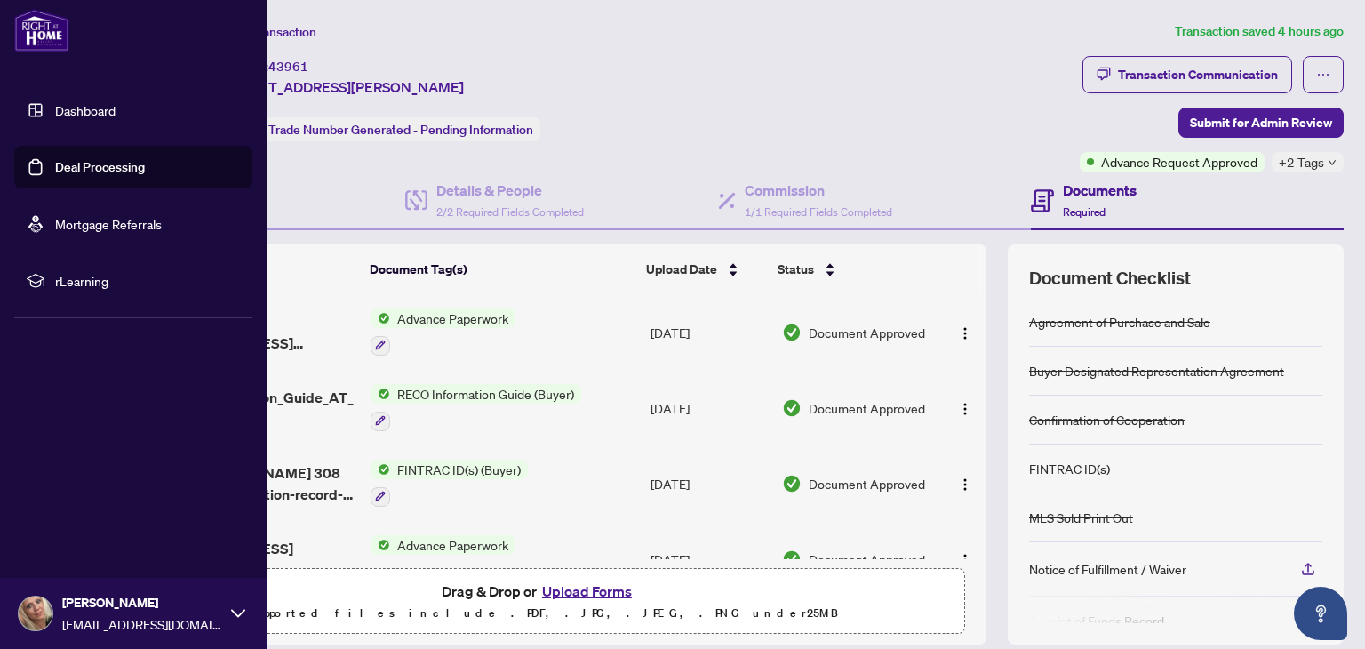
click at [70, 109] on link "Dashboard" at bounding box center [85, 110] width 60 height 16
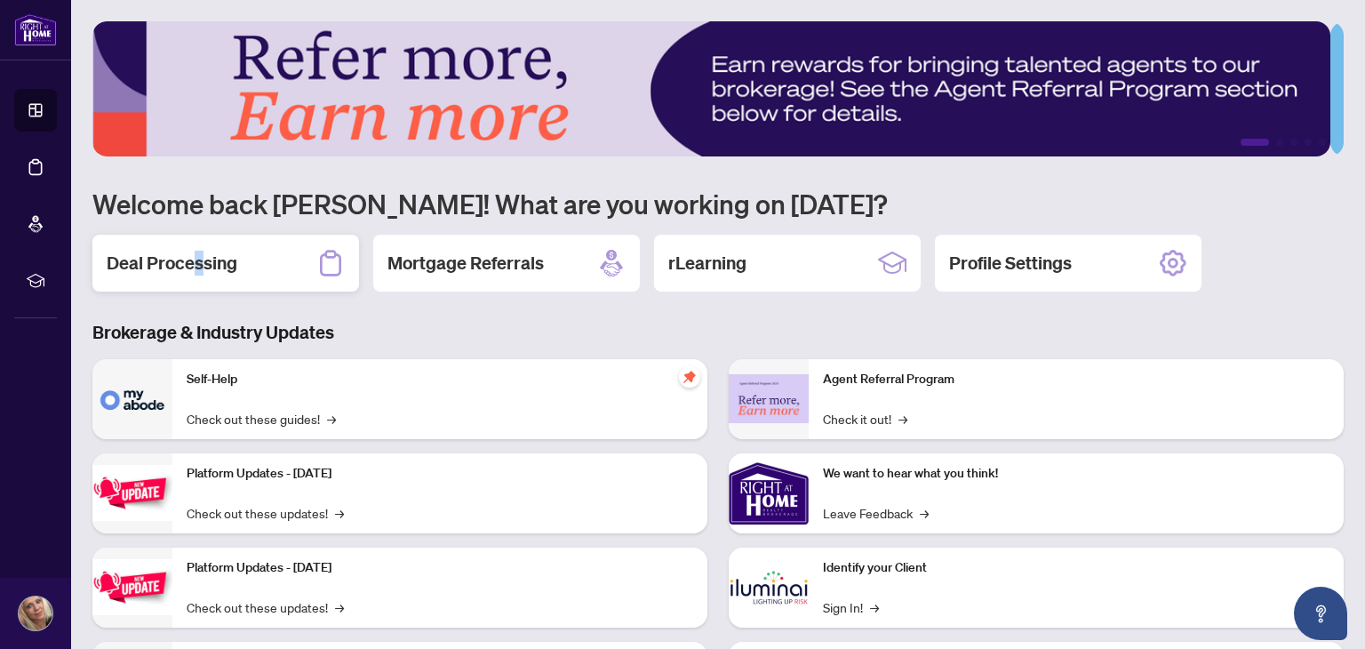
click at [197, 261] on h2 "Deal Processing" at bounding box center [172, 263] width 131 height 25
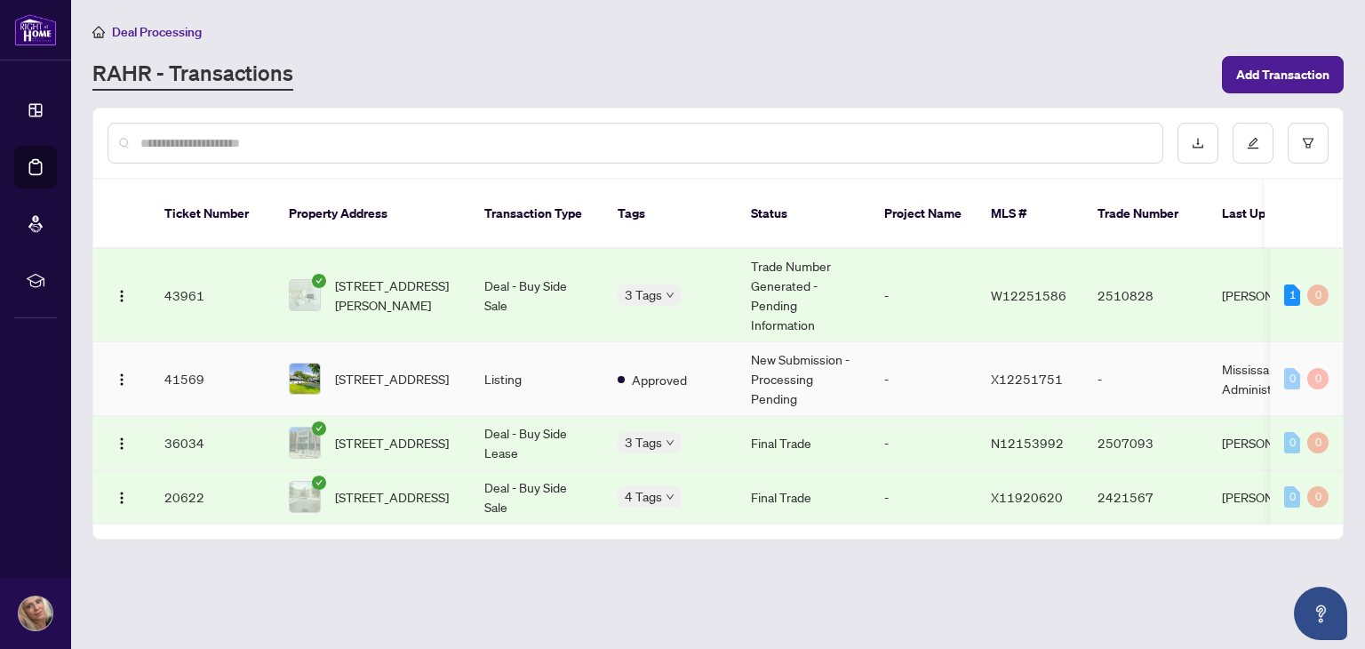
click at [353, 369] on span "[STREET_ADDRESS]" at bounding box center [392, 379] width 114 height 20
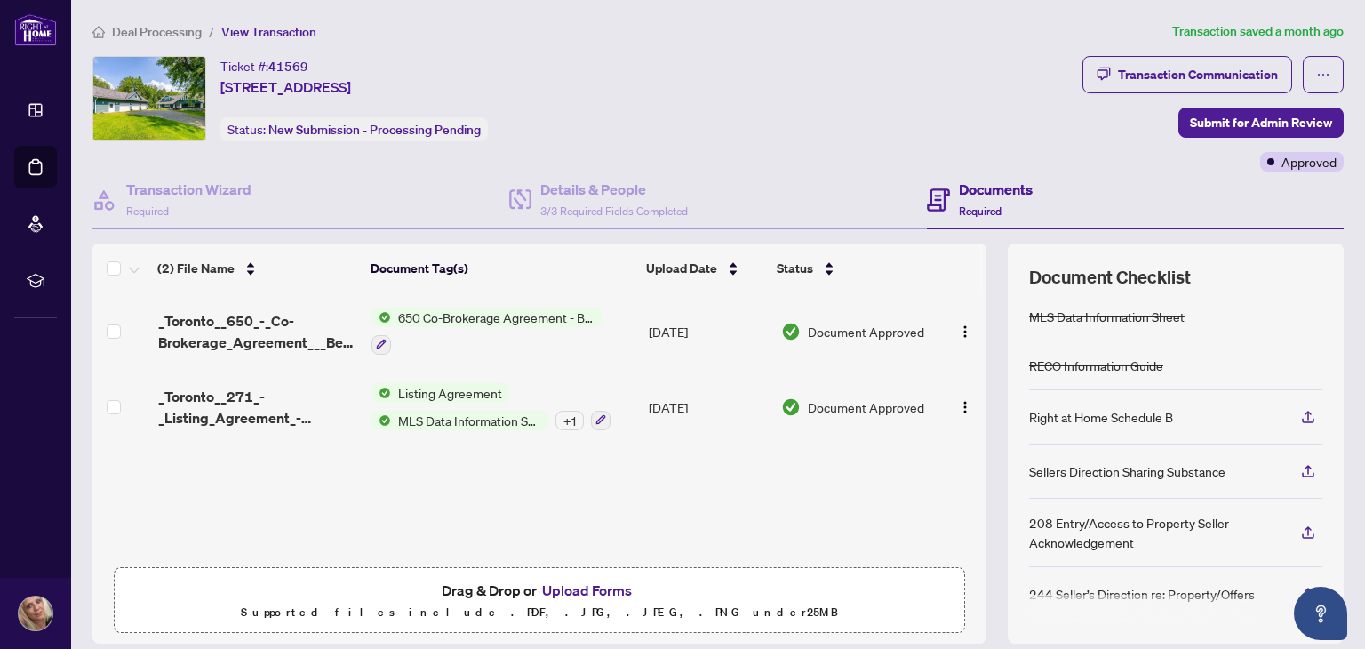
scroll to position [164, 0]
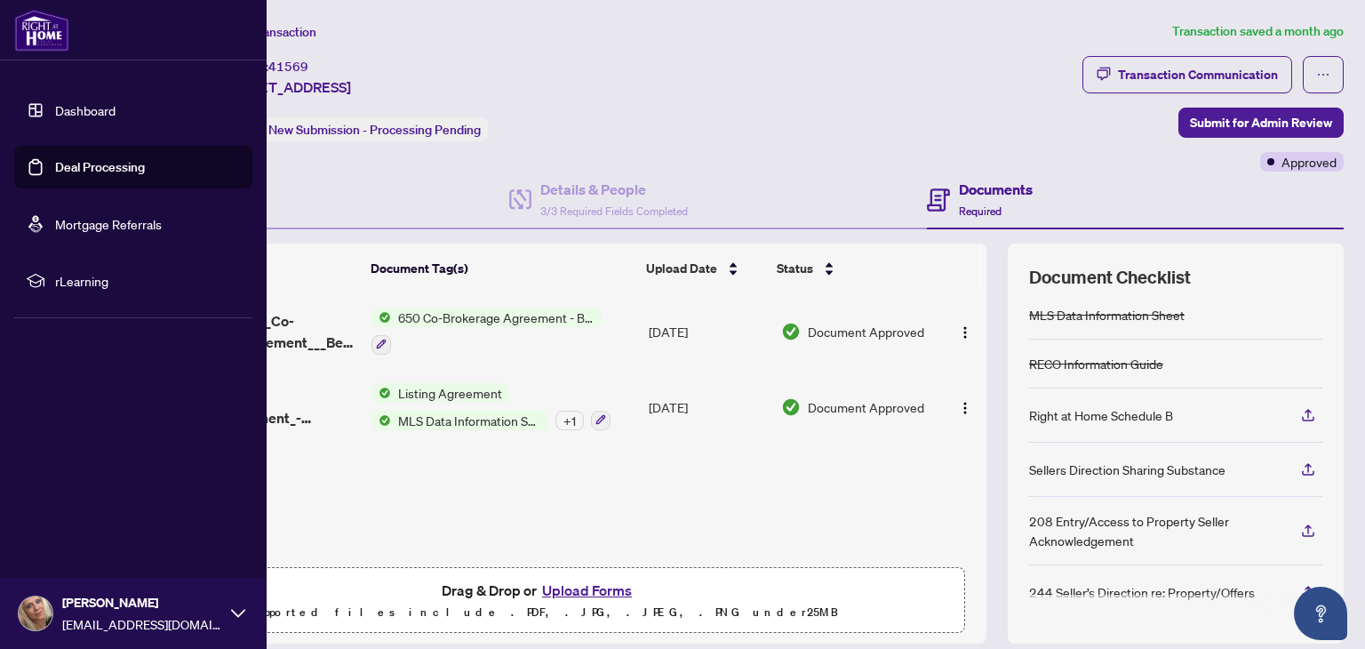
click at [116, 108] on link "Dashboard" at bounding box center [85, 110] width 60 height 16
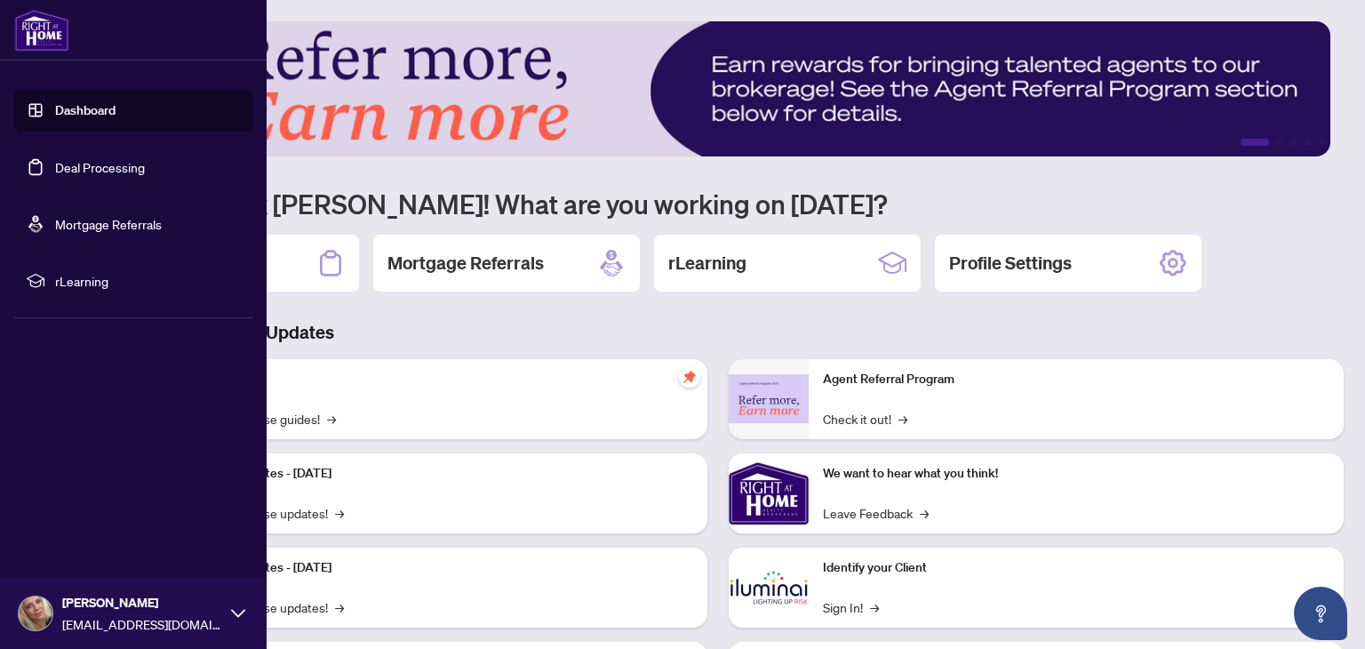
click at [132, 159] on link "Deal Processing" at bounding box center [100, 167] width 90 height 16
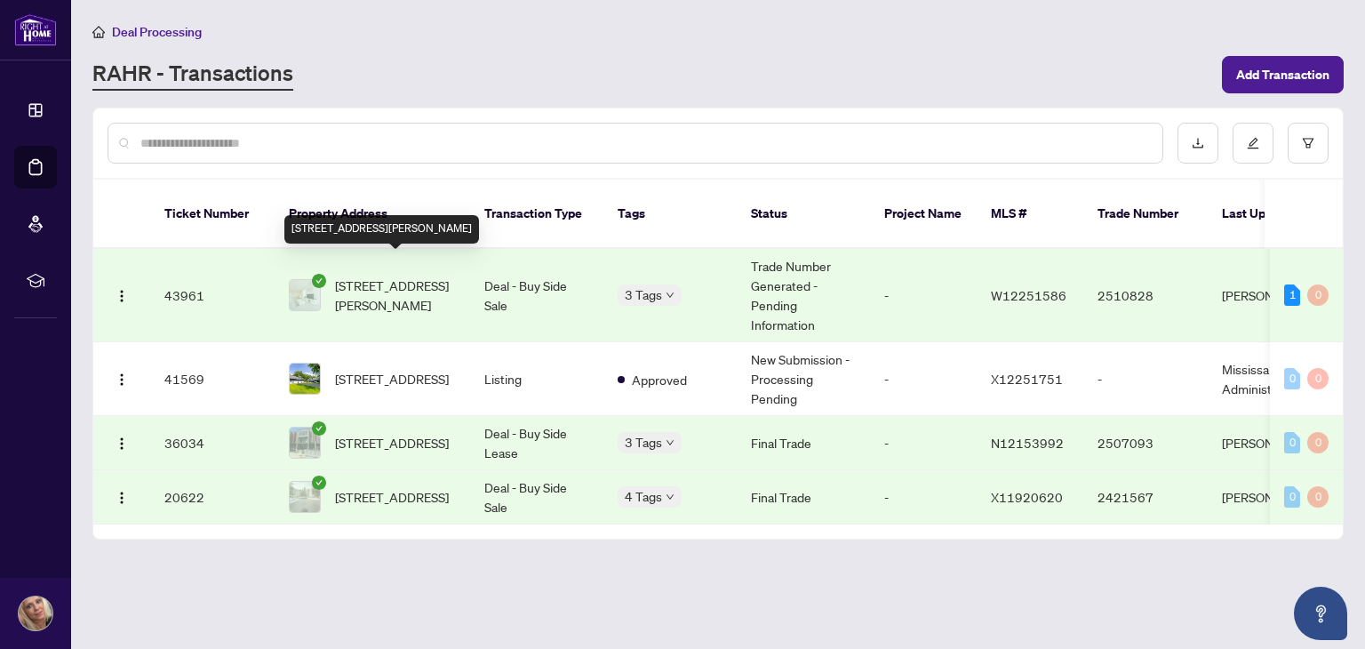
click at [379, 276] on span "[STREET_ADDRESS][PERSON_NAME]" at bounding box center [395, 295] width 121 height 39
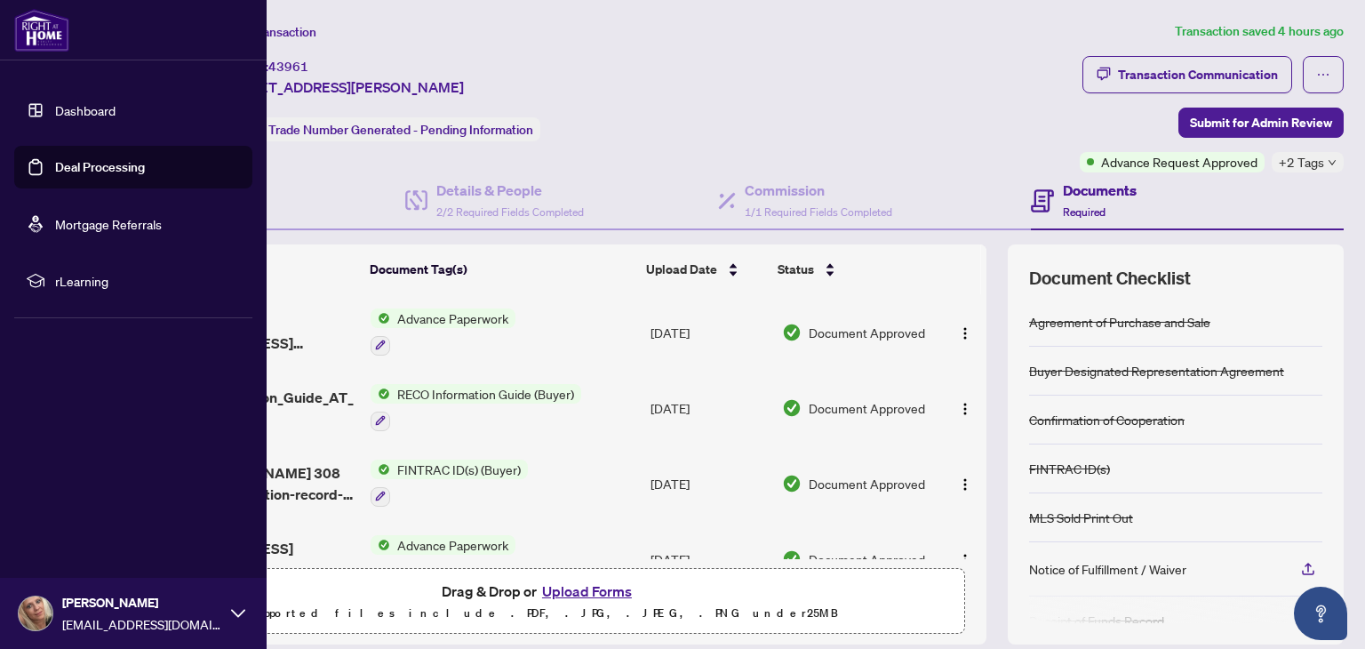
click at [138, 172] on link "Deal Processing" at bounding box center [100, 167] width 90 height 16
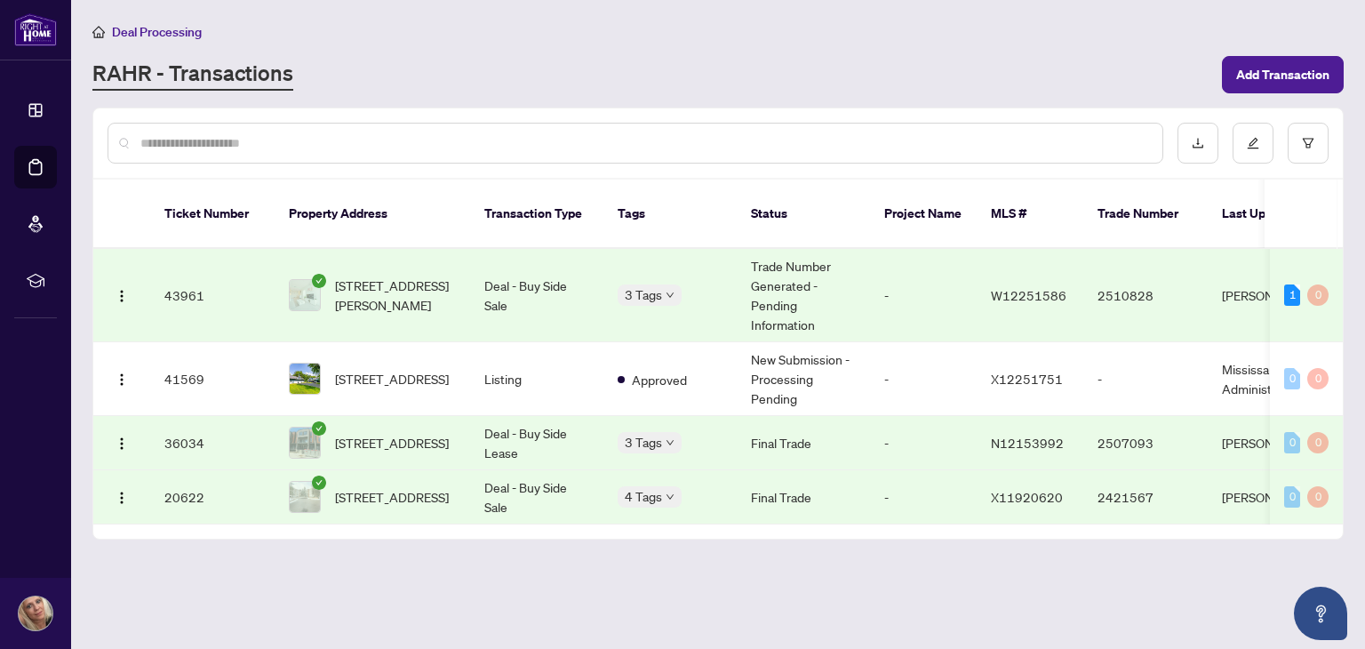
click at [537, 266] on td "Deal - Buy Side Sale" at bounding box center [536, 295] width 133 height 93
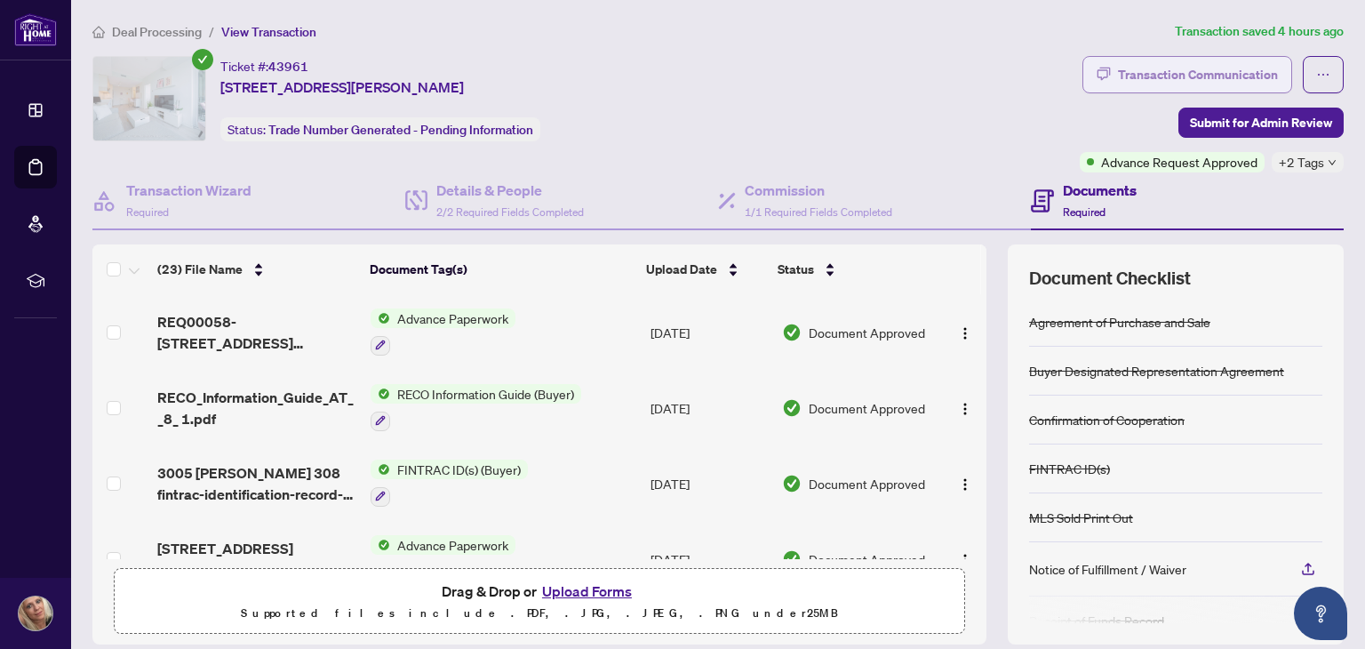
click at [1176, 85] on div "Transaction Communication" at bounding box center [1198, 74] width 160 height 28
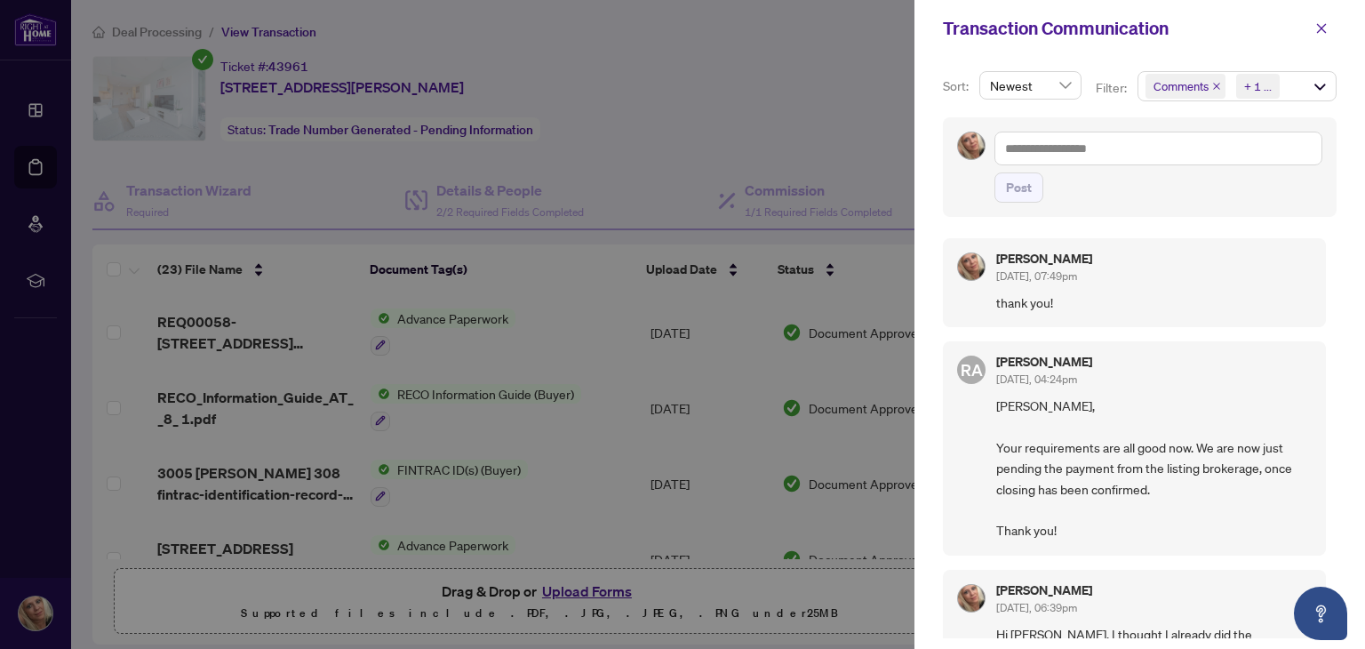
click at [688, 68] on div at bounding box center [682, 324] width 1365 height 649
click at [34, 174] on div at bounding box center [682, 324] width 1365 height 649
click at [32, 156] on div at bounding box center [682, 324] width 1365 height 649
click at [31, 102] on div at bounding box center [682, 324] width 1365 height 649
click at [28, 108] on div at bounding box center [682, 324] width 1365 height 649
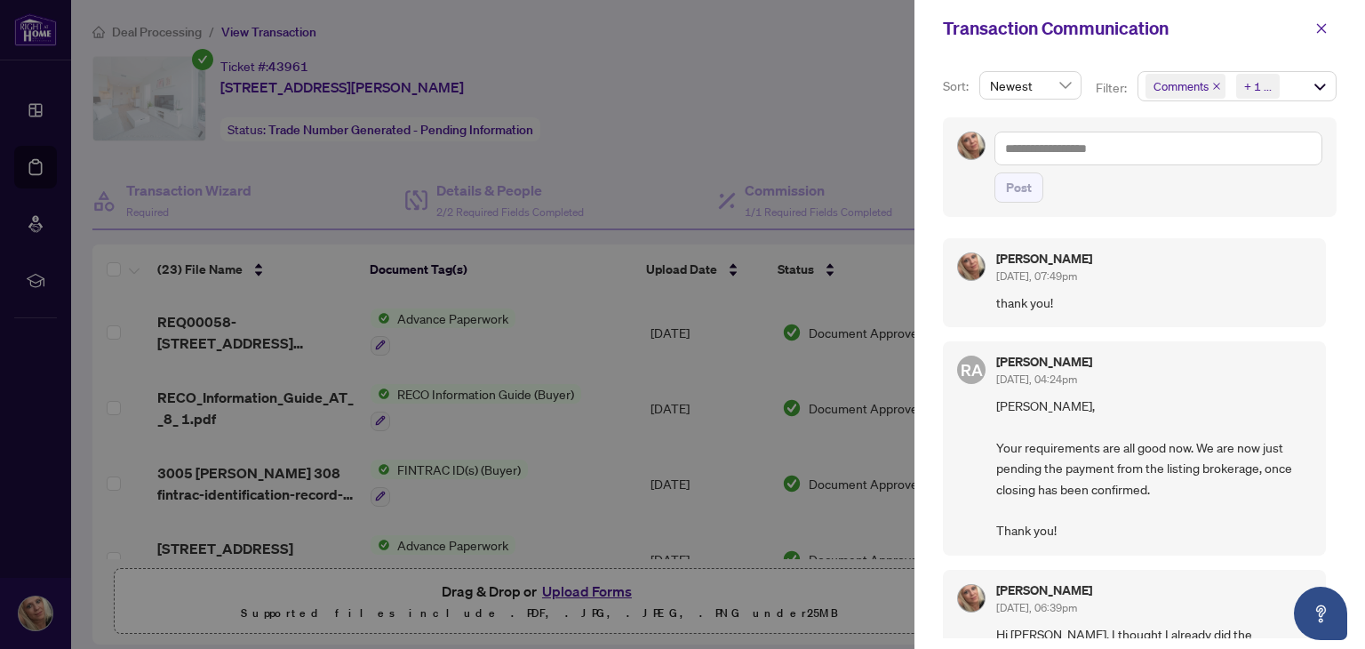
click at [650, 95] on div at bounding box center [682, 324] width 1365 height 649
click at [1321, 29] on icon "close" at bounding box center [1322, 28] width 10 height 10
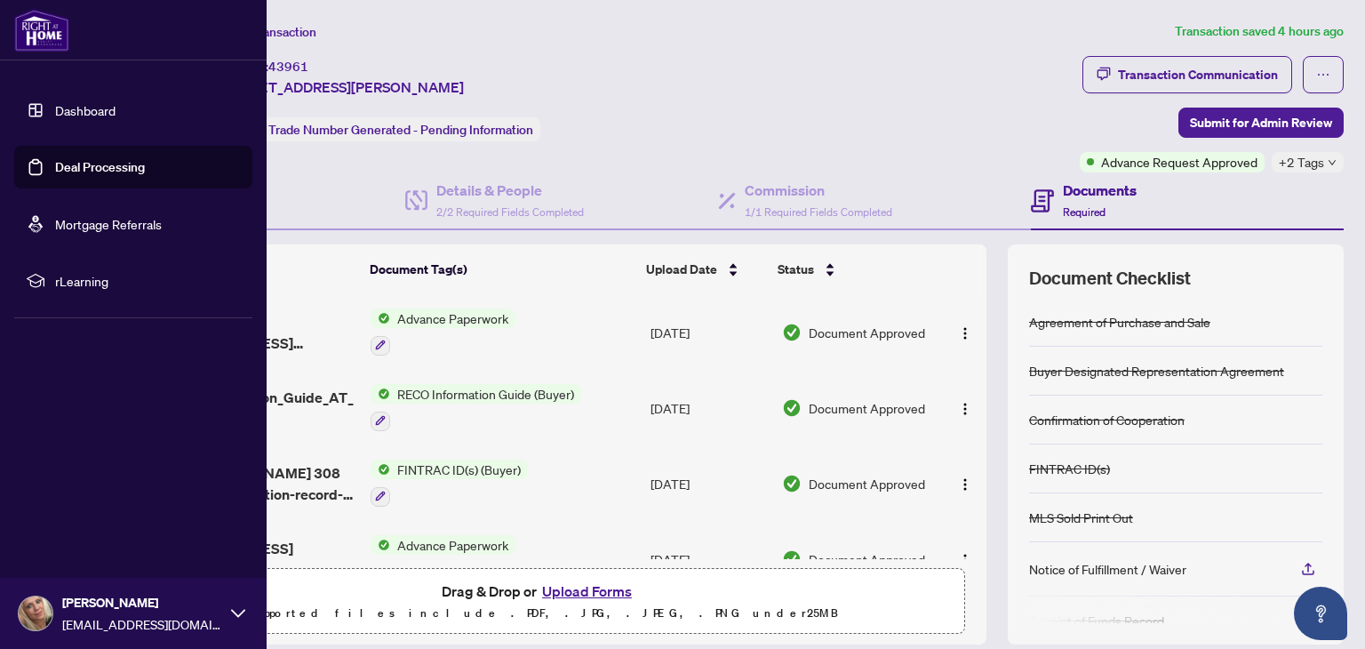
click at [103, 108] on link "Dashboard" at bounding box center [85, 110] width 60 height 16
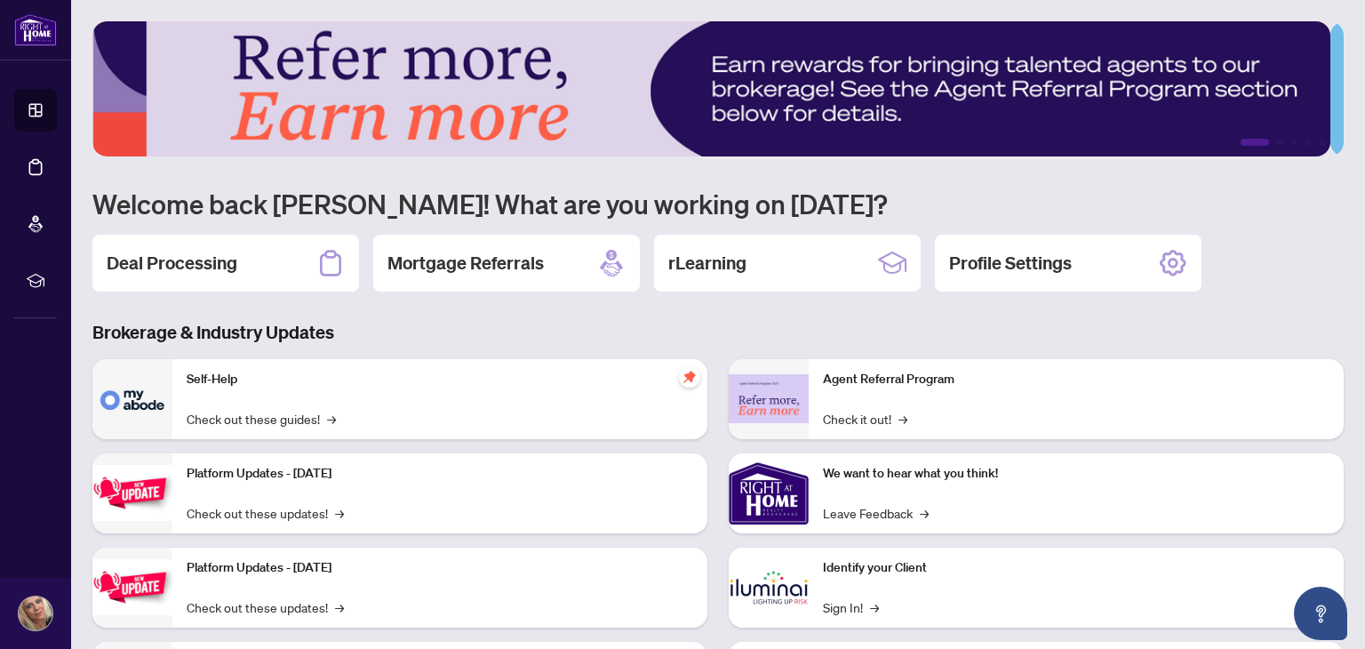
click at [373, 400] on div "Self-Help Check out these guides! →" at bounding box center [439, 399] width 535 height 80
click at [240, 260] on div "Deal Processing" at bounding box center [225, 263] width 267 height 57
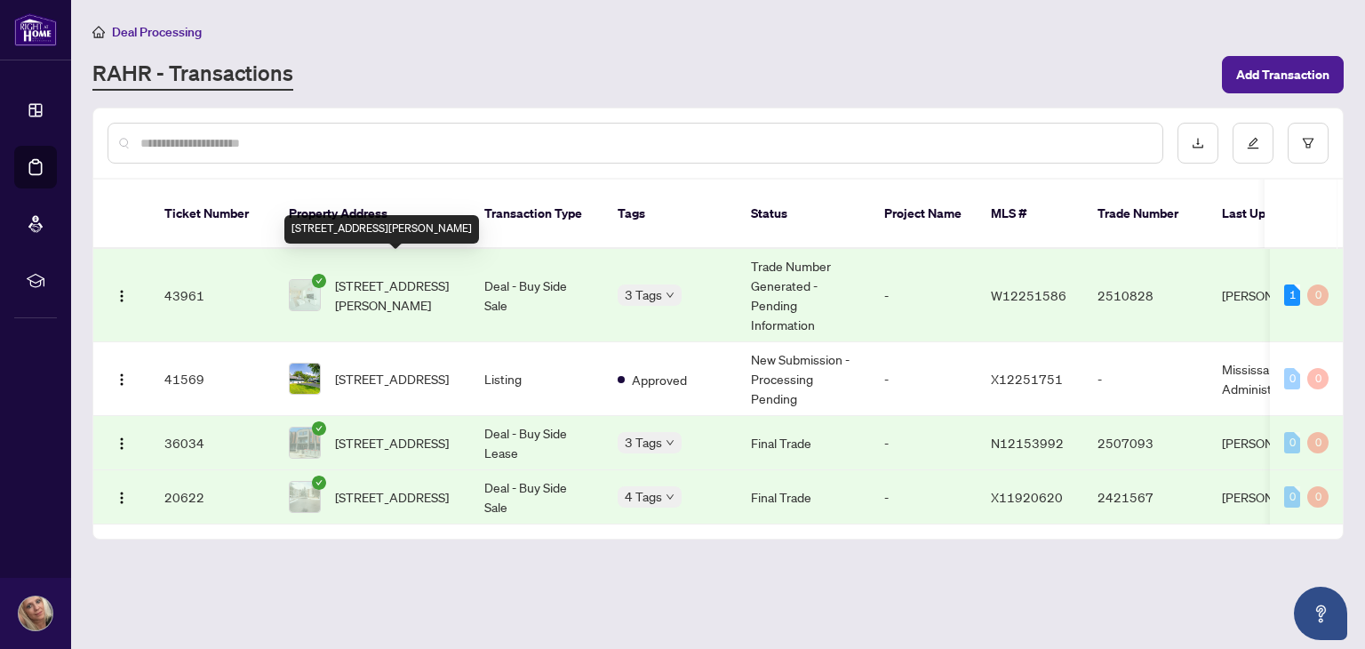
click at [388, 281] on span "[STREET_ADDRESS][PERSON_NAME]" at bounding box center [395, 295] width 121 height 39
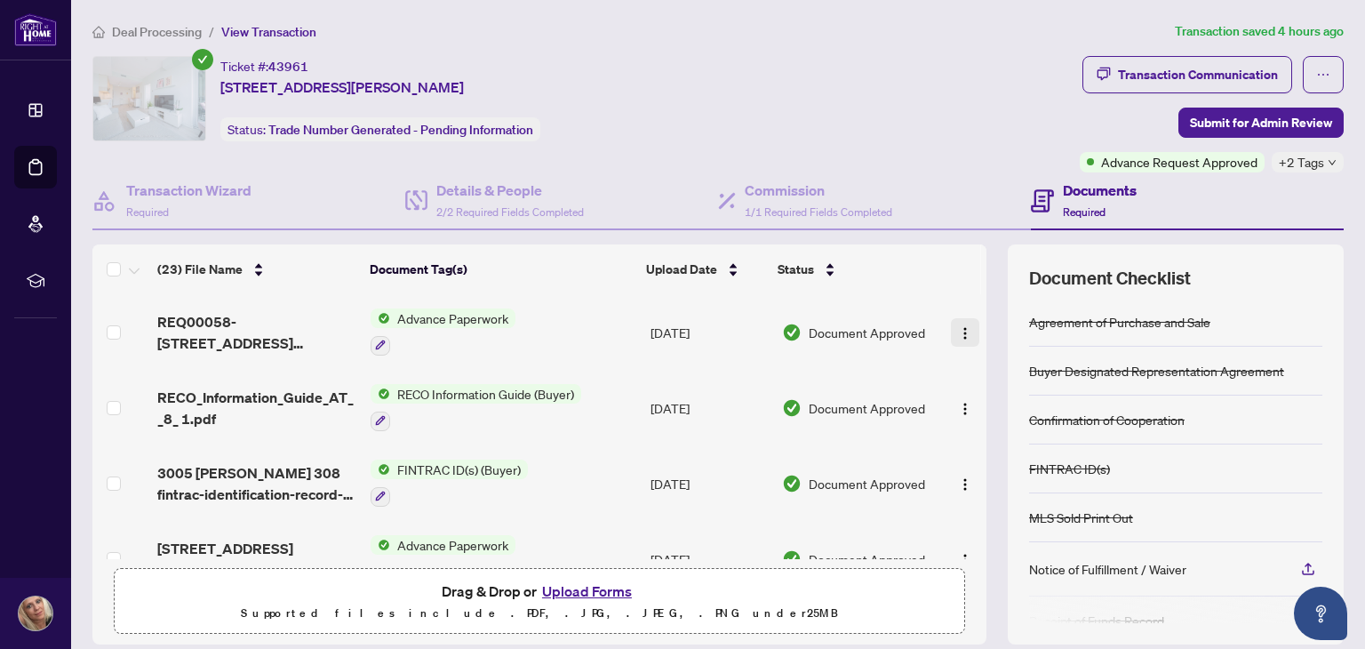
click at [958, 326] on img "button" at bounding box center [965, 333] width 14 height 14
click at [452, 324] on span "Advance Paperwork" at bounding box center [452, 318] width 125 height 20
click at [418, 402] on span "Advance Paperwork" at bounding box center [422, 404] width 125 height 20
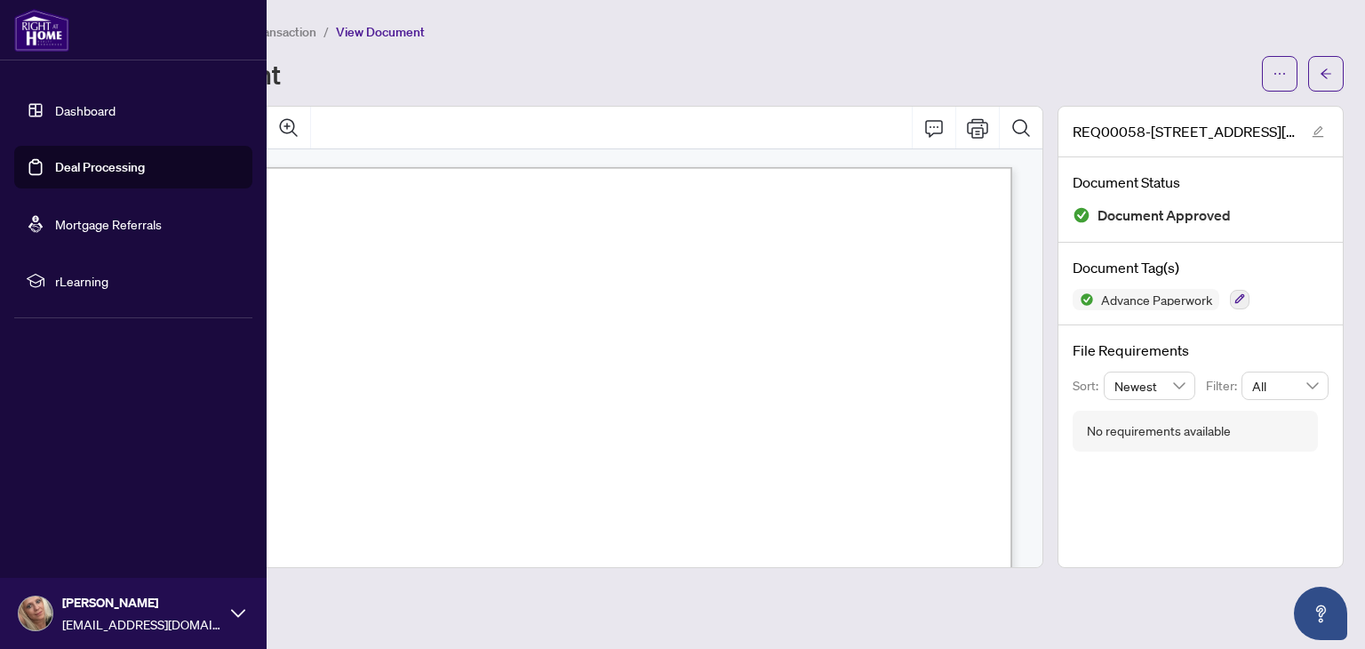
click at [65, 159] on link "Deal Processing" at bounding box center [100, 167] width 90 height 16
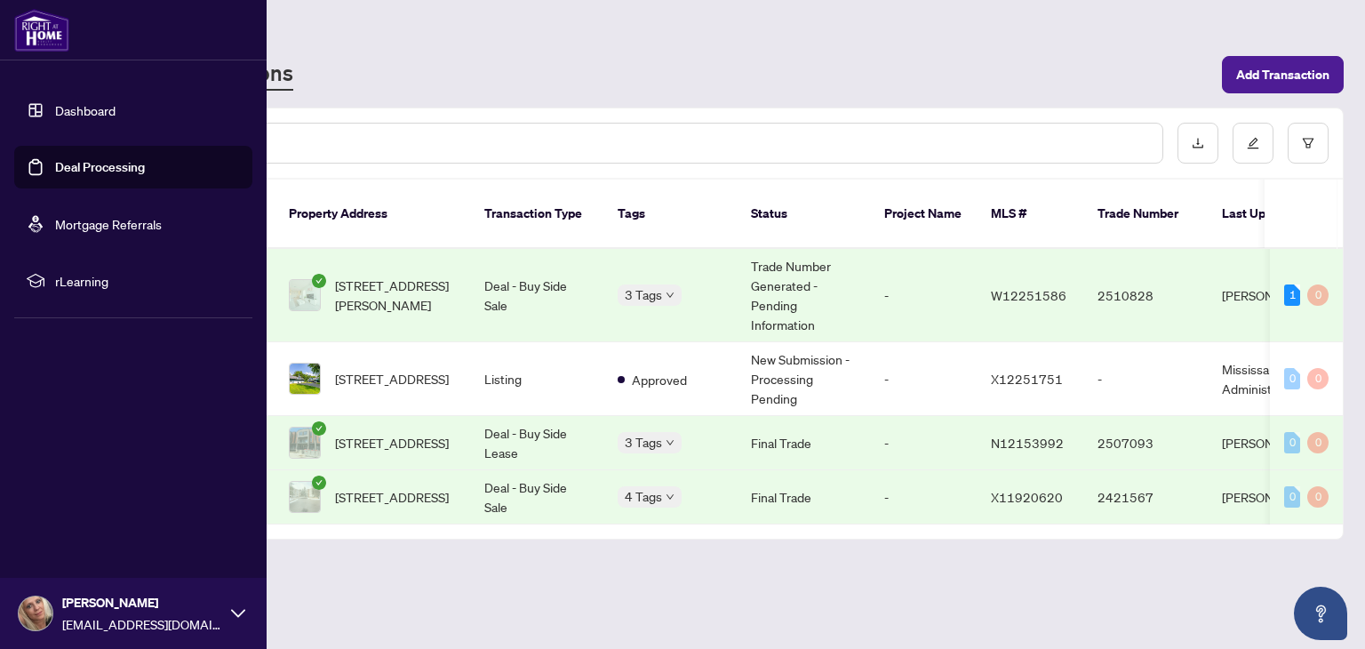
click at [90, 104] on link "Dashboard" at bounding box center [85, 110] width 60 height 16
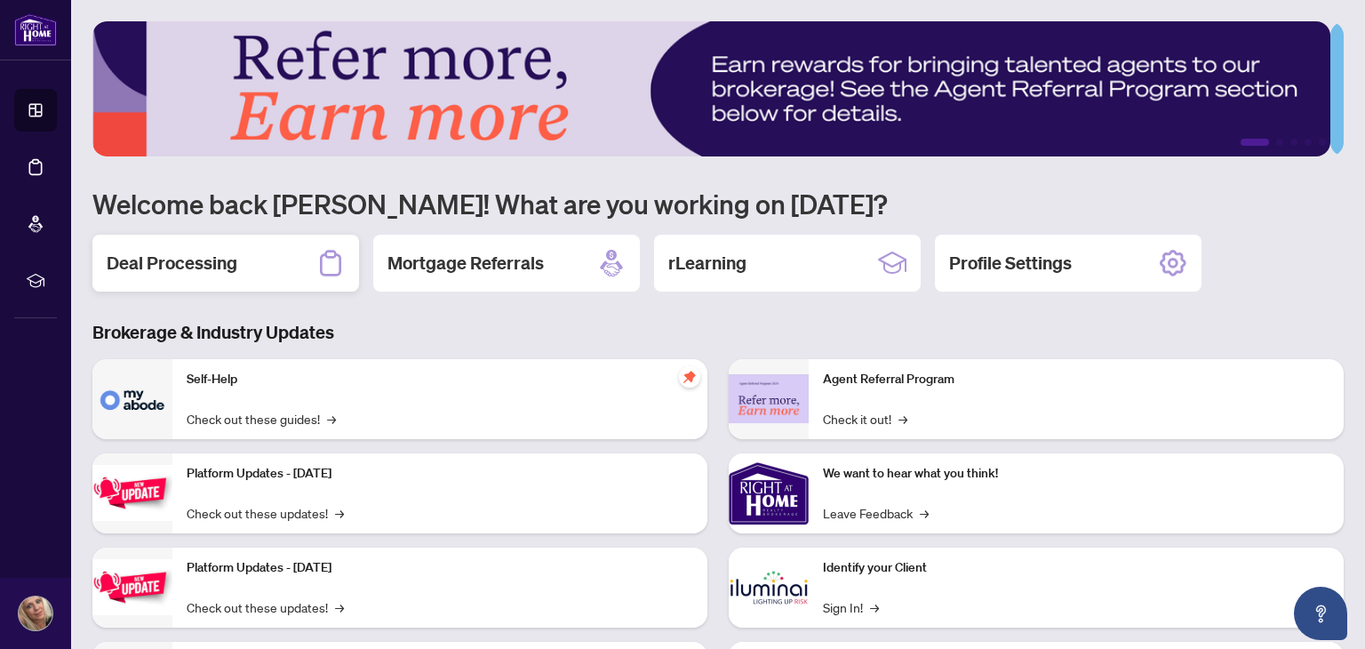
click at [252, 261] on div "Deal Processing" at bounding box center [225, 263] width 267 height 57
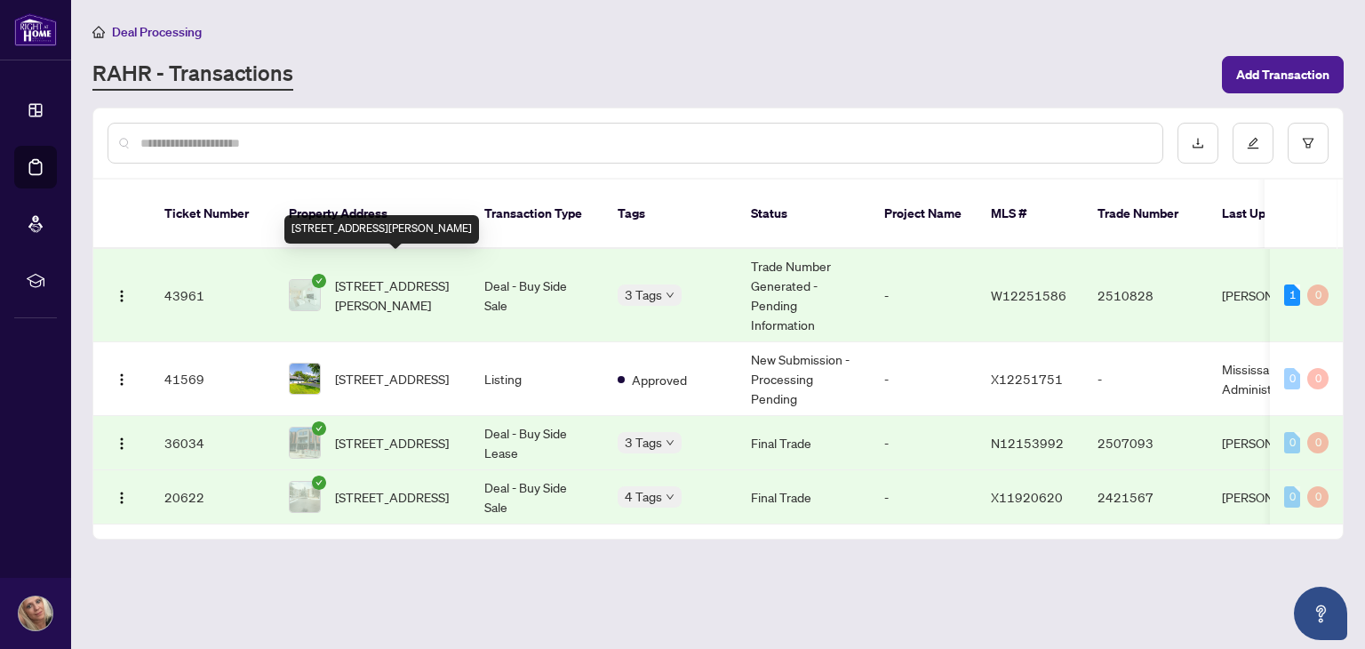
click at [370, 276] on span "[STREET_ADDRESS][PERSON_NAME]" at bounding box center [395, 295] width 121 height 39
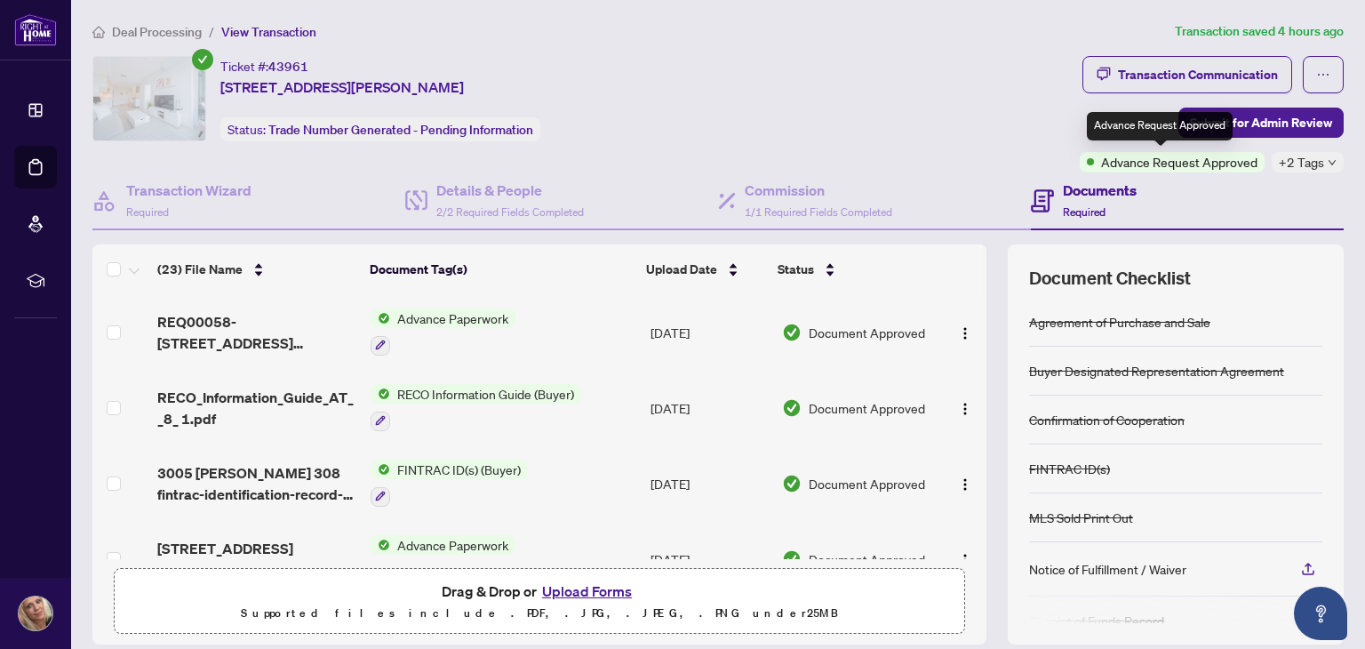
click at [1188, 161] on span "Advance Request Approved" at bounding box center [1179, 162] width 156 height 20
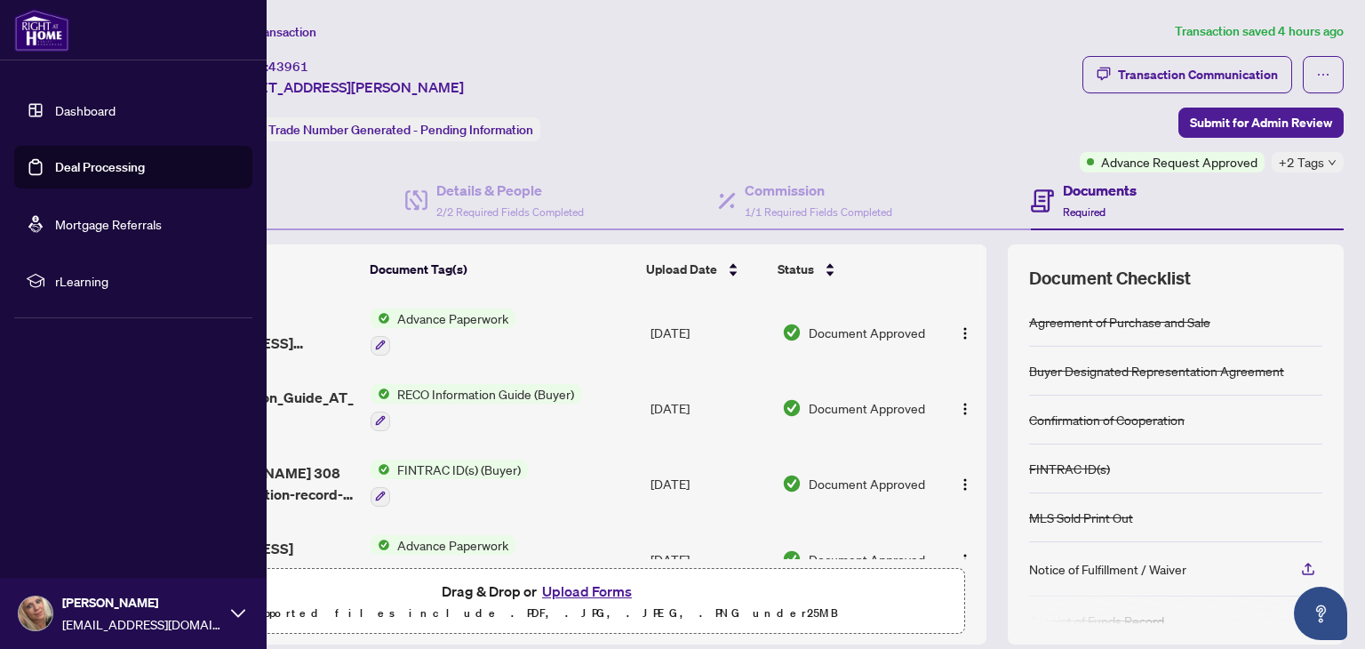
click at [107, 175] on link "Deal Processing" at bounding box center [100, 167] width 90 height 16
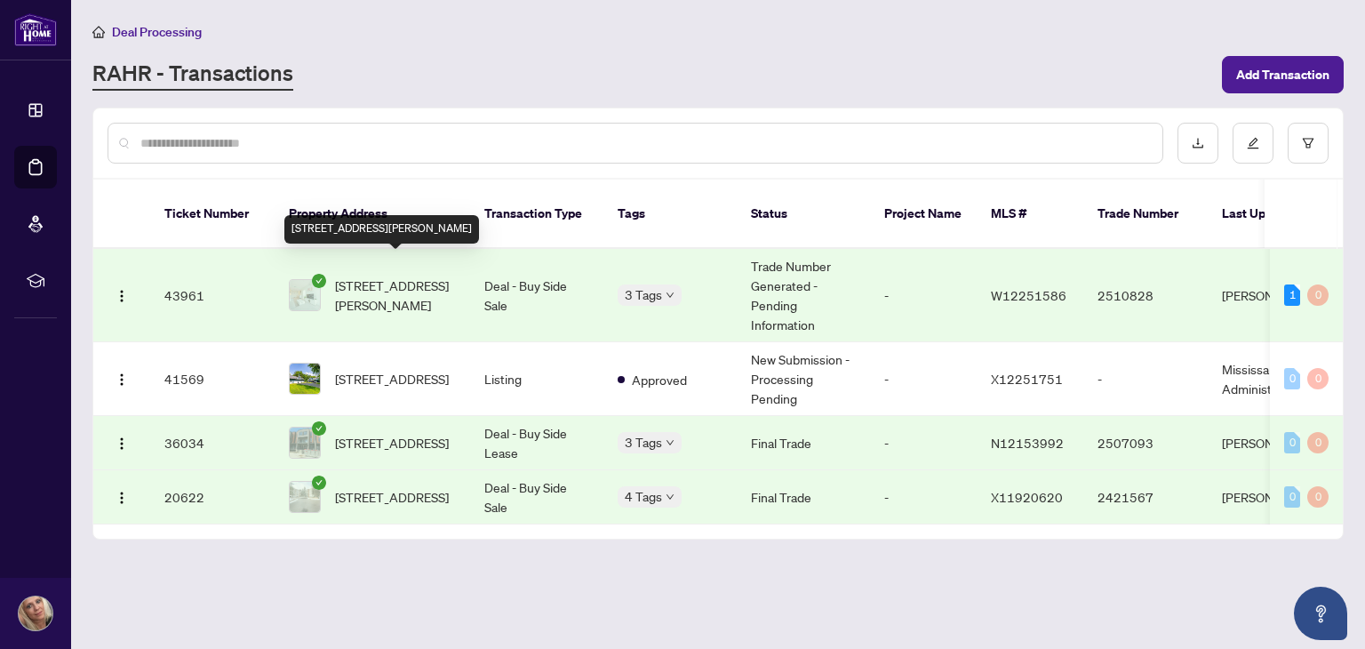
click at [385, 276] on span "[STREET_ADDRESS][PERSON_NAME]" at bounding box center [395, 295] width 121 height 39
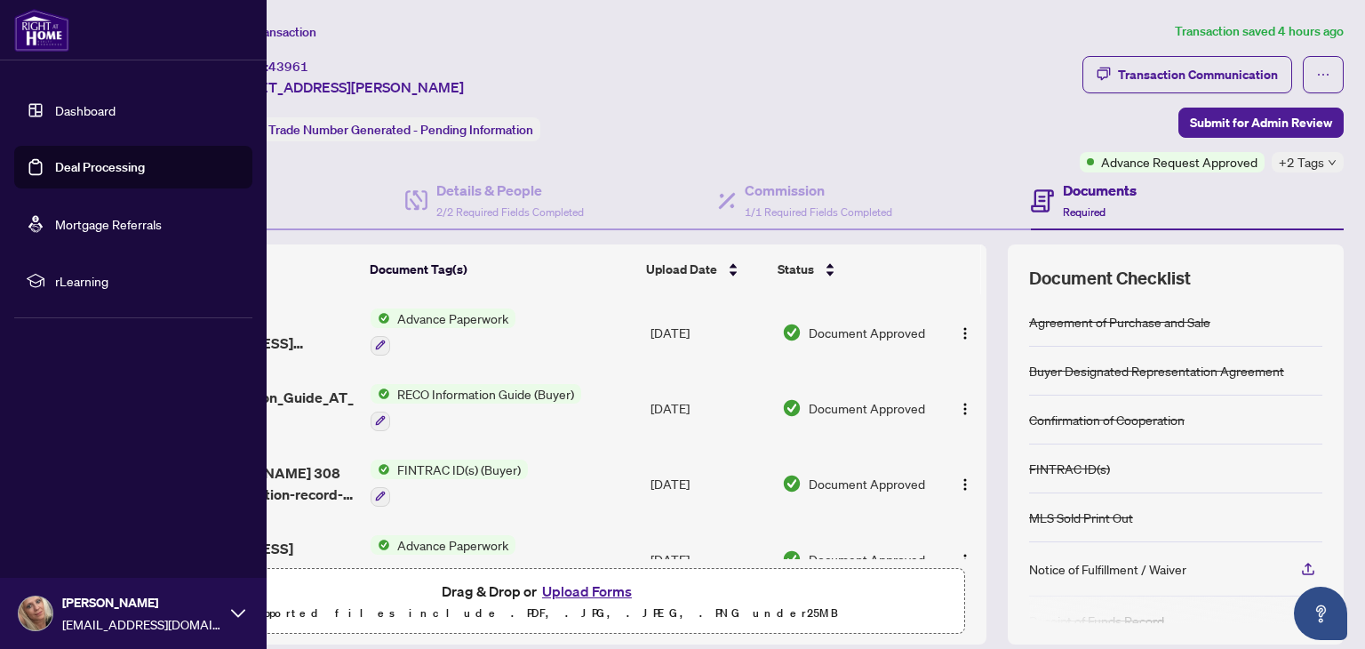
click at [55, 107] on link "Dashboard" at bounding box center [85, 110] width 60 height 16
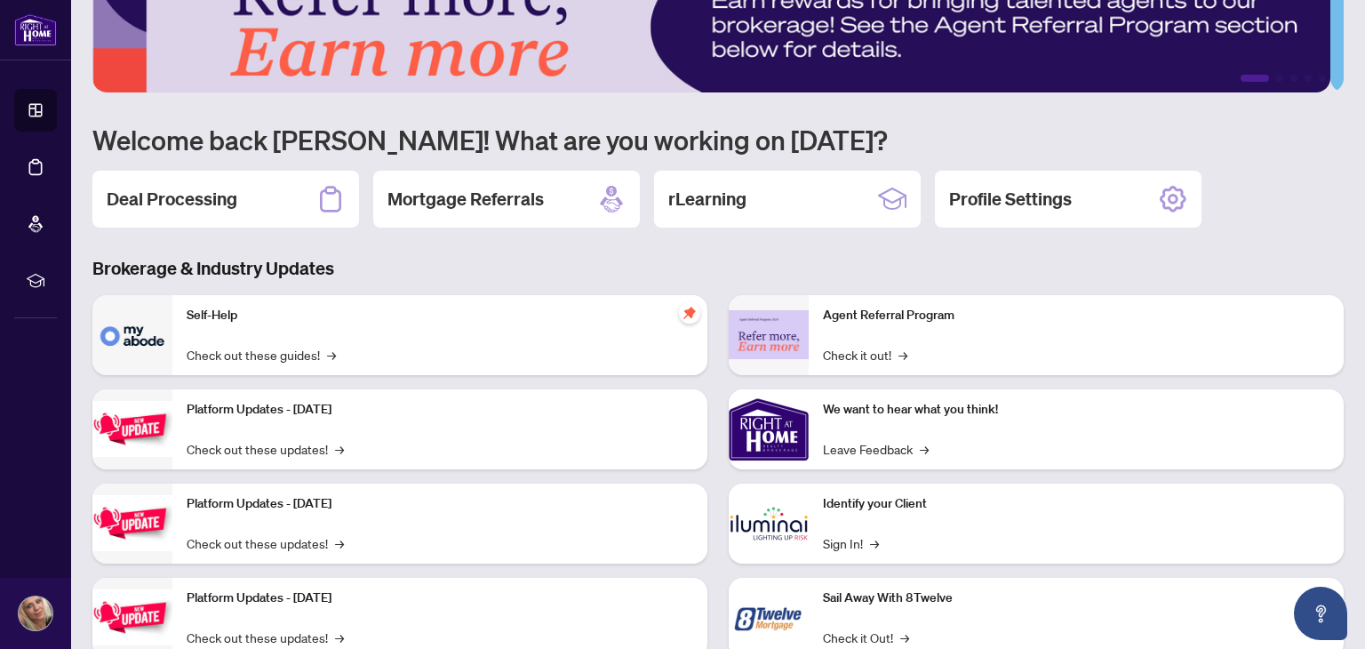
scroll to position [89, 0]
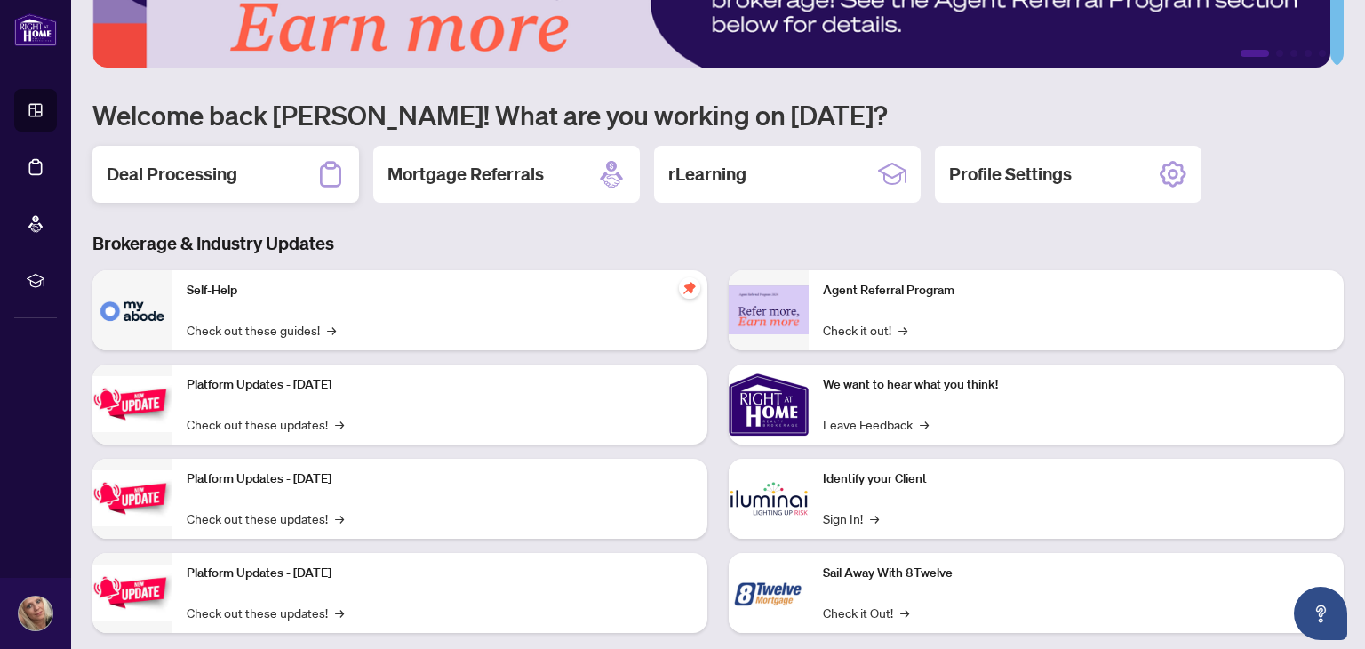
click at [269, 184] on div "Deal Processing" at bounding box center [225, 174] width 267 height 57
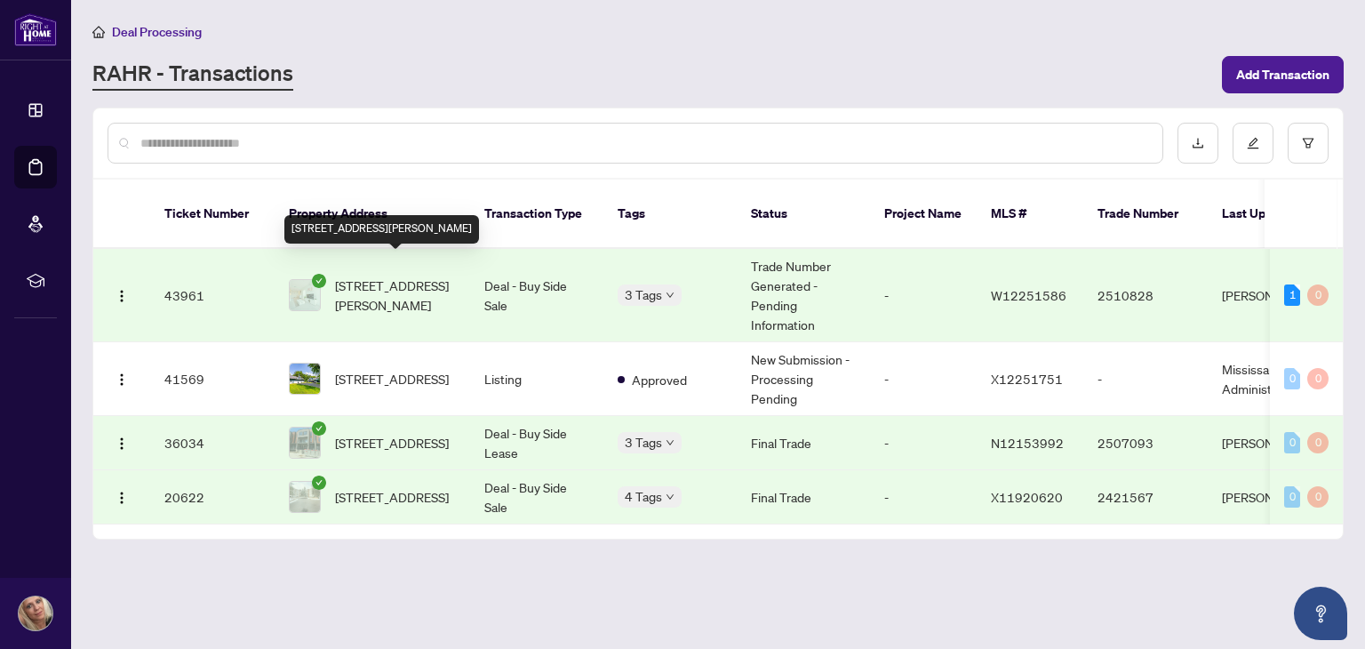
click at [389, 278] on span "[STREET_ADDRESS][PERSON_NAME]" at bounding box center [395, 295] width 121 height 39
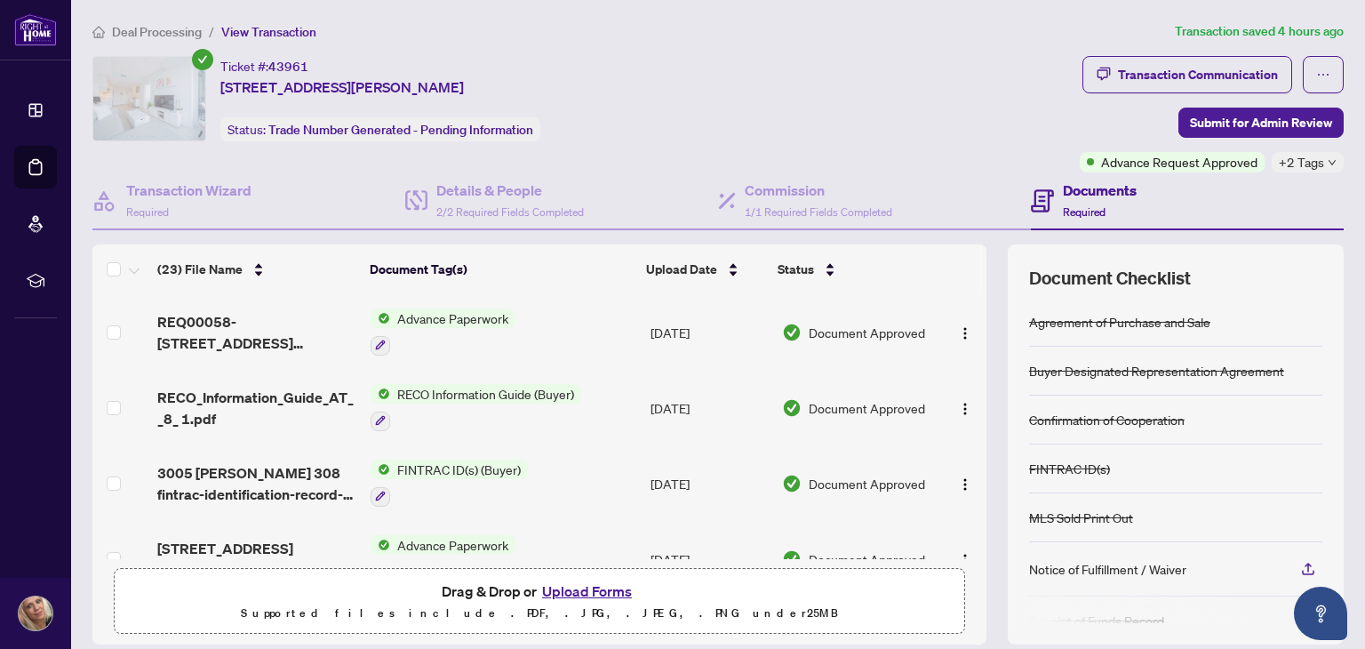
click at [554, 588] on button "Upload Forms" at bounding box center [587, 591] width 100 height 23
click at [285, 29] on span "View Transaction" at bounding box center [268, 32] width 95 height 16
click at [188, 34] on span "Deal Processing" at bounding box center [157, 32] width 90 height 16
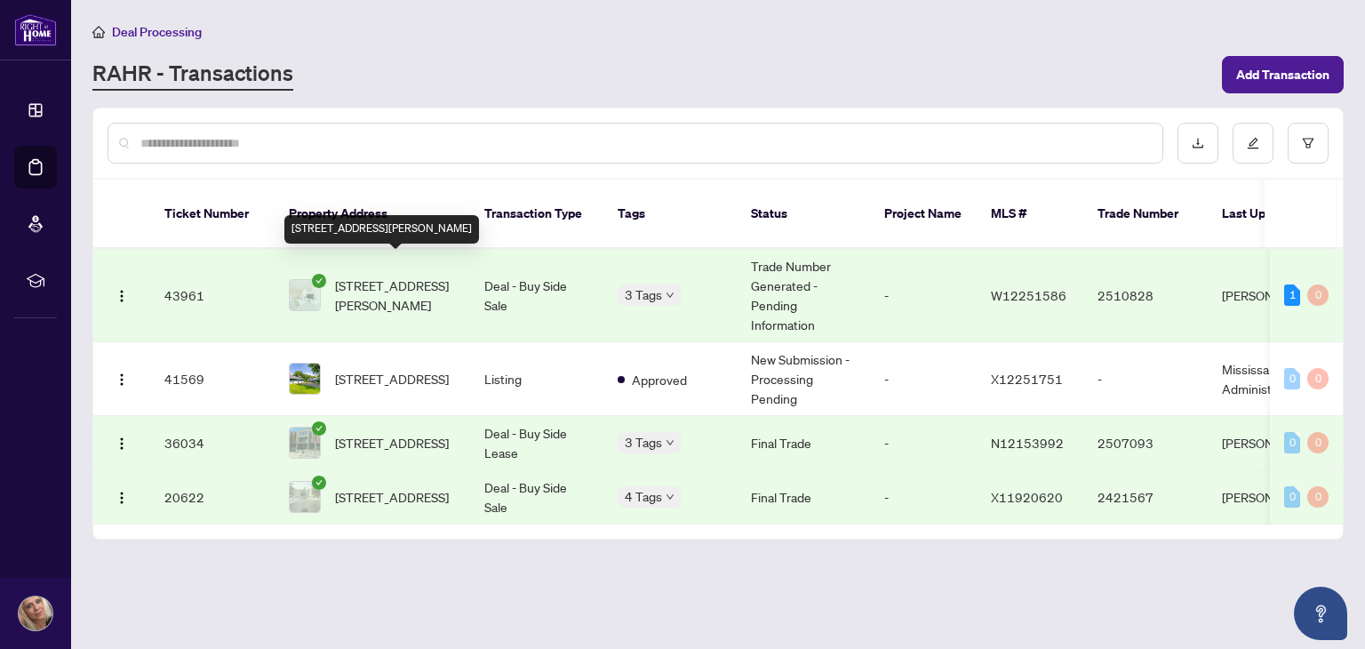
click at [405, 276] on span "[STREET_ADDRESS][PERSON_NAME]" at bounding box center [395, 295] width 121 height 39
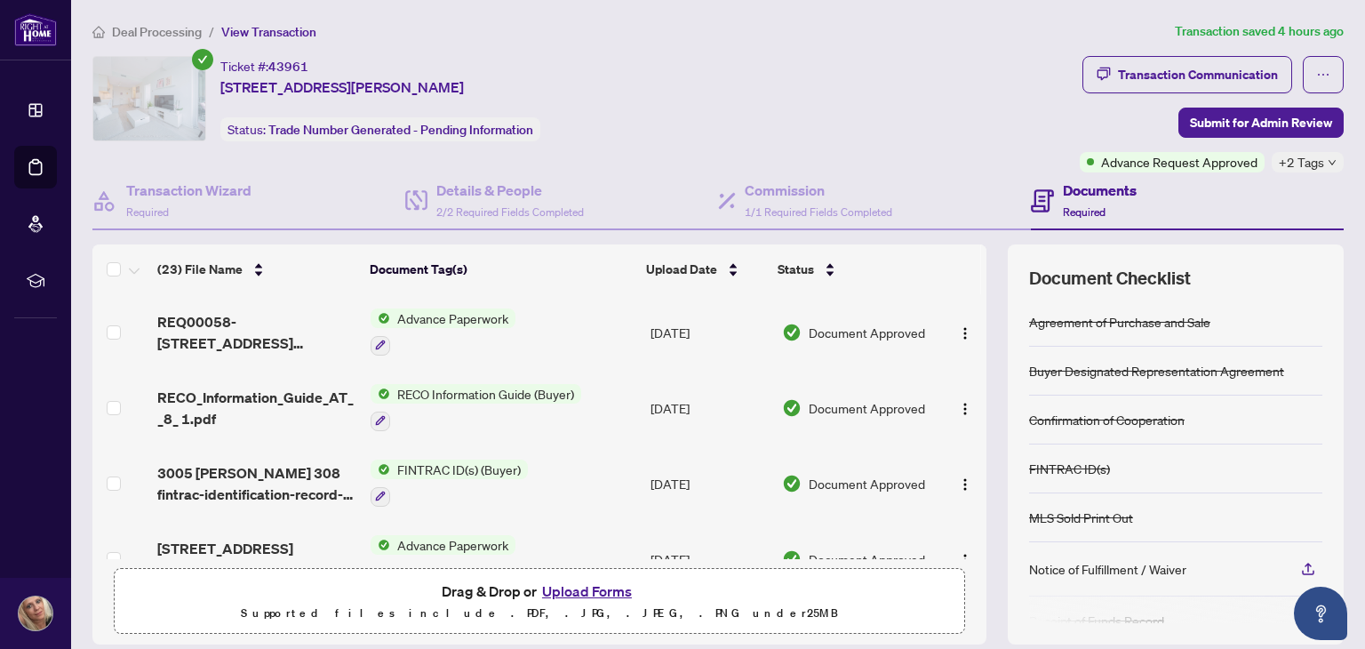
click at [460, 321] on span "Advance Paperwork" at bounding box center [452, 318] width 125 height 20
click at [452, 396] on span "Advance Paperwork" at bounding box center [422, 404] width 125 height 20
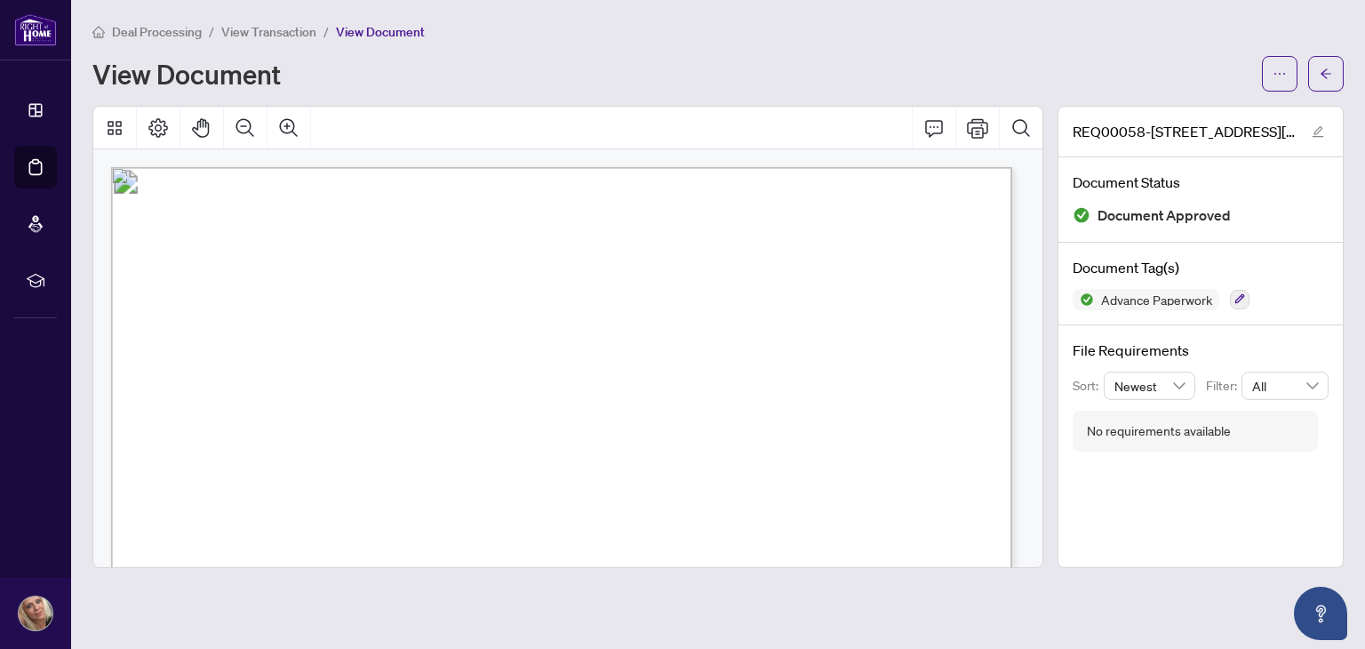
click at [370, 29] on span "View Document" at bounding box center [380, 32] width 89 height 16
click at [256, 29] on span "View Transaction" at bounding box center [268, 32] width 95 height 16
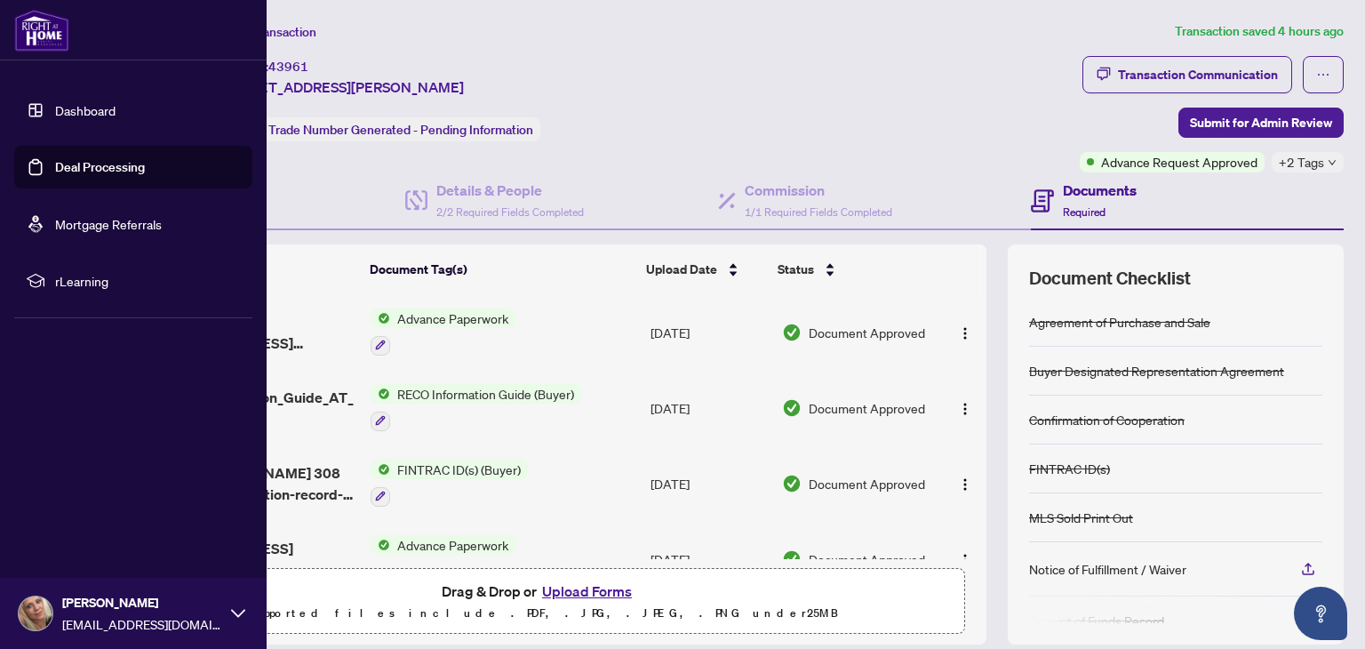
click at [94, 171] on link "Deal Processing" at bounding box center [100, 167] width 90 height 16
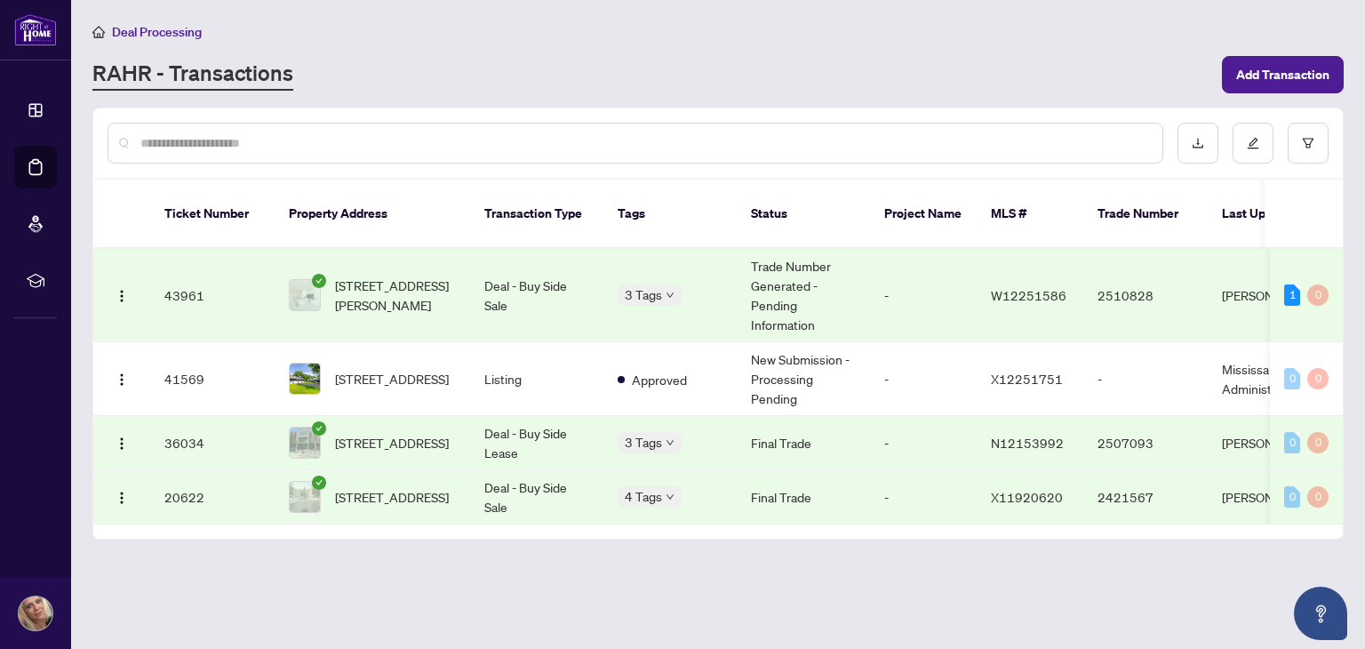
click at [488, 275] on td "Deal - Buy Side Sale" at bounding box center [536, 295] width 133 height 93
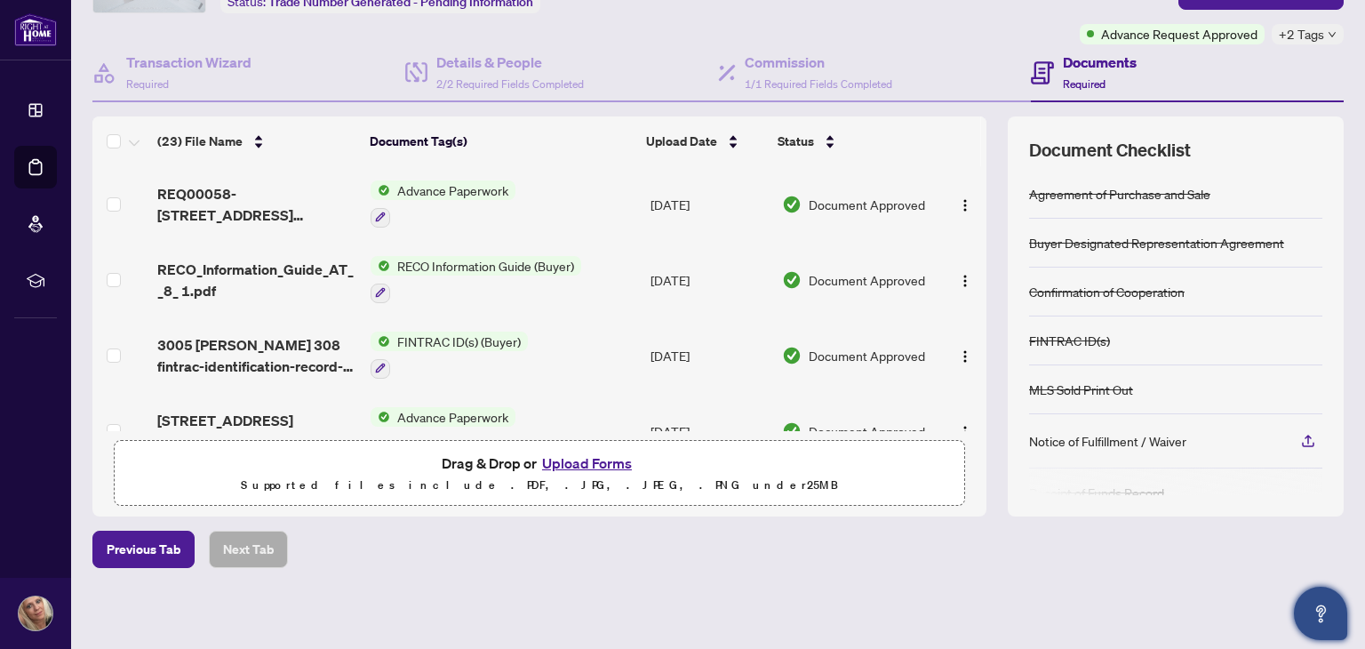
click at [1335, 605] on button "Open asap" at bounding box center [1320, 613] width 53 height 53
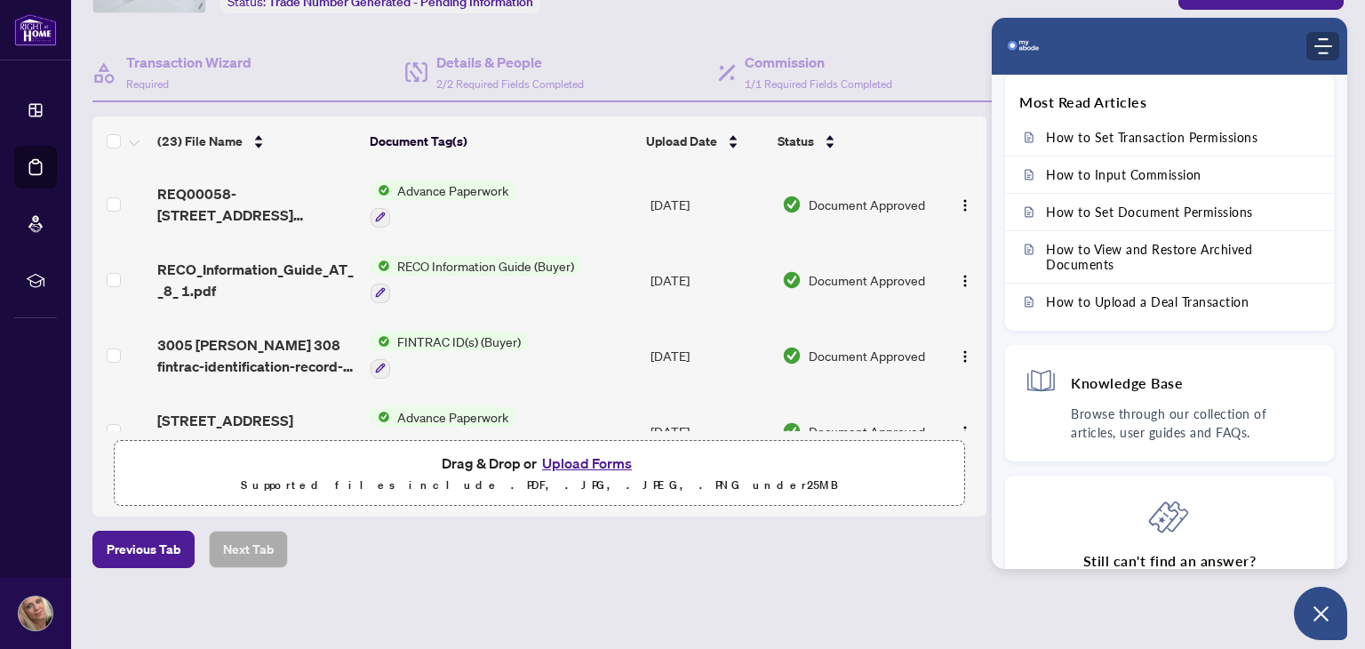
click at [1315, 54] on icon "Modules Menu" at bounding box center [1324, 46] width 18 height 18
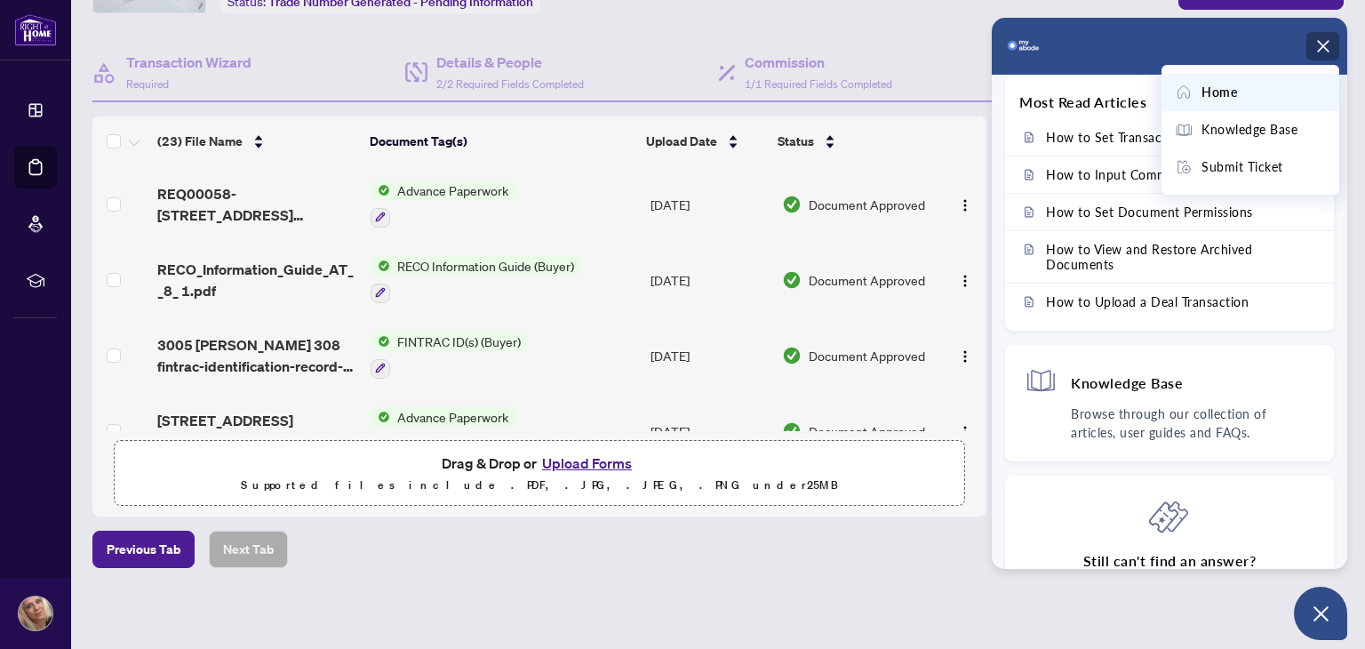
click at [1205, 98] on span "Home" at bounding box center [1220, 93] width 36 height 20
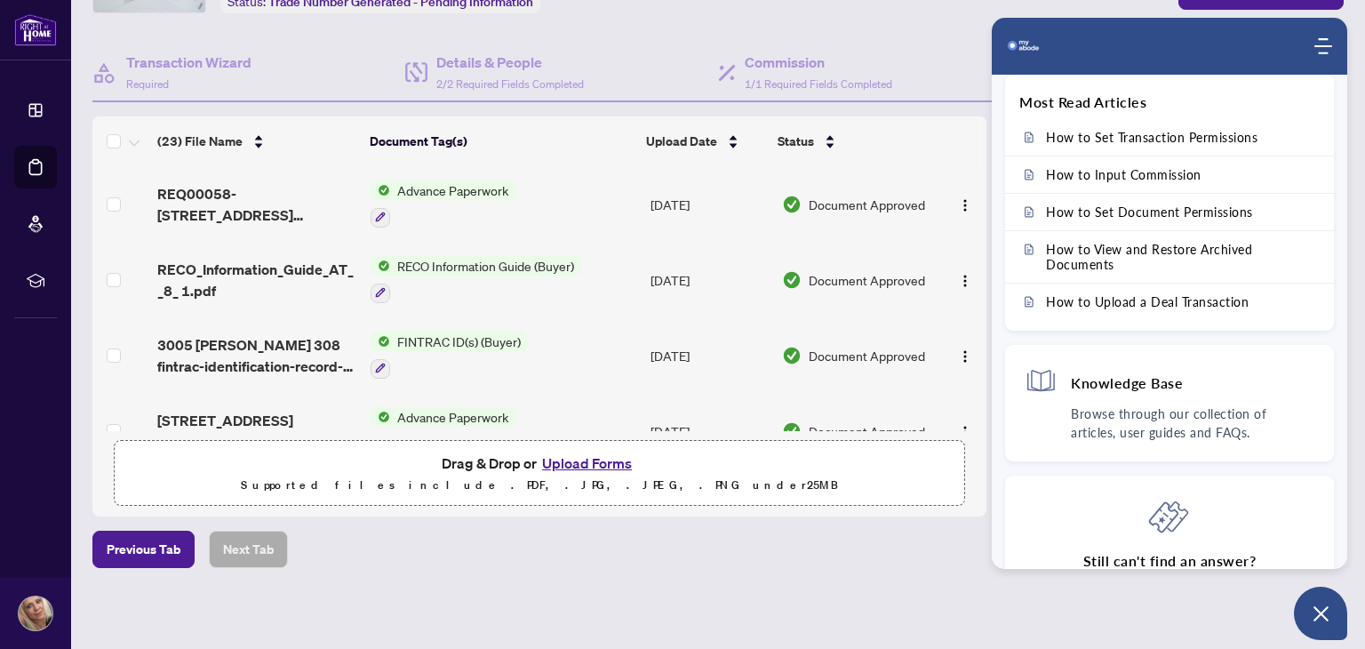
click at [1001, 597] on div "Deal Processing / View Transaction Transaction saved 4 hours ago Ticket #: 4396…" at bounding box center [718, 261] width 1266 height 737
drag, startPoint x: 647, startPoint y: 548, endPoint x: 665, endPoint y: 541, distance: 19.1
click at [648, 548] on div "Previous Tab Next Tab" at bounding box center [718, 549] width 1252 height 37
click at [1322, 606] on icon "Open asap" at bounding box center [1321, 614] width 22 height 22
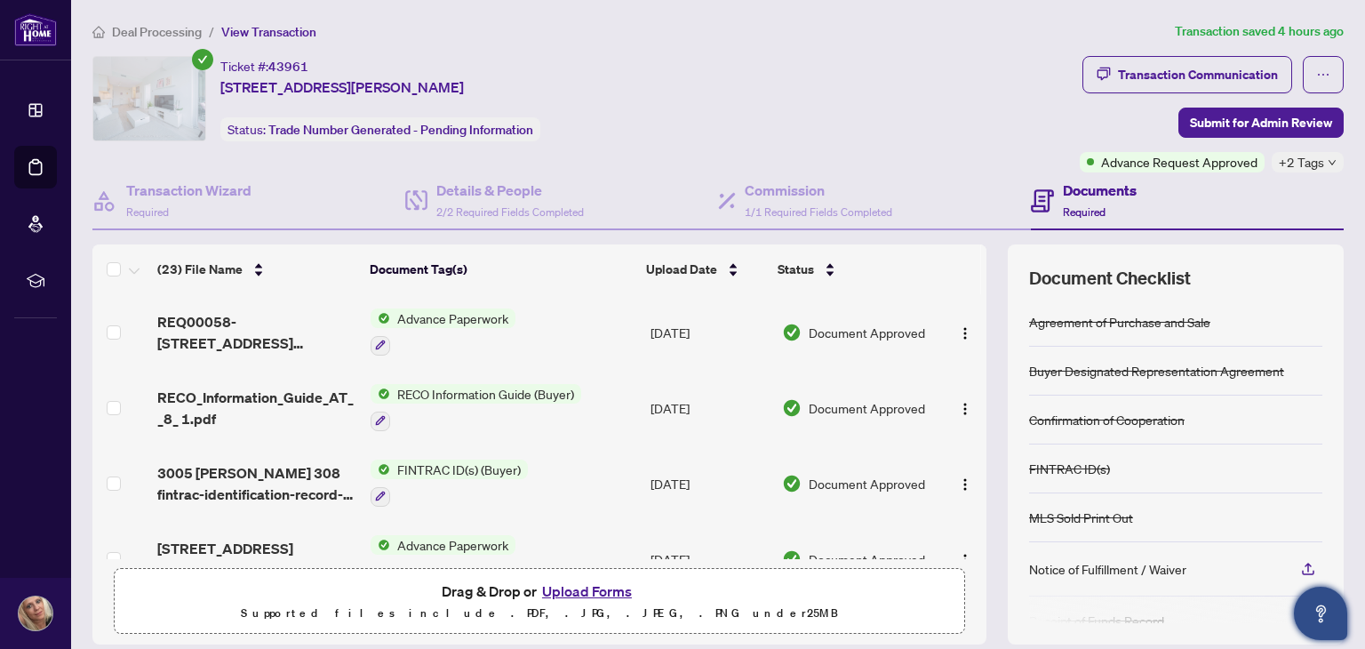
click at [1328, 158] on icon "down" at bounding box center [1332, 162] width 9 height 9
click at [1131, 67] on div "Transaction Communication" at bounding box center [1198, 74] width 160 height 28
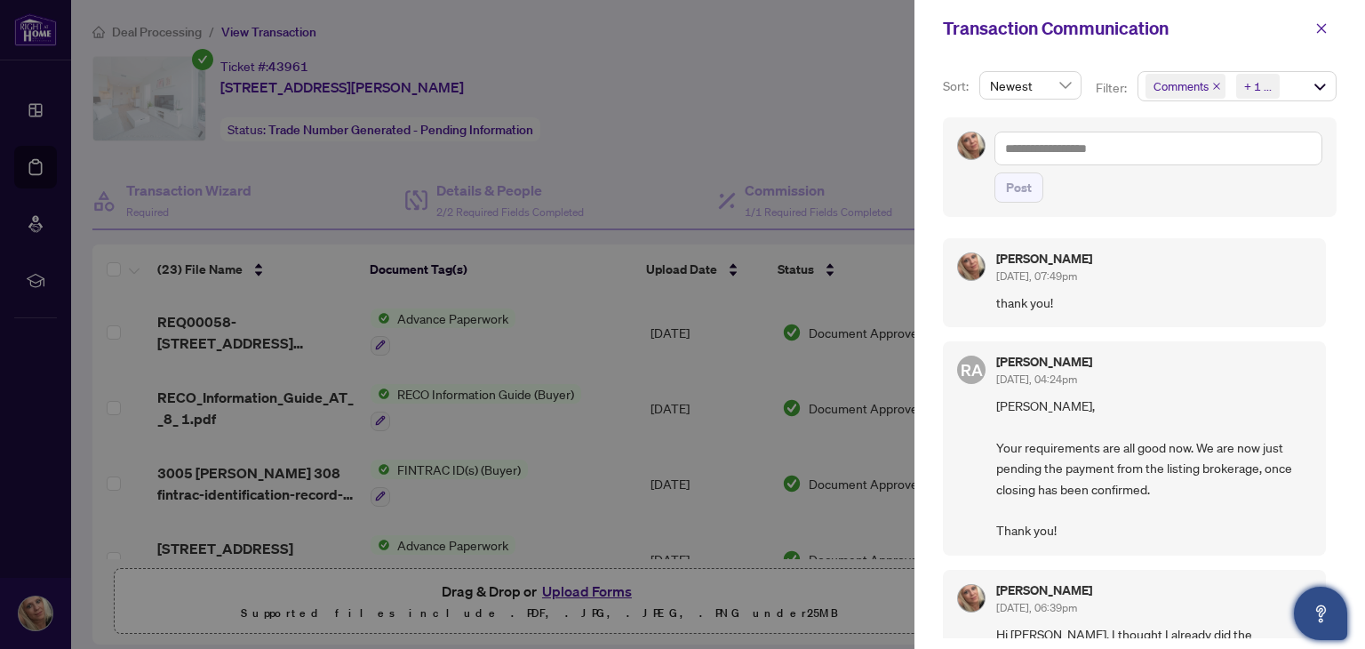
click at [779, 92] on div at bounding box center [682, 324] width 1365 height 649
click at [1324, 20] on button "button" at bounding box center [1322, 28] width 30 height 28
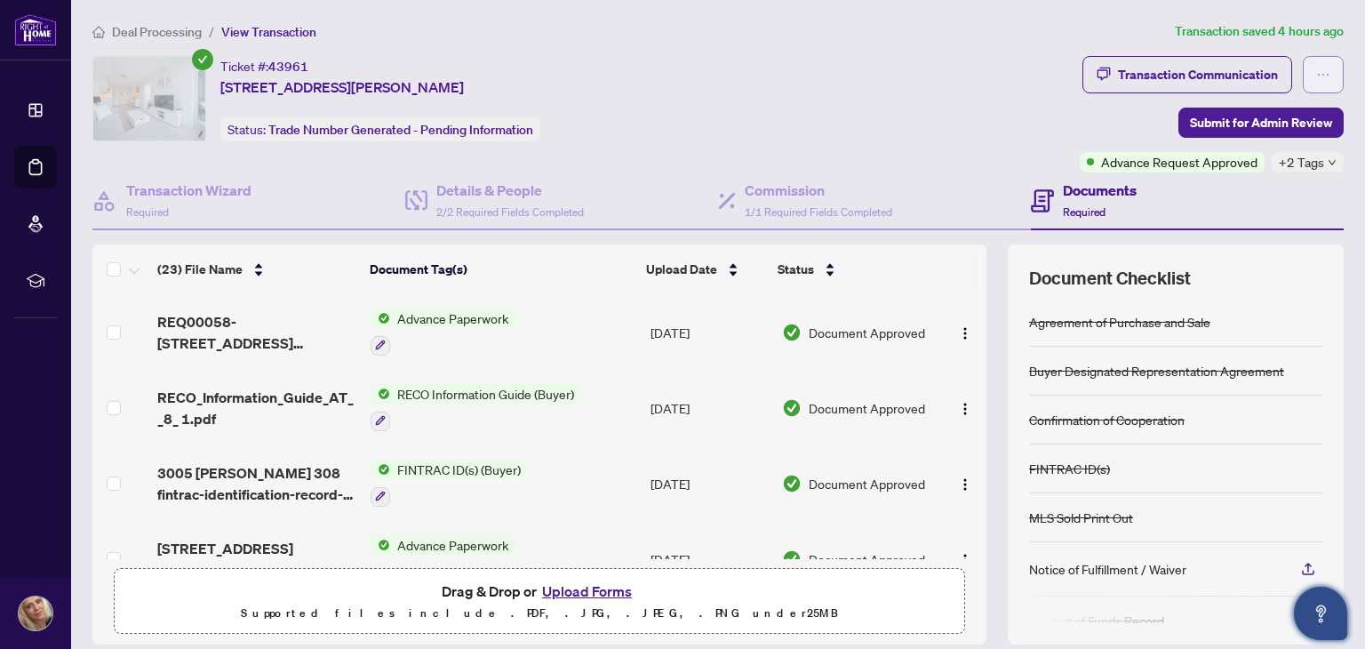
click at [1308, 81] on button "button" at bounding box center [1323, 74] width 41 height 37
click at [240, 65] on div "Ticket #: 43961" at bounding box center [264, 66] width 88 height 20
click at [207, 54] on icon "check-circle" at bounding box center [202, 59] width 21 height 21
click at [252, 29] on span "View Transaction" at bounding box center [268, 32] width 95 height 16
click at [180, 36] on span "Deal Processing" at bounding box center [157, 32] width 90 height 16
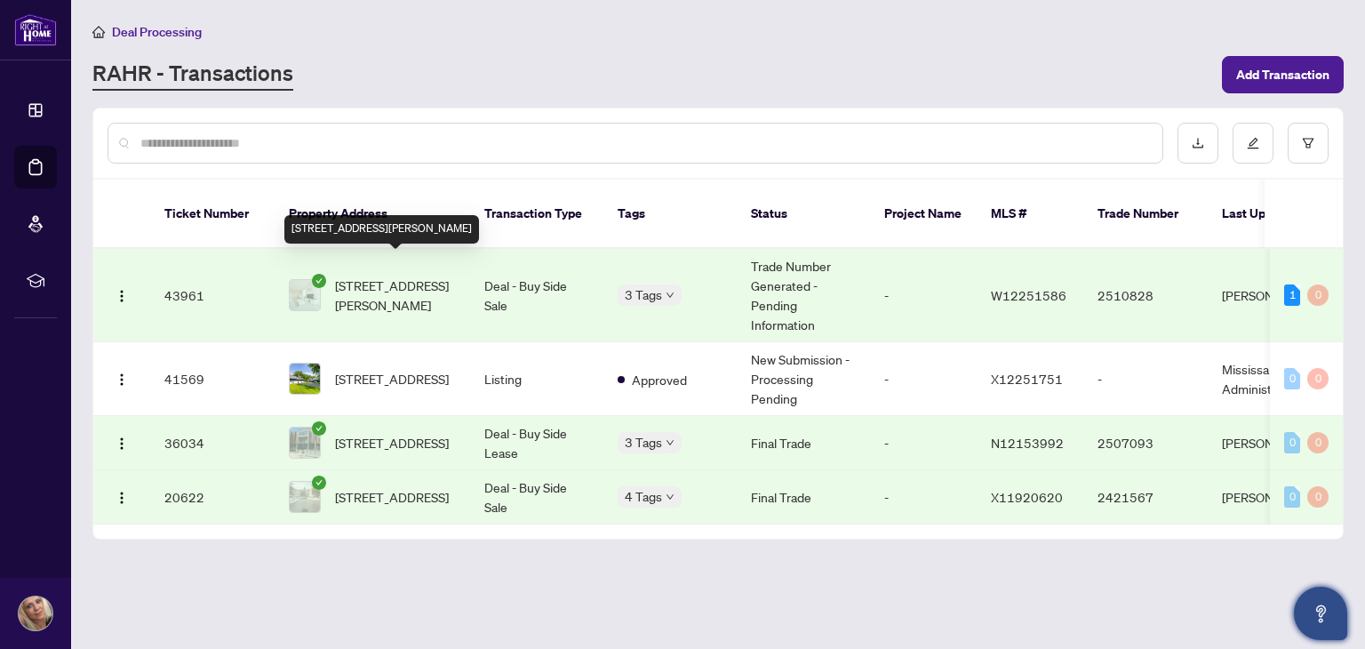
click at [412, 276] on span "[STREET_ADDRESS][PERSON_NAME]" at bounding box center [395, 295] width 121 height 39
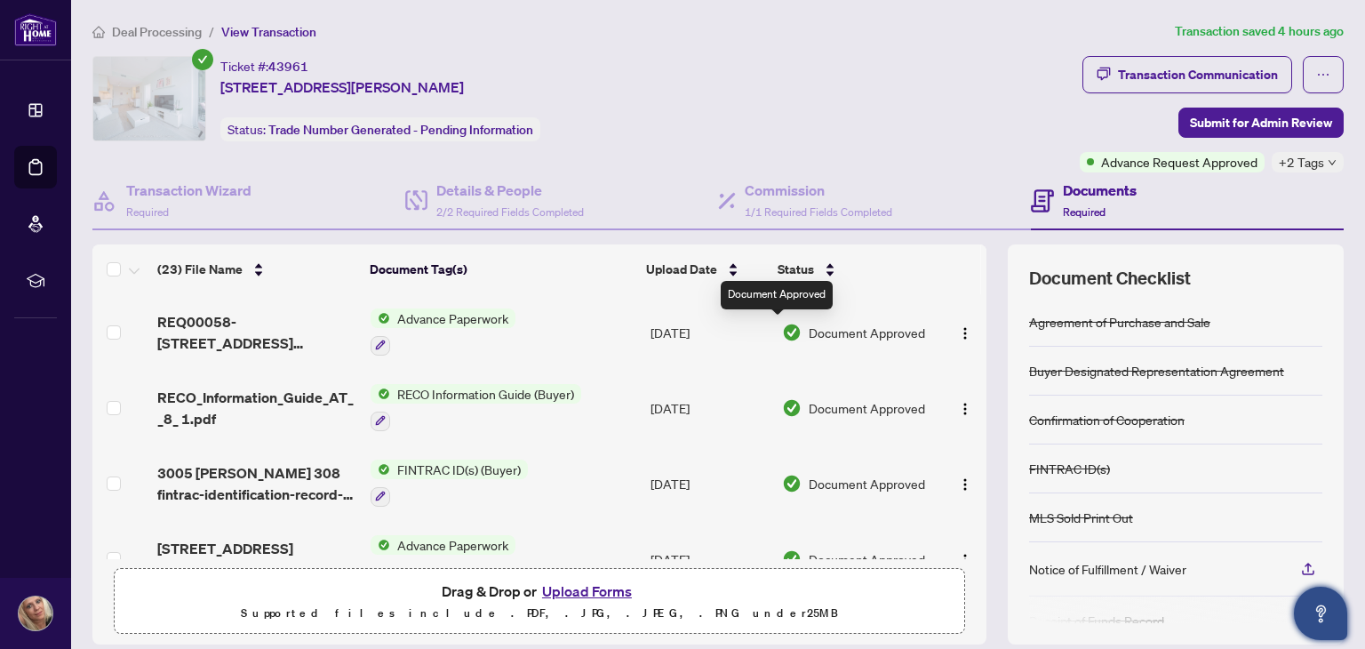
click at [782, 324] on img at bounding box center [792, 333] width 20 height 20
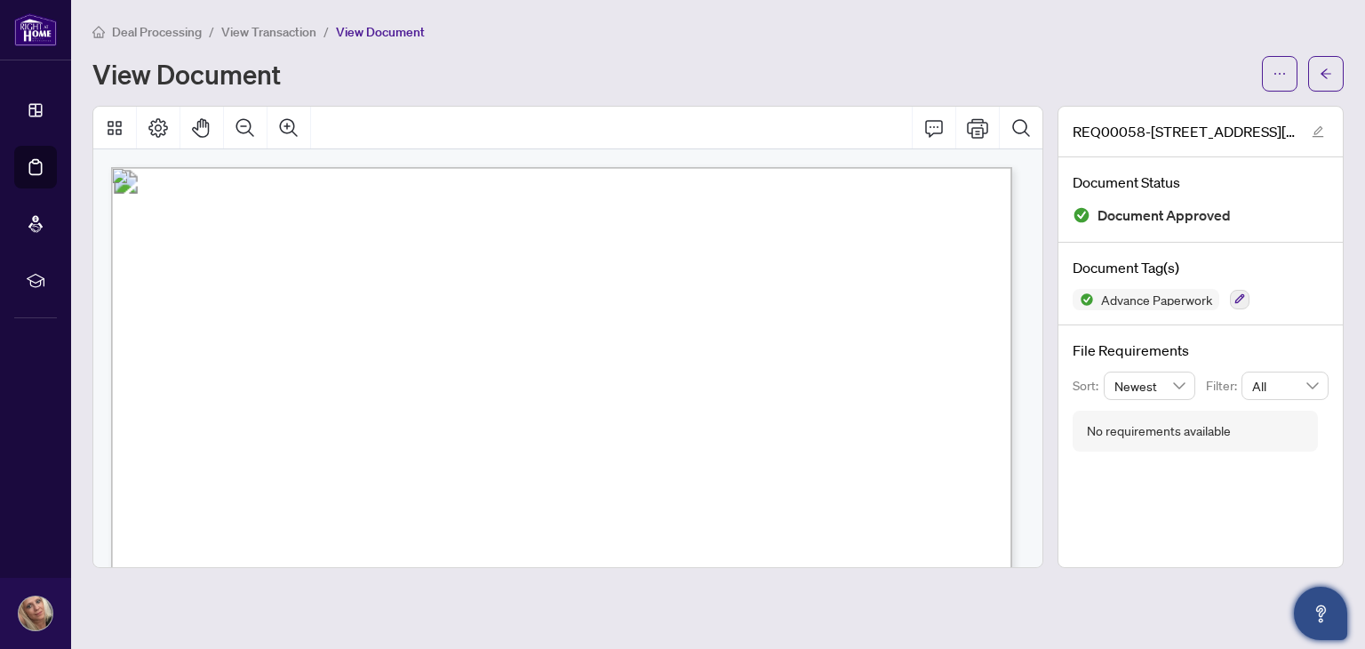
click at [164, 33] on span "Deal Processing" at bounding box center [157, 32] width 90 height 16
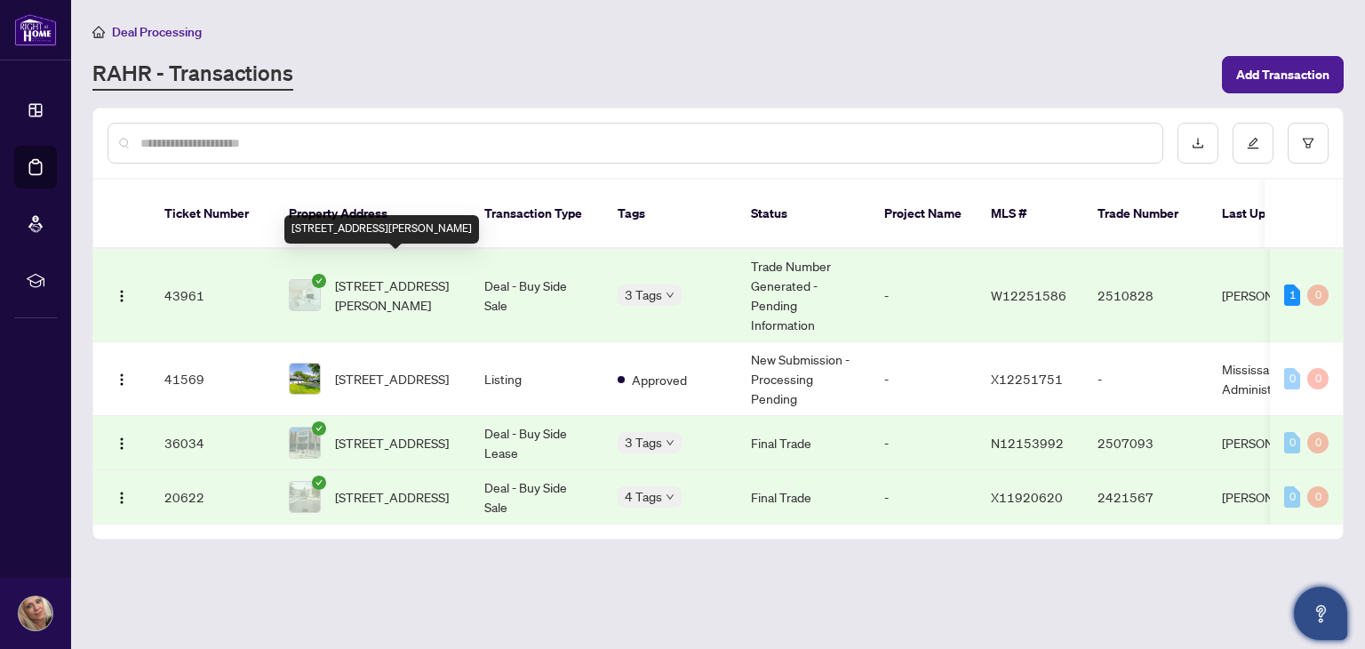
click at [398, 276] on span "[STREET_ADDRESS][PERSON_NAME]" at bounding box center [395, 295] width 121 height 39
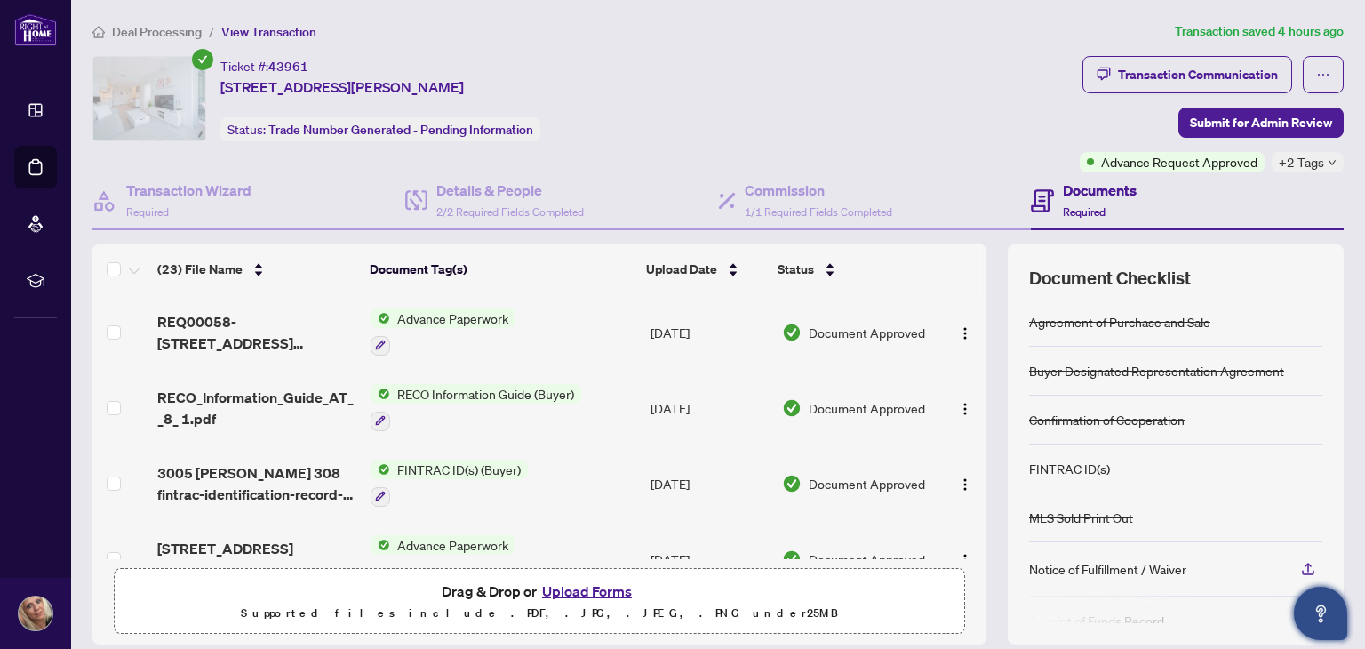
click at [830, 335] on span "Document Approved" at bounding box center [867, 333] width 116 height 20
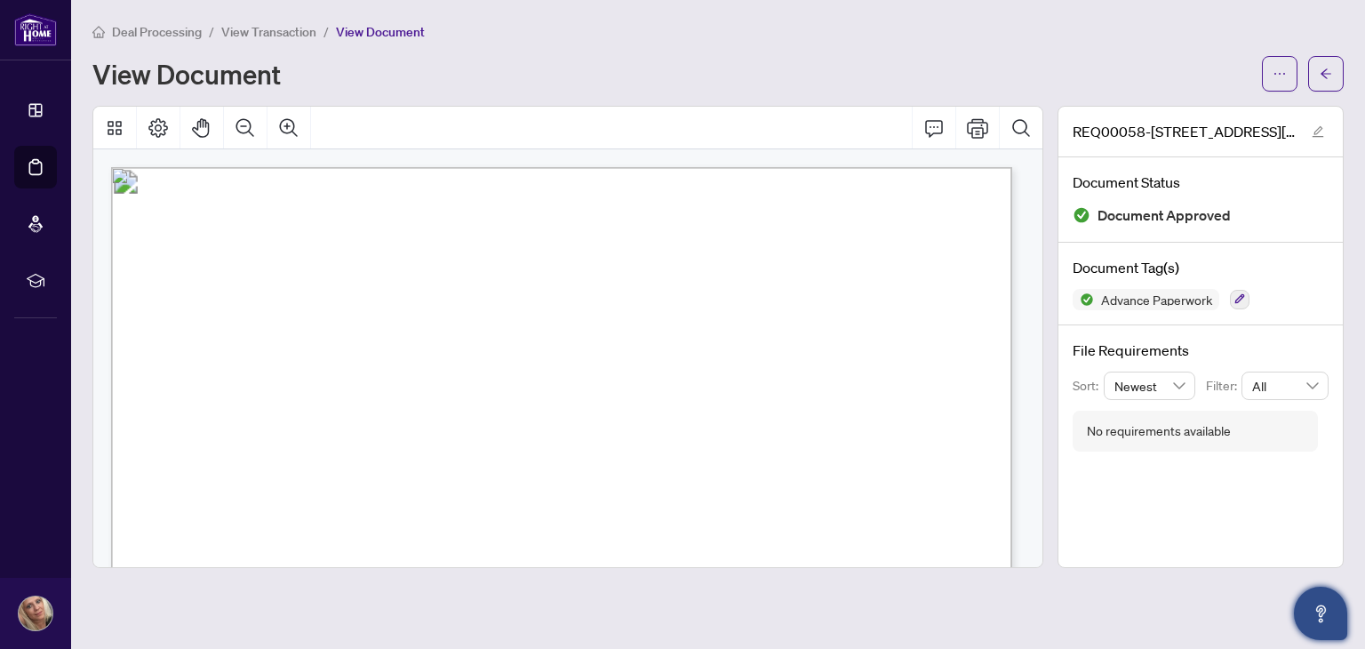
click at [376, 24] on span "View Document" at bounding box center [380, 32] width 89 height 16
click at [356, 28] on span "View Document" at bounding box center [380, 32] width 89 height 16
click at [132, 34] on span "Deal Processing" at bounding box center [157, 32] width 90 height 16
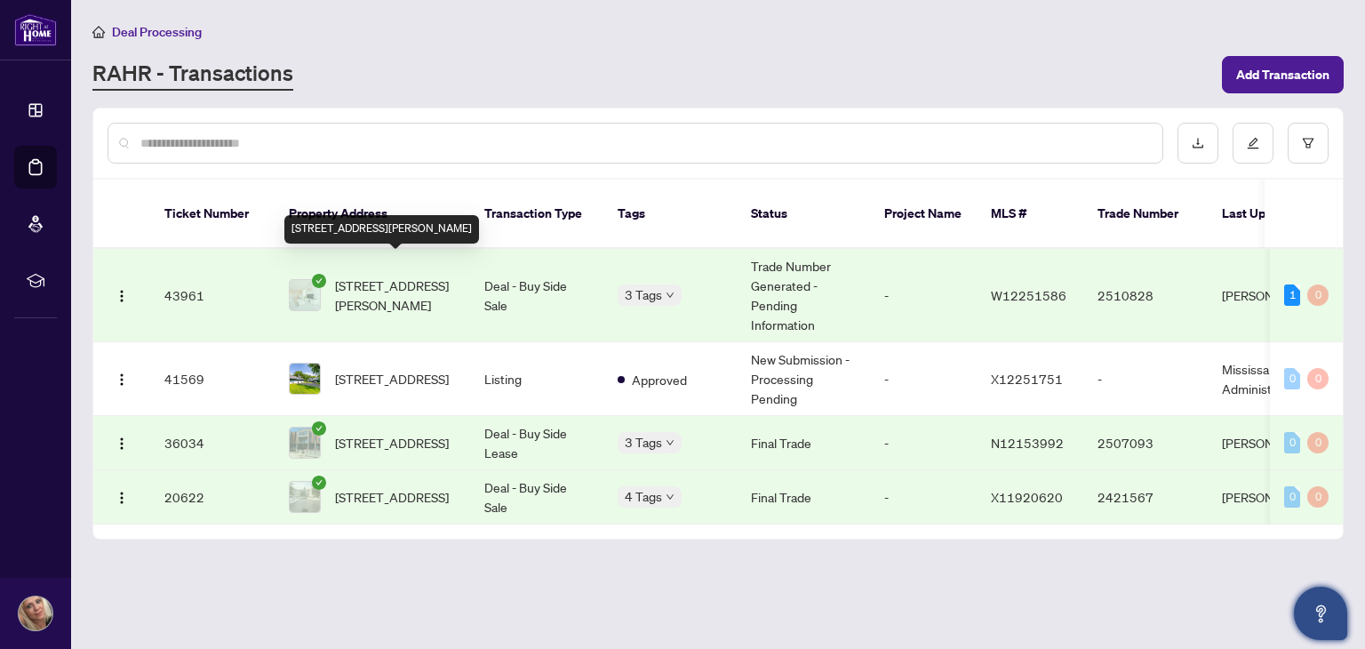
click at [353, 276] on span "[STREET_ADDRESS][PERSON_NAME]" at bounding box center [395, 295] width 121 height 39
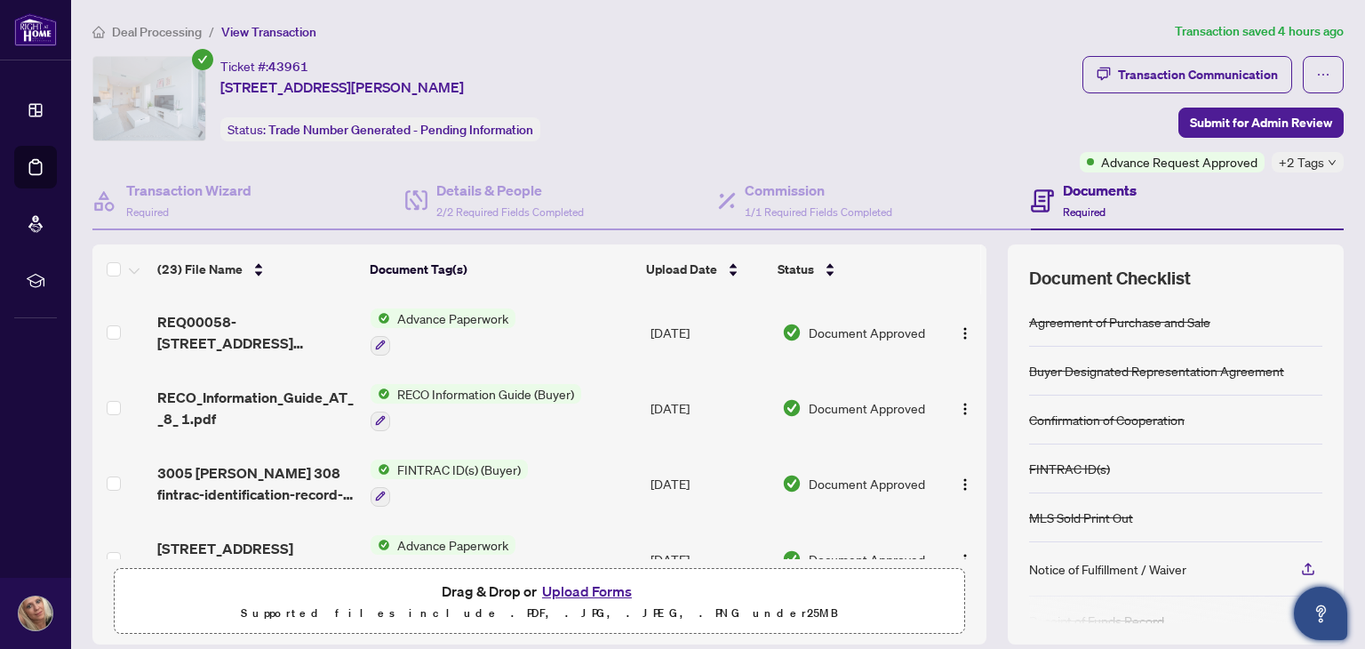
click at [1098, 188] on h4 "Documents" at bounding box center [1100, 190] width 74 height 21
click at [212, 180] on h4 "Transaction Wizard" at bounding box center [188, 190] width 125 height 21
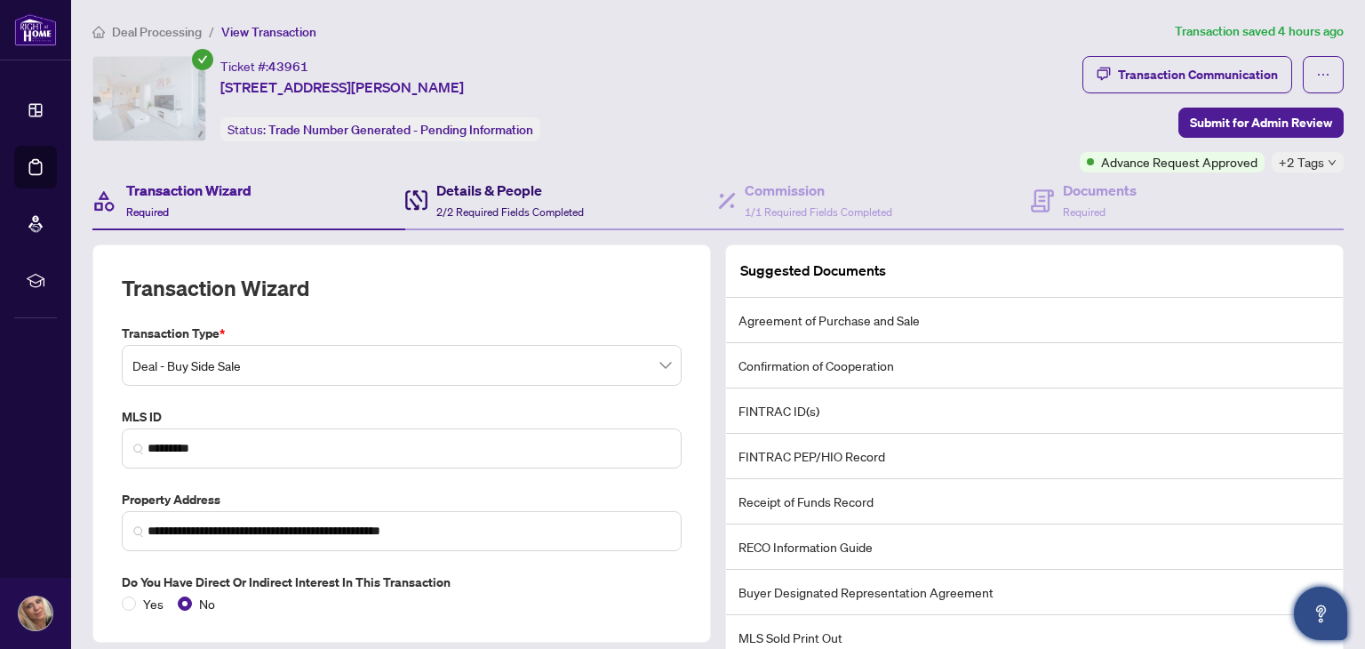
click at [524, 198] on h4 "Details & People" at bounding box center [510, 190] width 148 height 21
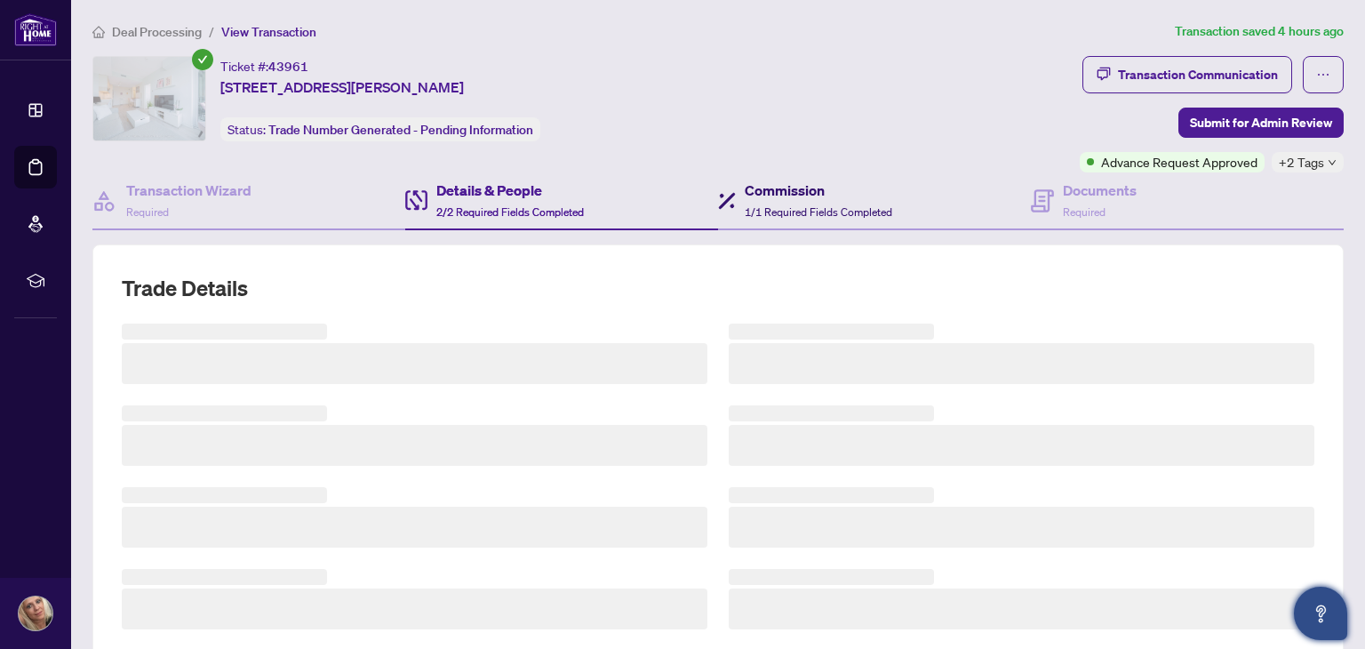
click at [756, 190] on h4 "Commission" at bounding box center [819, 190] width 148 height 21
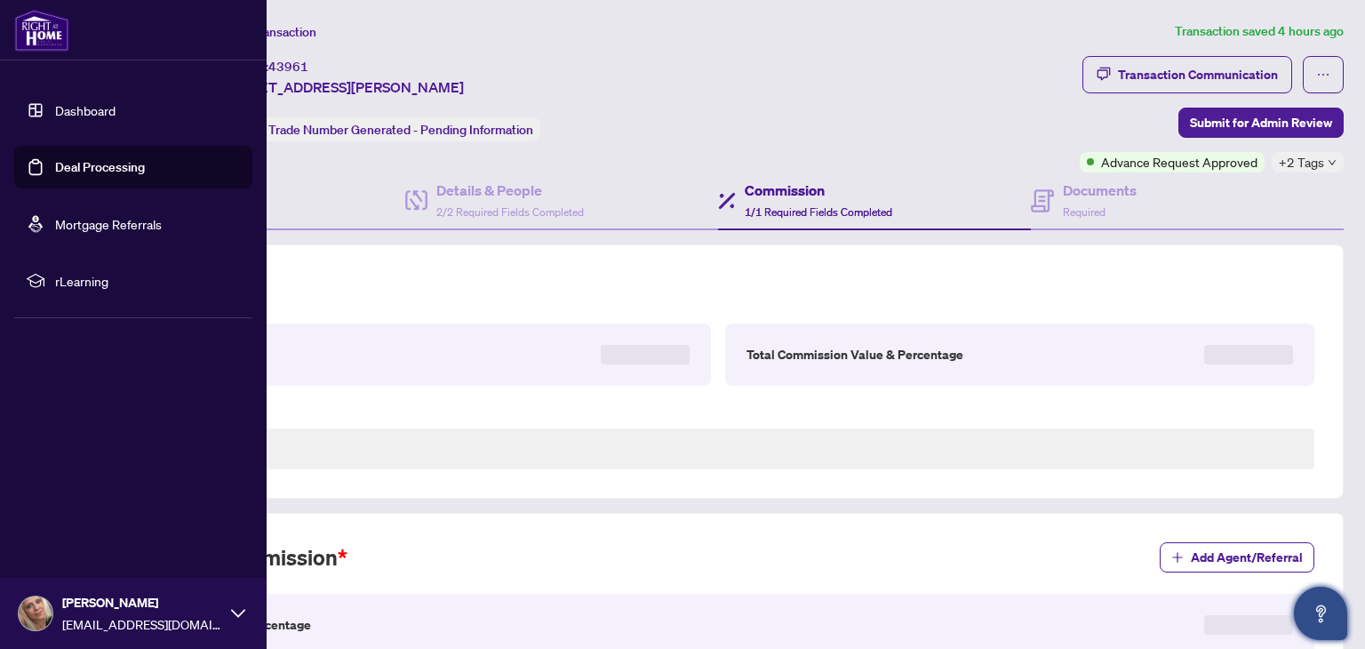
type textarea "****"
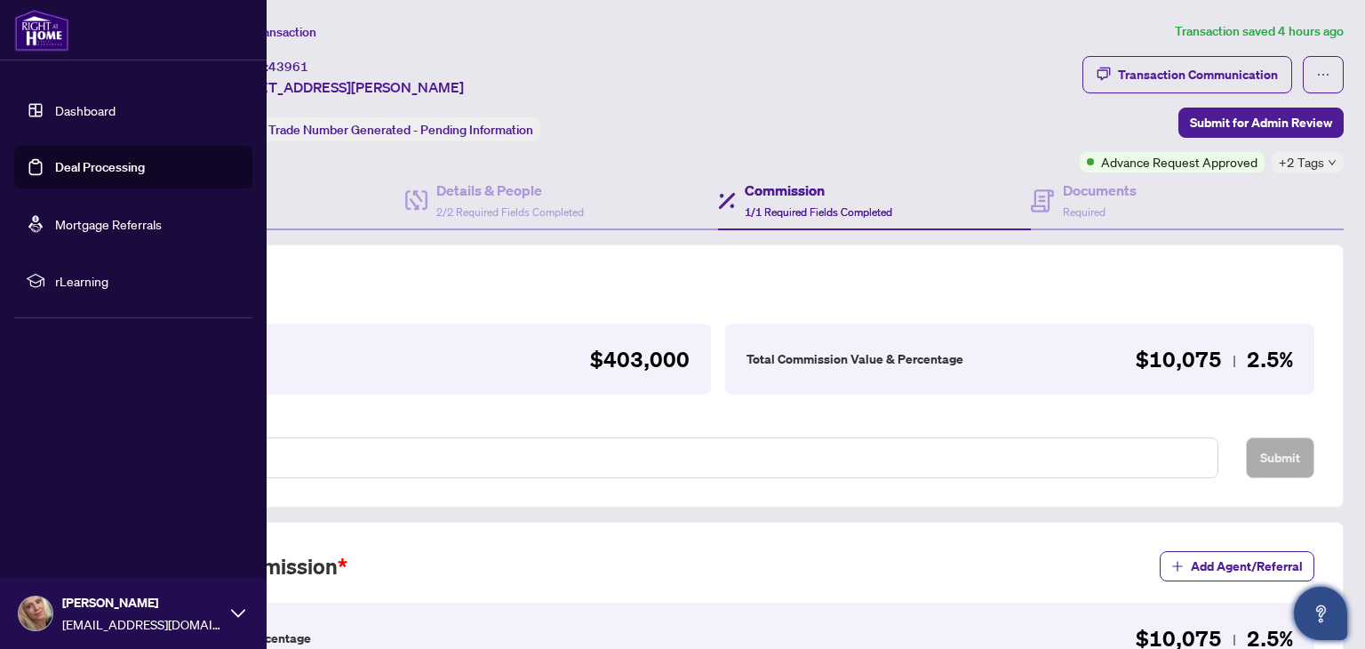
click at [72, 159] on link "Deal Processing" at bounding box center [100, 167] width 90 height 16
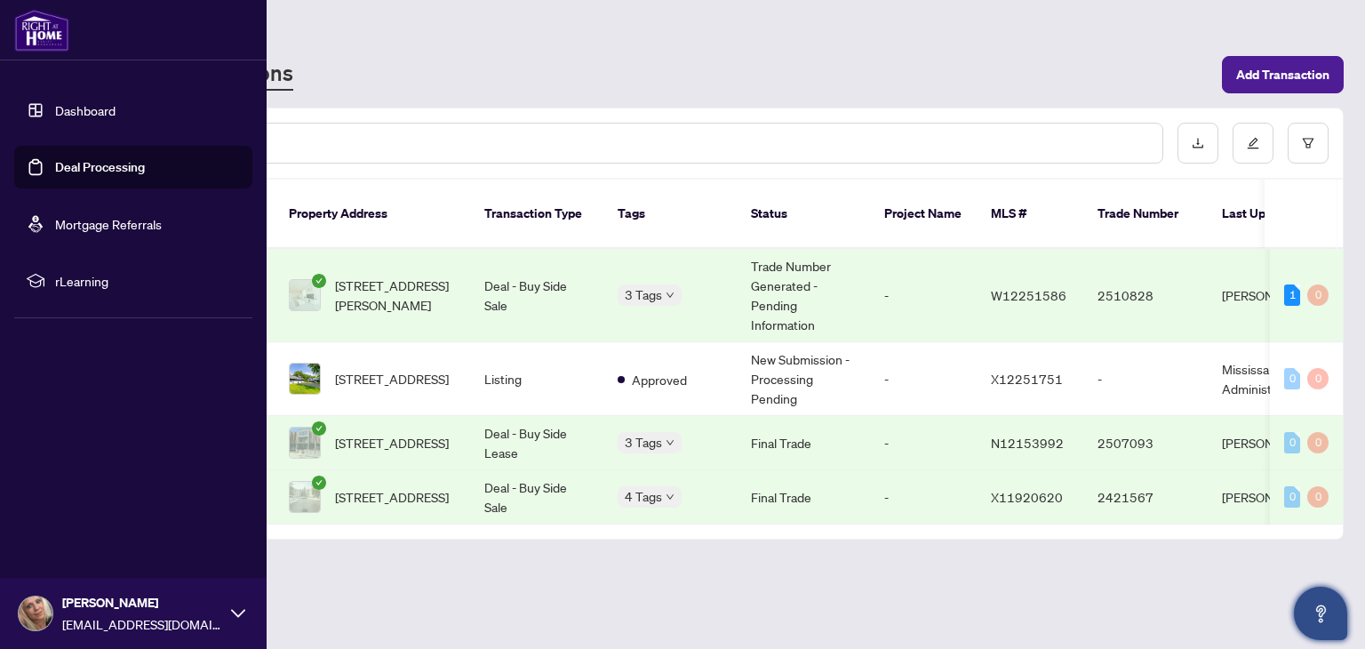
drag, startPoint x: 156, startPoint y: 177, endPoint x: 455, endPoint y: 576, distance: 498.5
click at [455, 576] on main "Deal Processing [PERSON_NAME] - Transactions Add Transaction Ticket Number Prop…" at bounding box center [718, 324] width 1294 height 649
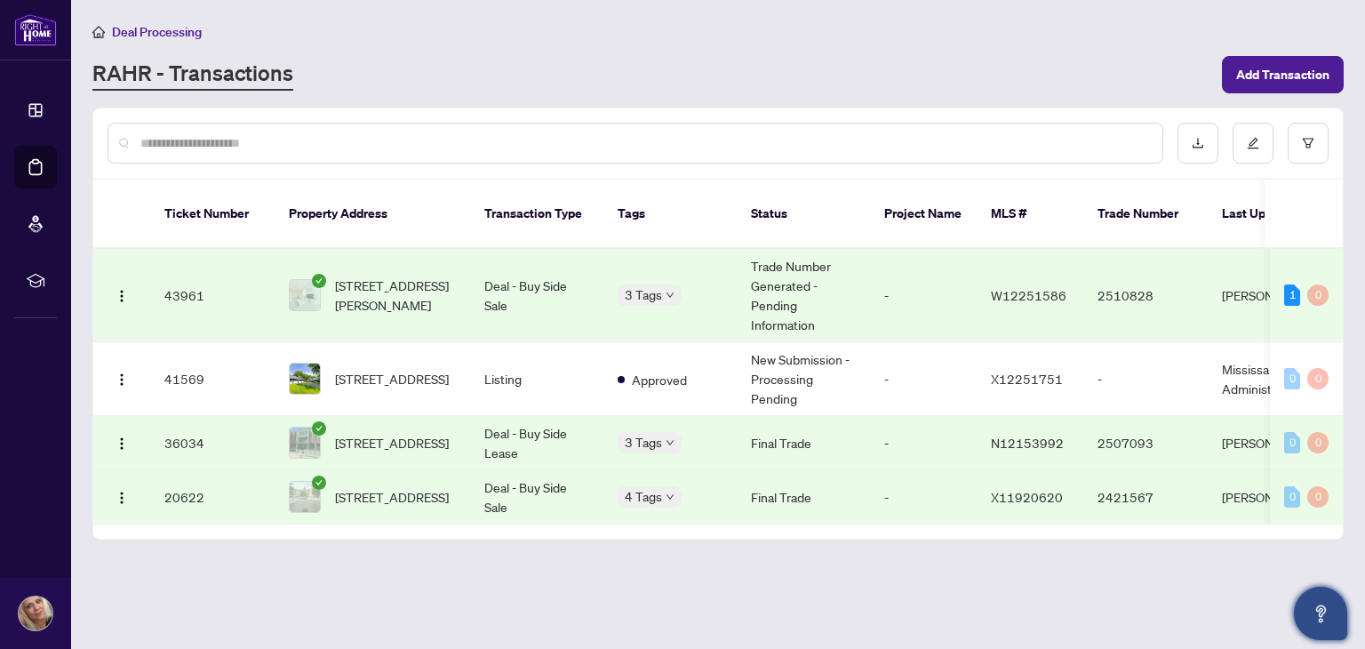
drag, startPoint x: 205, startPoint y: 201, endPoint x: 175, endPoint y: 196, distance: 30.7
click at [175, 196] on th "Ticket Number" at bounding box center [212, 214] width 124 height 69
click at [394, 203] on th "Property Address" at bounding box center [373, 214] width 196 height 69
drag, startPoint x: 370, startPoint y: 200, endPoint x: 357, endPoint y: 271, distance: 72.2
click at [356, 276] on span "[STREET_ADDRESS][PERSON_NAME]" at bounding box center [395, 295] width 121 height 39
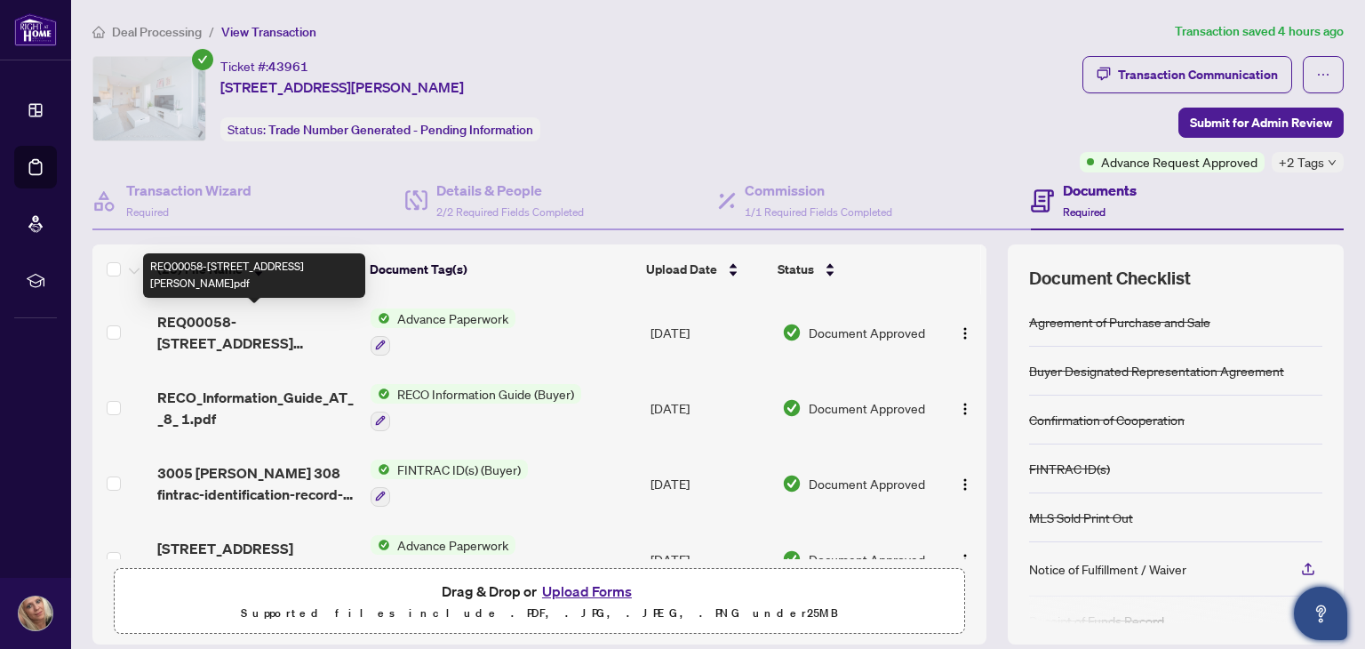
drag, startPoint x: 244, startPoint y: 322, endPoint x: 185, endPoint y: 328, distance: 59.0
click at [185, 328] on span "REQ00058-[STREET_ADDRESS][PERSON_NAME]pdf" at bounding box center [256, 332] width 199 height 43
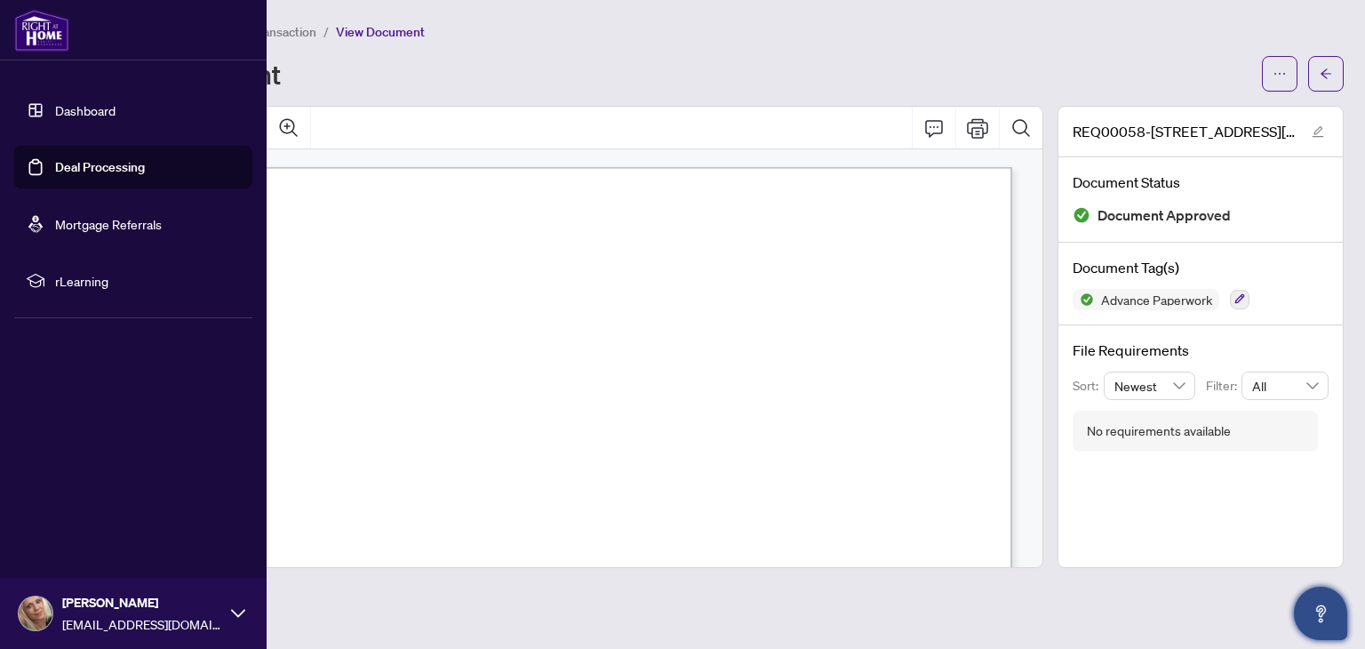
click at [108, 114] on link "Dashboard" at bounding box center [85, 110] width 60 height 16
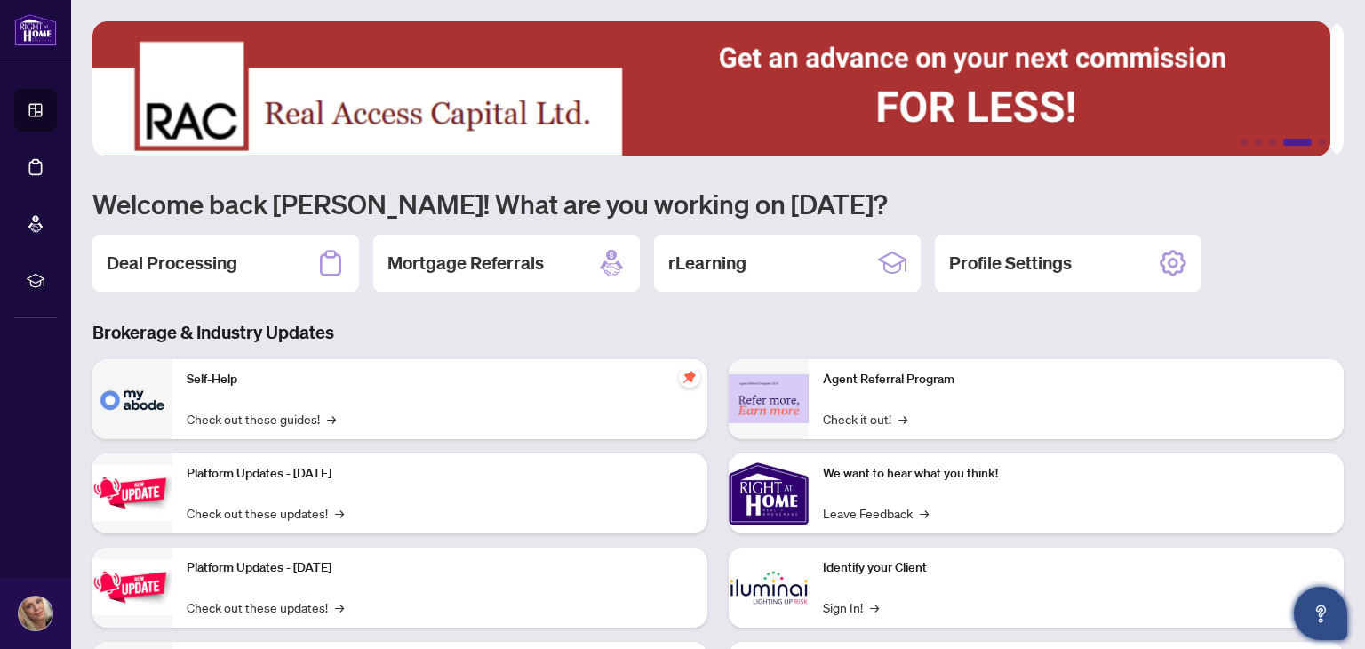
click at [220, 392] on div "Self-Help Check out these guides! →" at bounding box center [439, 399] width 535 height 80
click at [220, 418] on link "Check out these guides! →" at bounding box center [261, 419] width 149 height 20
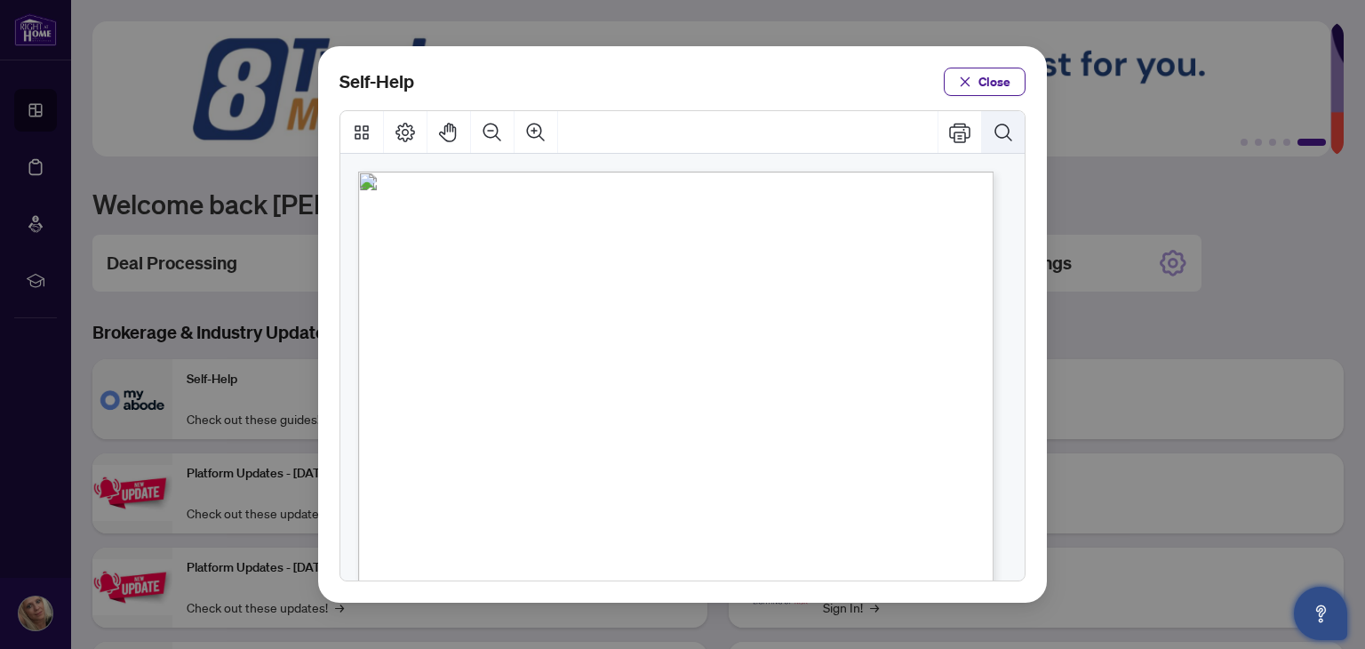
click at [1004, 143] on button "Search Document" at bounding box center [1003, 132] width 43 height 43
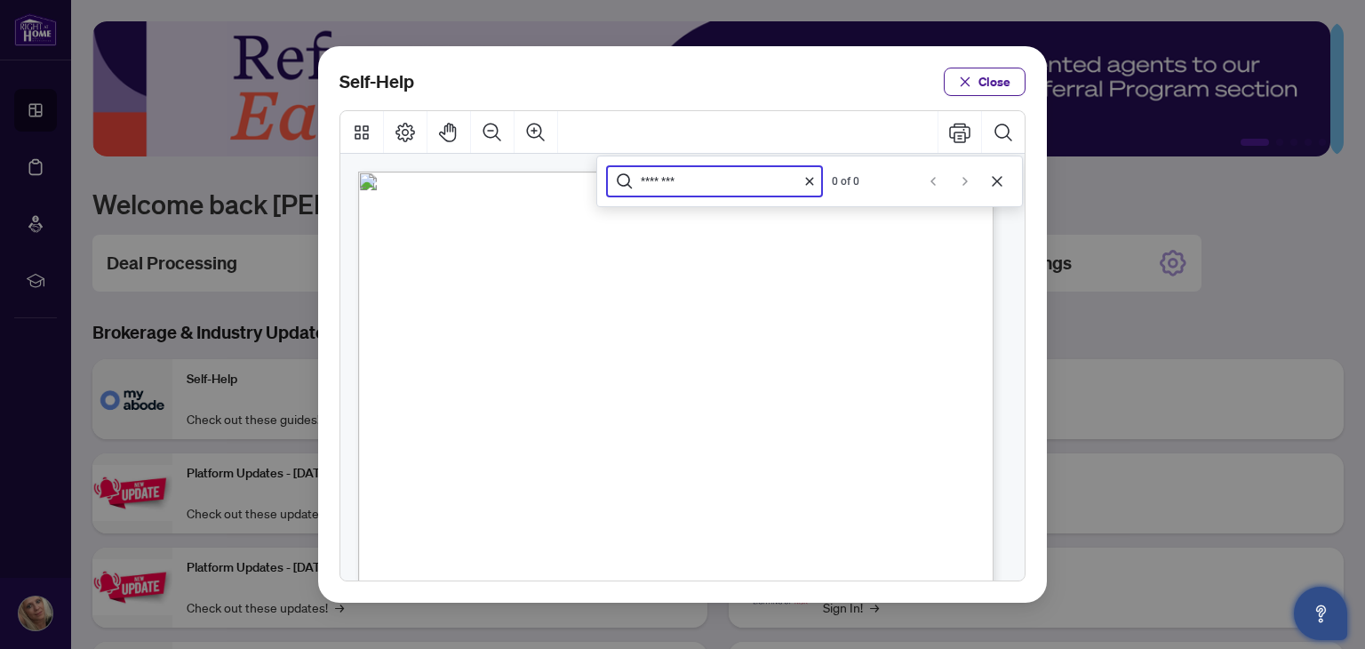
type input "********"
click at [716, 230] on span "Self-Help" at bounding box center [668, 225] width 97 height 33
click at [1012, 134] on icon "Search Document" at bounding box center [1003, 132] width 21 height 21
click at [1007, 78] on span "Close" at bounding box center [995, 82] width 32 height 28
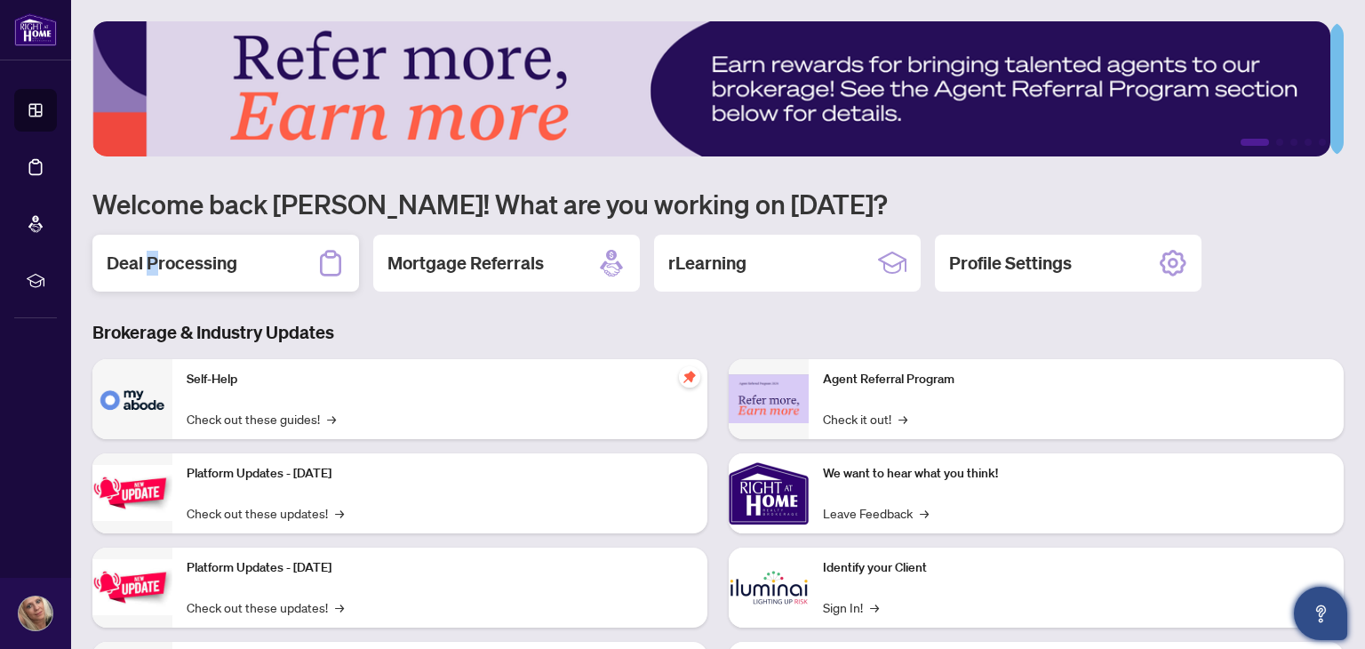
click at [153, 238] on div "Deal Processing" at bounding box center [225, 263] width 267 height 57
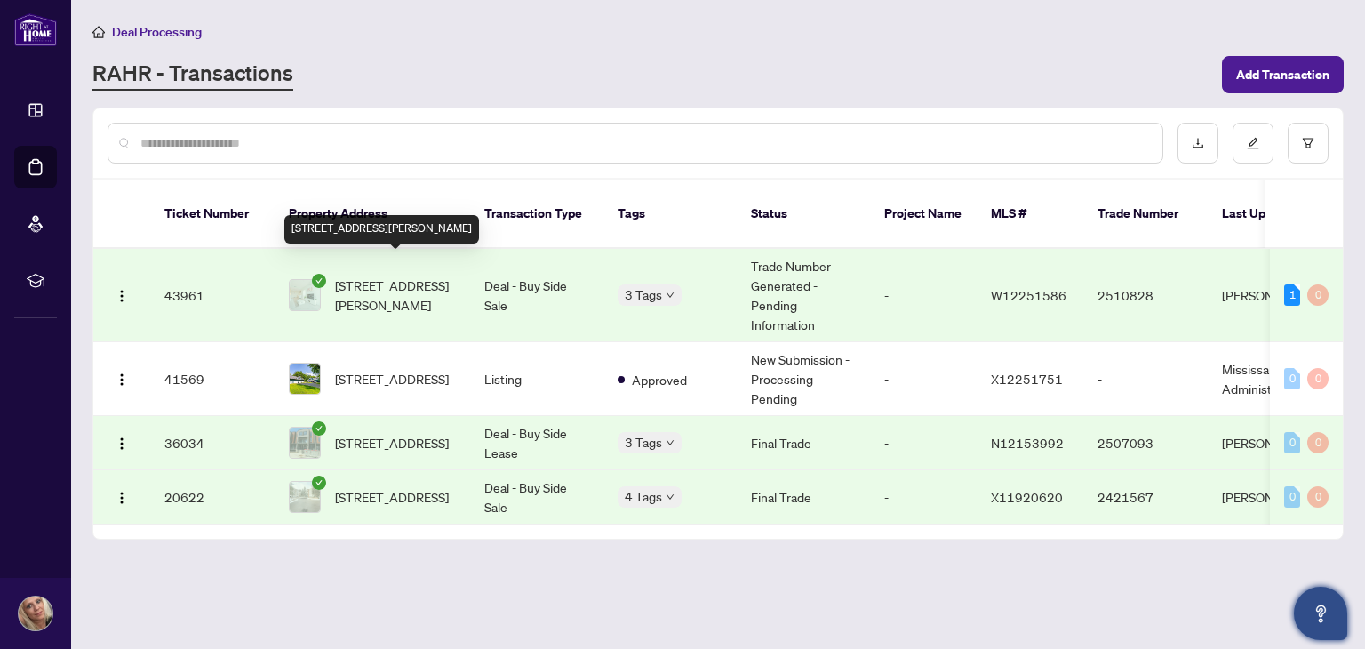
click at [431, 276] on span "[STREET_ADDRESS][PERSON_NAME]" at bounding box center [395, 295] width 121 height 39
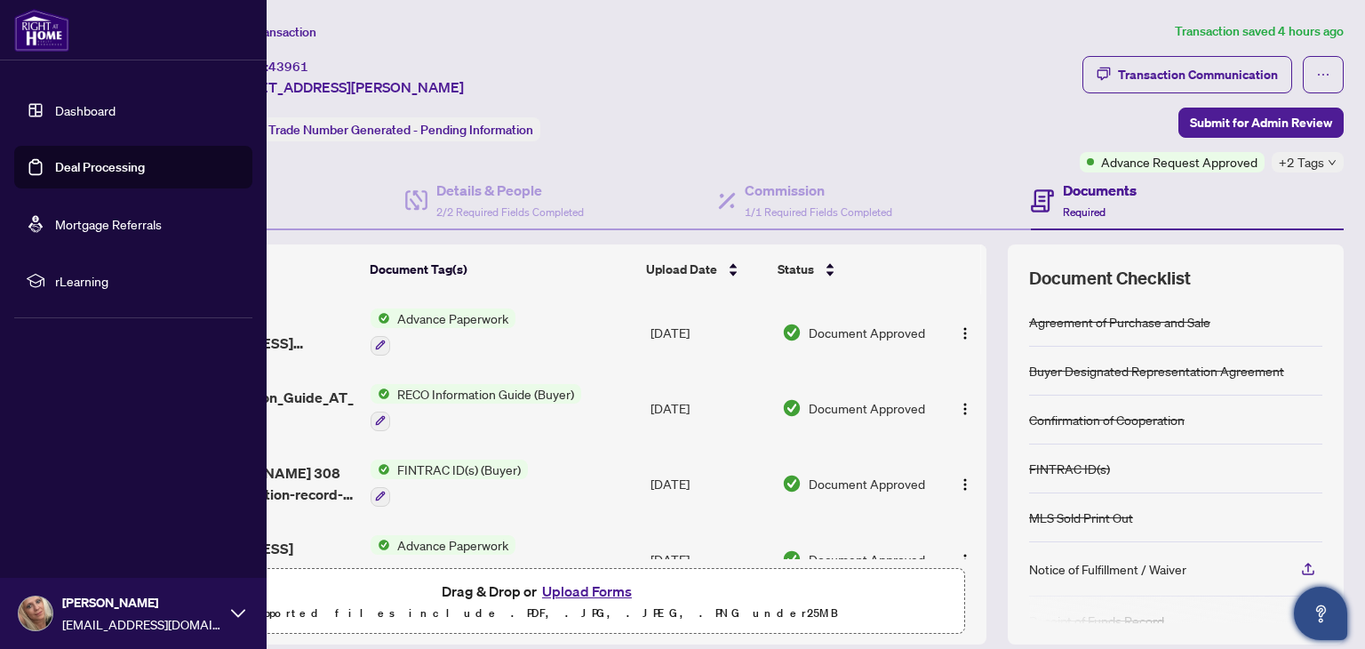
click at [127, 159] on link "Deal Processing" at bounding box center [100, 167] width 90 height 16
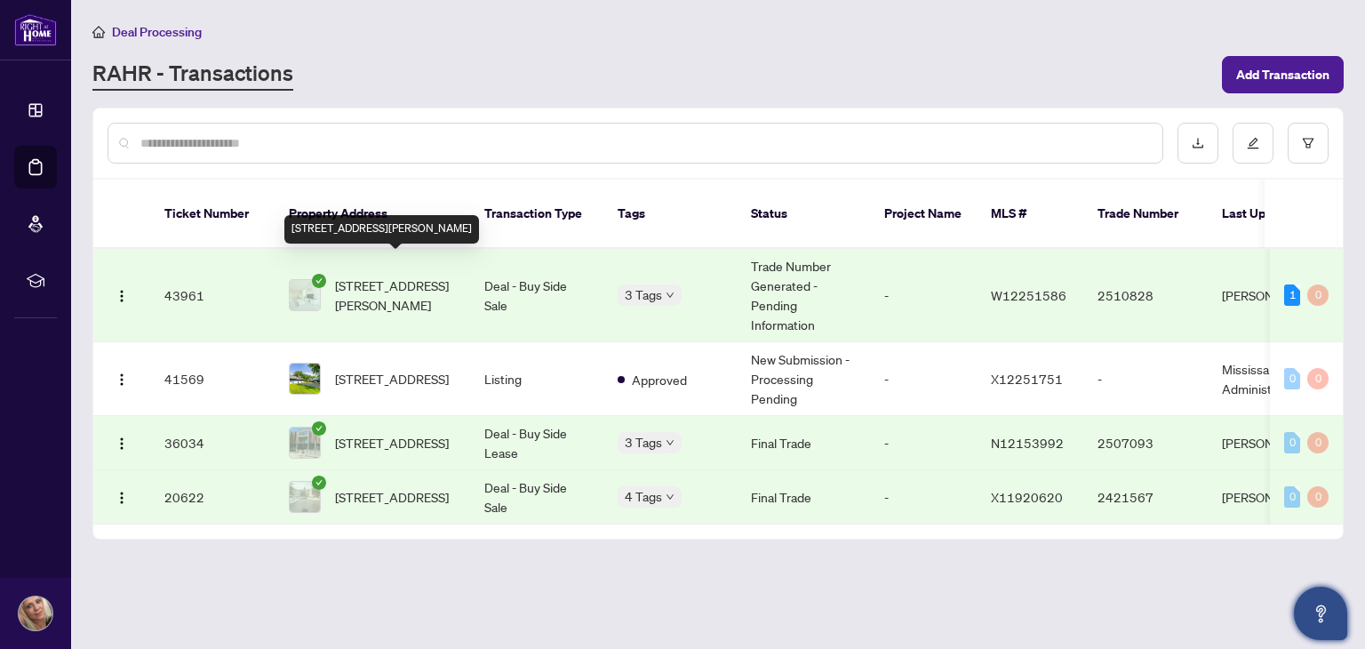
click at [446, 276] on span "[STREET_ADDRESS][PERSON_NAME]" at bounding box center [395, 295] width 121 height 39
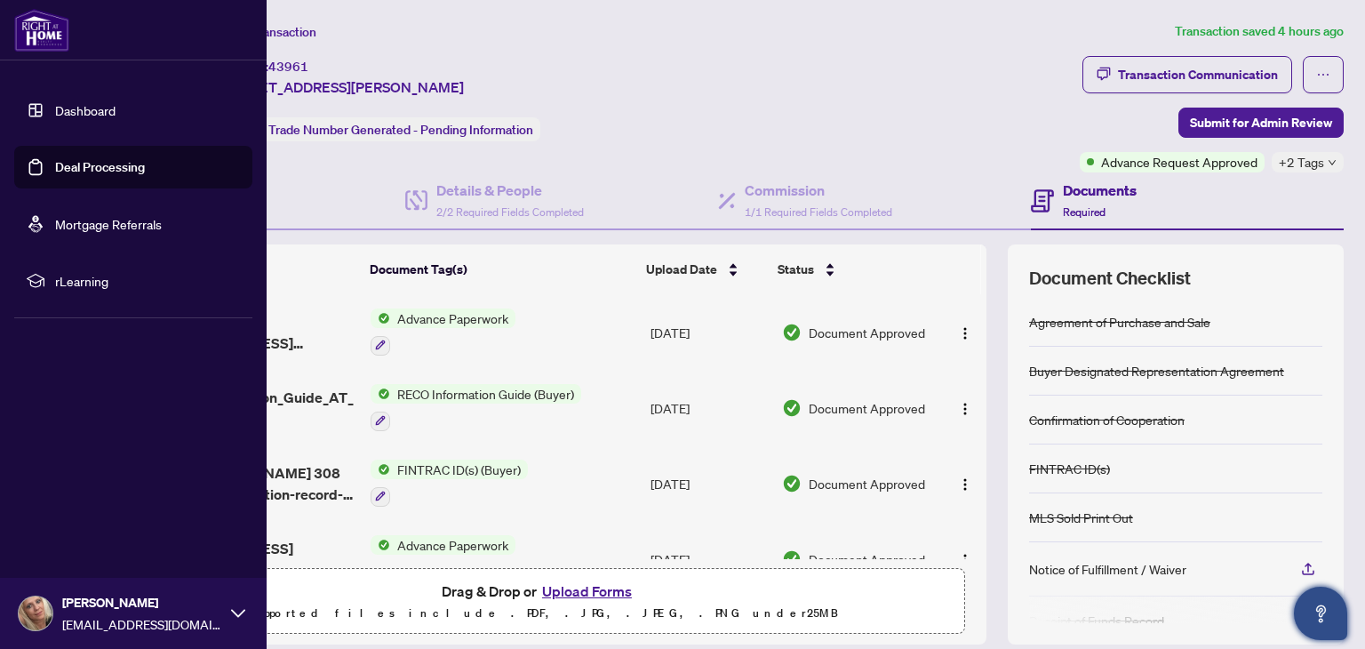
click at [57, 171] on link "Deal Processing" at bounding box center [100, 167] width 90 height 16
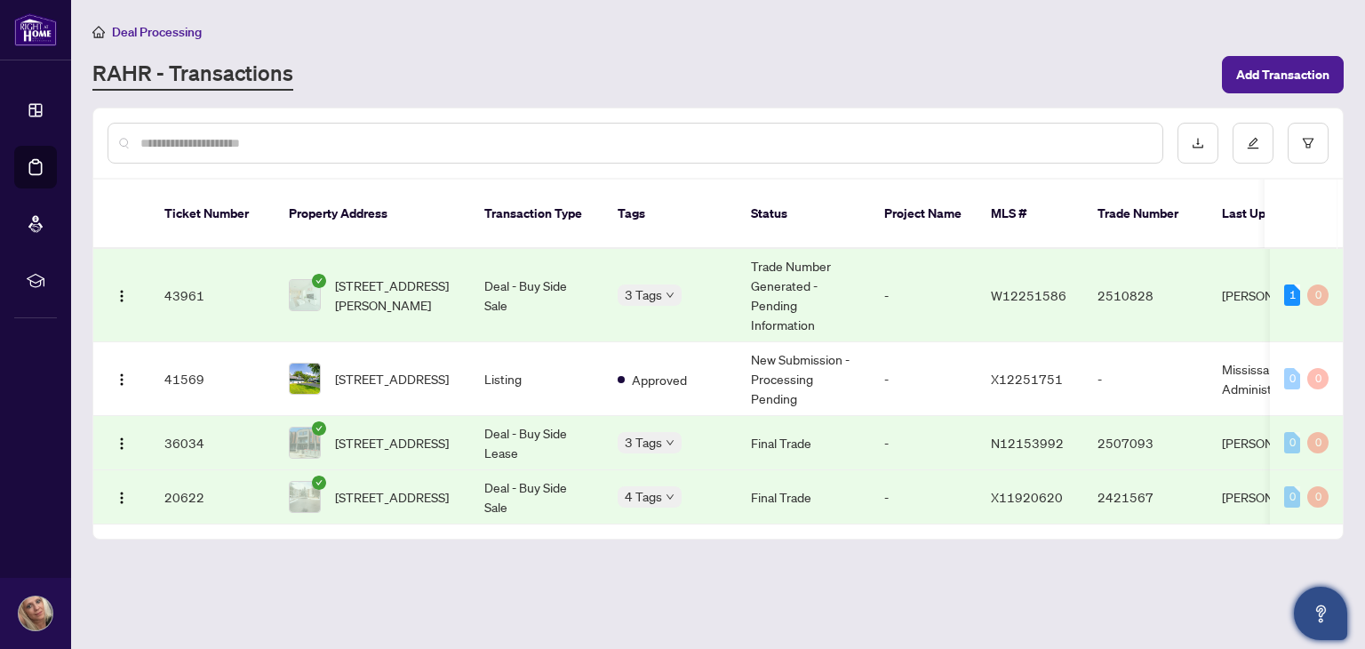
click at [171, 275] on td "43961" at bounding box center [212, 295] width 124 height 93
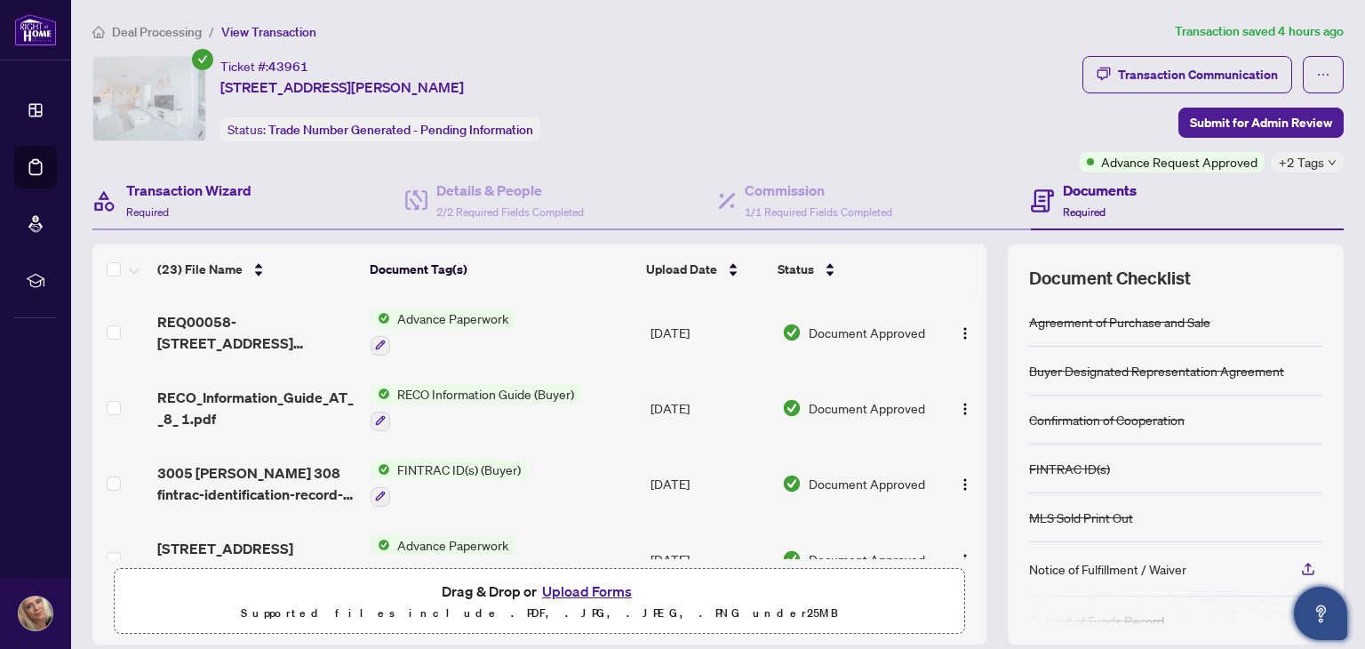
click at [356, 196] on div "Transaction Wizard Required" at bounding box center [248, 201] width 313 height 58
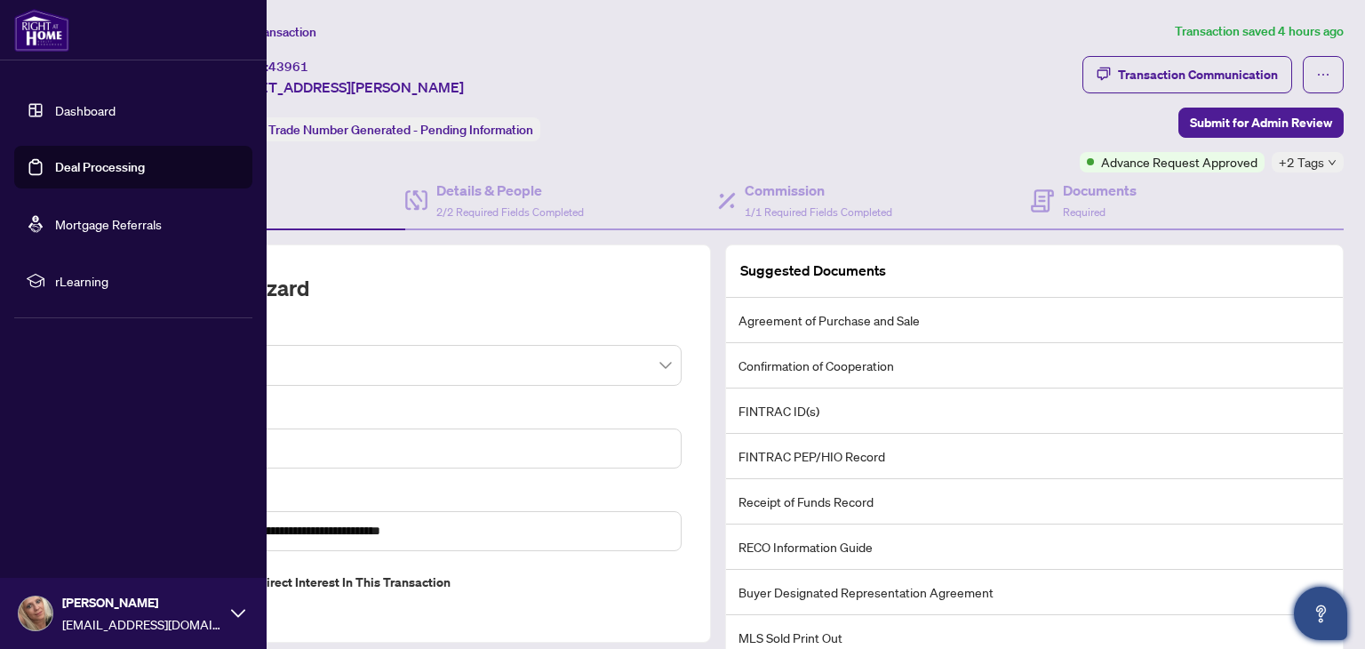
click at [83, 163] on link "Deal Processing" at bounding box center [100, 167] width 90 height 16
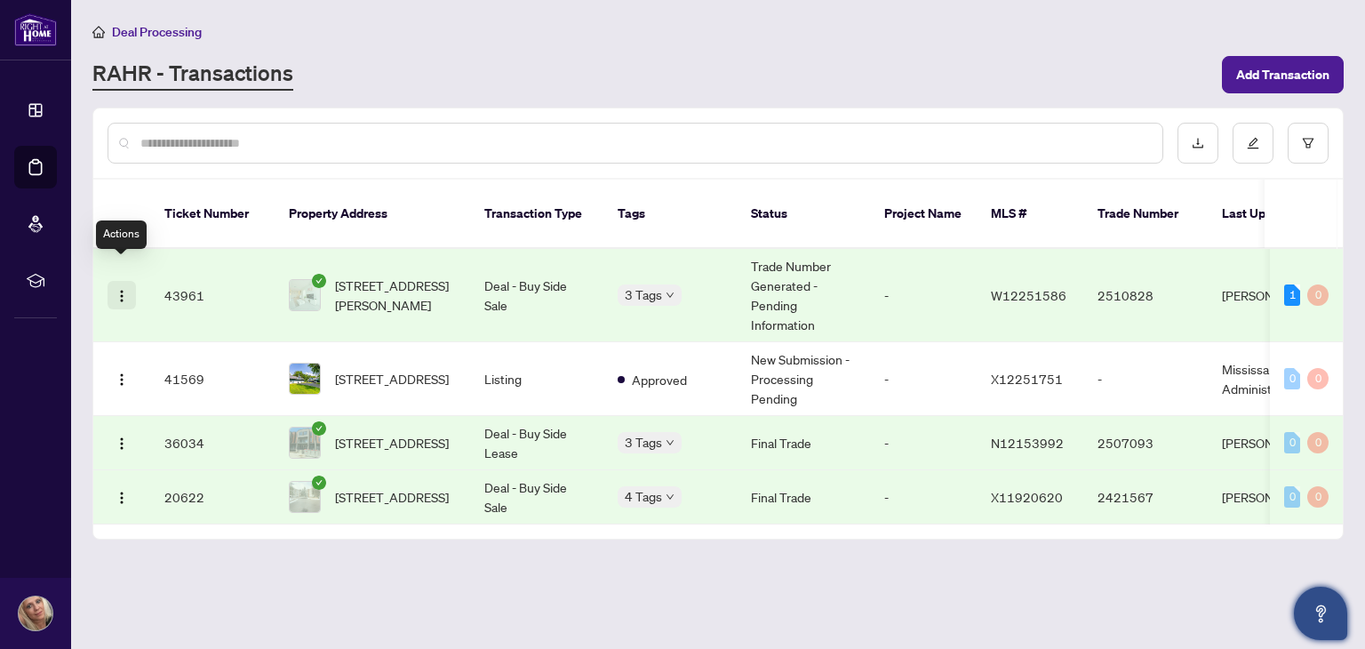
click at [122, 289] on img "button" at bounding box center [122, 296] width 14 height 14
click at [308, 90] on div "[PERSON_NAME] - Transactions Add Transaction" at bounding box center [718, 74] width 1252 height 37
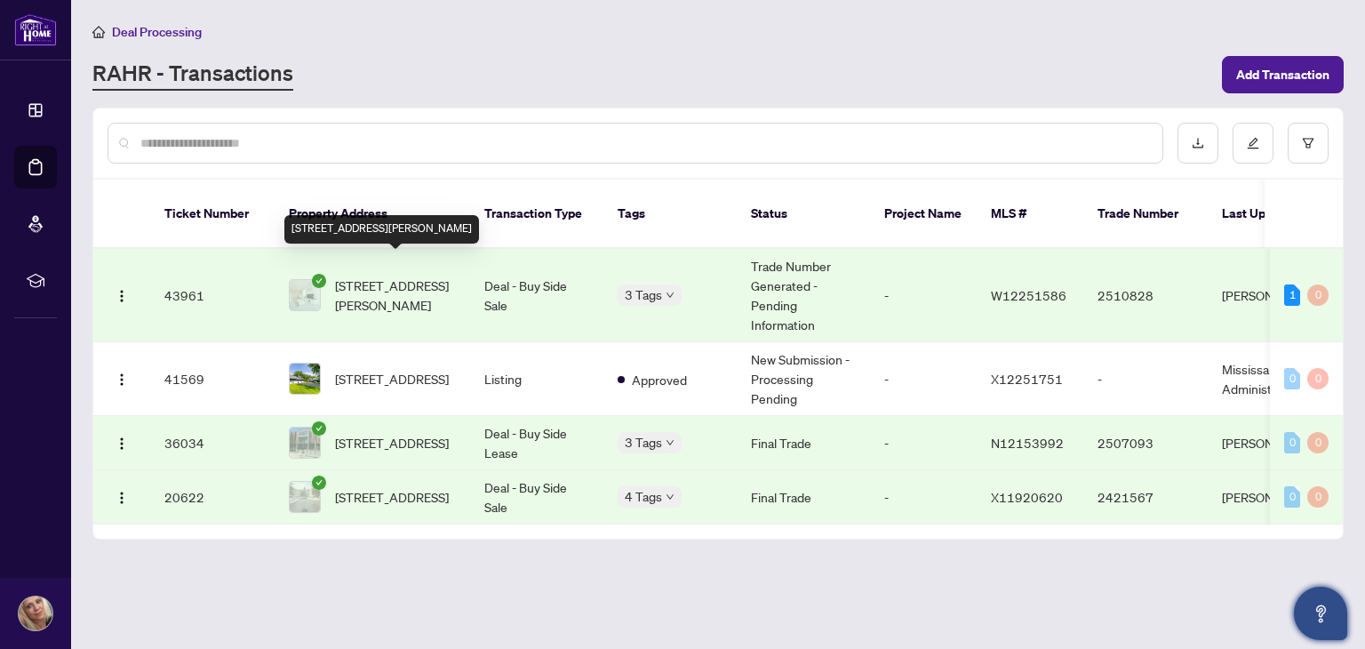
click at [363, 276] on span "[STREET_ADDRESS][PERSON_NAME]" at bounding box center [395, 295] width 121 height 39
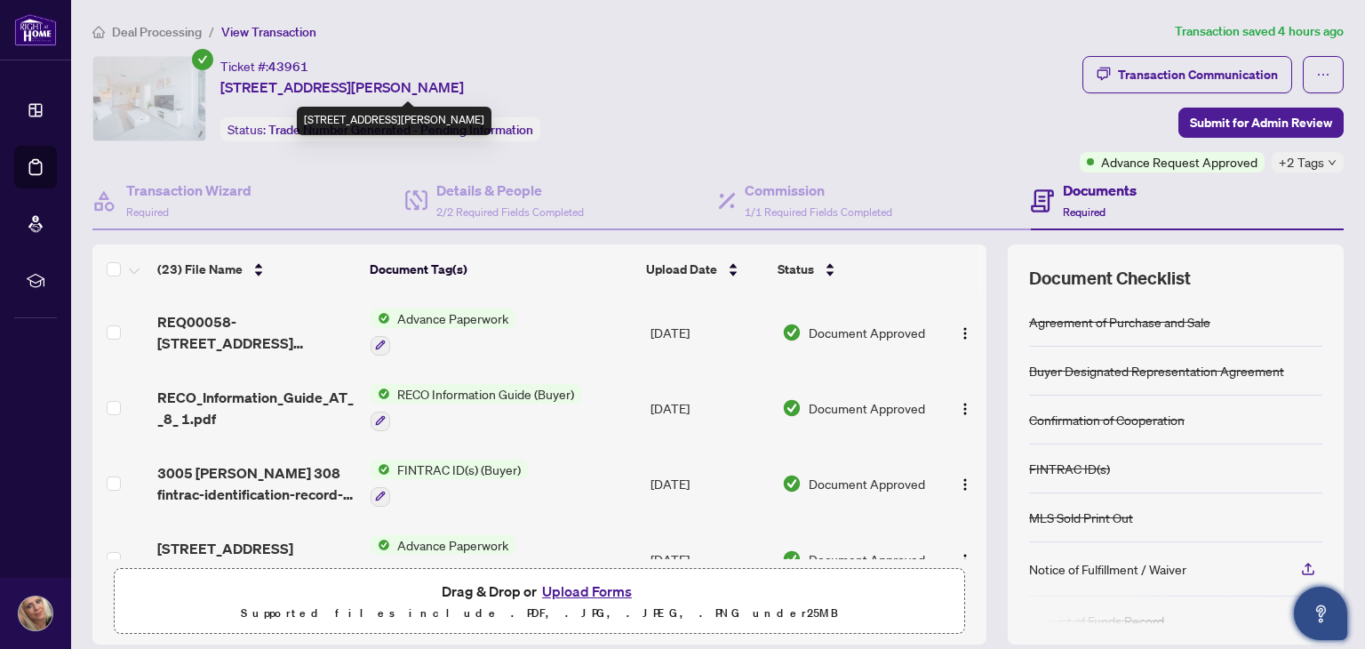
drag, startPoint x: 484, startPoint y: 84, endPoint x: 540, endPoint y: 80, distance: 56.1
click at [464, 80] on span "[STREET_ADDRESS][PERSON_NAME]" at bounding box center [342, 86] width 244 height 21
copy span "L6M 5P5"
